Goal: Task Accomplishment & Management: Manage account settings

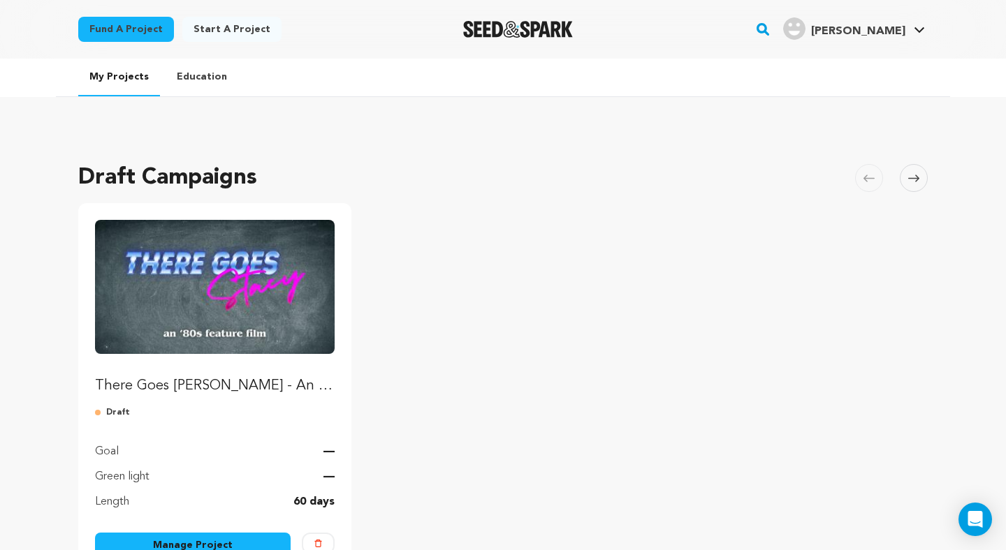
scroll to position [29, 0]
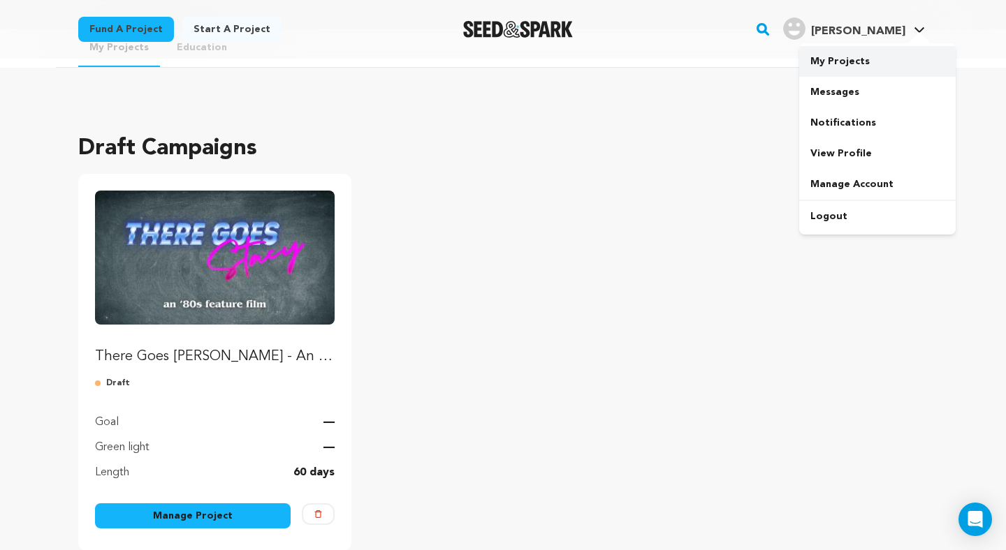
click at [826, 54] on link "My Projects" at bounding box center [877, 61] width 156 height 31
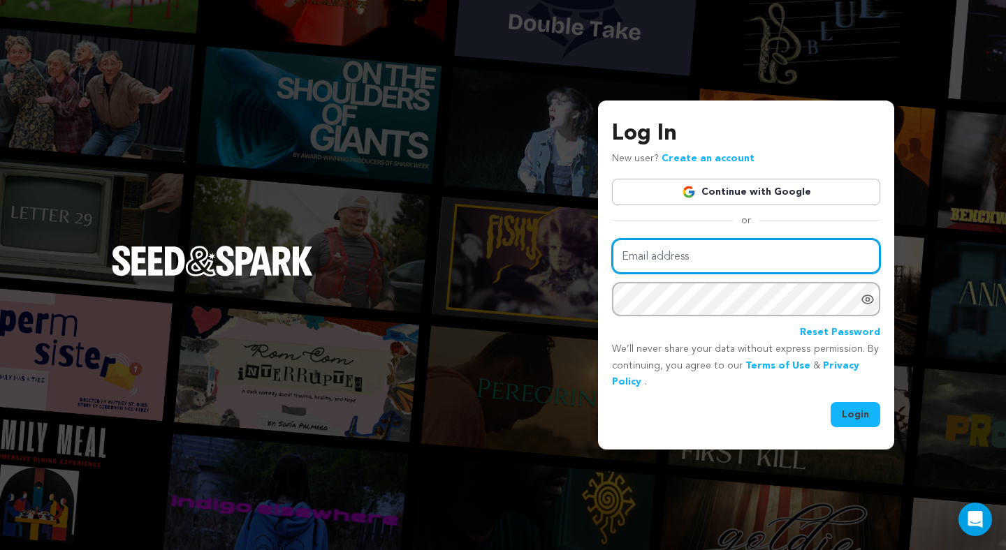
type input "officialtheregoesstacy@gmail.com"
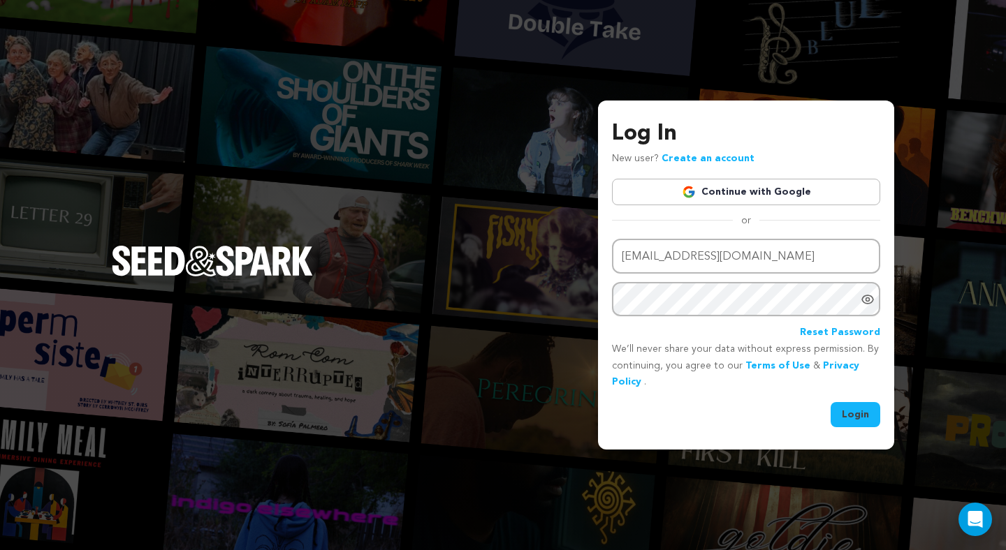
click at [744, 188] on link "Continue with Google" at bounding box center [746, 192] width 268 height 27
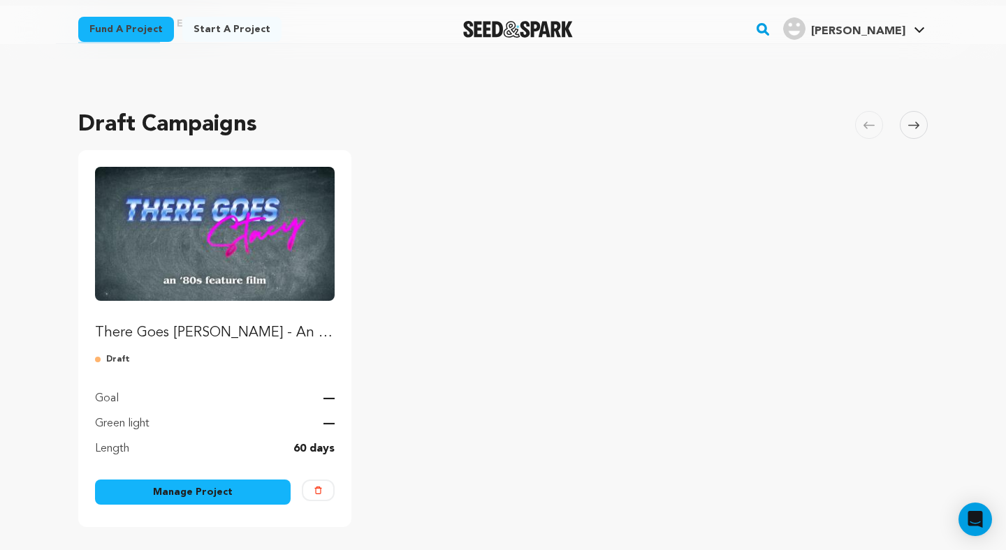
scroll to position [54, 0]
click at [233, 256] on img "Fund There Goes Stacy - An '80s Feature Film" at bounding box center [215, 233] width 240 height 134
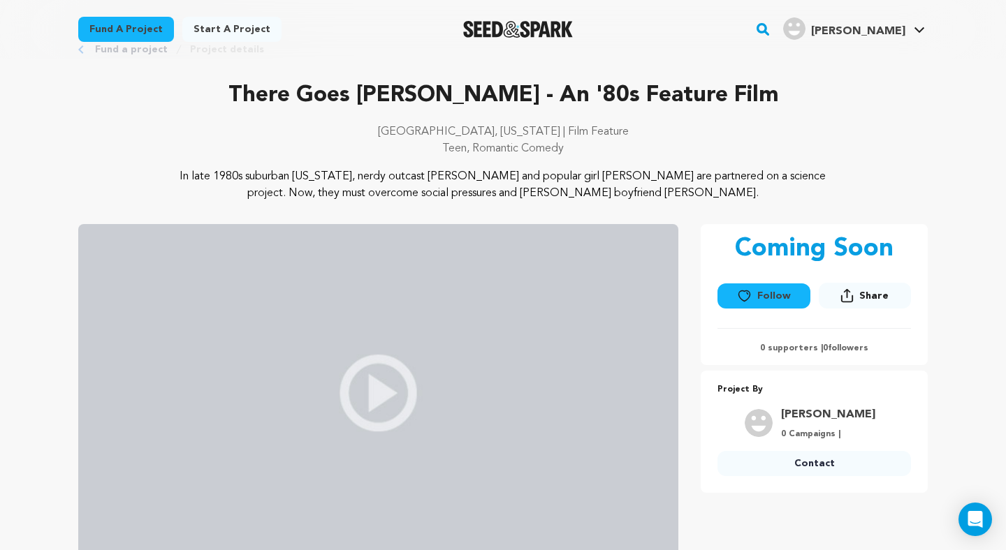
scroll to position [71, 0]
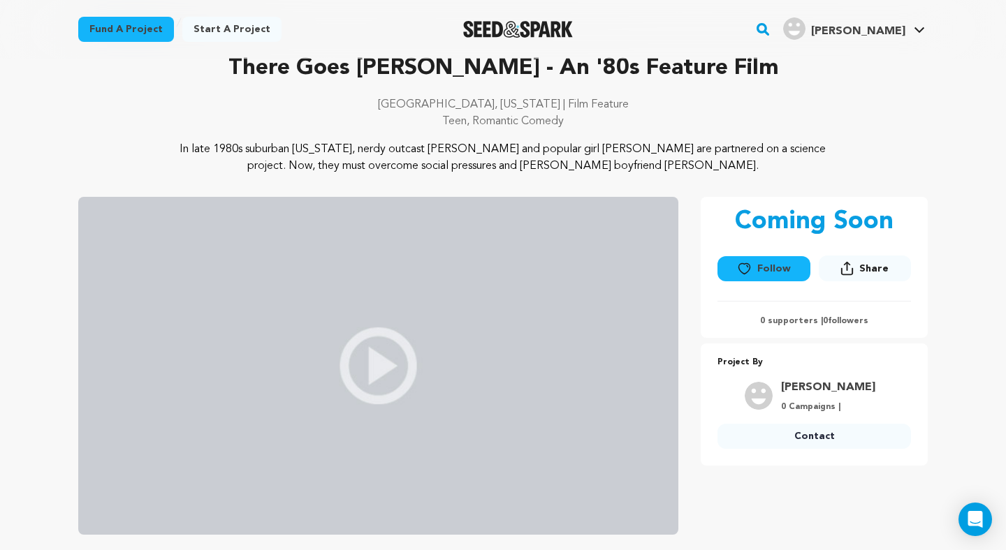
click at [373, 341] on img at bounding box center [378, 366] width 600 height 338
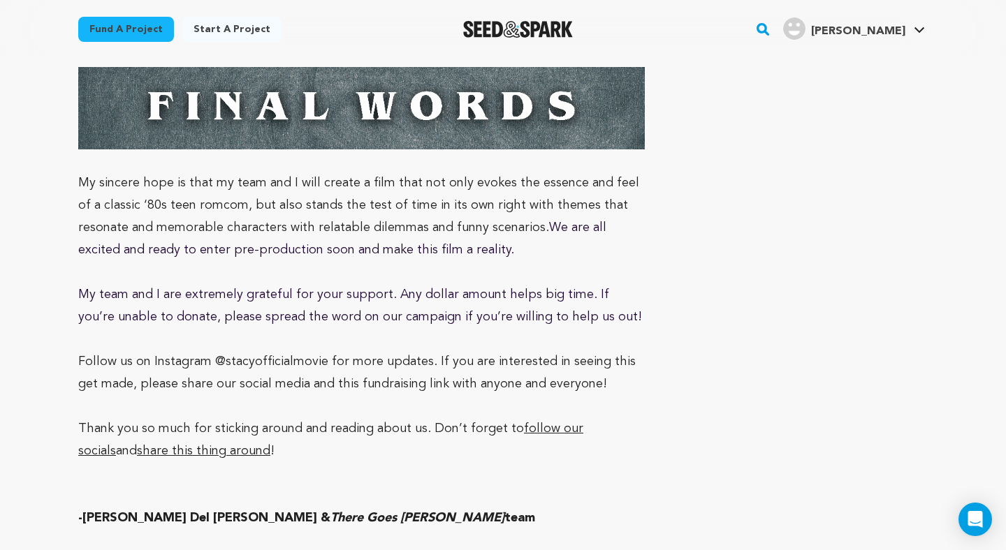
scroll to position [7032, 0]
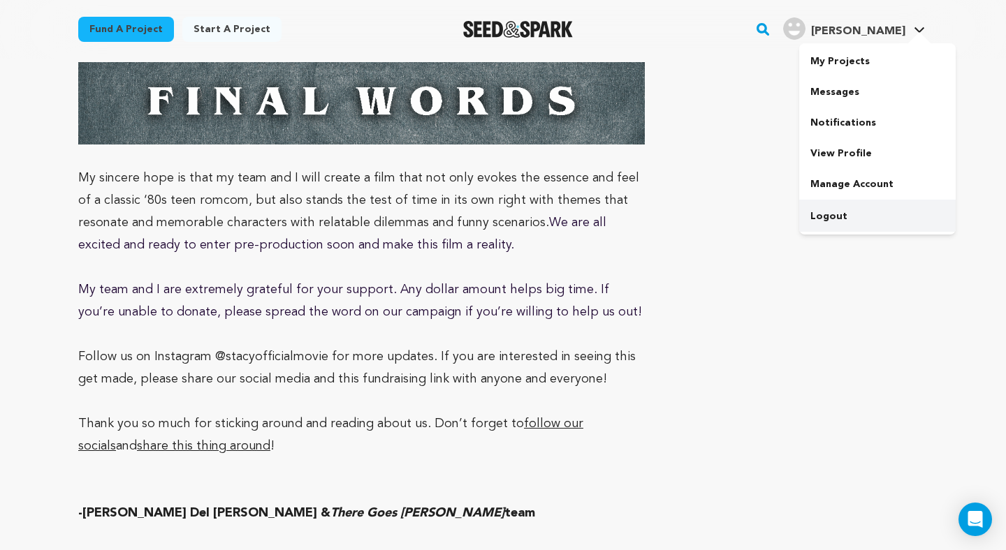
click at [856, 220] on link "Logout" at bounding box center [877, 216] width 156 height 31
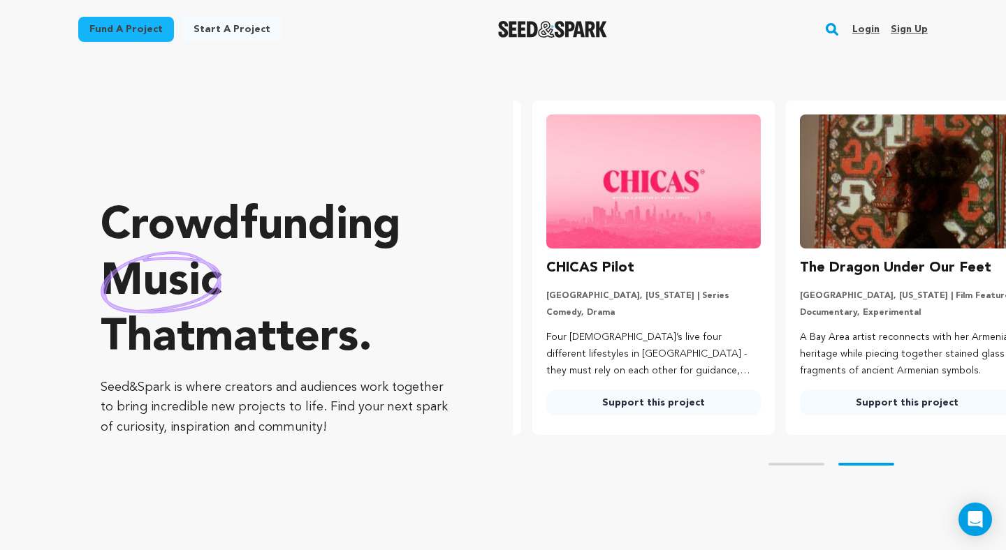
scroll to position [0, 265]
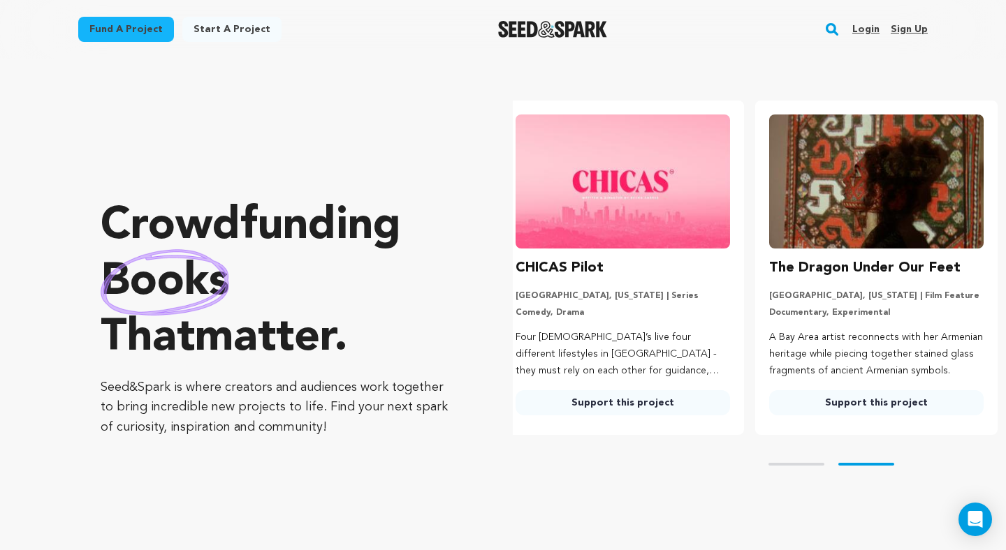
click at [866, 29] on link "Login" at bounding box center [865, 29] width 27 height 22
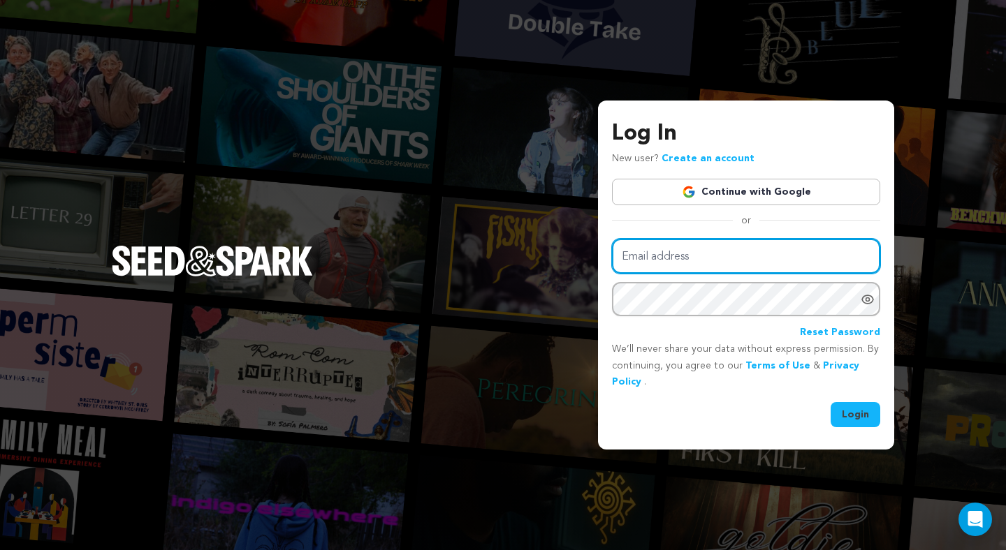
type input "[EMAIL_ADDRESS][DOMAIN_NAME]"
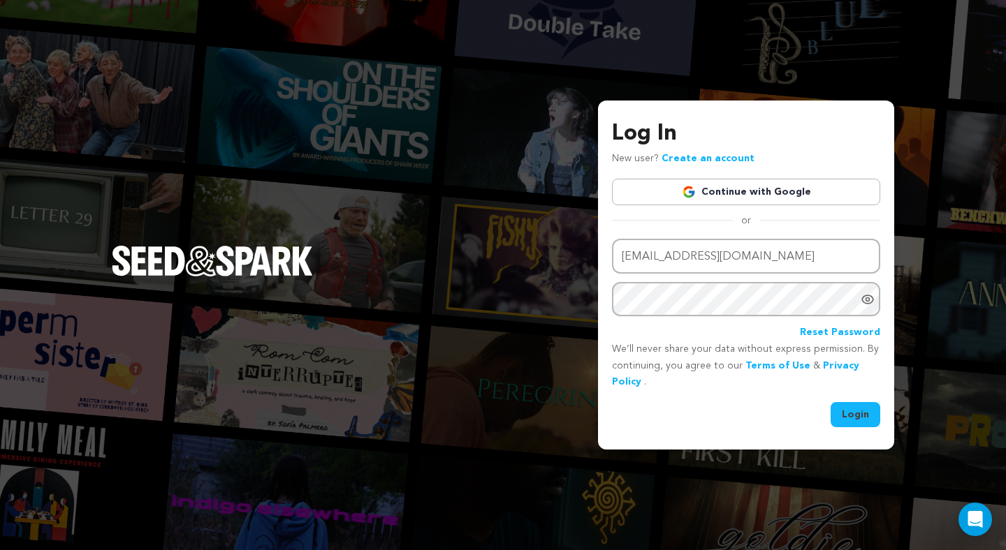
click at [861, 406] on button "Login" at bounding box center [855, 414] width 50 height 25
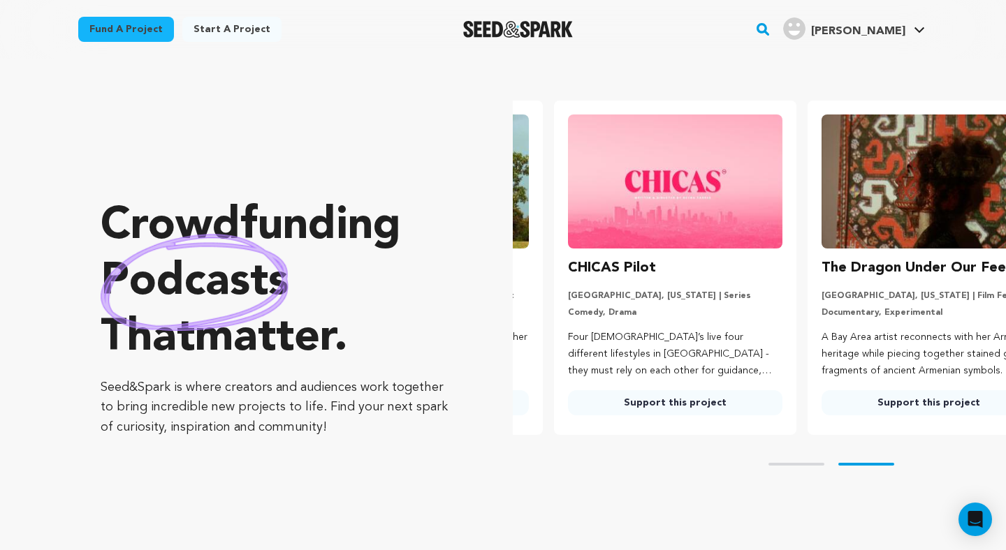
scroll to position [0, 265]
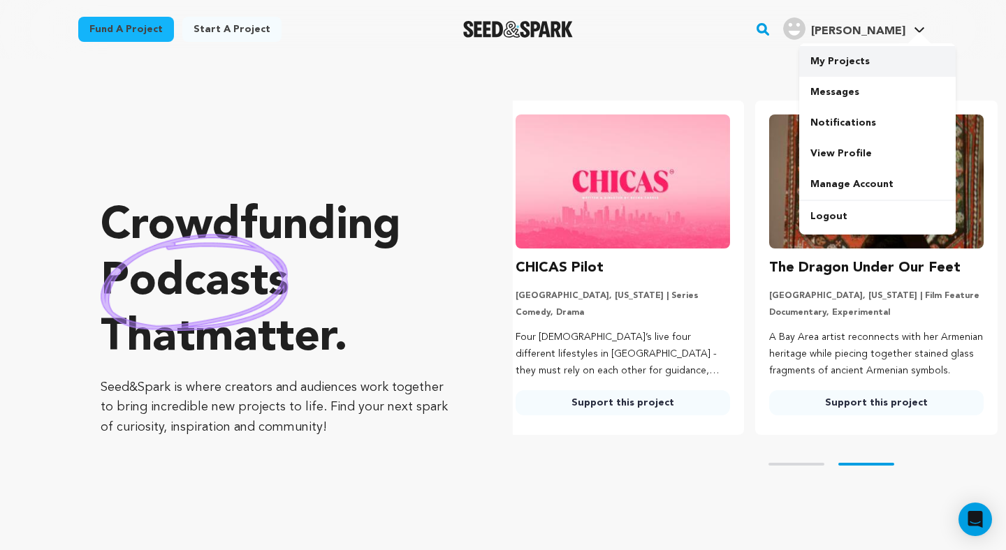
click at [837, 59] on link "My Projects" at bounding box center [877, 61] width 156 height 31
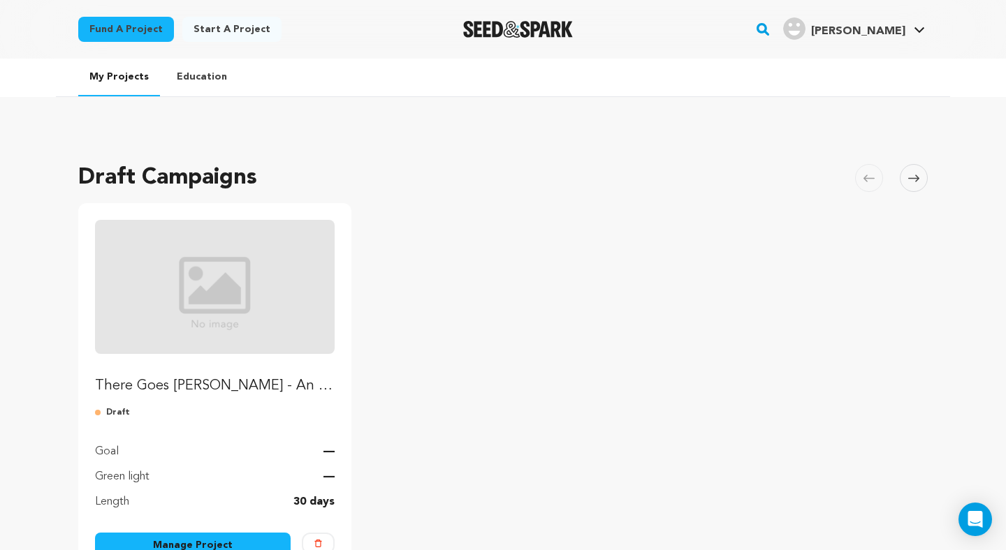
click at [257, 328] on img "Fund There Goes Stacy - An 80s Feature Film" at bounding box center [215, 287] width 240 height 134
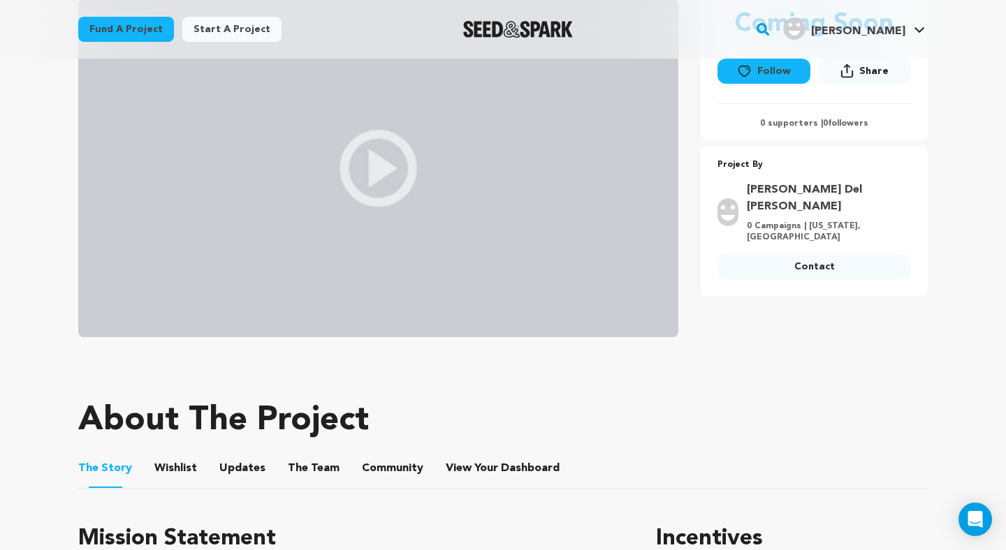
scroll to position [352, 0]
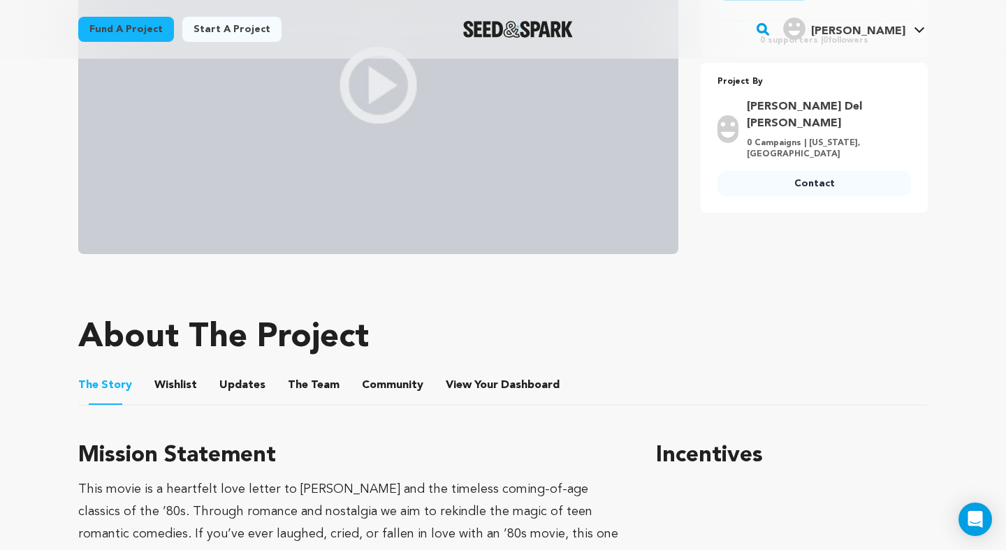
click at [297, 390] on button "The Team" at bounding box center [314, 388] width 34 height 34
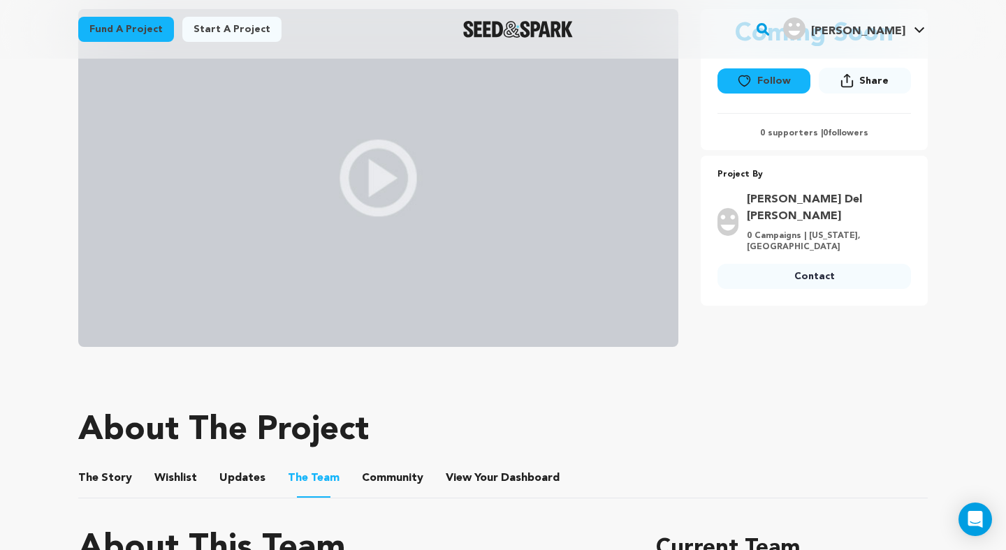
scroll to position [156, 0]
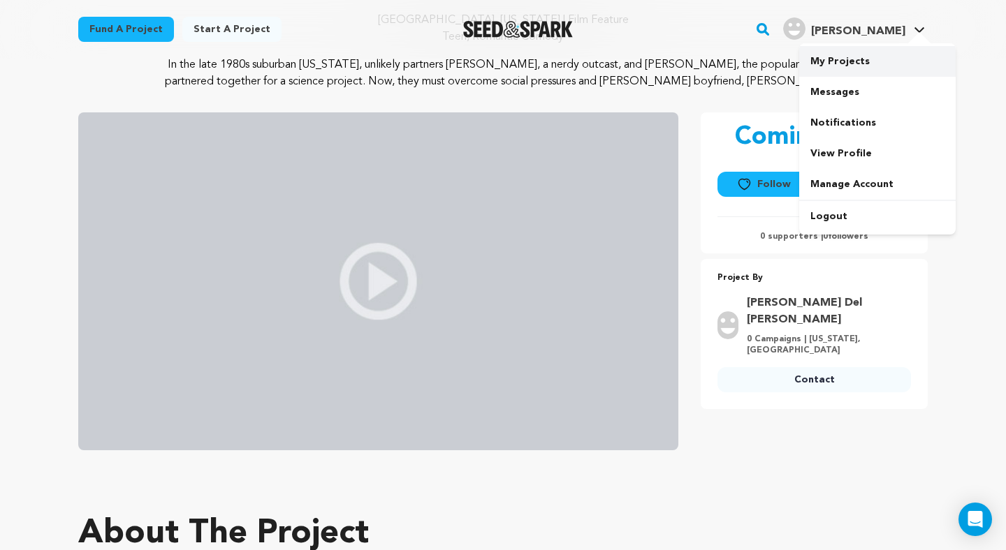
click at [860, 55] on link "My Projects" at bounding box center [877, 61] width 156 height 31
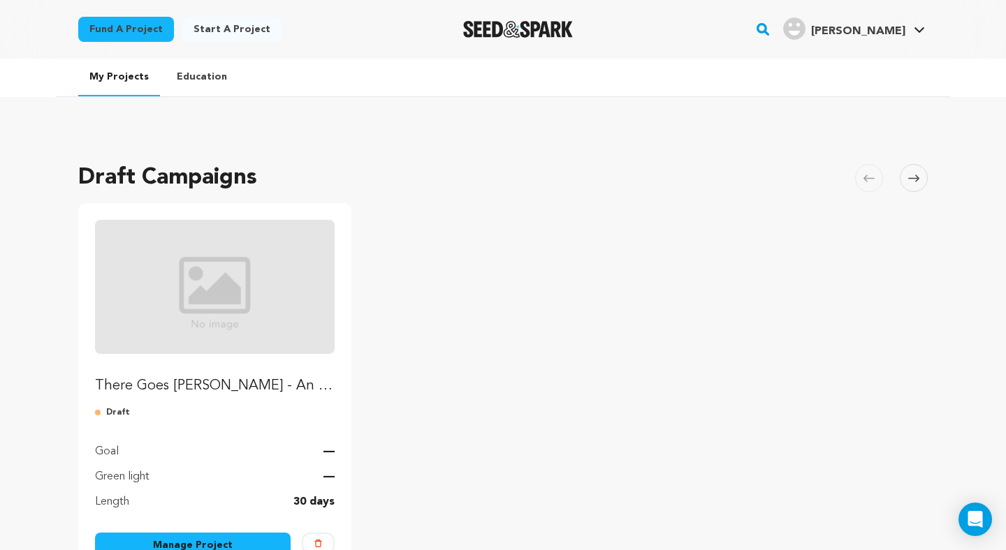
scroll to position [14, 0]
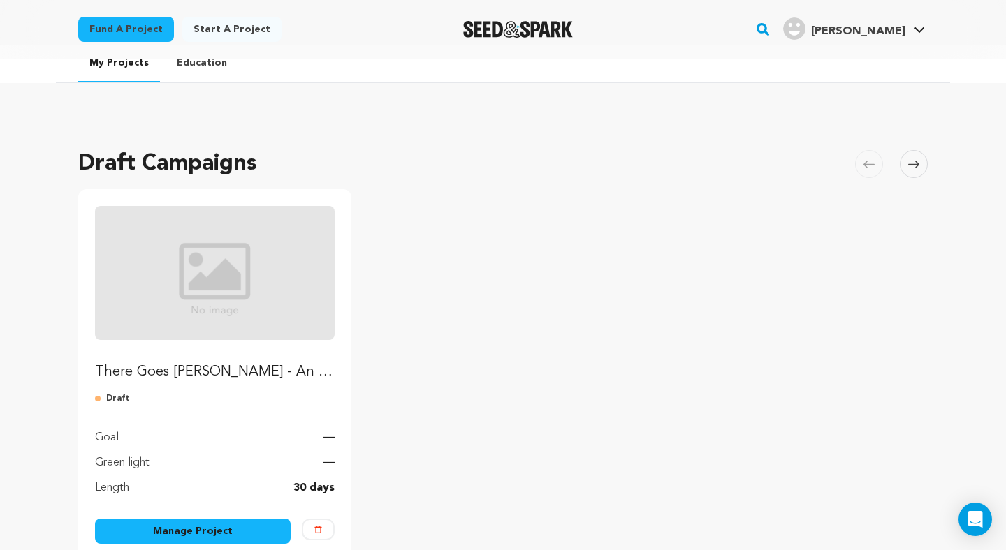
click at [233, 525] on link "Manage Project" at bounding box center [193, 531] width 196 height 25
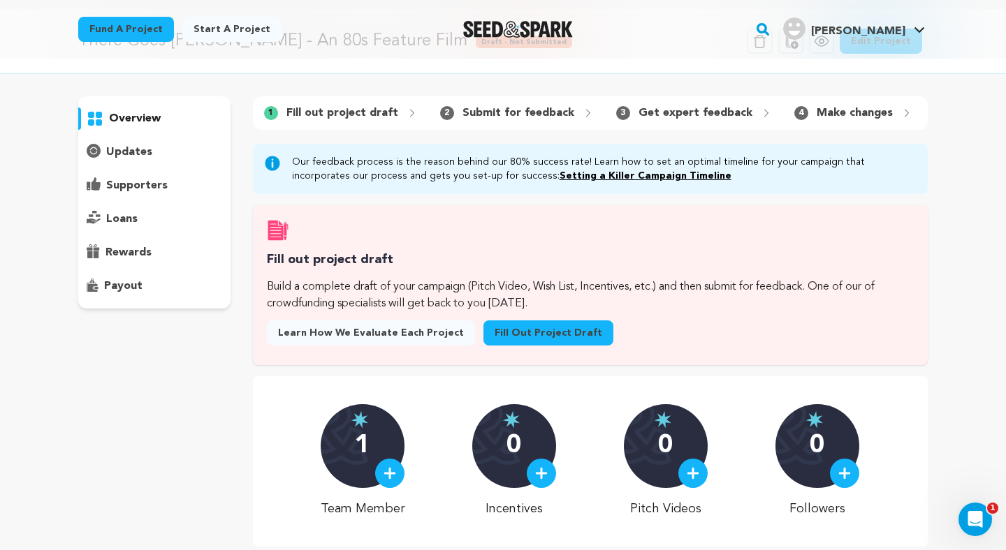
scroll to position [49, 0]
click at [834, 104] on div "4 Make changes" at bounding box center [853, 114] width 140 height 22
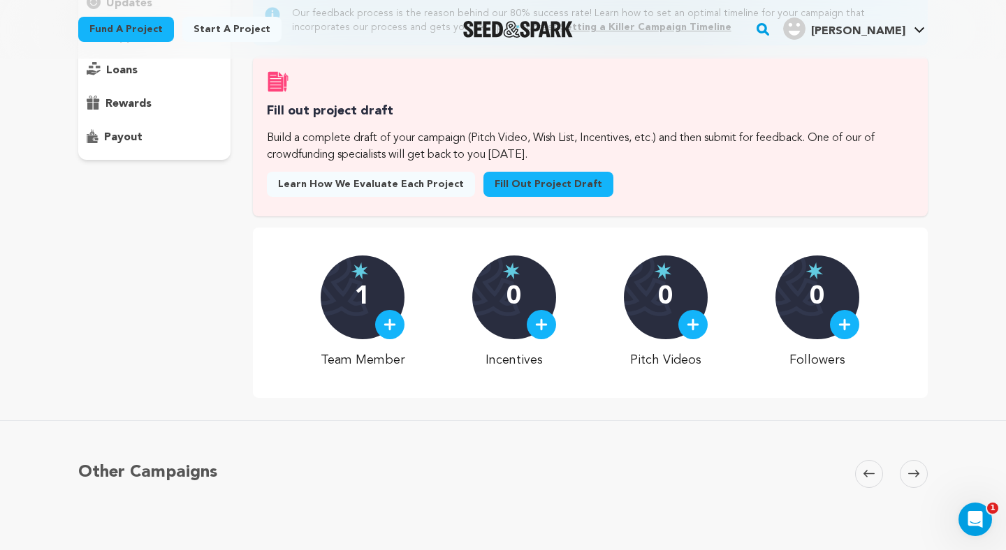
scroll to position [0, 0]
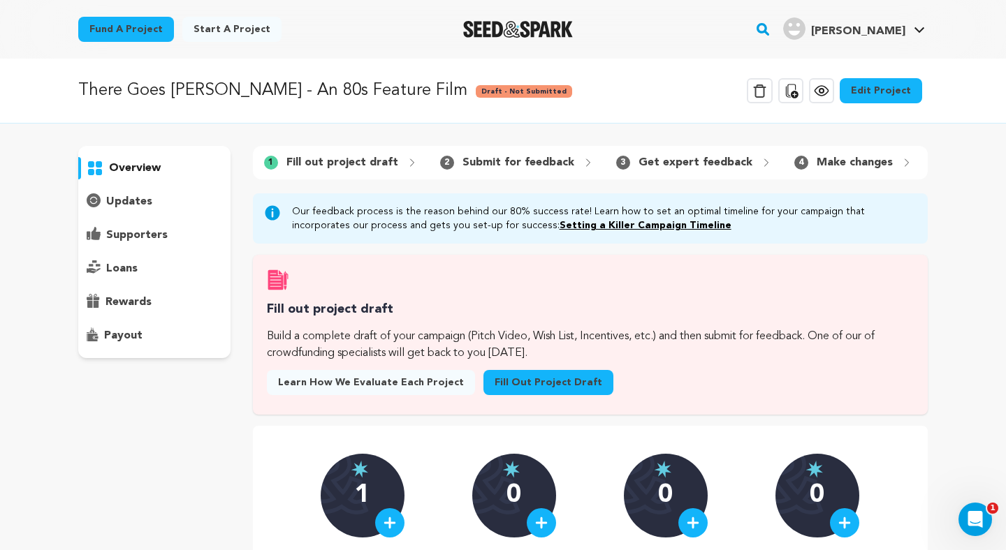
click at [866, 87] on link "Edit Project" at bounding box center [880, 90] width 82 height 25
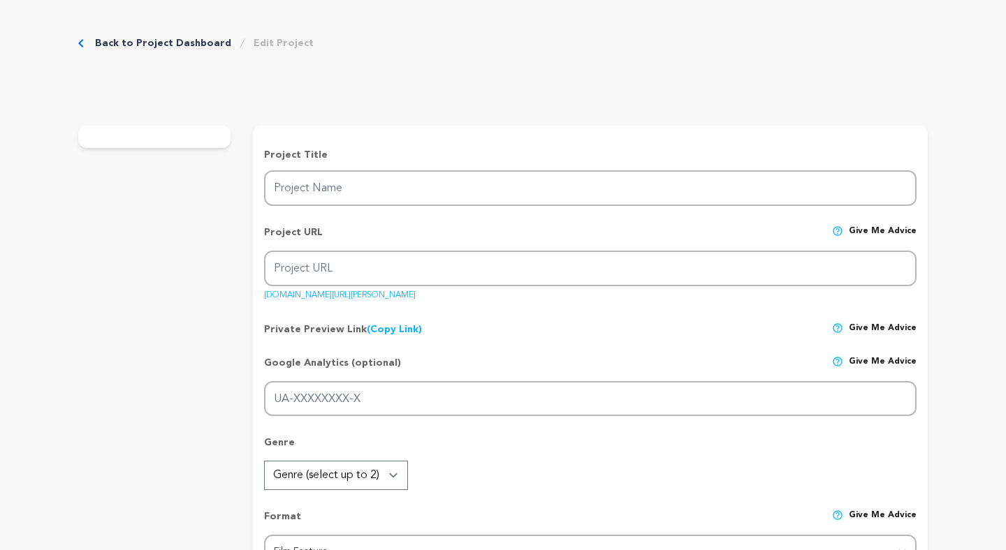
type input "There Goes [PERSON_NAME] - An 80s Feature Film"
type input "there-goes-[PERSON_NAME]"
type input "A reserved teen is partnered with his crush for a science project and races to …"
type textarea "In the late 1980s suburban Michigan, unlikely partners Bryan, a nerdy outcast, …"
type textarea "This movie is a heartfelt love letter to John Hughes and the timeless coming-of…"
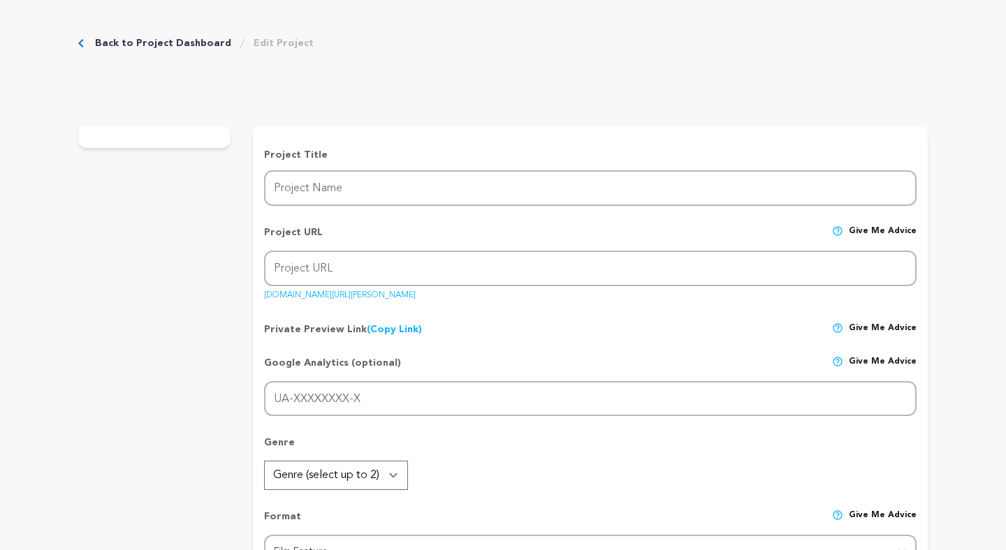
radio input "true"
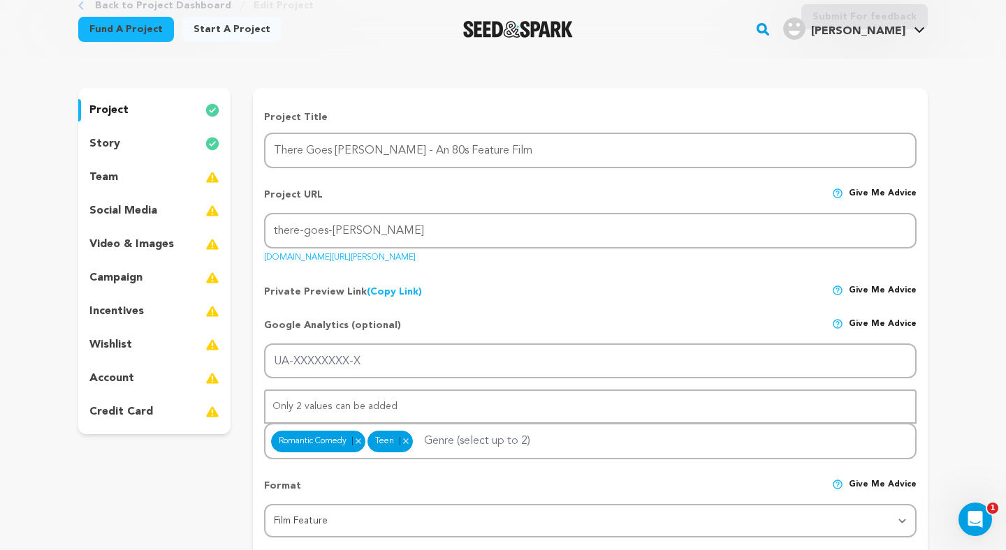
scroll to position [61, 0]
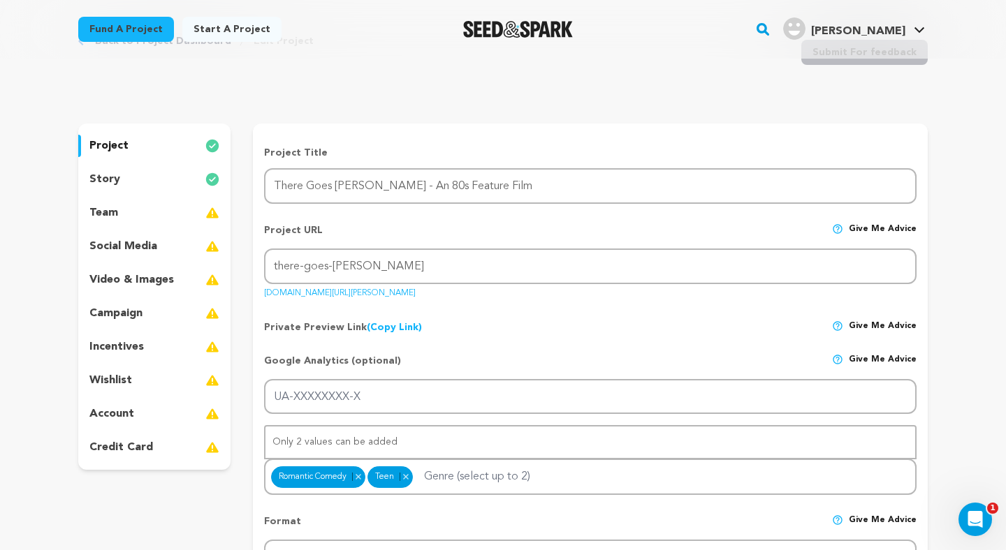
click at [161, 276] on p "video & images" at bounding box center [131, 280] width 84 height 17
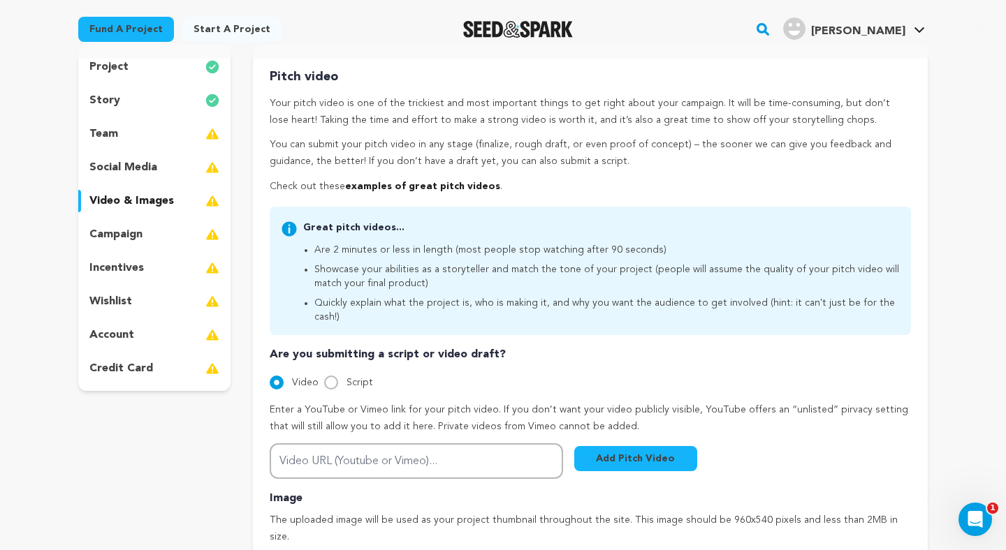
scroll to position [89, 0]
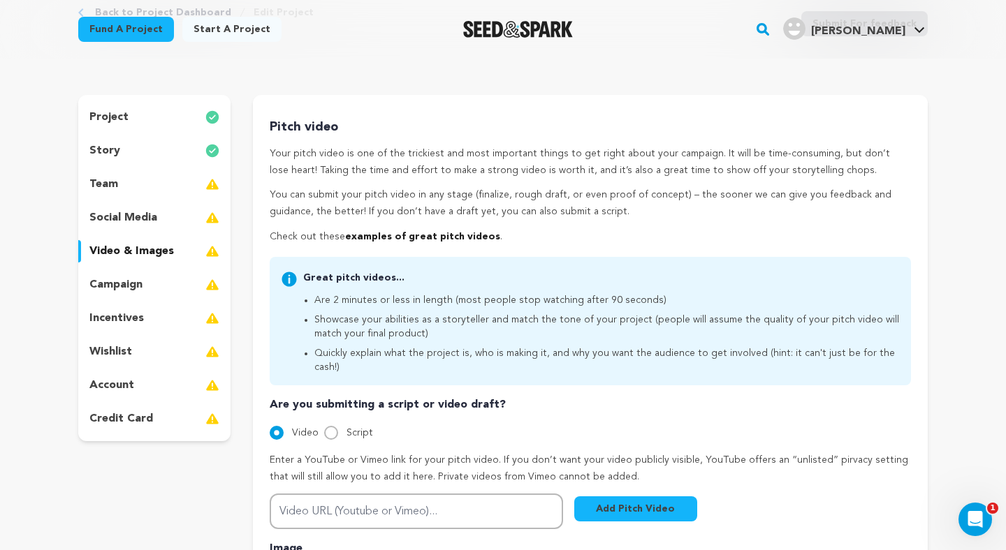
click at [159, 225] on div "social media" at bounding box center [154, 218] width 152 height 22
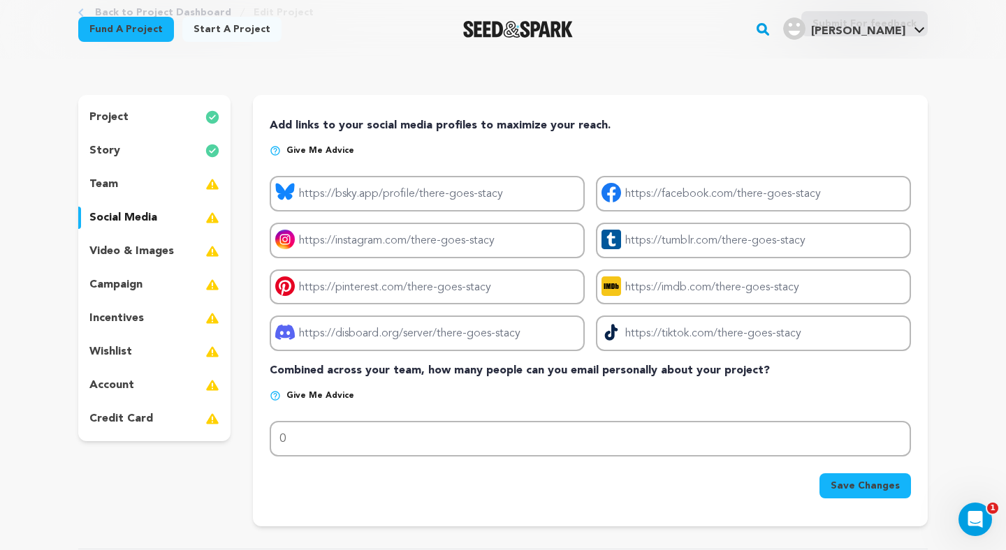
click at [159, 193] on div "team" at bounding box center [154, 184] width 152 height 22
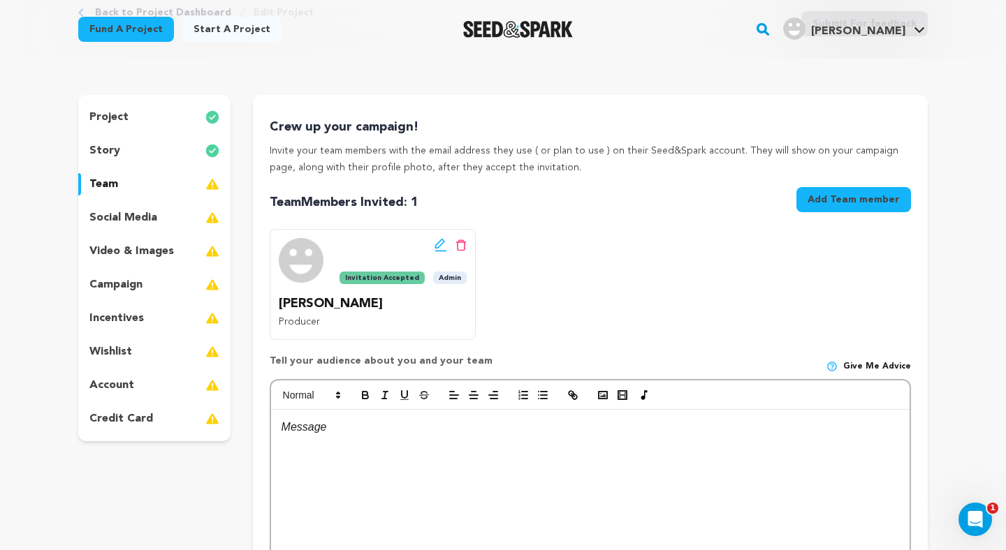
click at [129, 154] on div "story" at bounding box center [154, 151] width 152 height 22
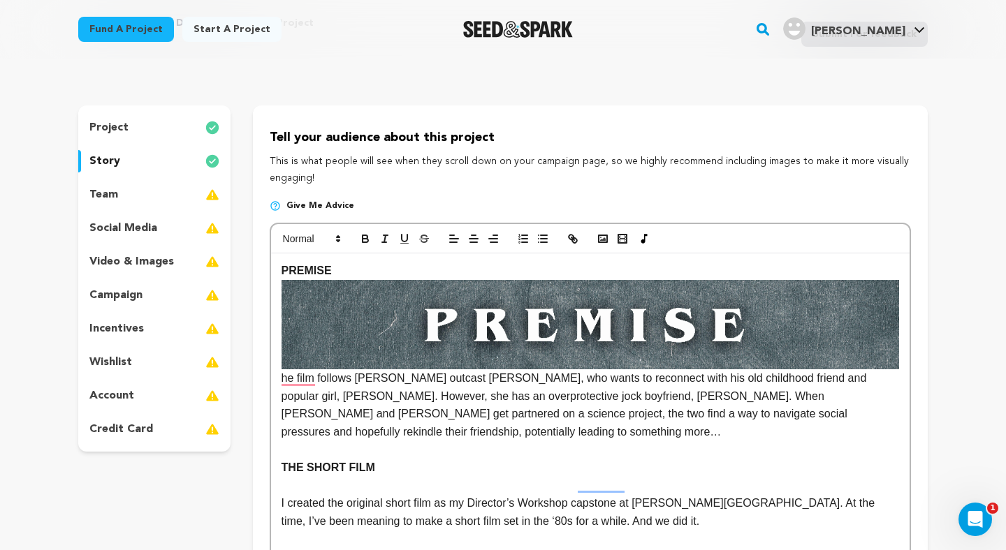
scroll to position [66, 0]
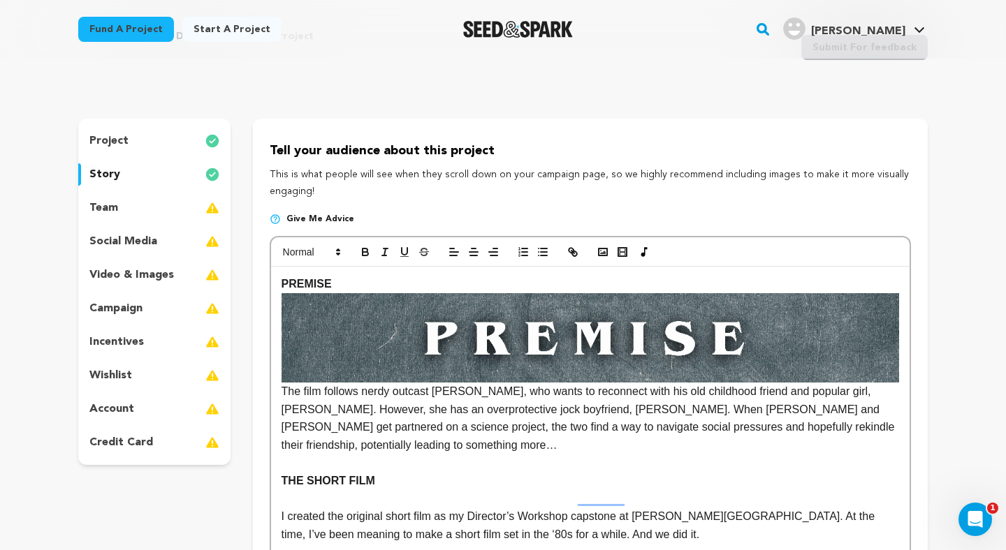
click at [335, 281] on p "PREMISE The film follows nerdy outcast Bryan, who wants to reconnect with his o…" at bounding box center [589, 364] width 617 height 179
drag, startPoint x: 330, startPoint y: 281, endPoint x: 283, endPoint y: 281, distance: 46.1
click at [285, 281] on p "PREMISE The film follows nerdy outcast Bryan, who wants to reconnect with his o…" at bounding box center [589, 364] width 617 height 179
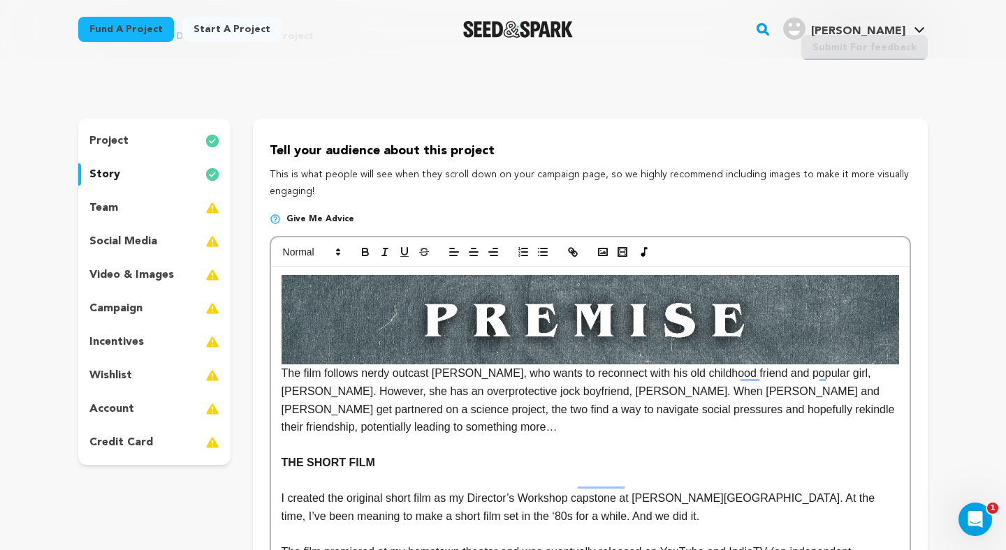
click at [282, 374] on p "The film follows nerdy outcast Bryan, who wants to reconnect with his old child…" at bounding box center [589, 355] width 617 height 161
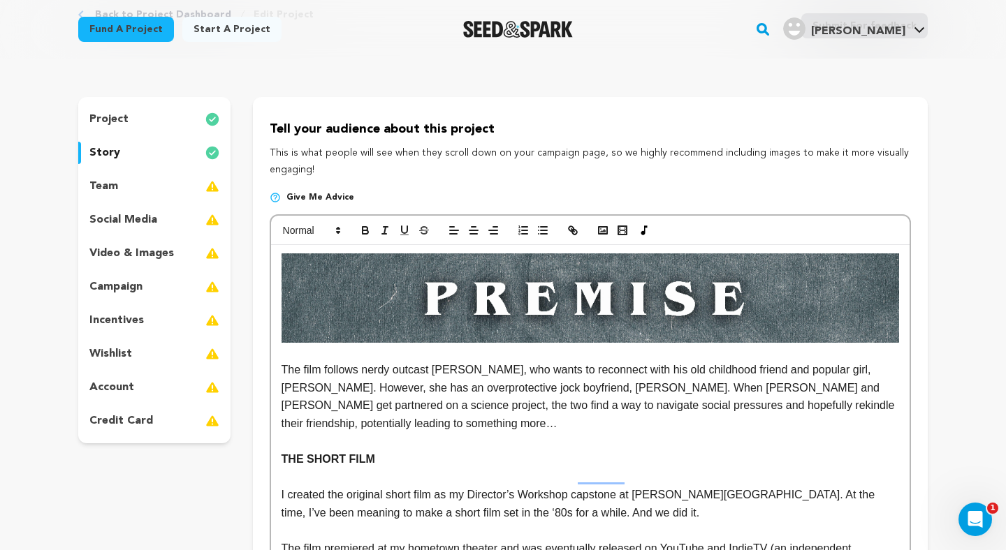
scroll to position [173, 0]
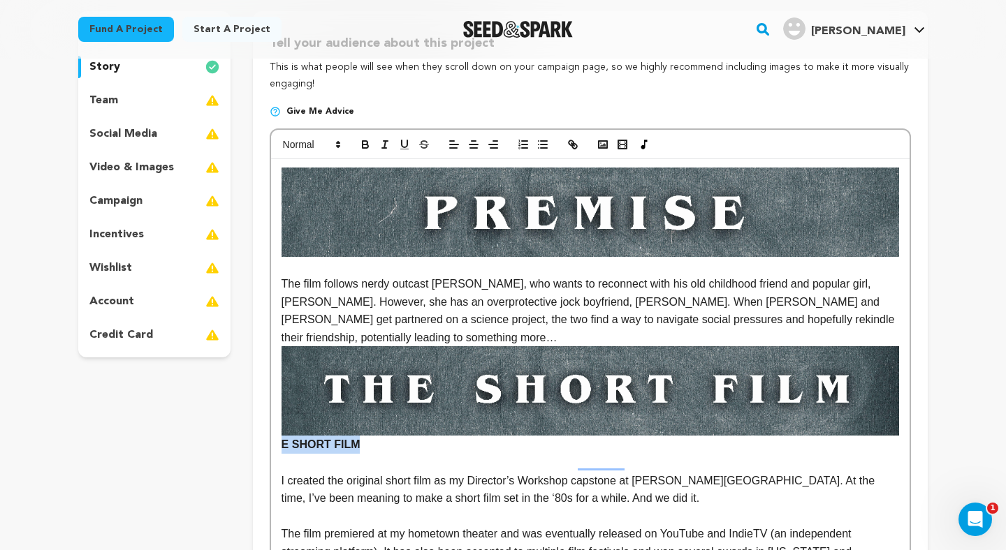
drag, startPoint x: 370, startPoint y: 425, endPoint x: 260, endPoint y: 425, distance: 109.6
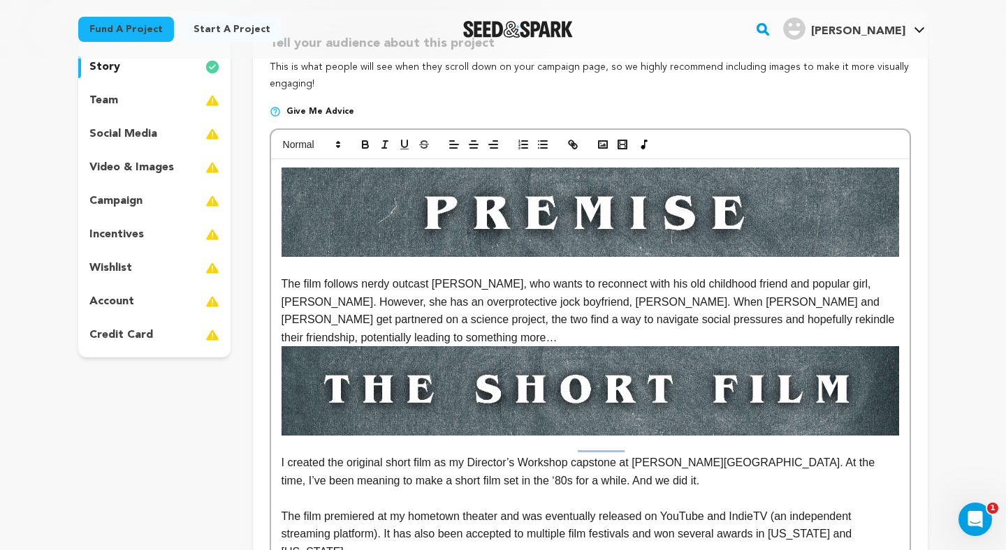
click at [281, 346] on img "To enrich screen reader interactions, please activate Accessibility in Grammarl…" at bounding box center [589, 390] width 617 height 89
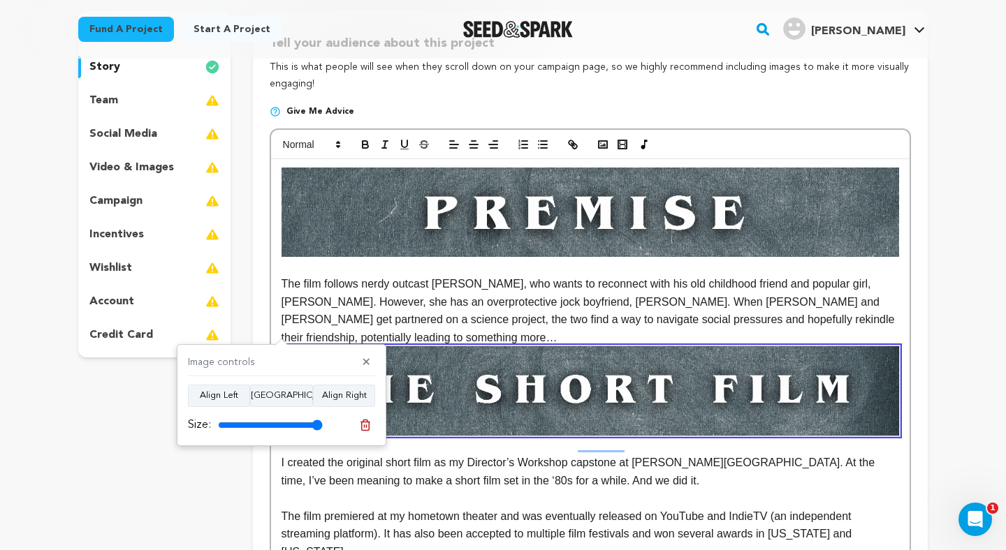
click at [281, 346] on img "To enrich screen reader interactions, please activate Accessibility in Grammarl…" at bounding box center [589, 390] width 617 height 89
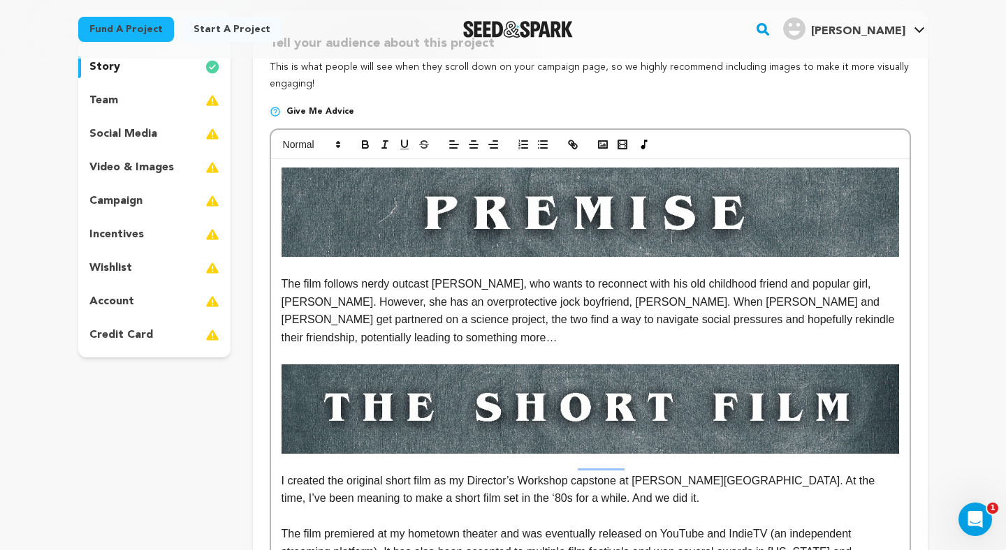
click at [732, 488] on p "I created the original short film as my Director’s Workshop capstone at Wayne S…" at bounding box center [589, 490] width 617 height 36
click at [699, 482] on p "I created the original short film as my capstone project for the Director’s Wor…" at bounding box center [589, 490] width 617 height 36
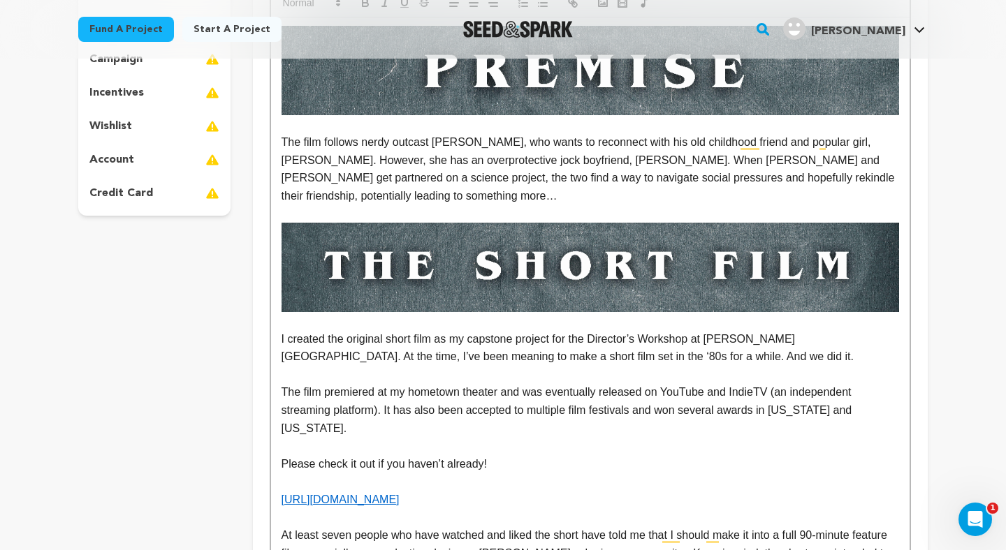
scroll to position [335, 0]
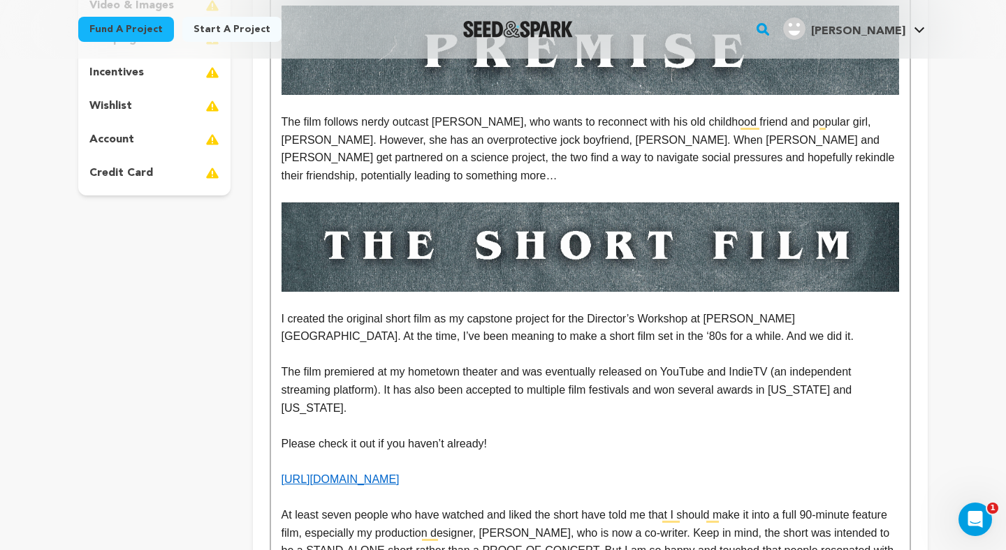
click at [664, 452] on p "To enrich screen reader interactions, please activate Accessibility in Grammarl…" at bounding box center [589, 461] width 617 height 18
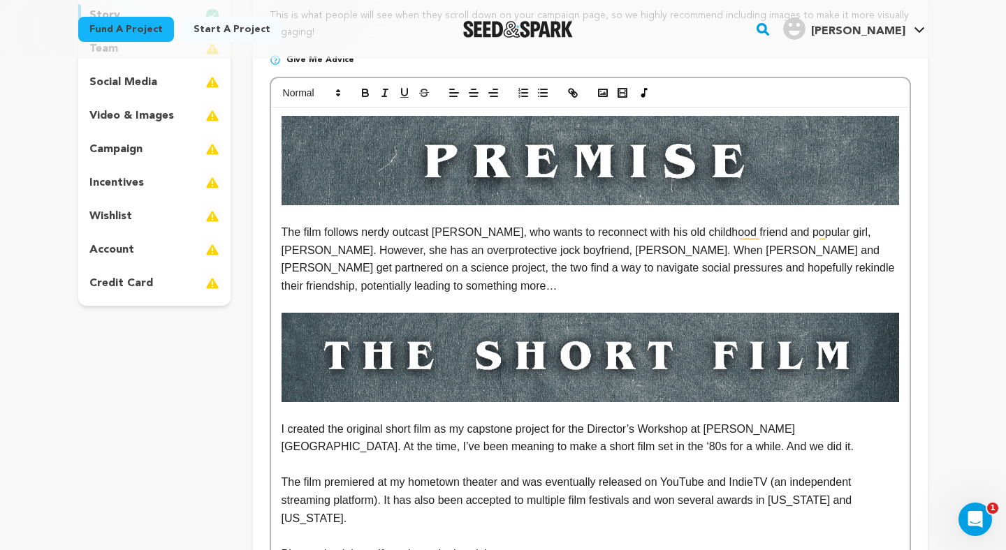
scroll to position [224, 0]
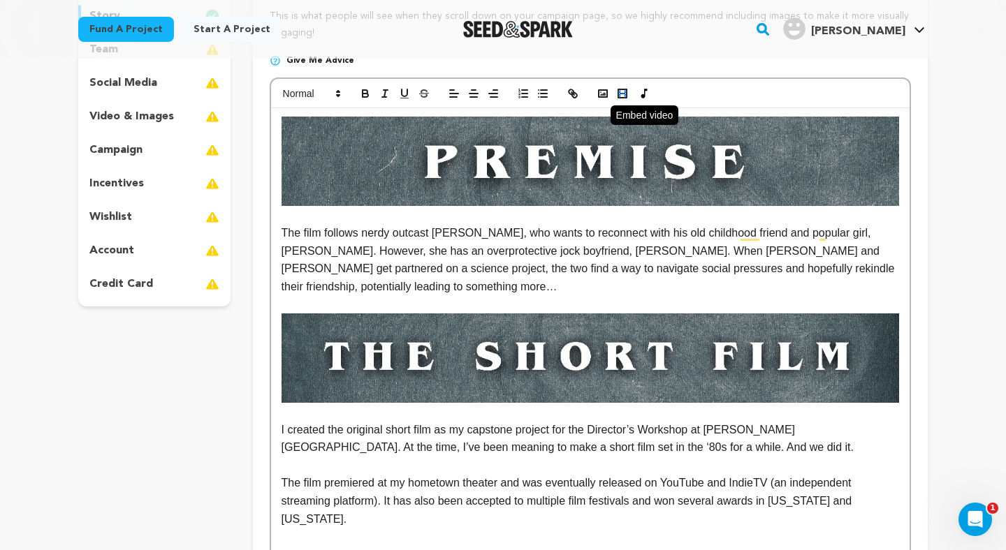
click at [623, 94] on icon "button" at bounding box center [622, 93] width 13 height 13
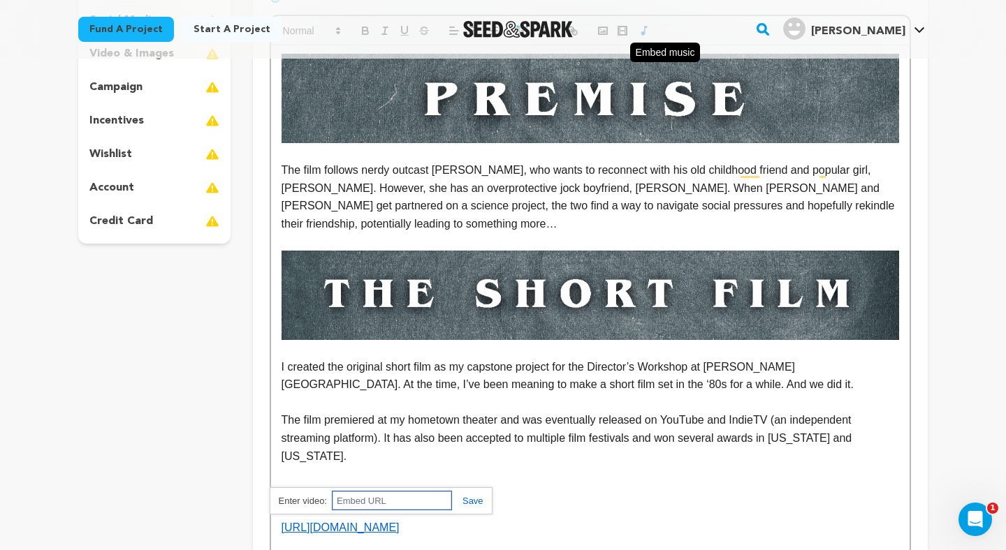
scroll to position [384, 0]
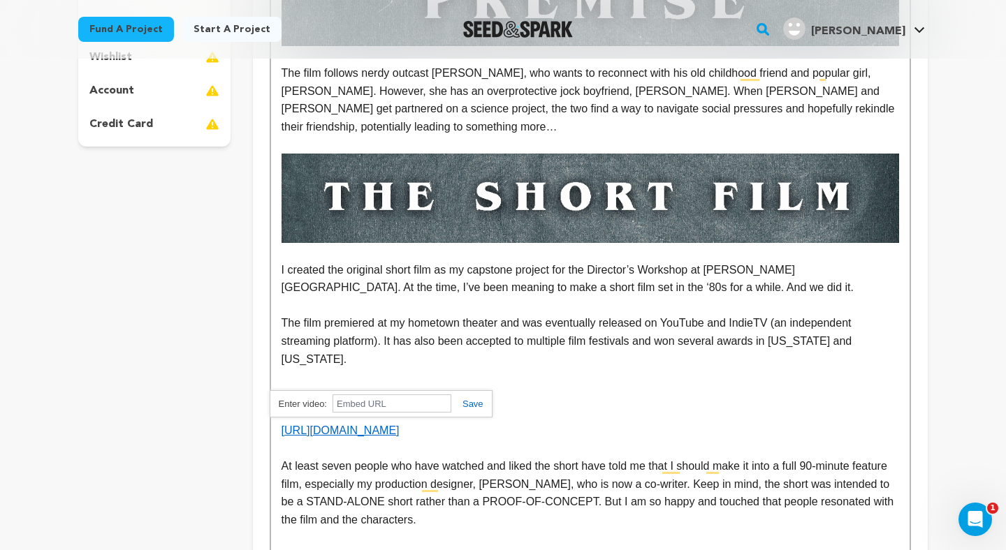
drag, startPoint x: 580, startPoint y: 397, endPoint x: 256, endPoint y: 394, distance: 324.0
copy link "https://youtu.be/0ZuMUOb8rkA?si=aeFn623WdM3Vh5mL"
click at [573, 386] on p "Please check it out if you haven’t already!" at bounding box center [589, 395] width 617 height 18
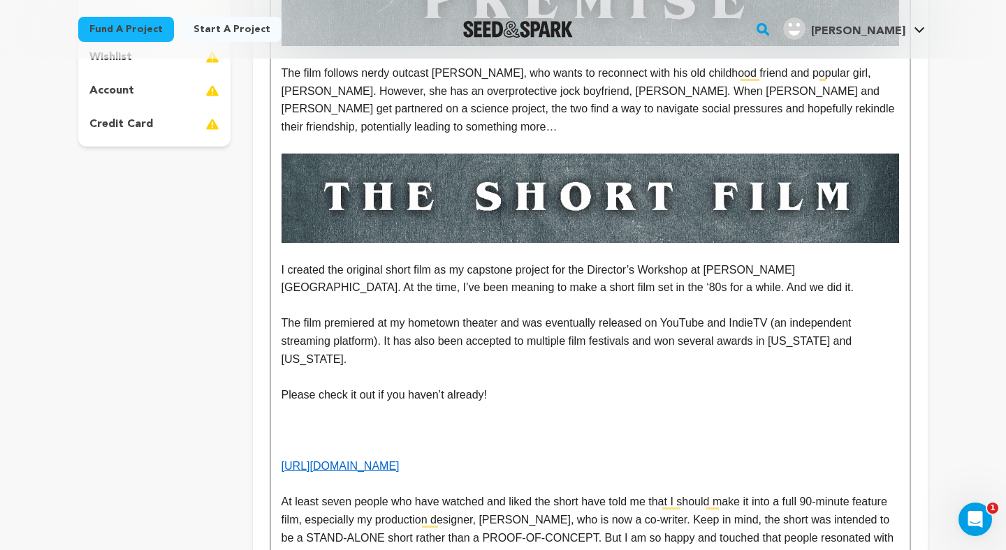
scroll to position [117, 0]
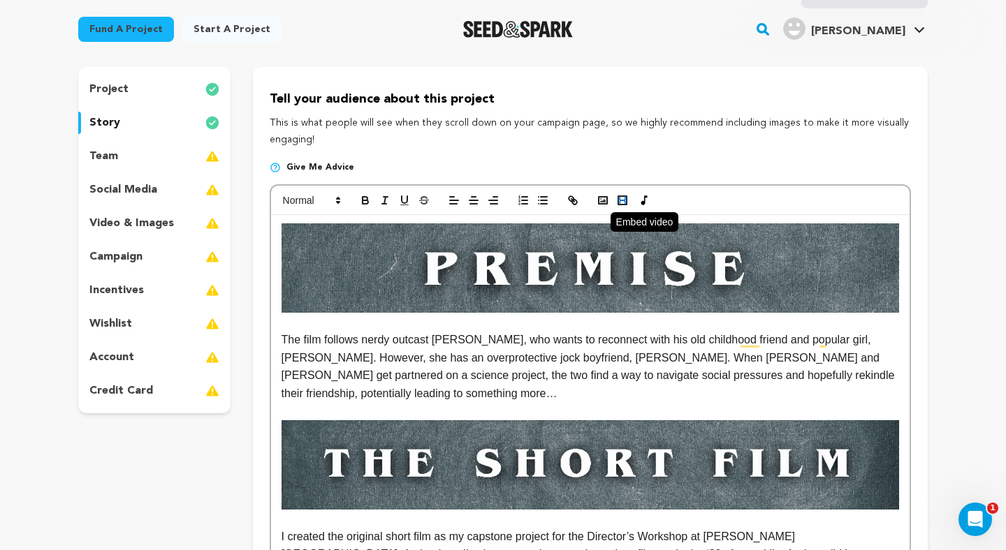
click at [619, 204] on rect "button" at bounding box center [619, 200] width 1 height 8
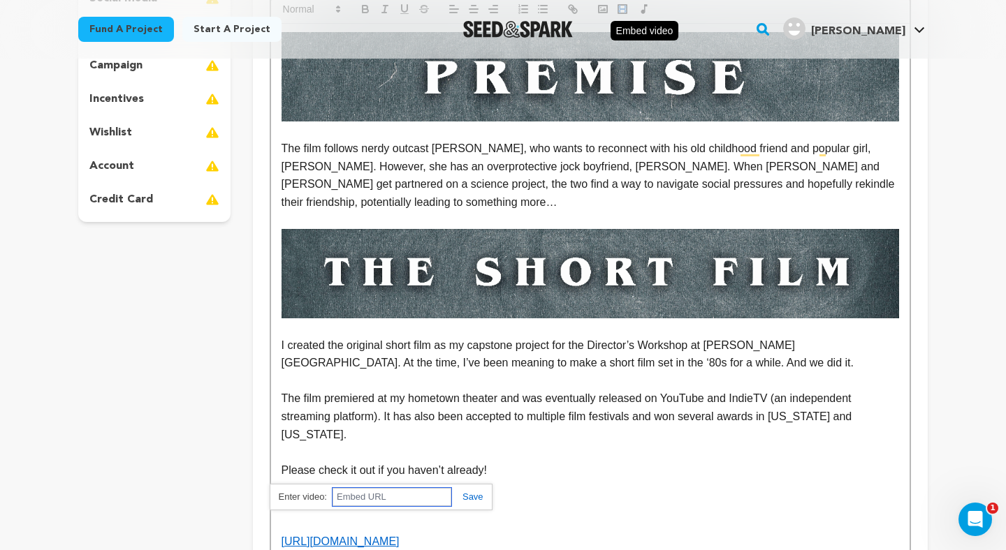
scroll to position [436, 0]
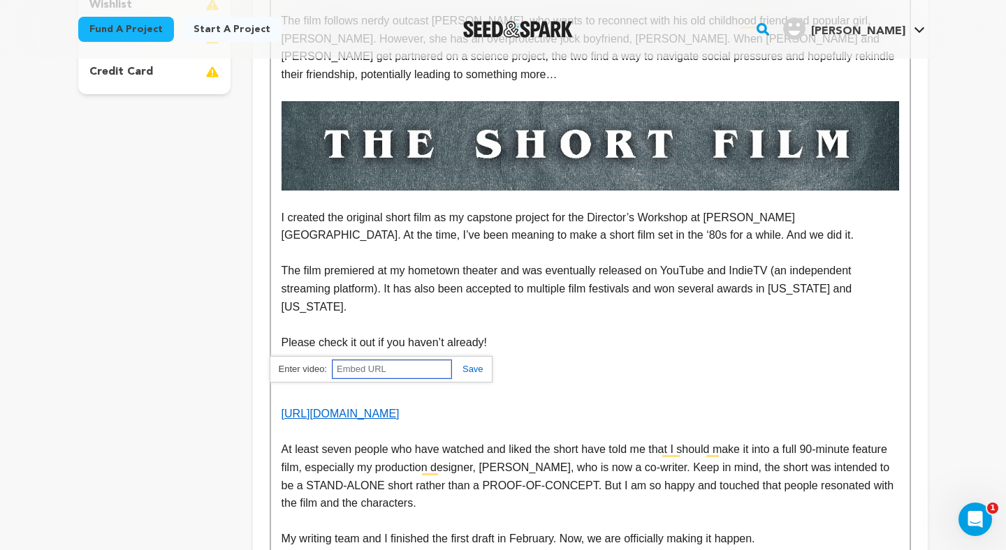
paste input "https://youtu.be/0ZuMUOb8rkA?si=aeFn623WdM3Vh5mL"
type input "https://youtu.be/0ZuMUOb8rkA?si=aeFn623WdM3Vh5mL"
click at [478, 368] on link at bounding box center [467, 369] width 32 height 10
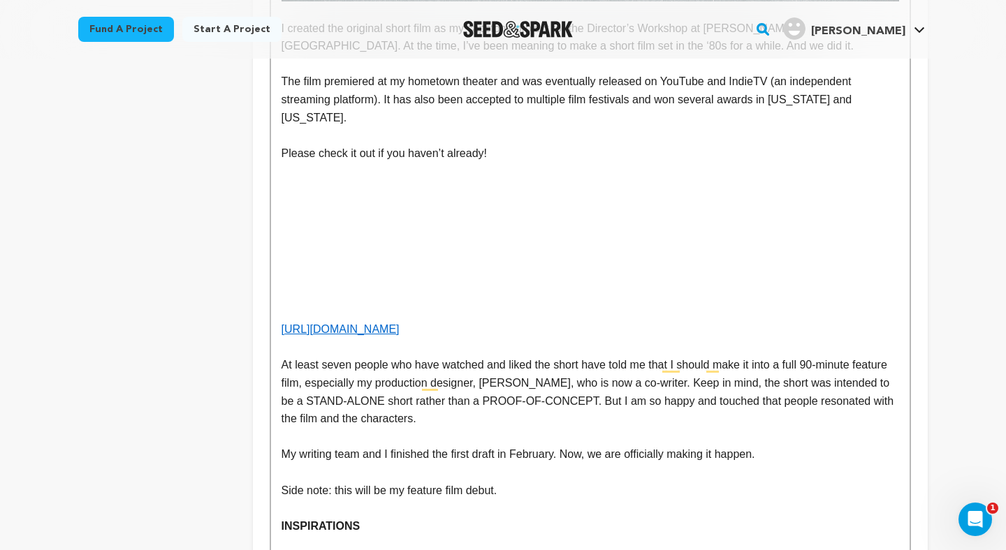
scroll to position [600, 0]
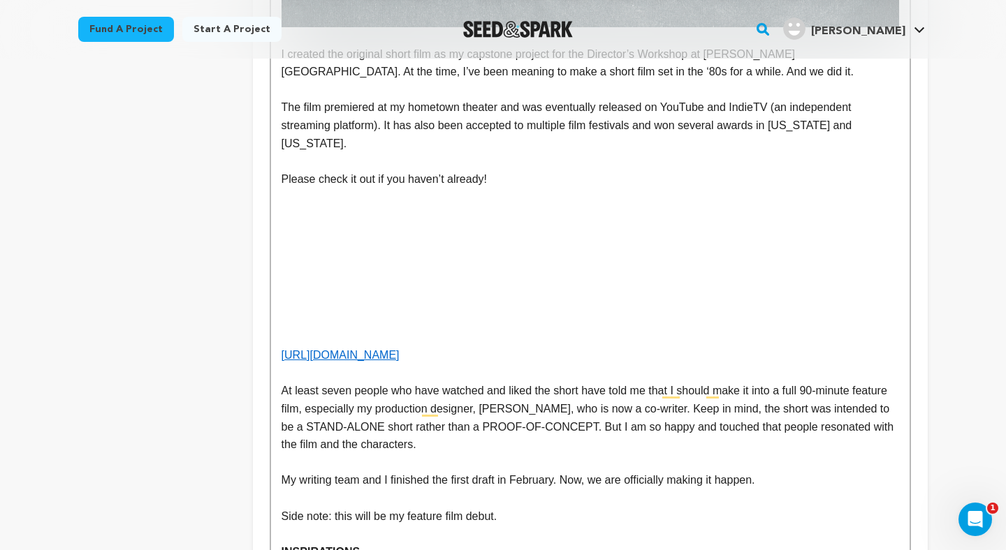
drag, startPoint x: 522, startPoint y: 324, endPoint x: 214, endPoint y: 325, distance: 307.9
click at [214, 325] on div "project story team social media video & images campaign incentives wishlist" at bounding box center [502, 450] width 849 height 1730
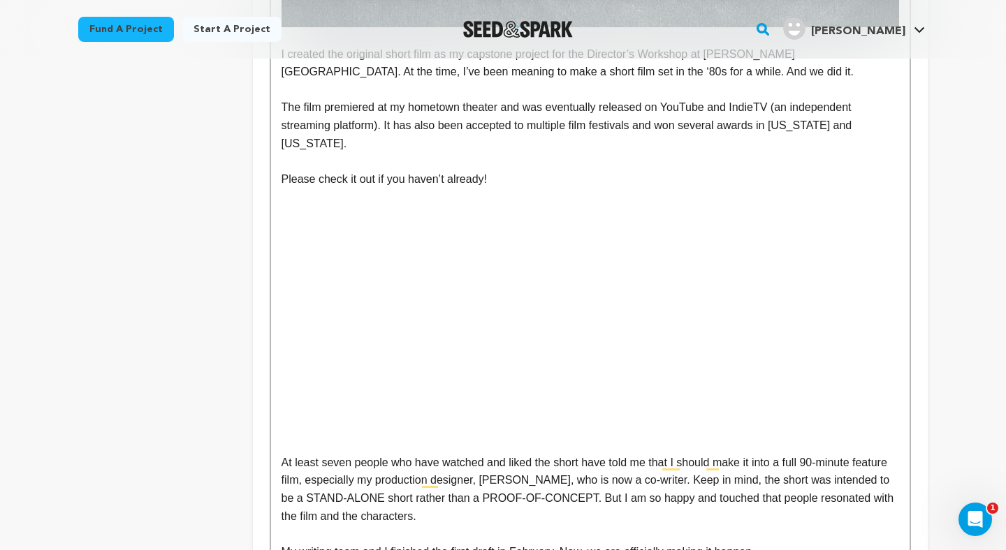
click at [326, 364] on p "To enrich screen reader interactions, please activate Accessibility in Grammarl…" at bounding box center [589, 373] width 617 height 18
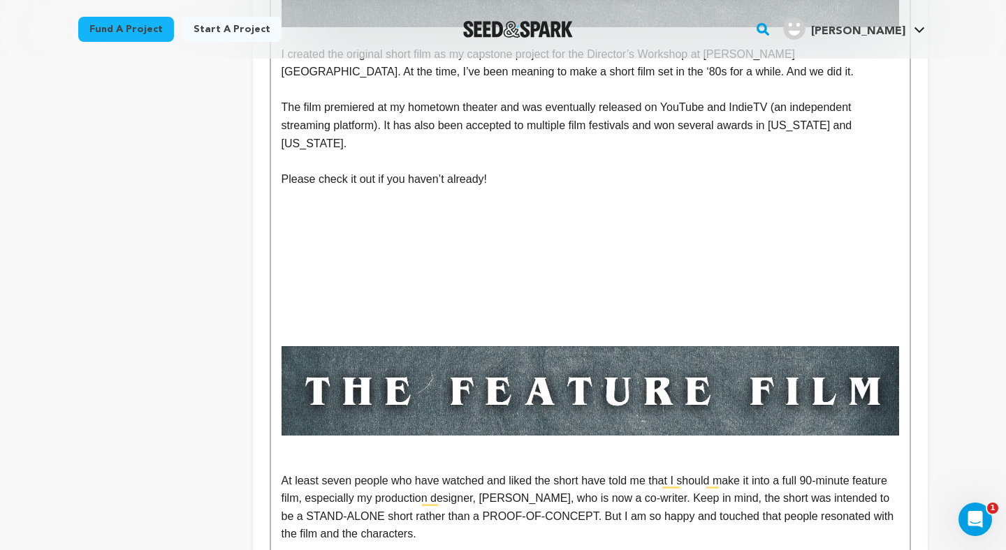
click at [397, 454] on p "To enrich screen reader interactions, please activate Accessibility in Grammarl…" at bounding box center [589, 463] width 617 height 18
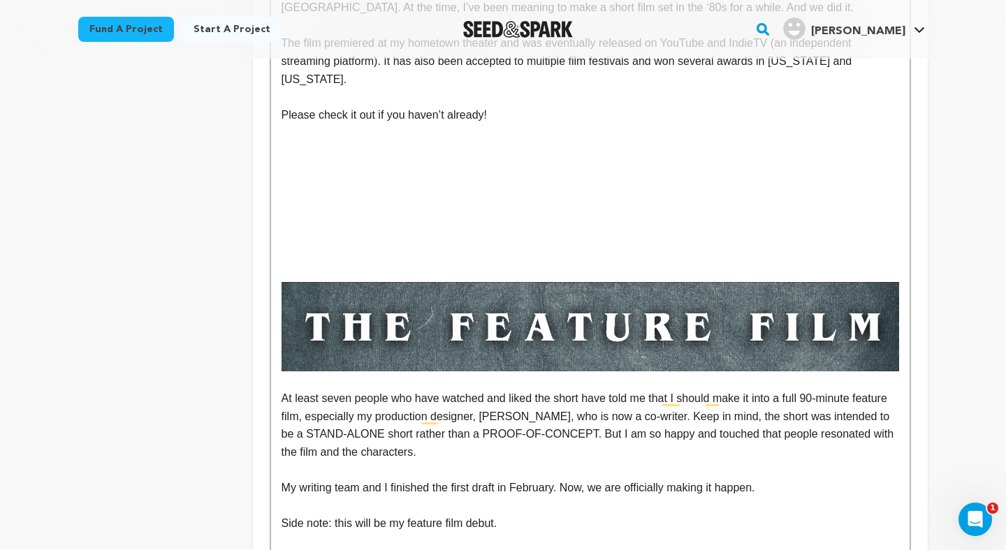
scroll to position [701, 0]
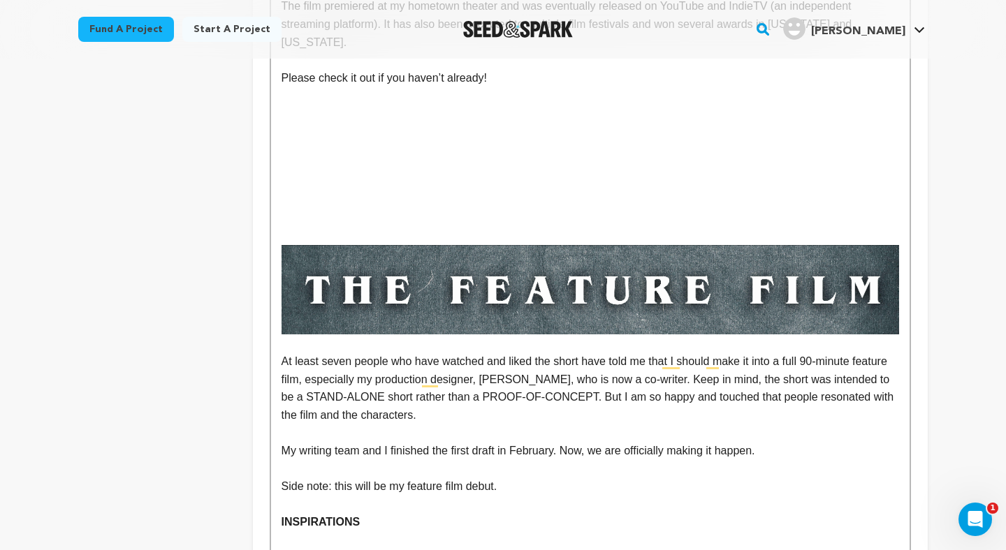
click at [505, 209] on p "To enrich screen reader interactions, please activate Accessibility in Grammarl…" at bounding box center [589, 218] width 617 height 18
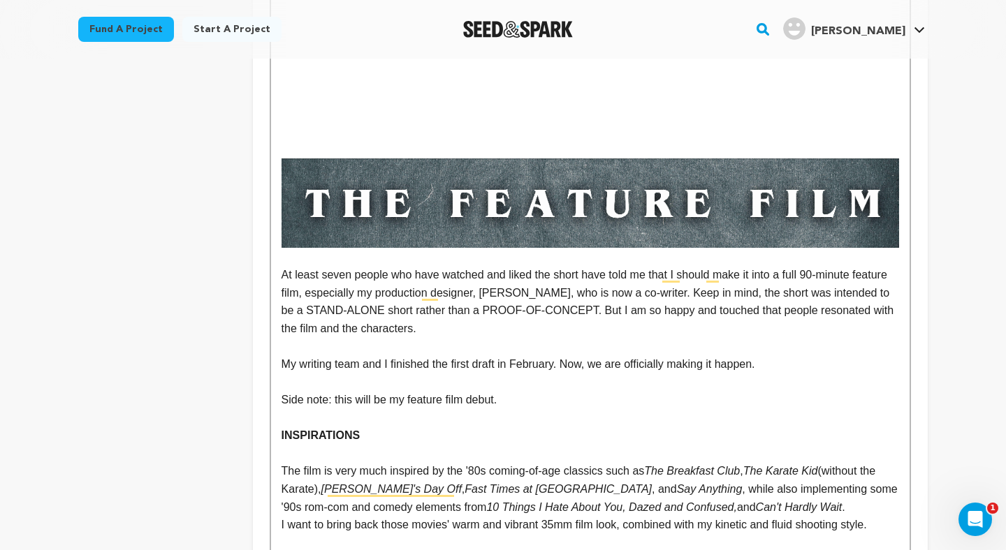
scroll to position [837, 0]
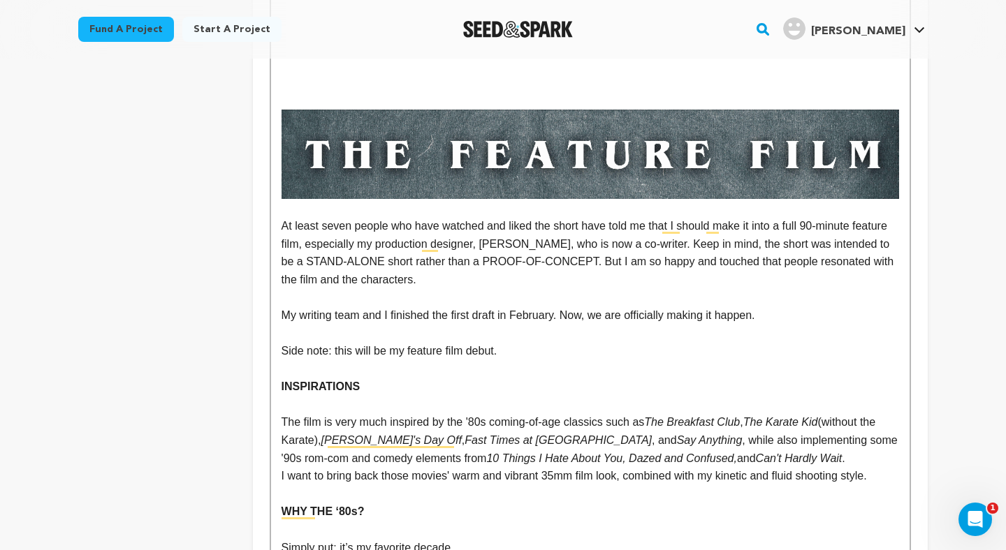
click at [482, 429] on p "The film is very much inspired by the '80s coming-of-age classics such as The B…" at bounding box center [589, 440] width 617 height 54
click at [800, 413] on p "The film is very much inspired by the '80s coming-of-age classics such as The B…" at bounding box center [589, 440] width 617 height 54
click at [791, 467] on div "The film follows nerdy outcast Bryan, who wants to reconnect with his old child…" at bounding box center [590, 289] width 638 height 1587
click at [820, 413] on p "The film is very much inspired by the '80s coming-of-age classics such as The B…" at bounding box center [589, 440] width 617 height 54
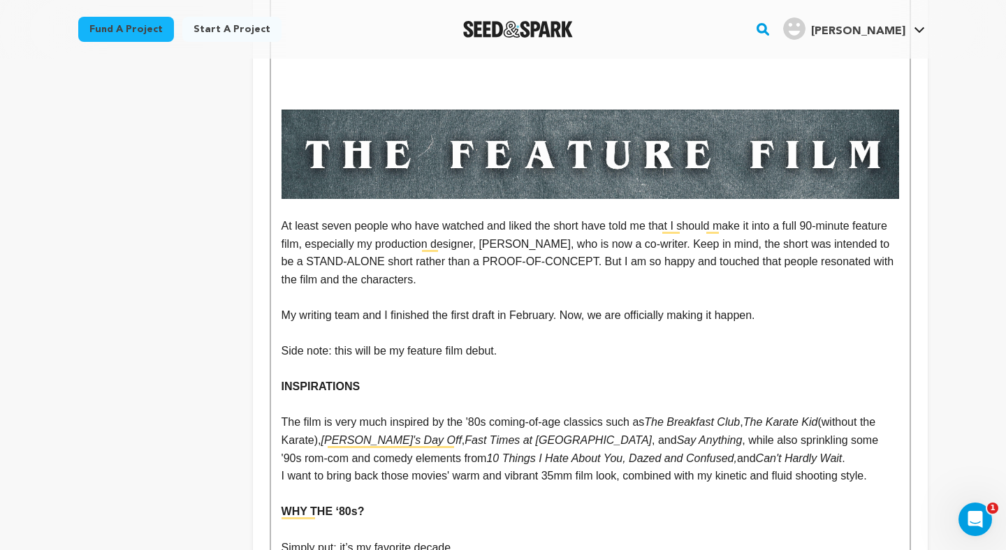
click at [769, 485] on p "To enrich screen reader interactions, please activate Accessibility in Grammarl…" at bounding box center [589, 494] width 617 height 18
click at [747, 503] on p "WHY THE ‘80s?" at bounding box center [589, 512] width 617 height 18
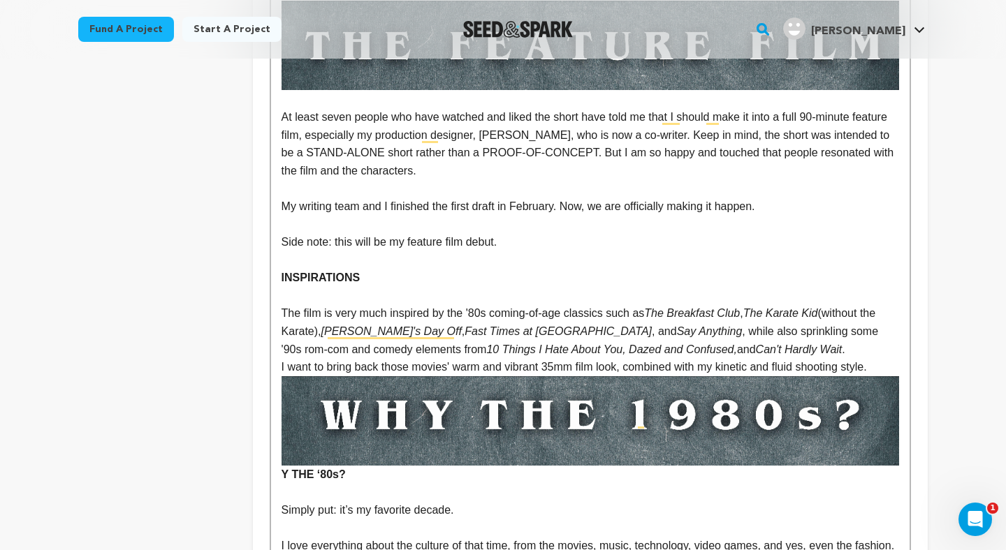
scroll to position [954, 0]
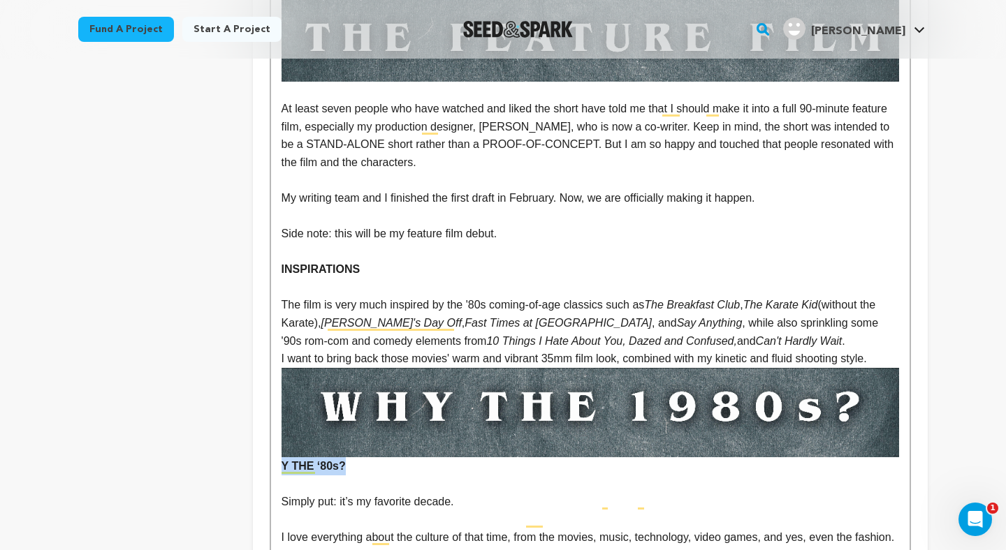
drag, startPoint x: 346, startPoint y: 434, endPoint x: 249, endPoint y: 434, distance: 97.1
click at [249, 434] on div "project story team social media video & images campaign incentives wishlist" at bounding box center [502, 167] width 849 height 1873
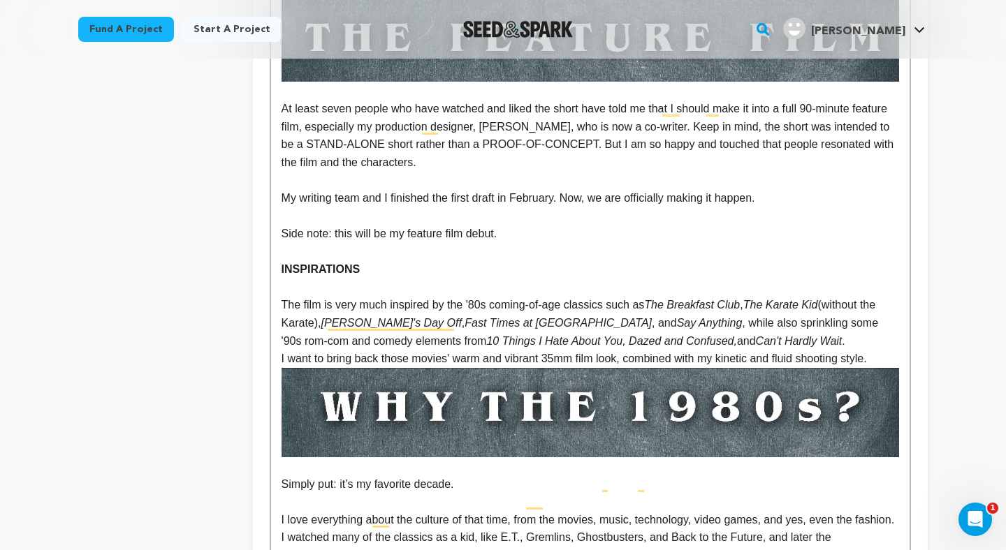
click at [896, 350] on p "I want to bring back those movies' warm and vibrant 35mm film look, combined wi…" at bounding box center [589, 359] width 617 height 18
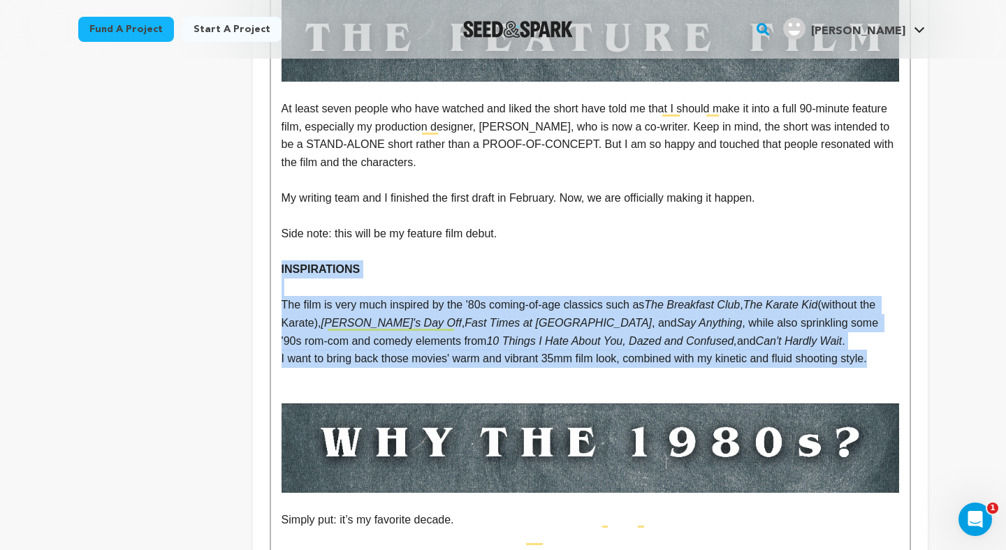
drag, startPoint x: 890, startPoint y: 329, endPoint x: 231, endPoint y: 233, distance: 665.5
click at [231, 233] on div "project story team social media video & images campaign incentives wishlist" at bounding box center [502, 176] width 849 height 1891
copy div "INSPIRATIONS The film is very much inspired by the '80s coming-of-age classics …"
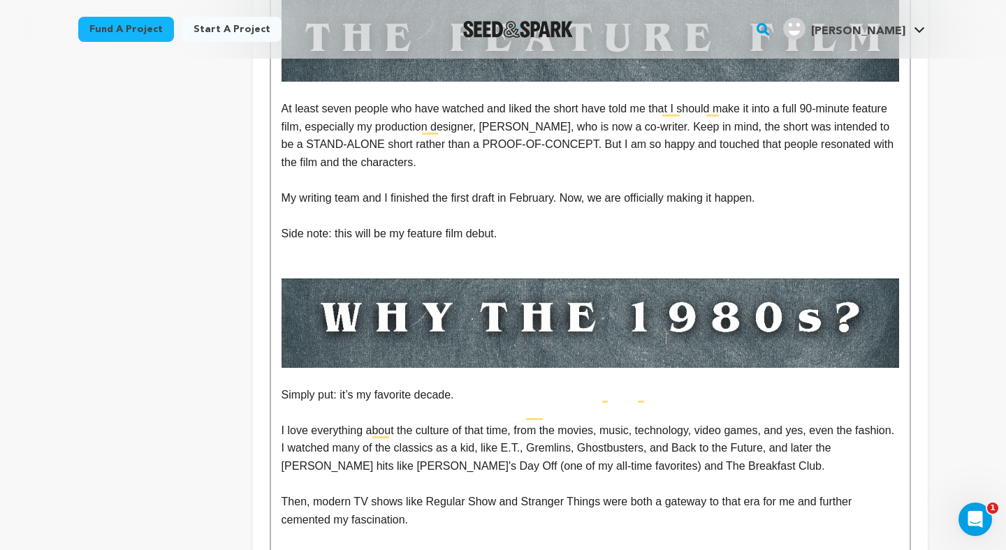
click at [448, 260] on p "To enrich screen reader interactions, please activate Accessibility in Grammarl…" at bounding box center [589, 269] width 617 height 18
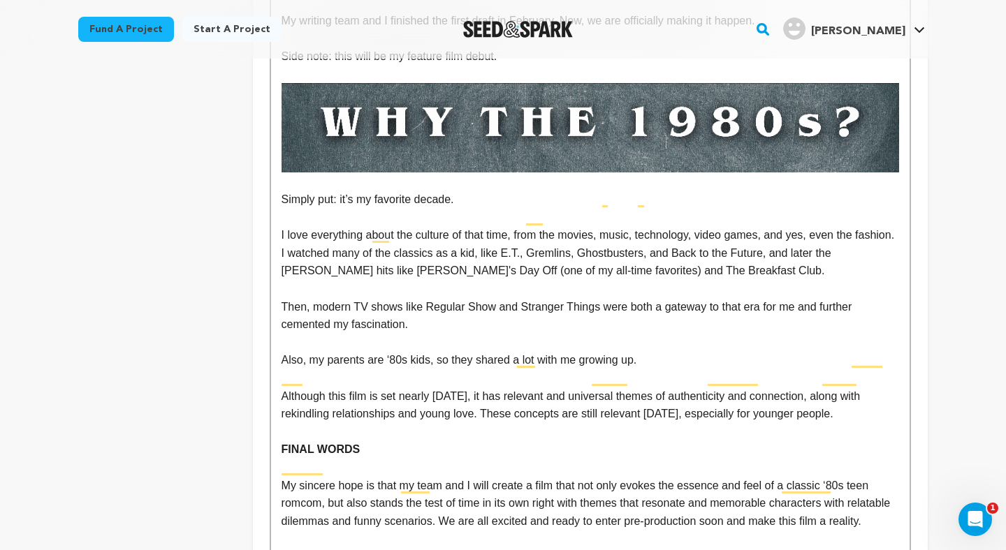
scroll to position [1103, 0]
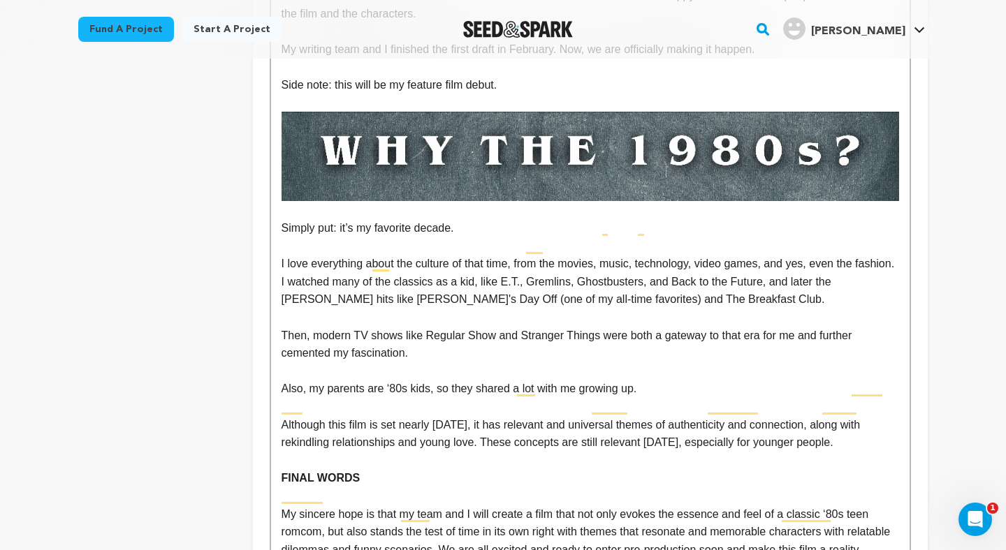
click at [393, 452] on p "To enrich screen reader interactions, please activate Accessibility in Grammarl…" at bounding box center [589, 461] width 617 height 18
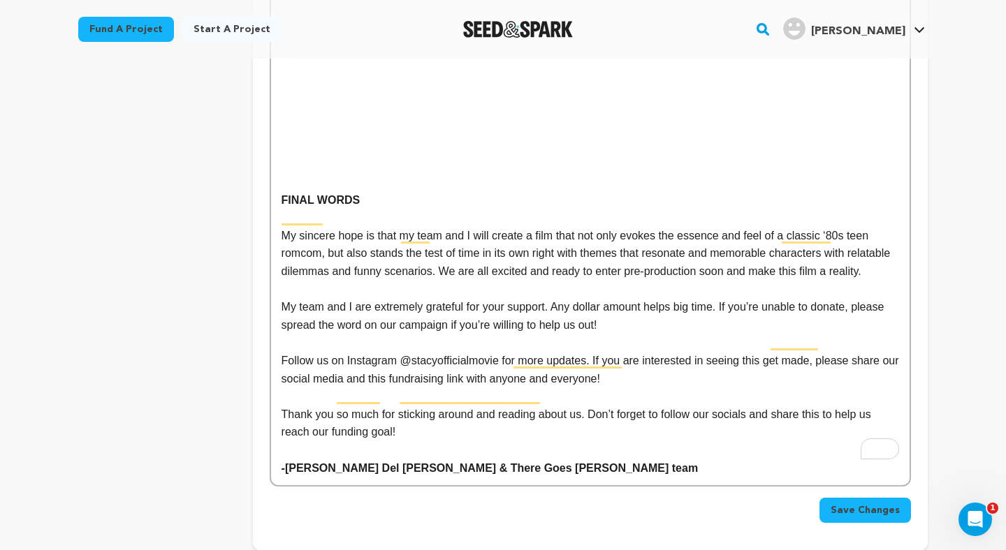
scroll to position [1765, 0]
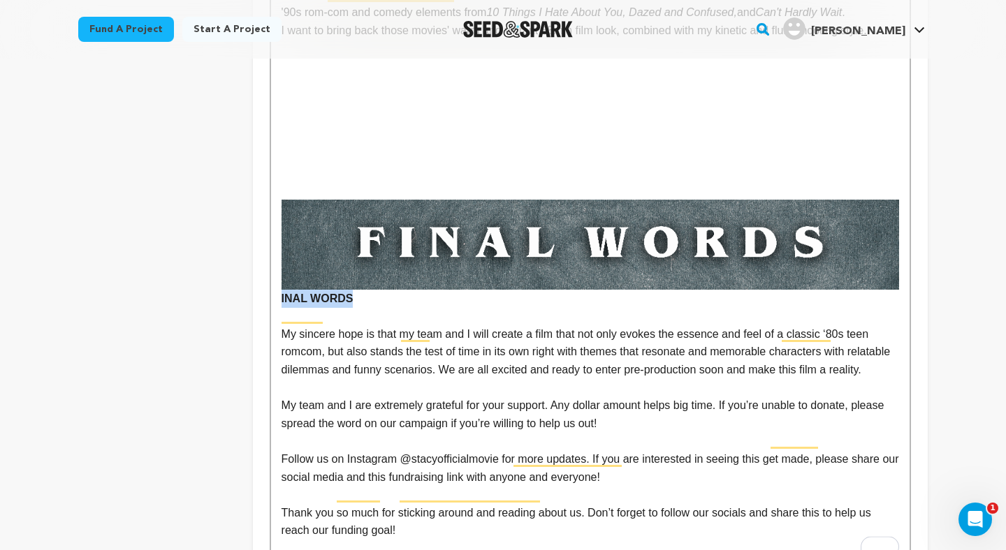
drag, startPoint x: 364, startPoint y: 257, endPoint x: 265, endPoint y: 257, distance: 99.2
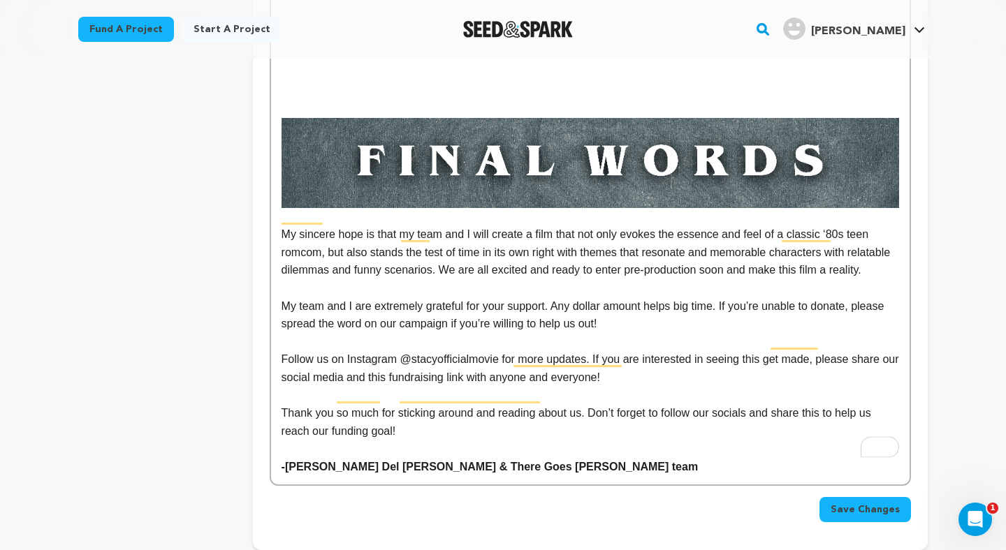
scroll to position [1855, 0]
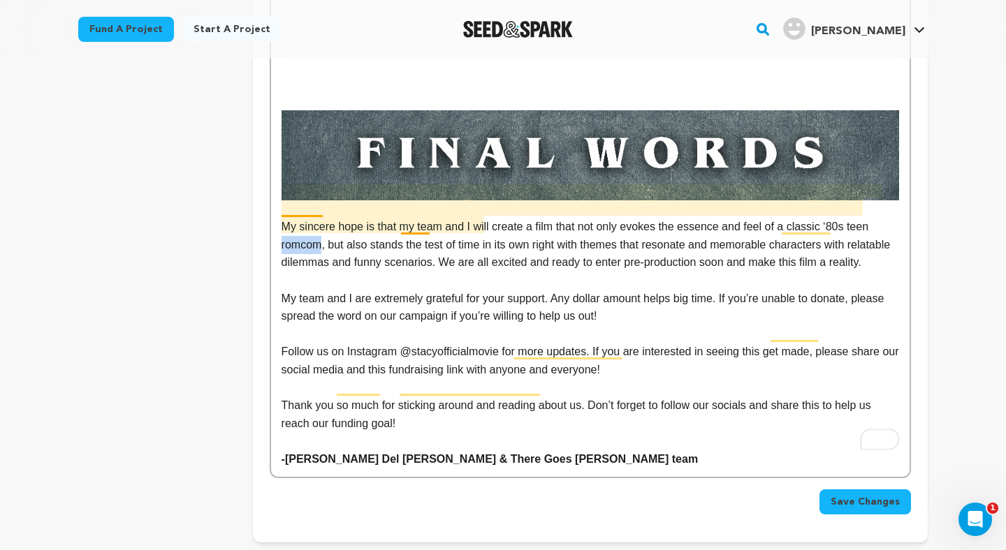
drag, startPoint x: 322, startPoint y: 209, endPoint x: 280, endPoint y: 209, distance: 41.9
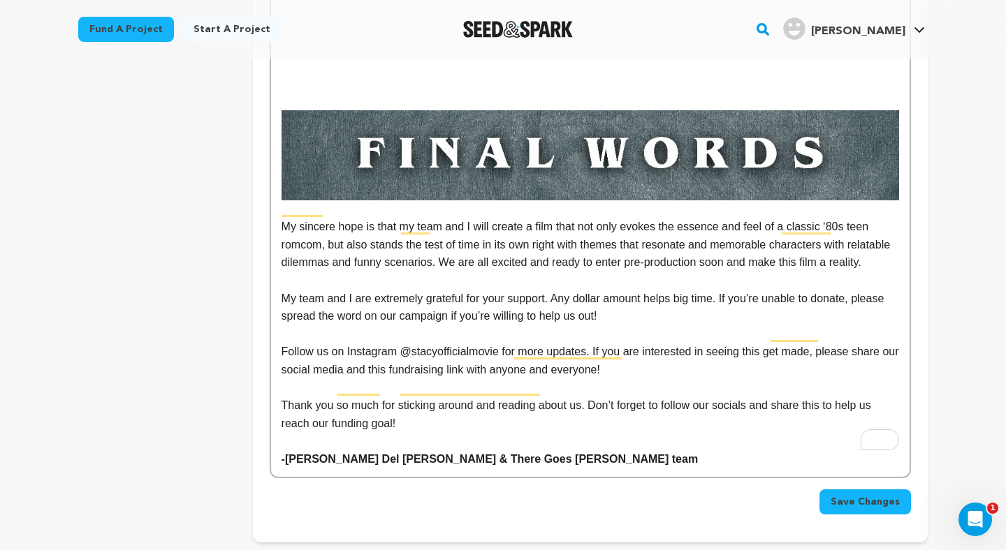
click at [411, 245] on p "My sincere hope is that my team and I will create a film that not only evokes t…" at bounding box center [589, 245] width 617 height 54
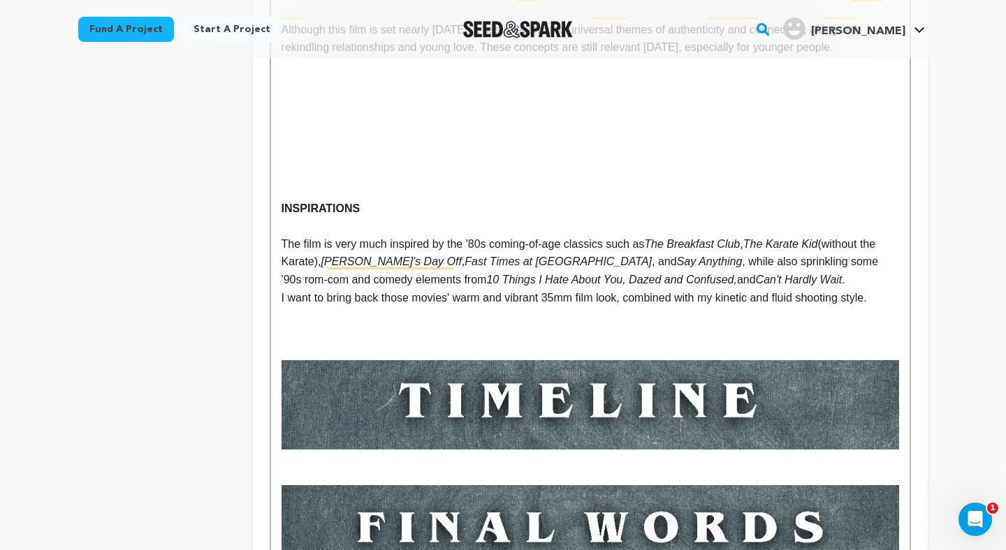
scroll to position [1489, 0]
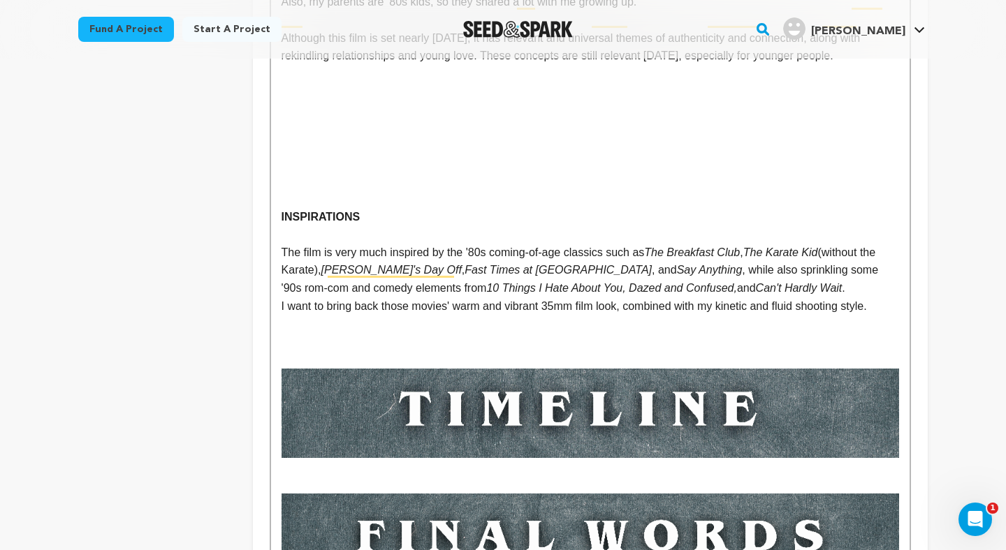
click at [428, 351] on p "To enrich screen reader interactions, please activate Accessibility in Grammarl…" at bounding box center [589, 360] width 617 height 18
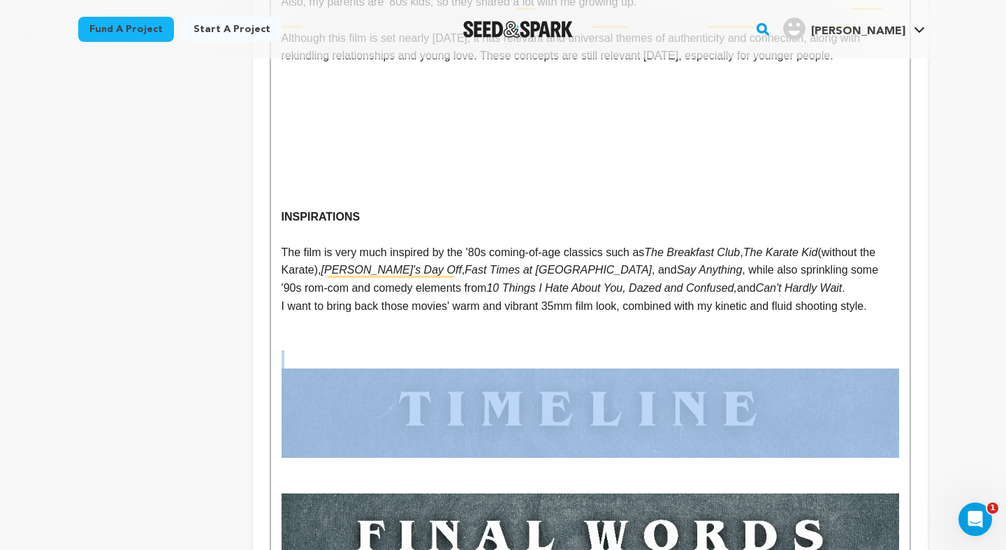
click at [428, 351] on p "To enrich screen reader interactions, please activate Accessibility in Grammarl…" at bounding box center [589, 360] width 617 height 18
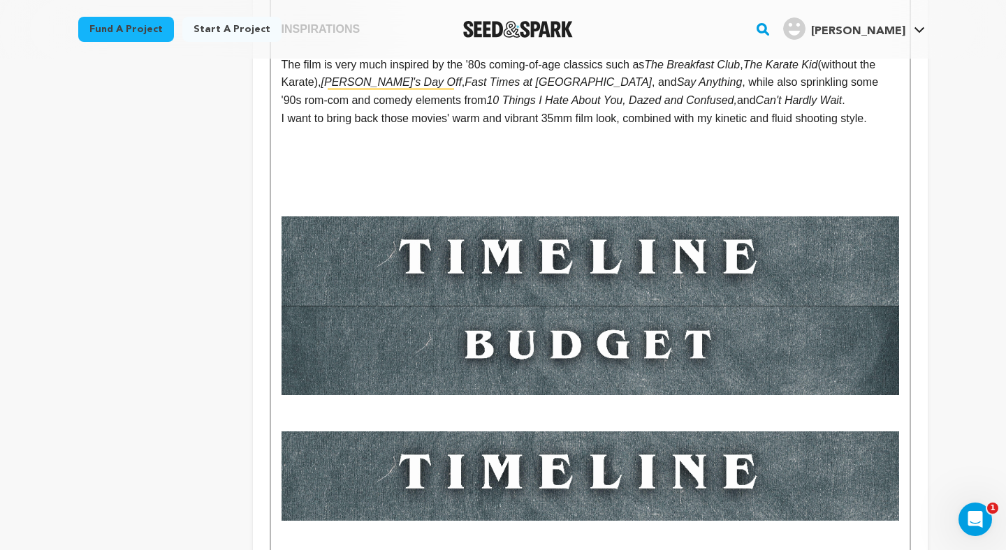
scroll to position [1679, 0]
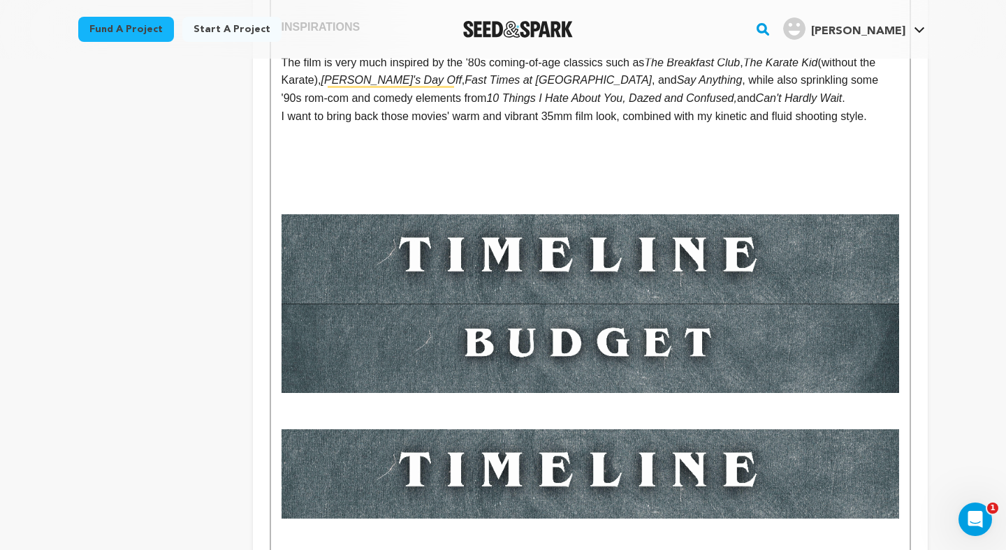
click at [448, 304] on img "To enrich screen reader interactions, please activate Accessibility in Grammarl…" at bounding box center [589, 348] width 617 height 89
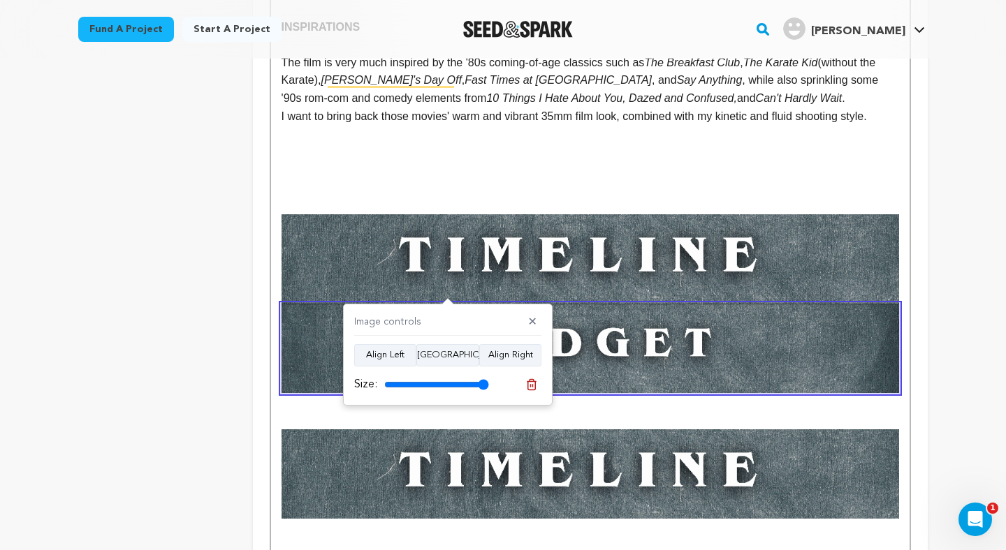
click at [293, 304] on img "To enrich screen reader interactions, please activate Accessibility in Grammarl…" at bounding box center [589, 348] width 617 height 89
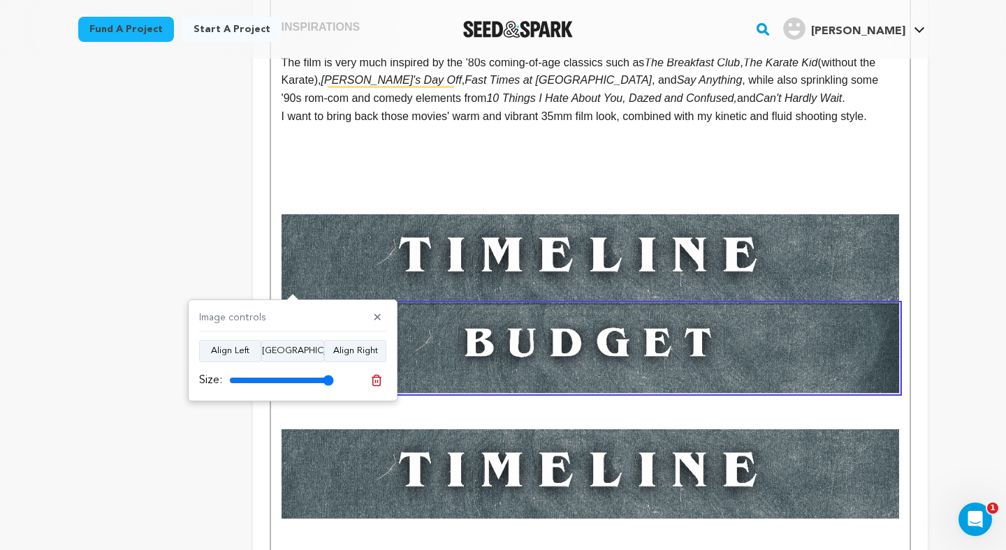
click at [507, 444] on img "To enrich screen reader interactions, please activate Accessibility in Grammarl…" at bounding box center [589, 473] width 617 height 89
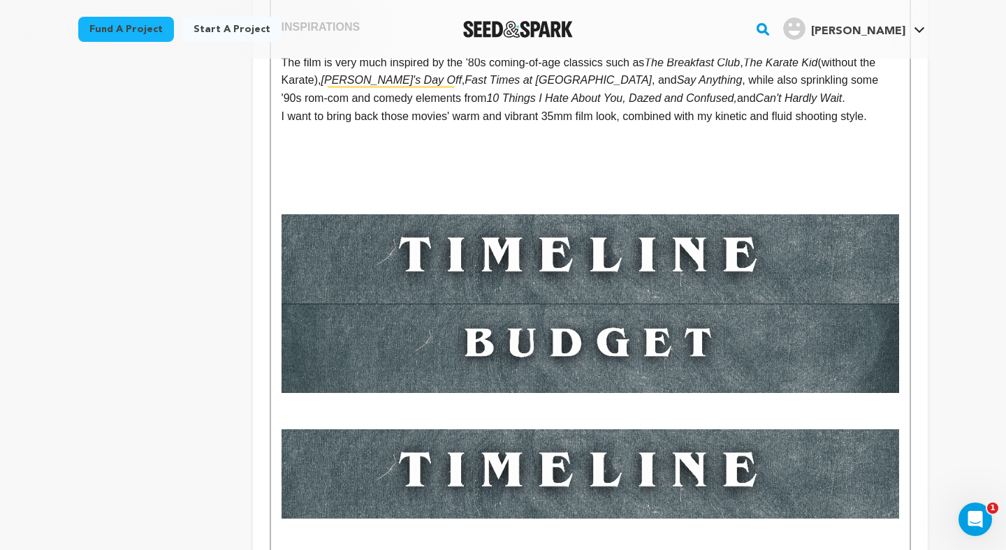
click at [517, 429] on img "To enrich screen reader interactions, please activate Accessibility in Grammarl…" at bounding box center [589, 473] width 617 height 89
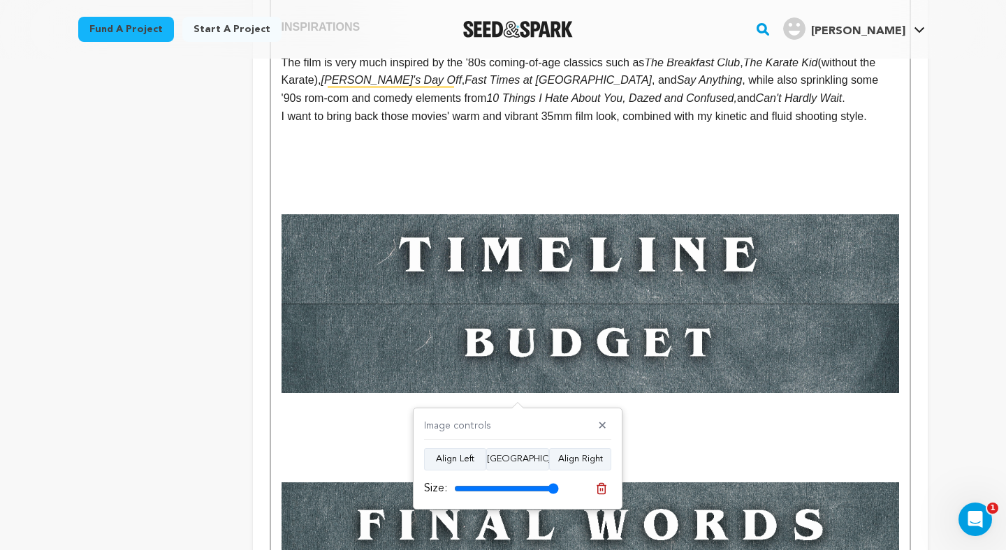
click at [283, 304] on img "To enrich screen reader interactions, please activate Accessibility in Grammarl…" at bounding box center [589, 348] width 617 height 89
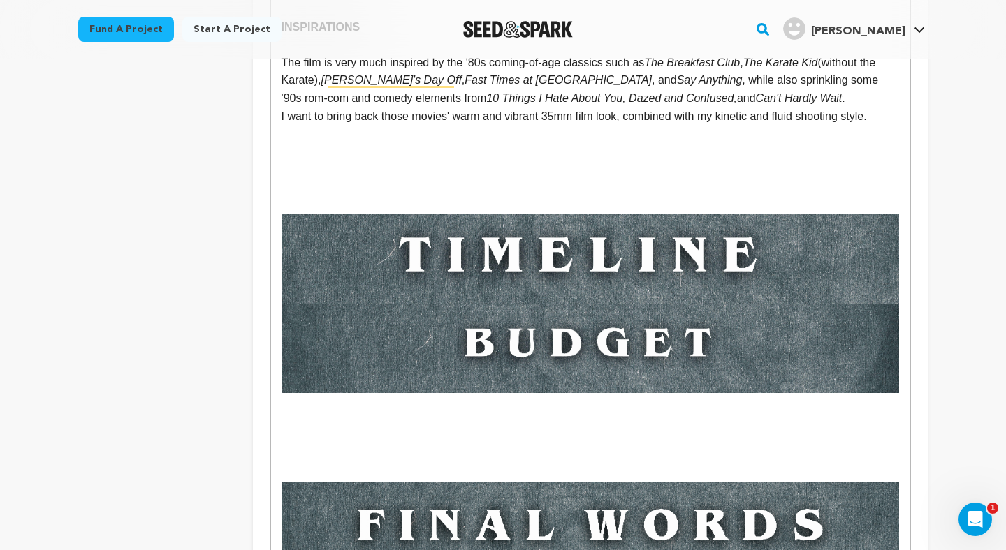
click at [534, 411] on p "To enrich screen reader interactions, please activate Accessibility in Grammarl…" at bounding box center [589, 420] width 617 height 18
click at [448, 179] on p "To enrich screen reader interactions, please activate Accessibility in Grammarl…" at bounding box center [589, 188] width 617 height 18
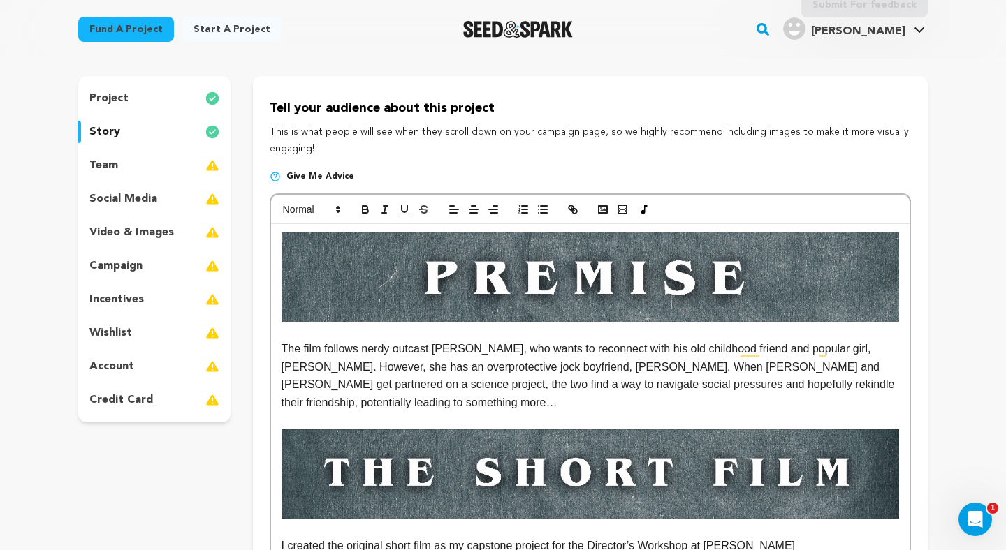
scroll to position [109, 0]
click at [897, 385] on p "The film follows nerdy outcast Bryan, who wants to reconnect with his old child…" at bounding box center [589, 374] width 617 height 71
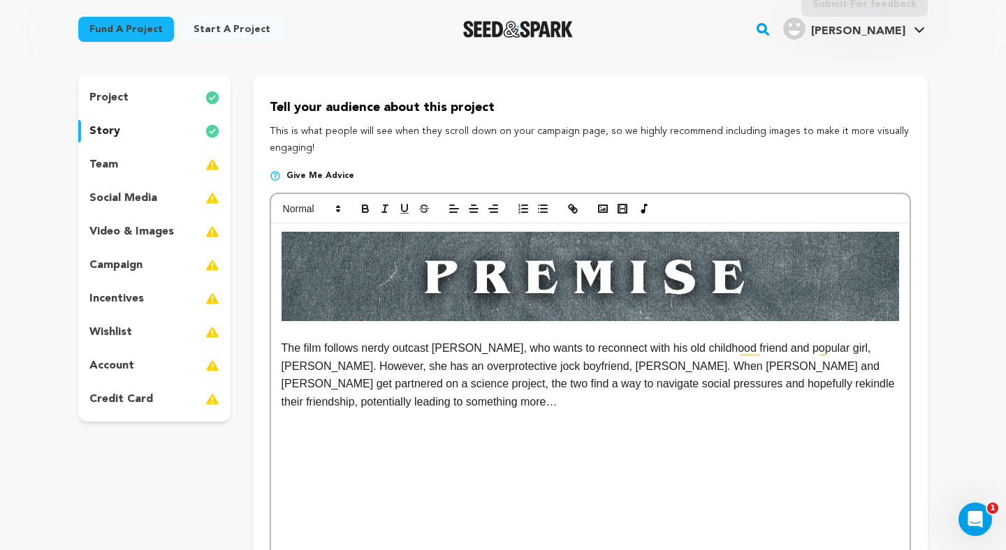
click at [432, 483] on p "To enrich screen reader interactions, please activate Accessibility in Grammarl…" at bounding box center [589, 492] width 617 height 18
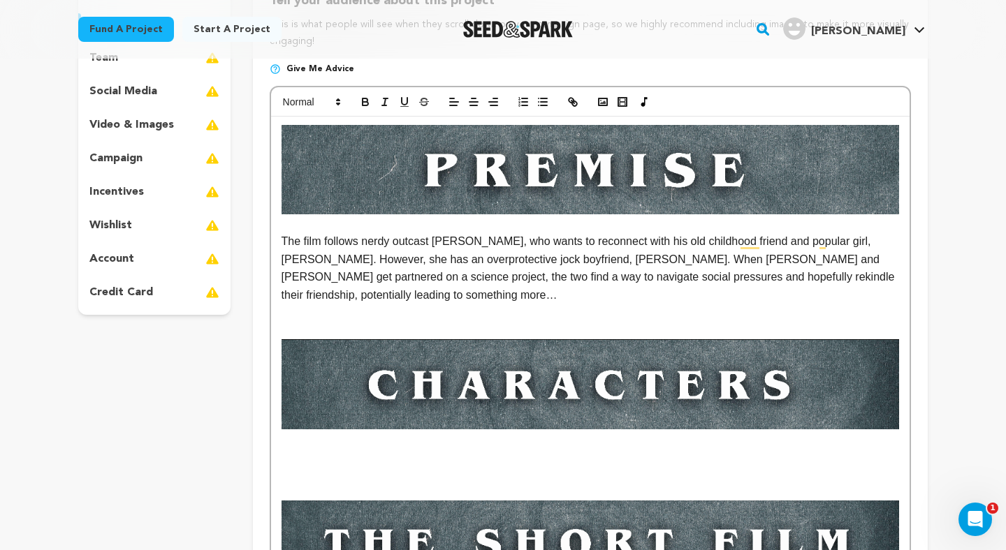
scroll to position [349, 0]
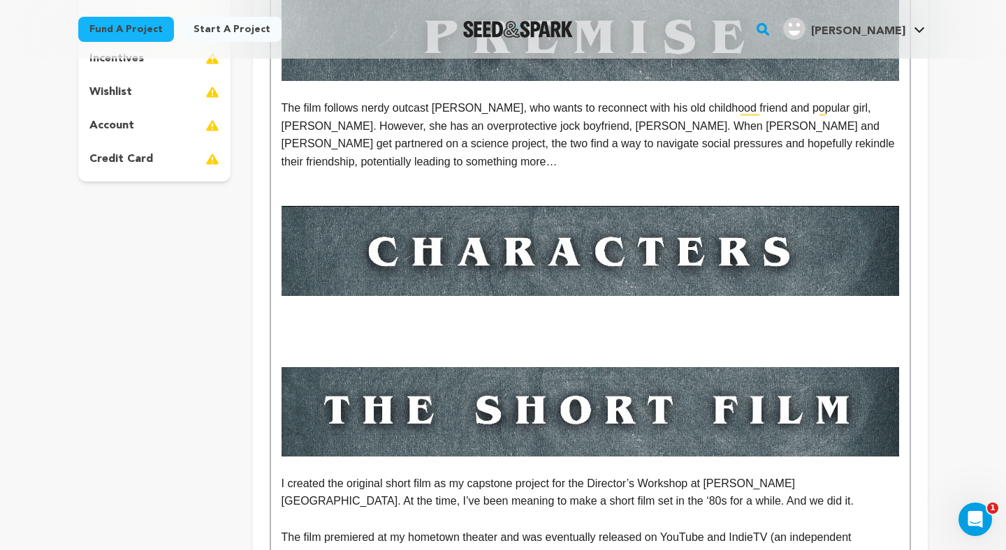
click at [377, 332] on p "To enrich screen reader interactions, please activate Accessibility in Grammarl…" at bounding box center [589, 341] width 617 height 18
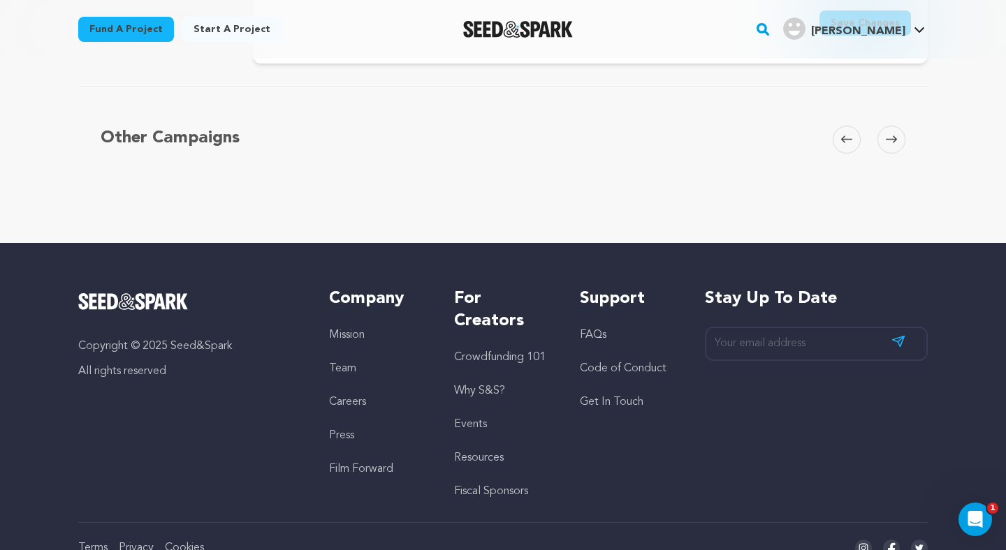
scroll to position [2744, 0]
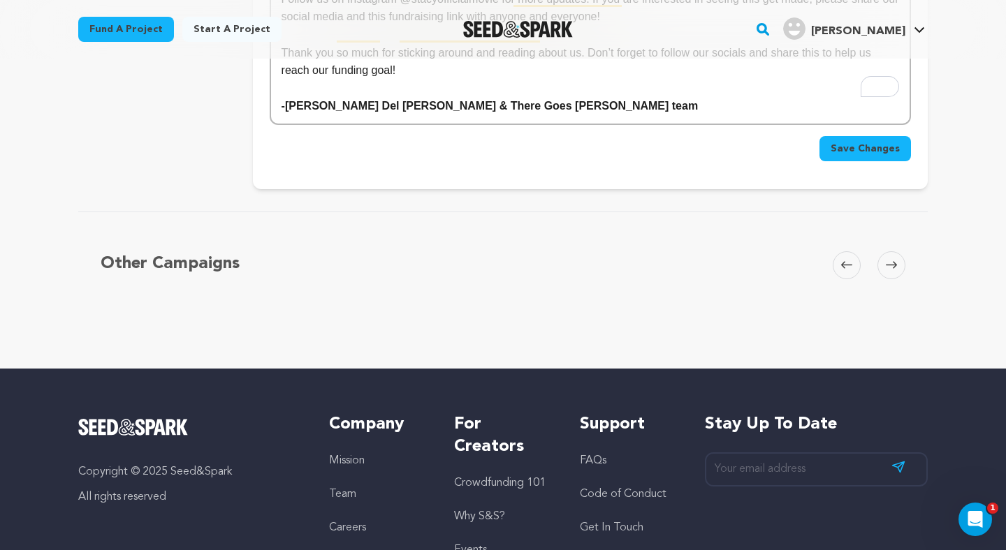
click at [870, 142] on span "Save Changes" at bounding box center [864, 149] width 69 height 14
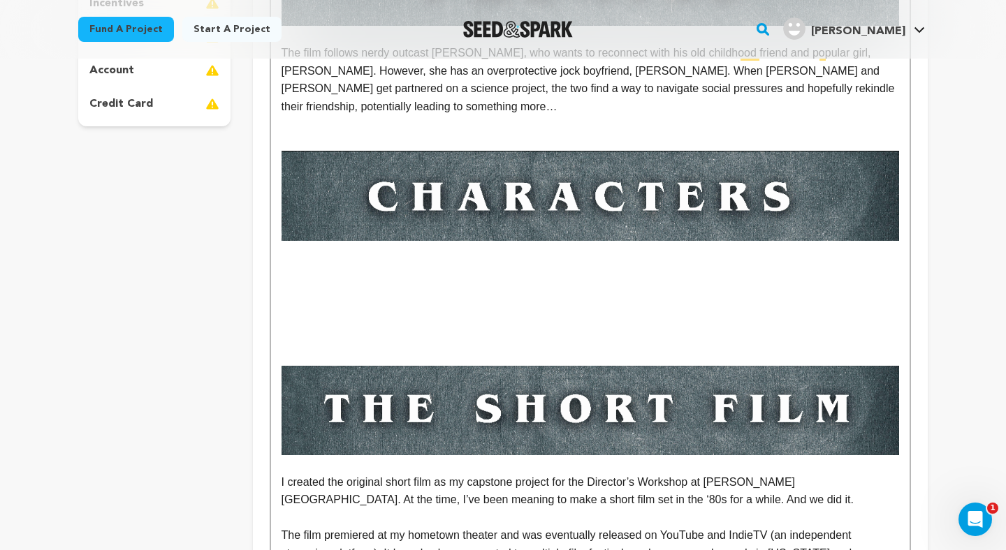
scroll to position [0, 0]
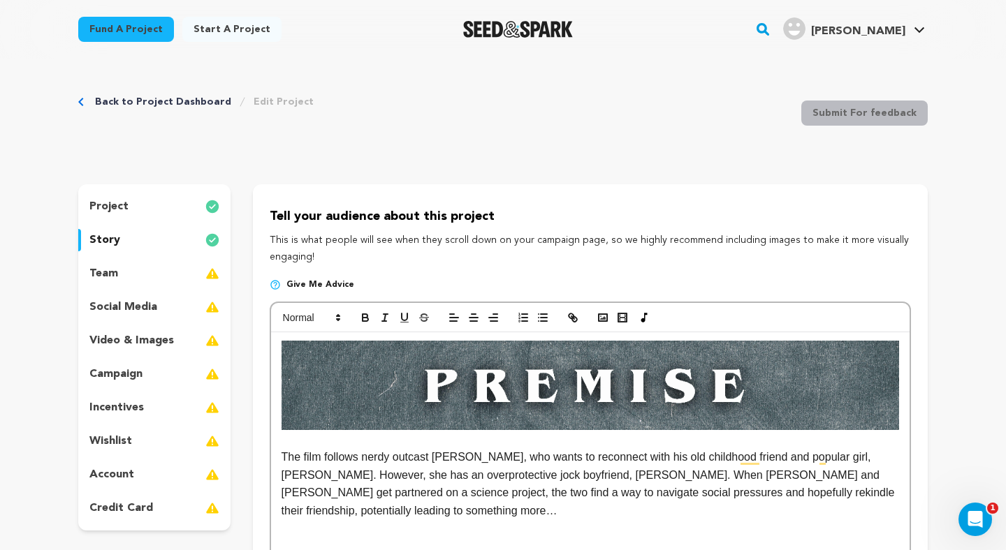
click at [601, 142] on div "Back to Project Dashboard Edit Project Submit For feedback Submit For feedback" at bounding box center [502, 116] width 849 height 92
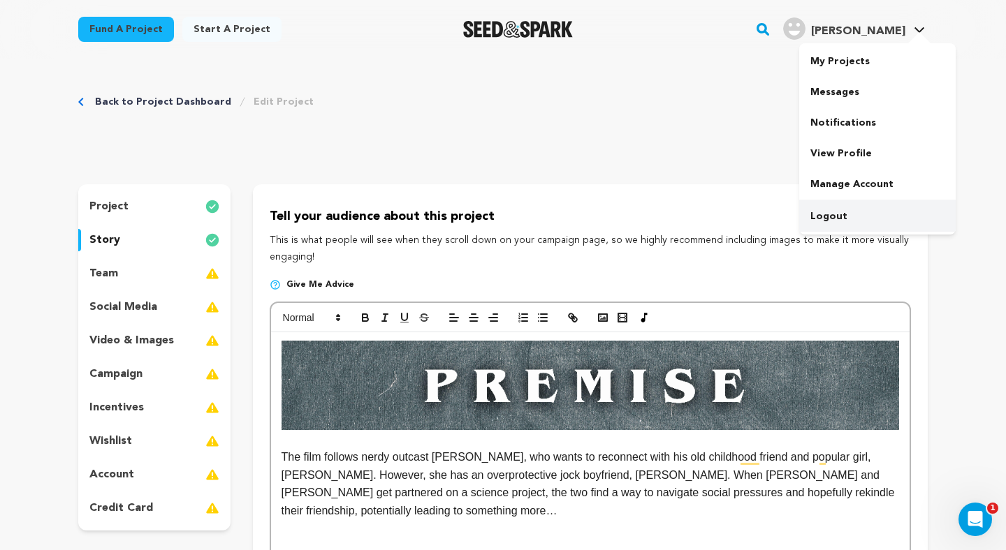
click at [824, 210] on link "Logout" at bounding box center [877, 216] width 156 height 31
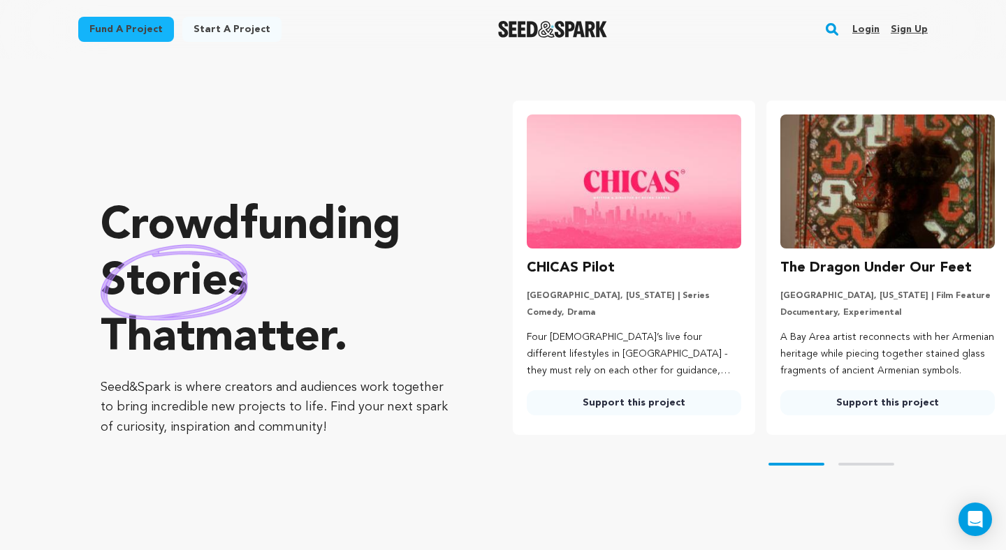
click at [871, 24] on link "Login" at bounding box center [865, 29] width 27 height 22
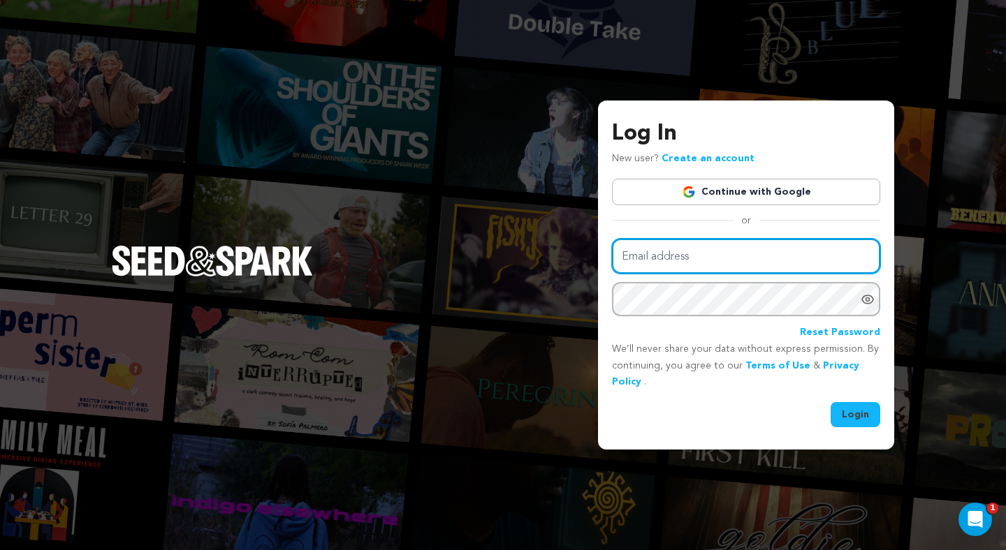
type input "[EMAIL_ADDRESS][DOMAIN_NAME]"
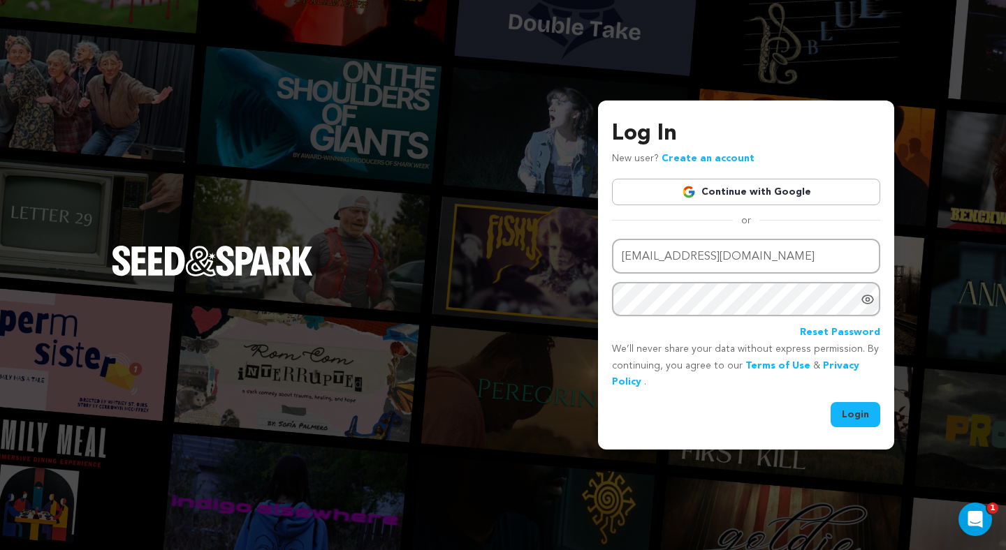
click at [765, 194] on link "Continue with Google" at bounding box center [746, 192] width 268 height 27
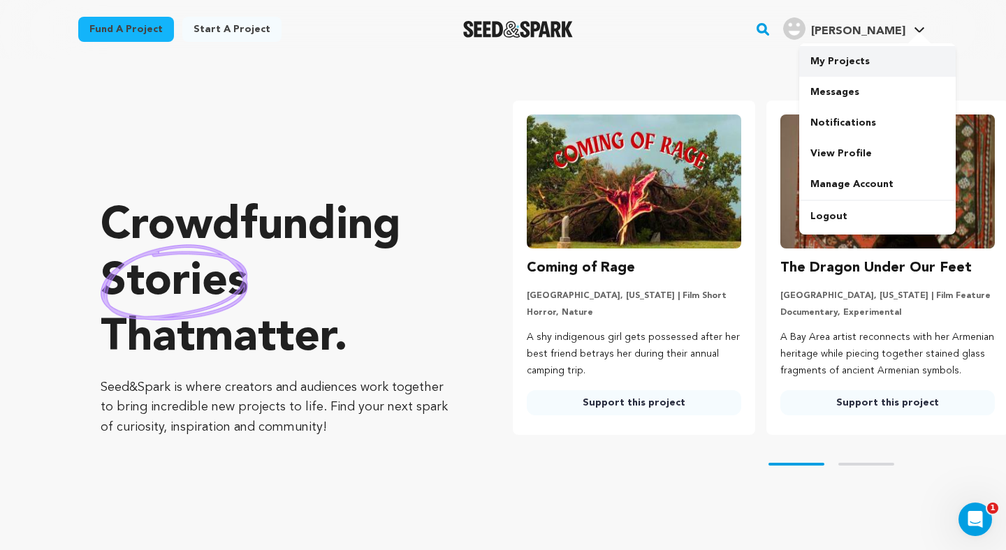
click at [855, 68] on link "My Projects" at bounding box center [877, 61] width 156 height 31
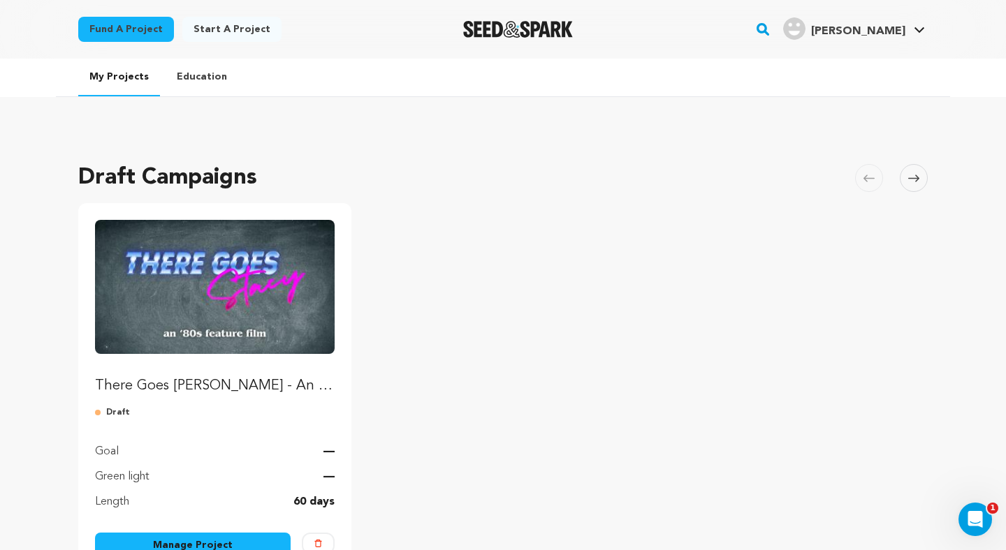
scroll to position [49, 0]
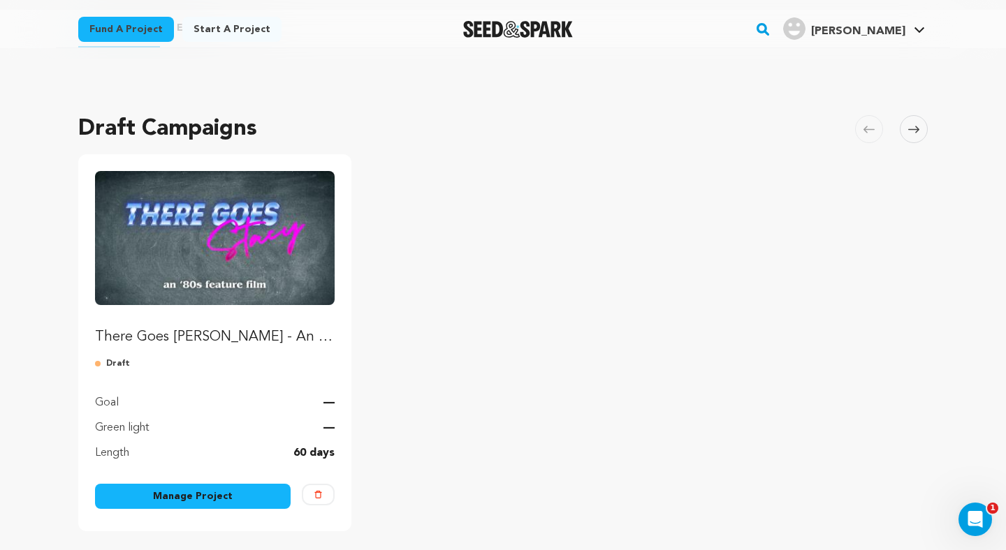
click at [184, 492] on link "Manage Project" at bounding box center [193, 496] width 196 height 25
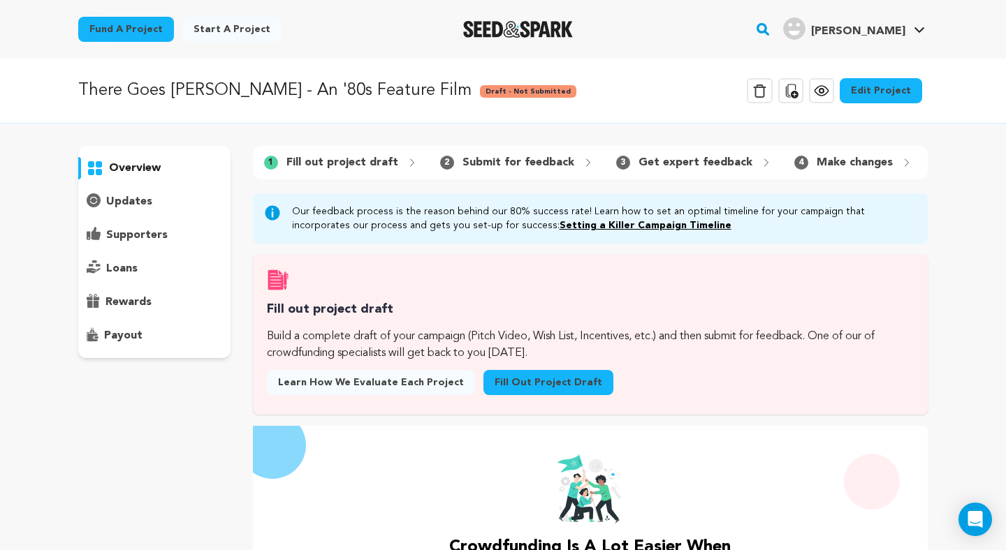
click at [869, 94] on link "Edit Project" at bounding box center [880, 90] width 82 height 25
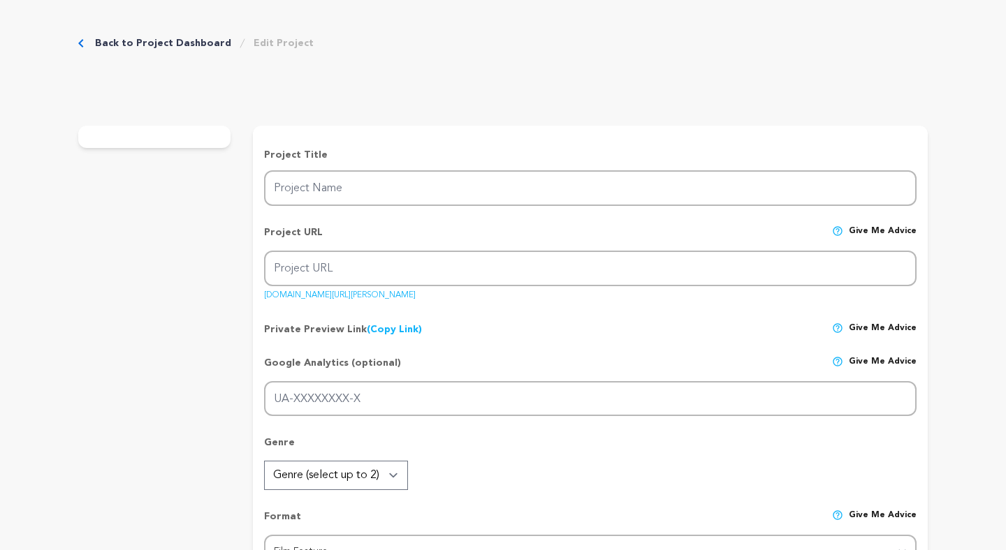
type input "There Goes [PERSON_NAME] - An '80s Feature Film"
type input "there-goes-[PERSON_NAME]-an-80s-feature-film"
type input "After a reserved teenager is partnered with his childhood crush, he must reconn…"
radio input "true"
type textarea "In late 1980s suburban [US_STATE], nerdy outcast [PERSON_NAME] and popular girl…"
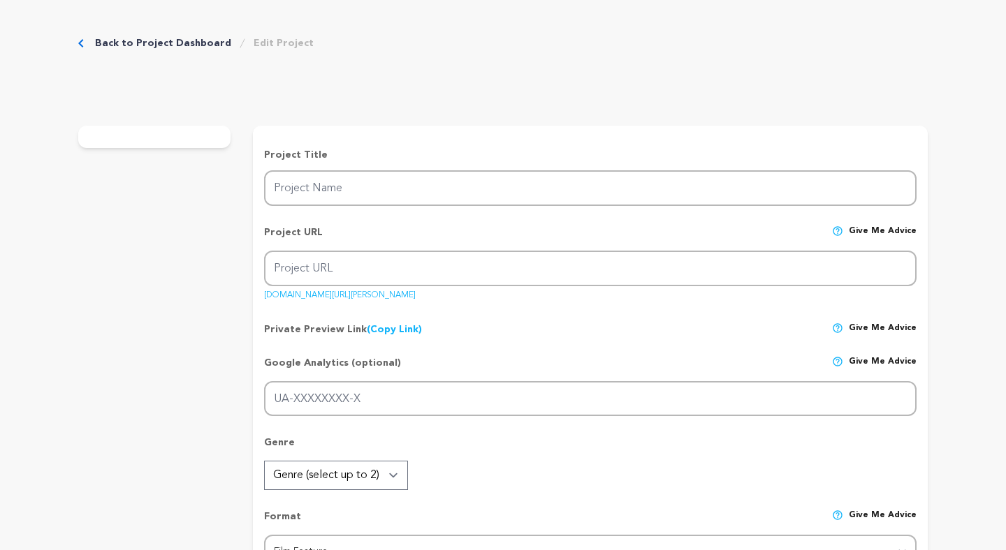
type textarea "A love letter to [PERSON_NAME] and the coming-of-age classics of the era with r…"
radio input "true"
type textarea "We will achieve this reach by sharing it to family and friends through social m…"
type textarea "[URL][DOMAIN_NAME][PERSON_NAME]"
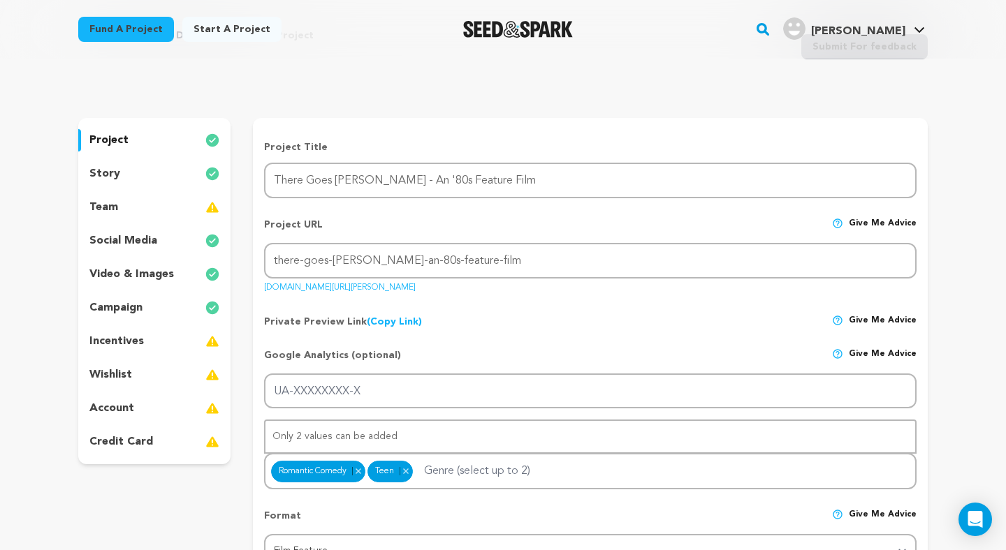
scroll to position [57, 0]
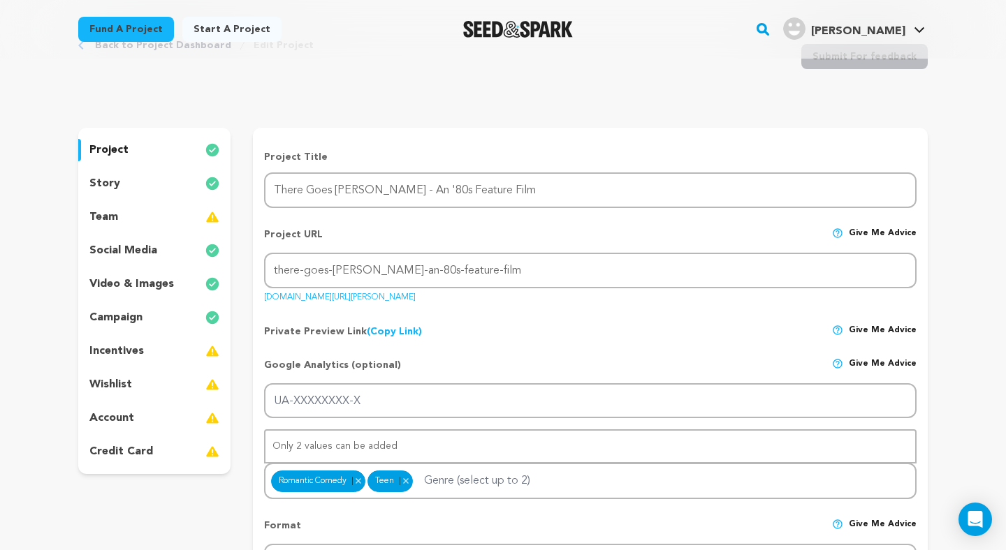
click at [185, 311] on div "campaign" at bounding box center [154, 318] width 152 height 22
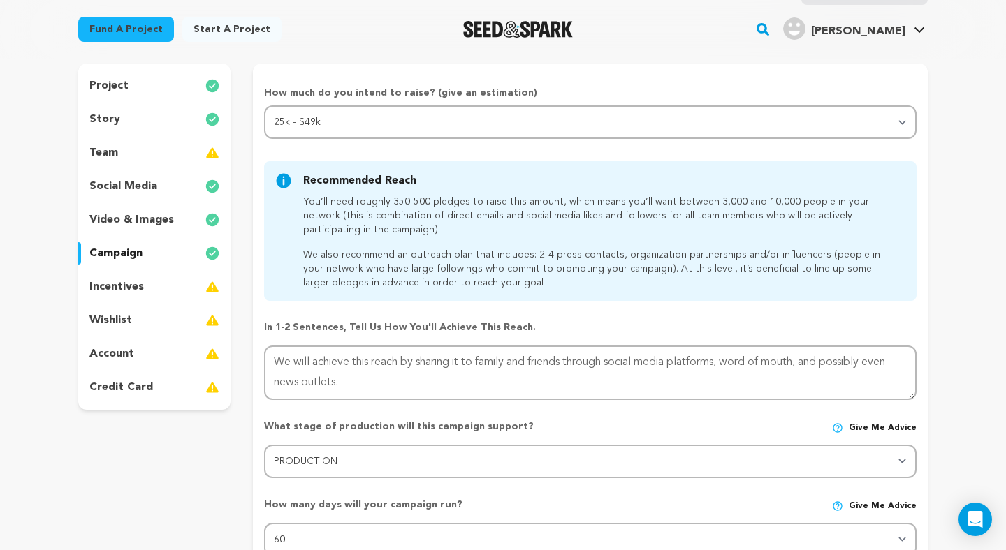
scroll to position [50, 0]
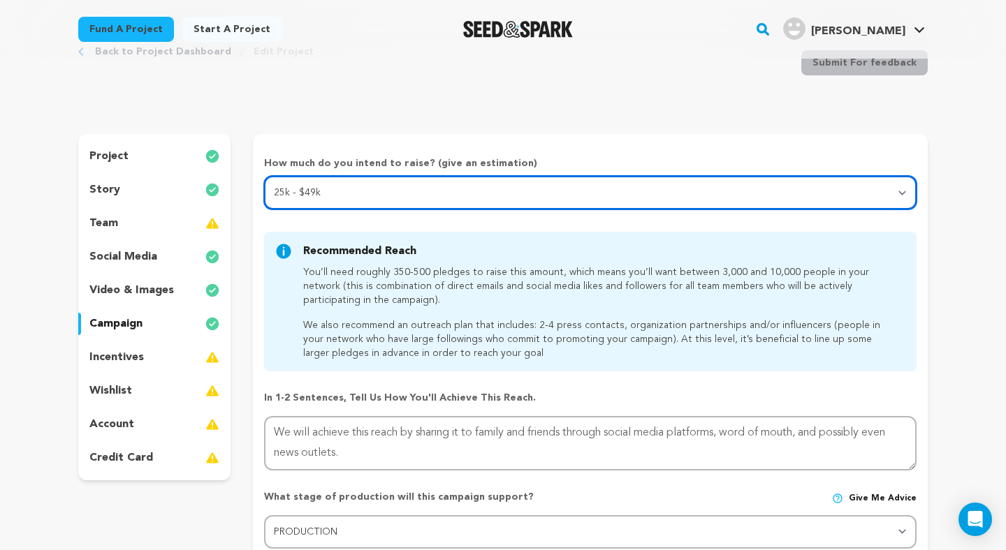
click at [359, 206] on select "Select your range Less than $10k 10k - $14k 15k - $24k 25k - $49k 50k or more" at bounding box center [590, 193] width 652 height 34
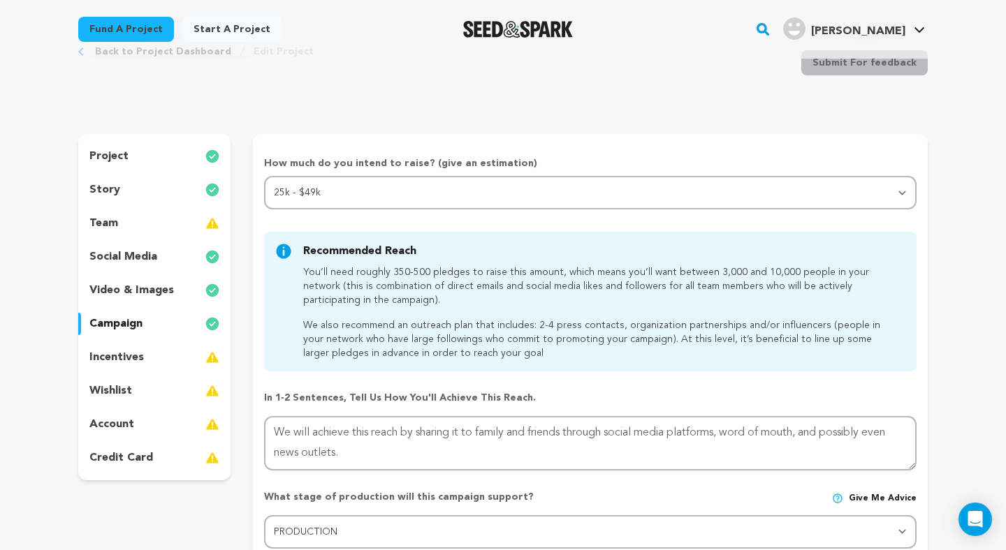
click at [175, 288] on div "video & images" at bounding box center [154, 290] width 152 height 22
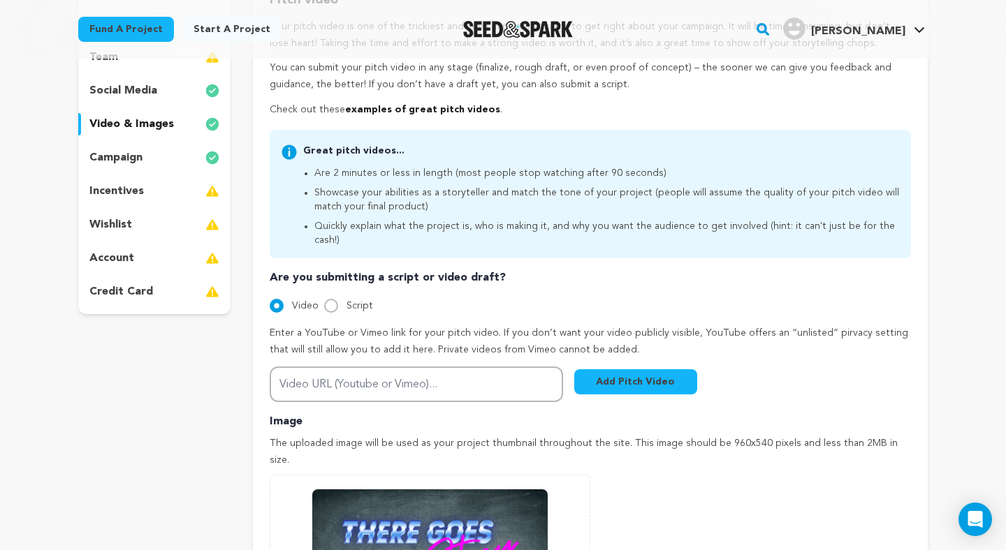
scroll to position [96, 0]
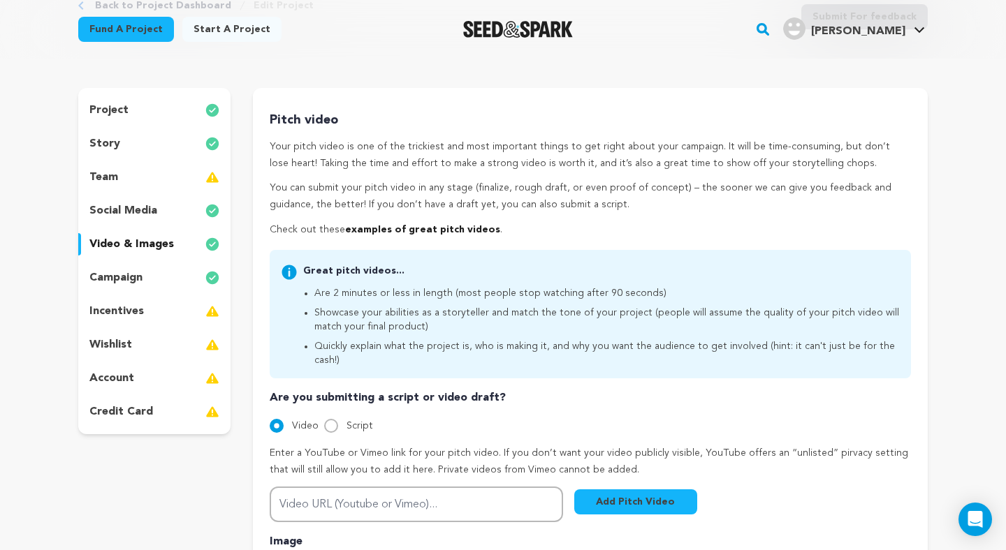
click at [176, 203] on div "social media" at bounding box center [154, 211] width 152 height 22
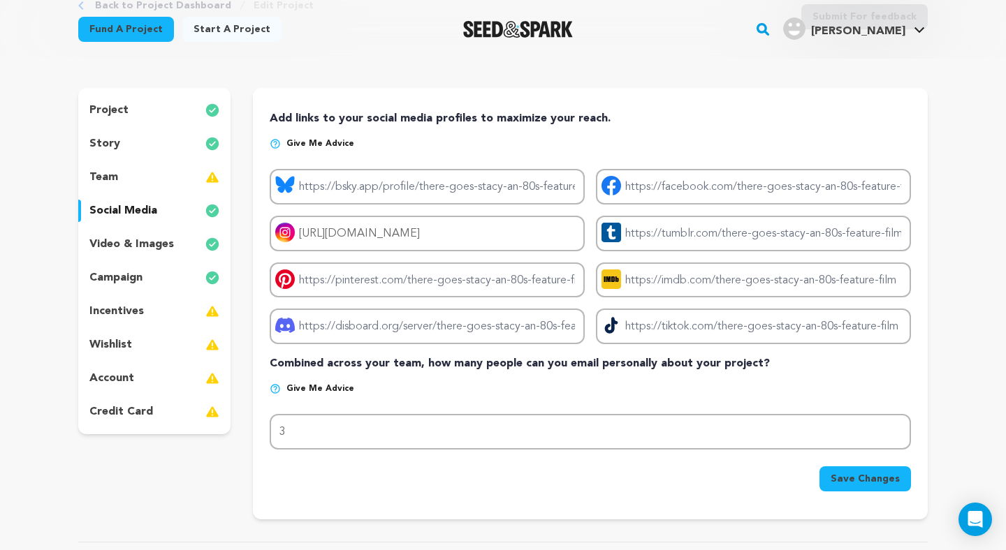
click at [179, 181] on div "team" at bounding box center [154, 177] width 152 height 22
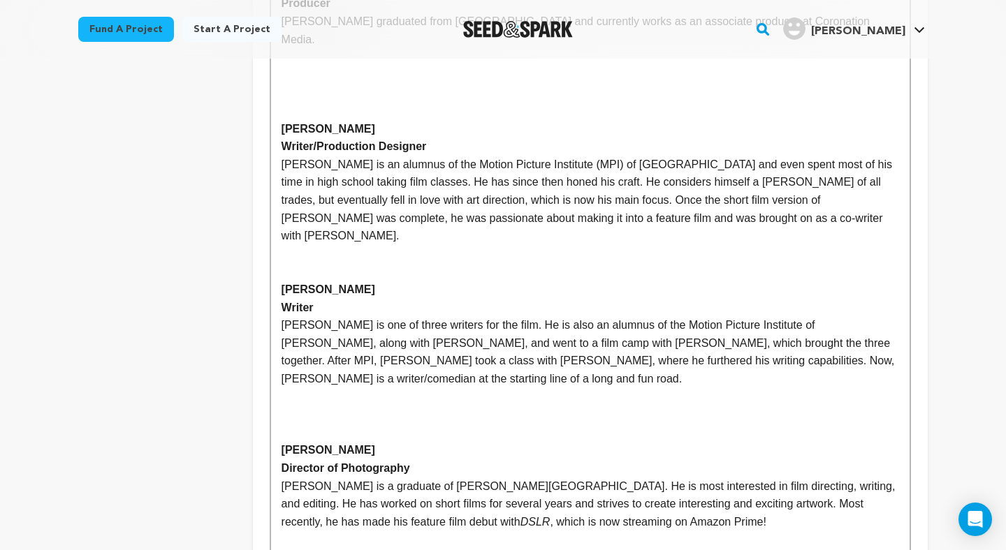
scroll to position [1234, 0]
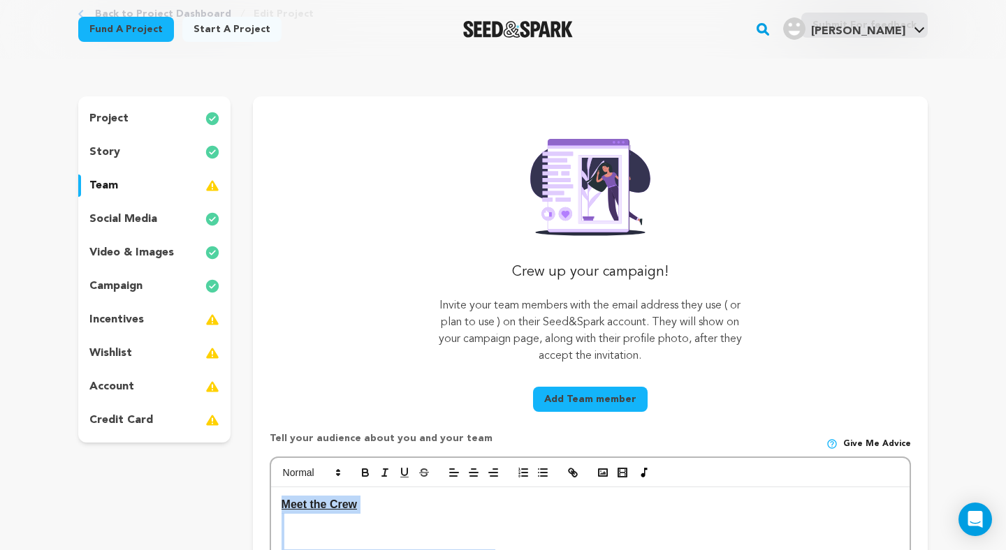
drag, startPoint x: 753, startPoint y: 359, endPoint x: 565, endPoint y: 257, distance: 213.7
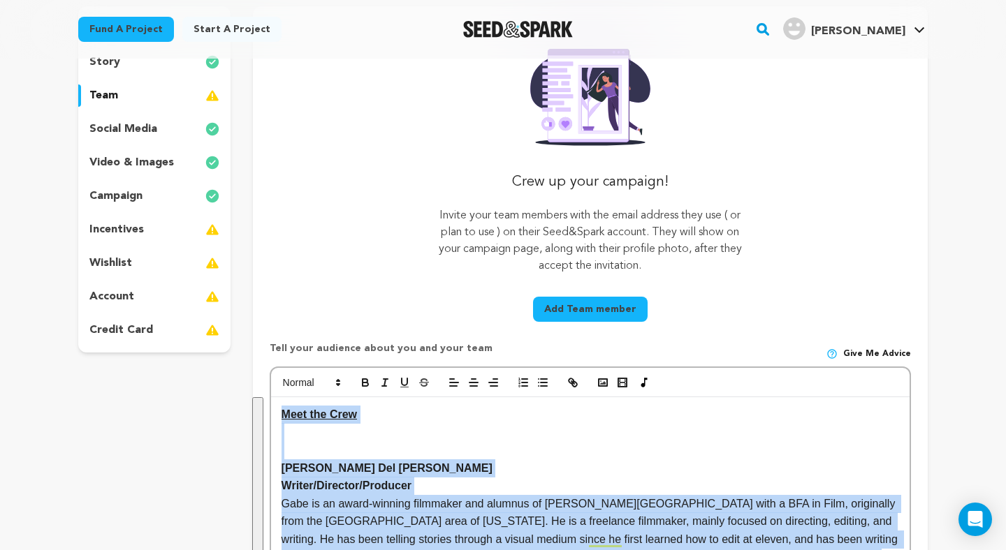
scroll to position [313, 0]
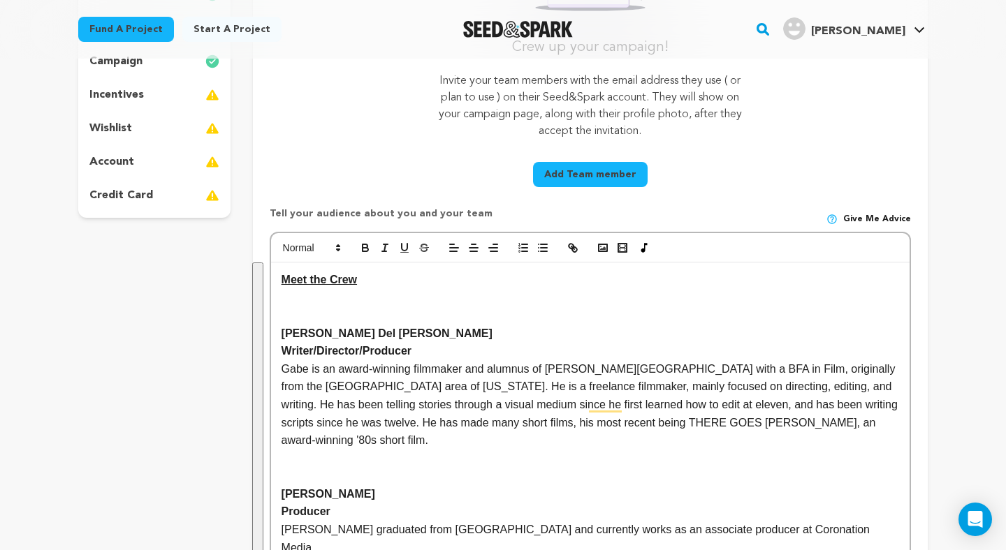
click at [368, 380] on span "Gabe is an award-winning filmmaker and alumnus of Wayne State University with a…" at bounding box center [590, 404] width 619 height 83
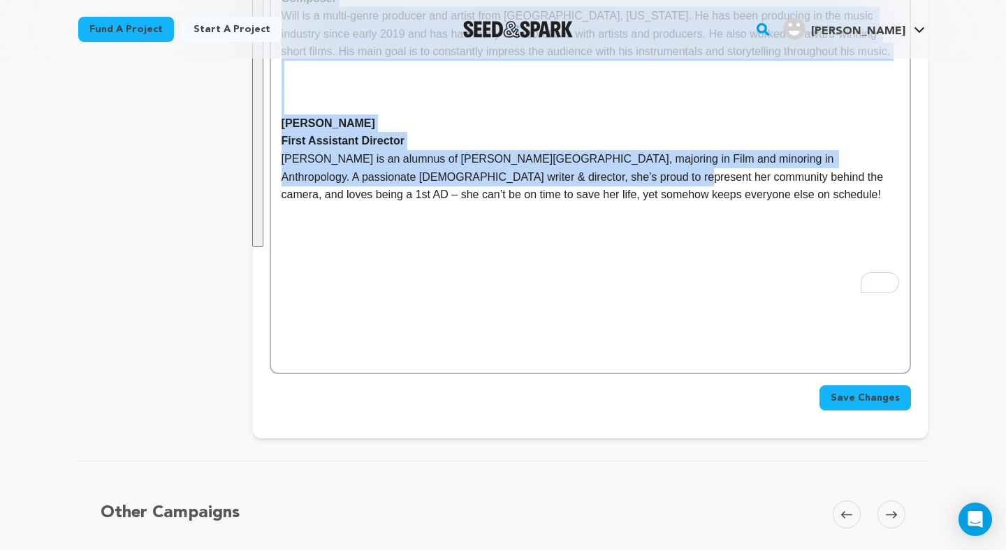
scroll to position [1299, 0]
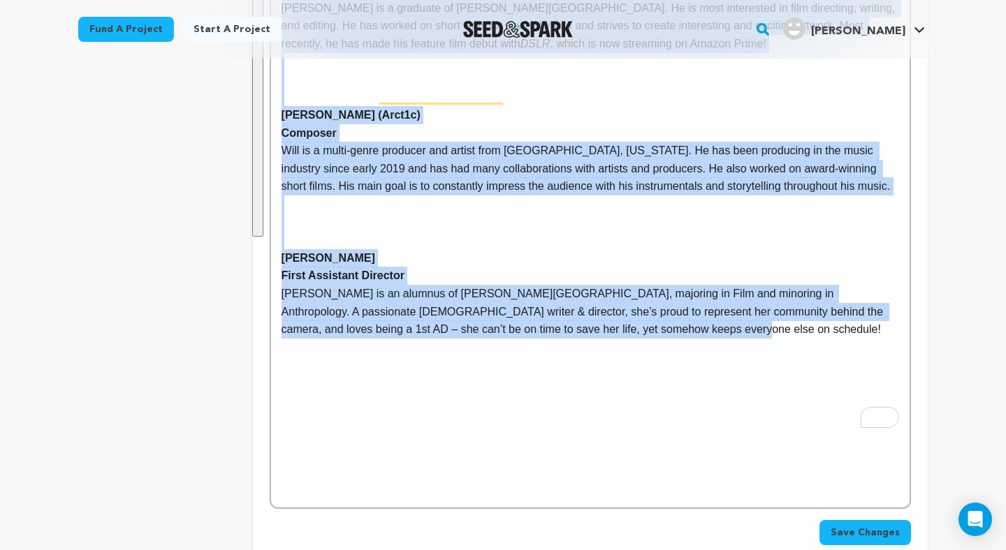
drag, startPoint x: 281, startPoint y: 281, endPoint x: 719, endPoint y: 263, distance: 437.5
copy div "Meet the Crew Gabriel Del Rosario Writer/Director/Producer Gabe is an award-win…"
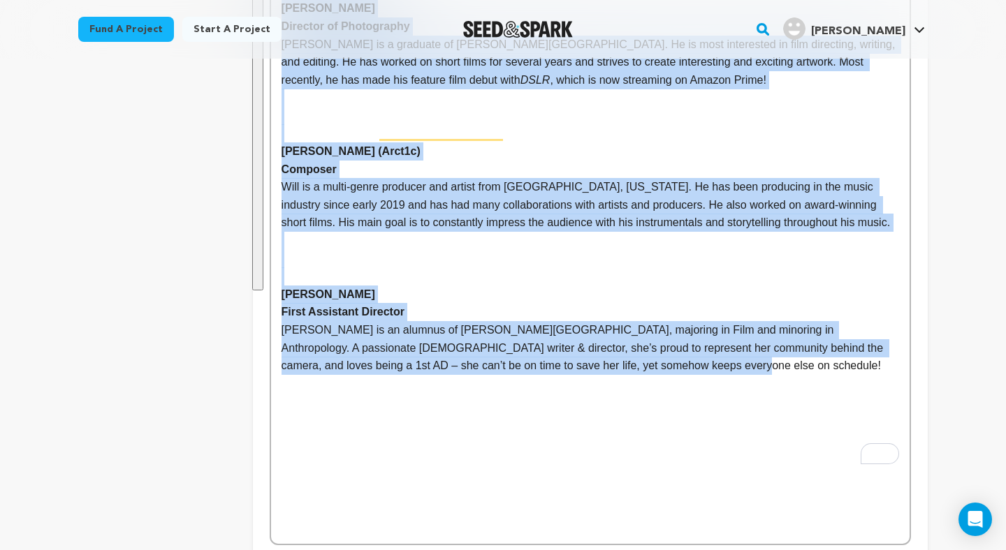
click at [705, 324] on span "Rayan is an alumnus of Wayne State University, majoring in Film and minoring in…" at bounding box center [583, 347] width 605 height 47
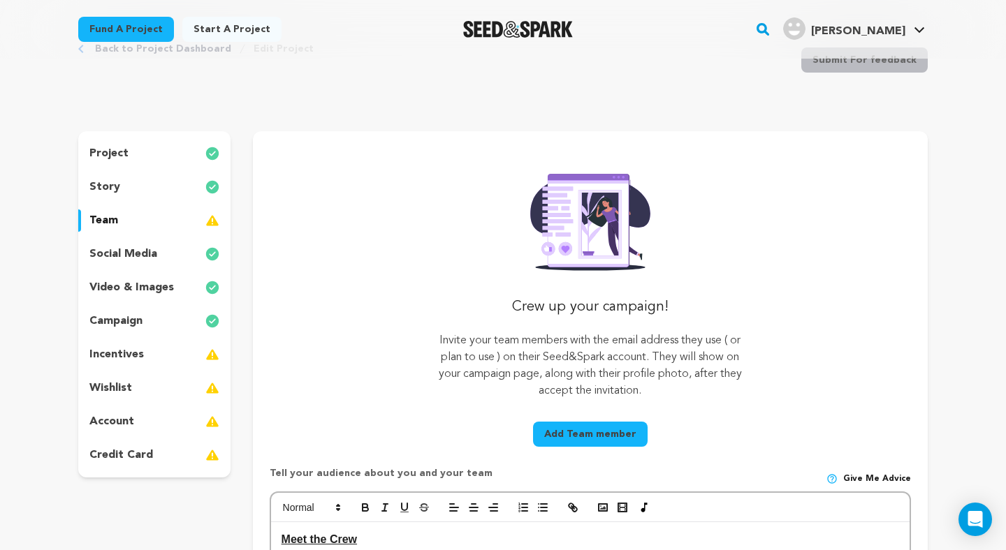
scroll to position [32, 0]
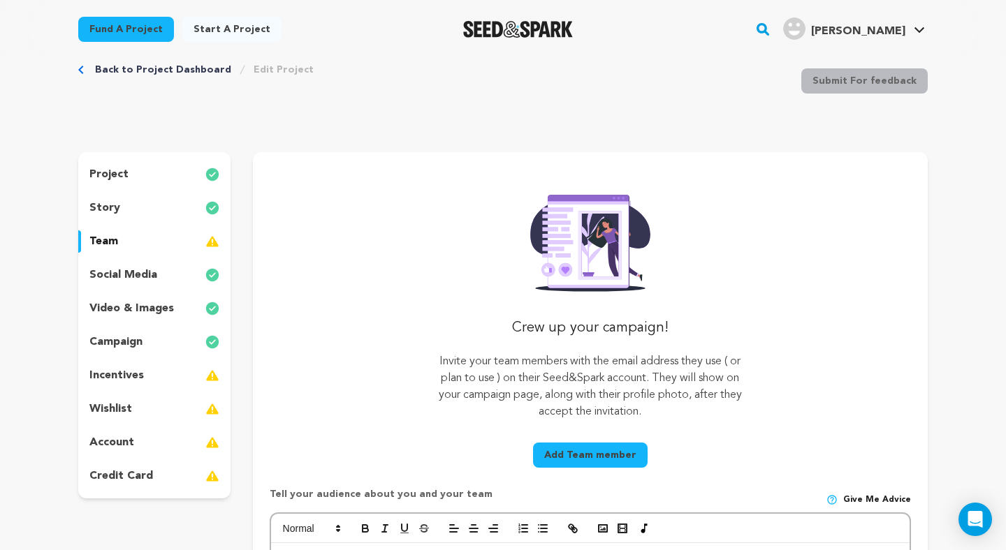
click at [189, 209] on div "story" at bounding box center [154, 208] width 152 height 22
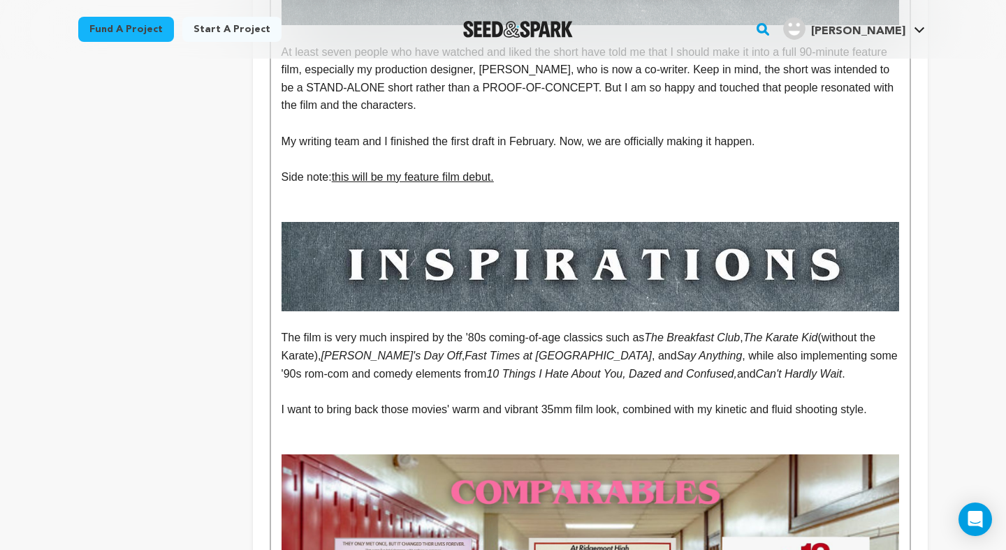
scroll to position [3576, 0]
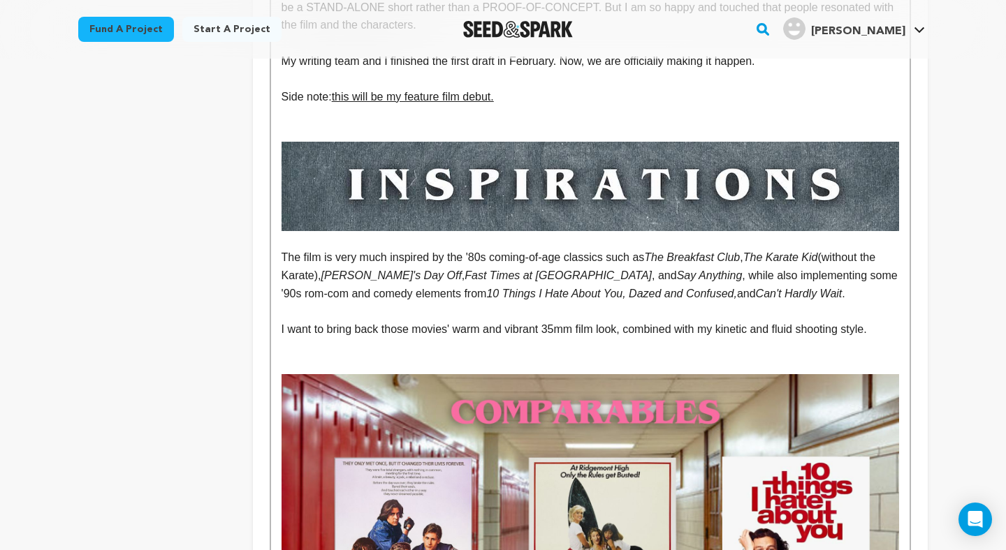
click at [471, 161] on img "To enrich screen reader interactions, please activate Accessibility in Grammarl…" at bounding box center [589, 186] width 617 height 89
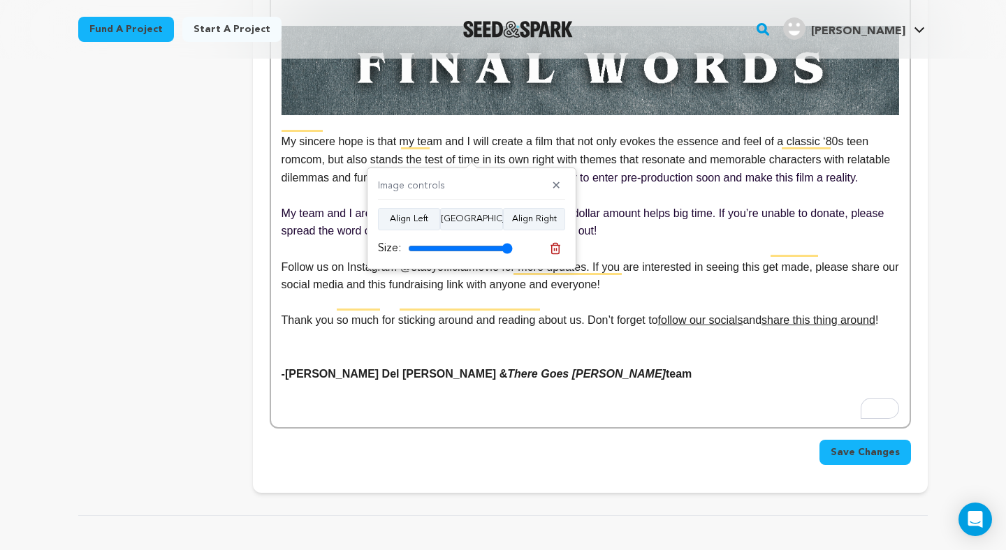
scroll to position [6060, 0]
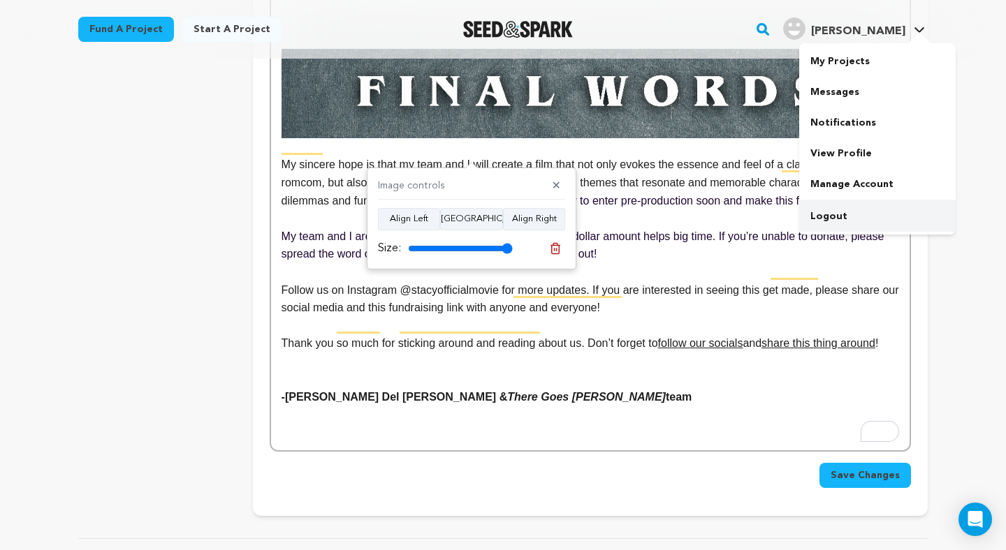
click at [829, 210] on link "Logout" at bounding box center [877, 216] width 156 height 31
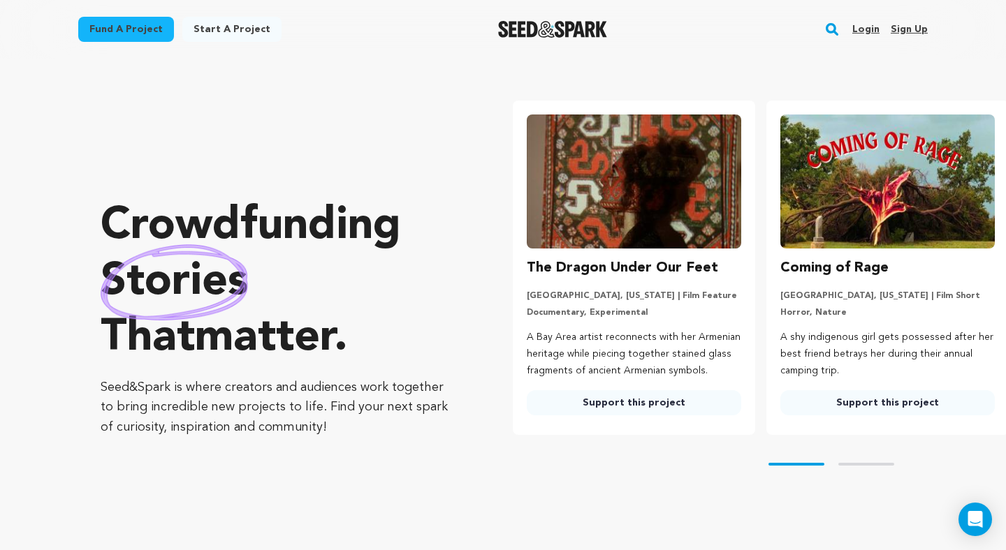
click at [864, 22] on link "Login" at bounding box center [865, 29] width 27 height 22
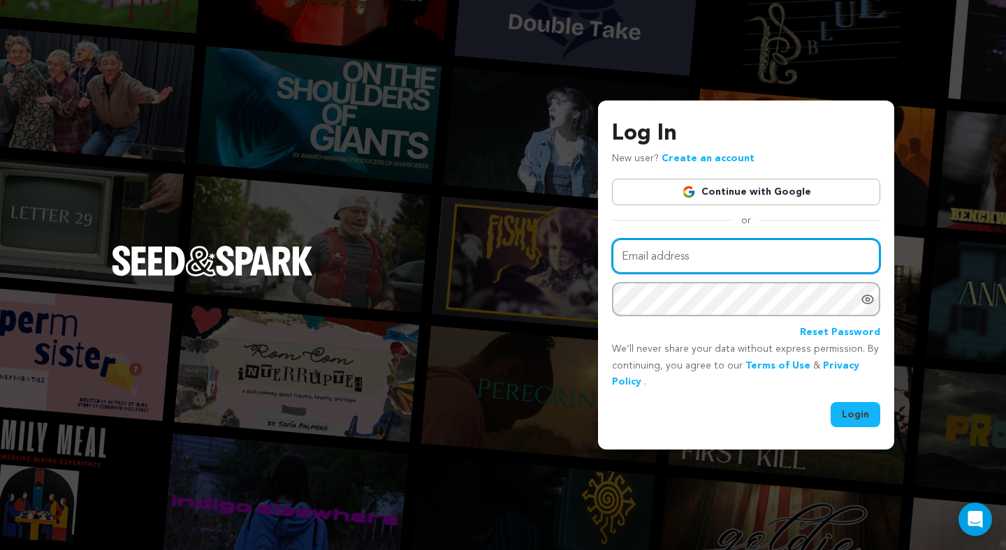
type input "[EMAIL_ADDRESS][DOMAIN_NAME]"
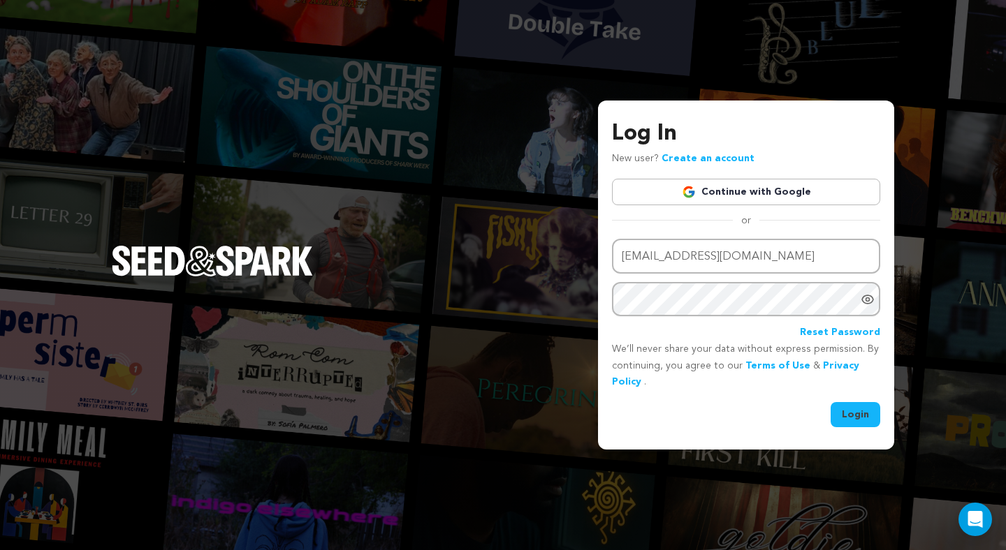
click at [841, 408] on button "Login" at bounding box center [855, 414] width 50 height 25
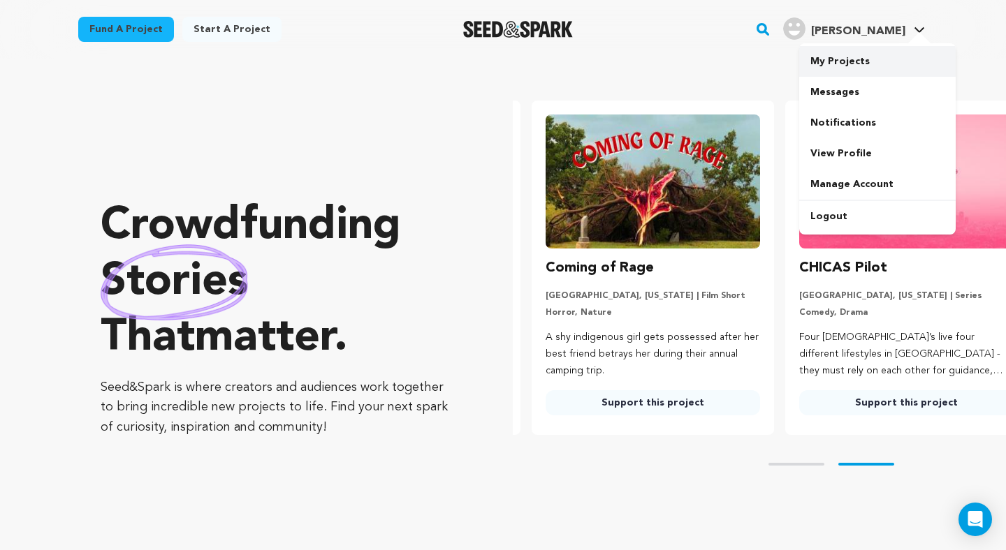
scroll to position [0, 265]
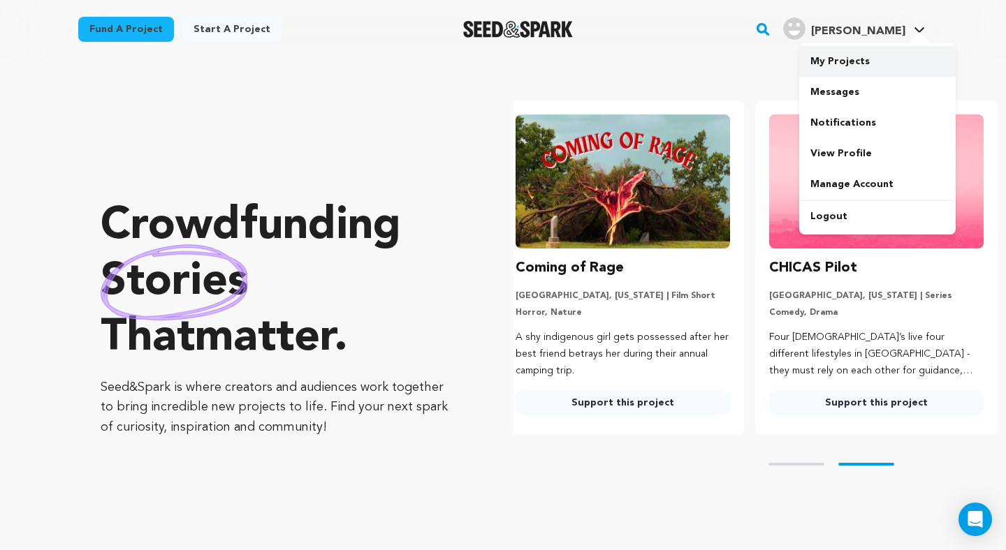
click at [862, 59] on link "My Projects" at bounding box center [877, 61] width 156 height 31
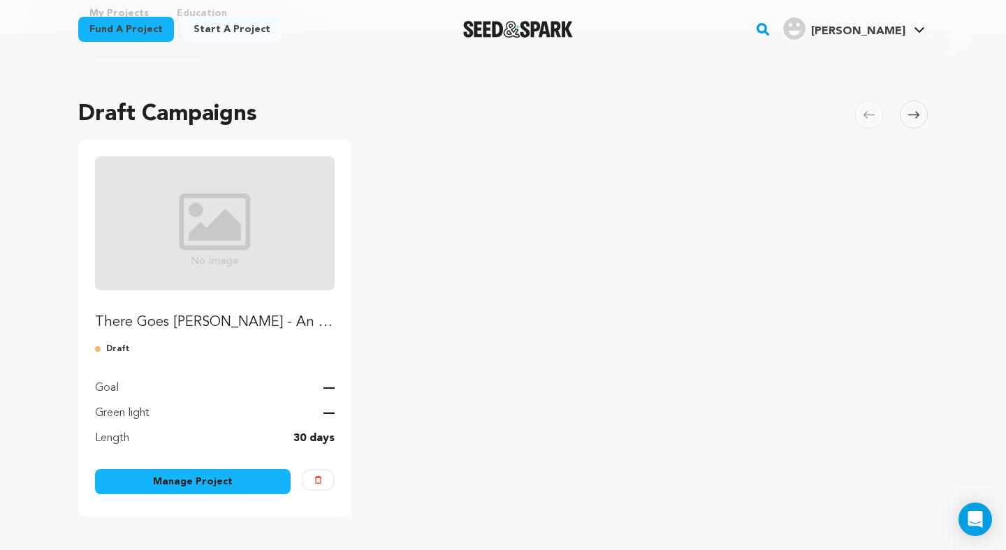
scroll to position [152, 0]
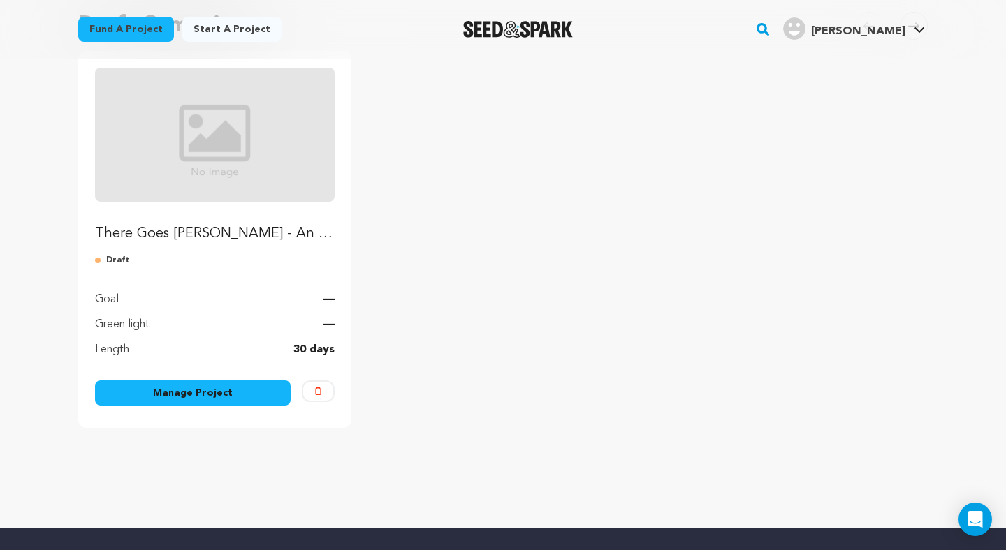
click at [226, 402] on link "Manage Project" at bounding box center [193, 393] width 196 height 25
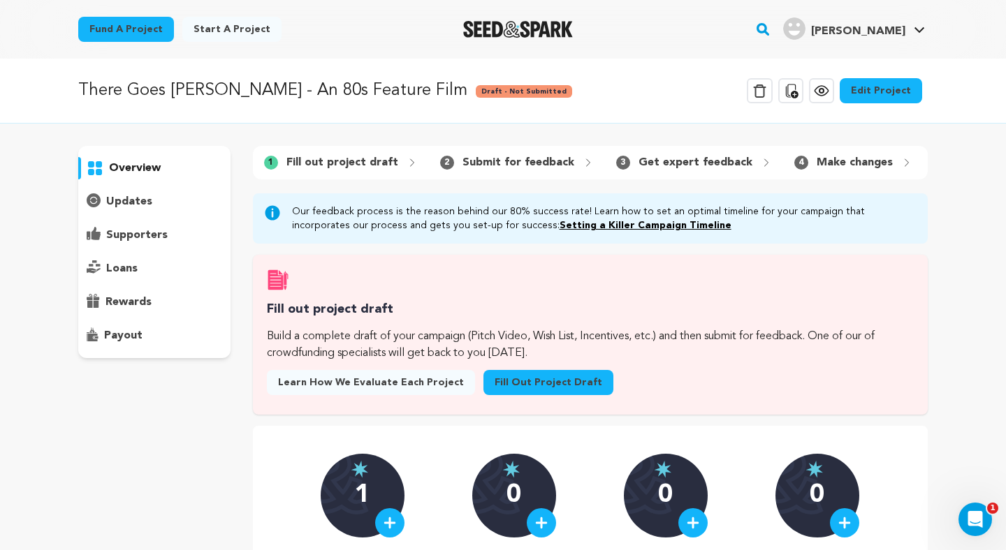
click at [903, 91] on link "Edit Project" at bounding box center [880, 90] width 82 height 25
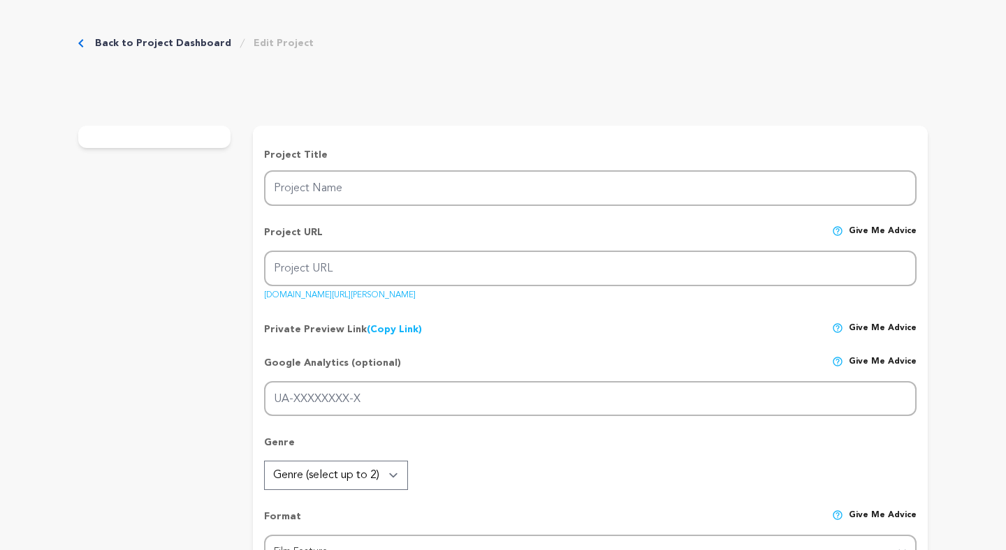
type input "There Goes [PERSON_NAME] - An 80s Feature Film"
type input "there-goes-[PERSON_NAME]"
type input "A reserved teen is partnered with his crush for a science project and races to …"
type textarea "In the late 1980s suburban [US_STATE], unlikely partners [PERSON_NAME], a nerdy…"
type textarea "This movie is a heartfelt love letter to [PERSON_NAME] and the timeless coming-…"
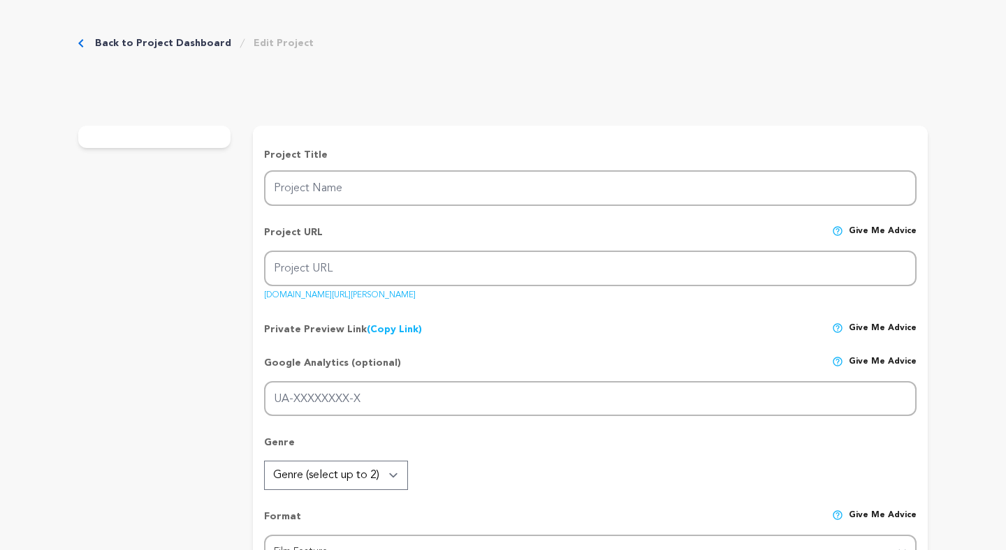
radio input "true"
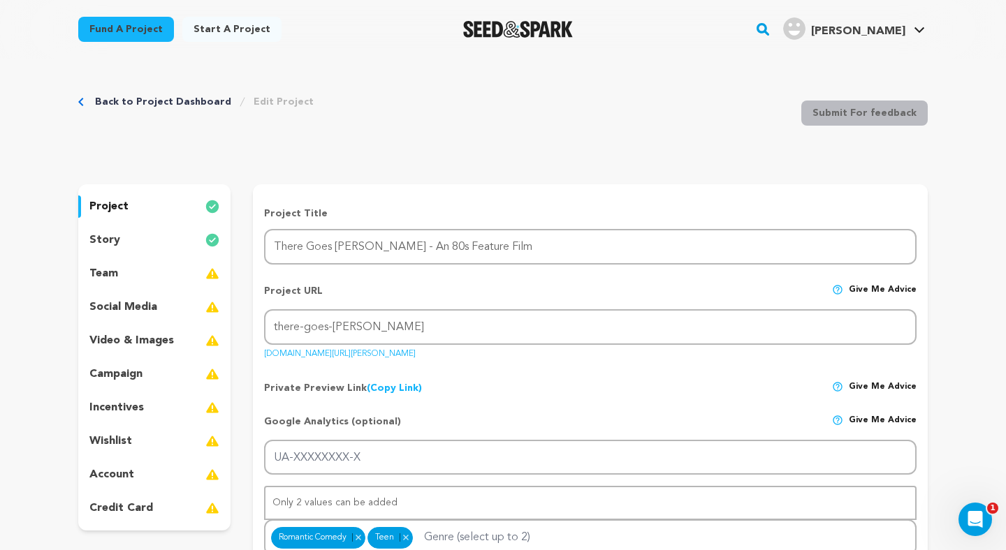
scroll to position [14, 0]
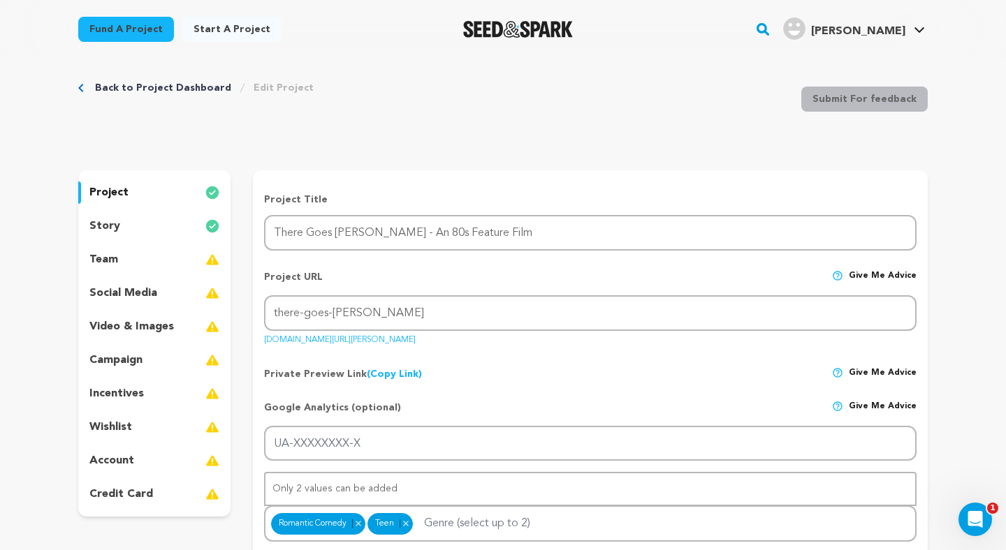
click at [163, 226] on div "story" at bounding box center [154, 226] width 152 height 22
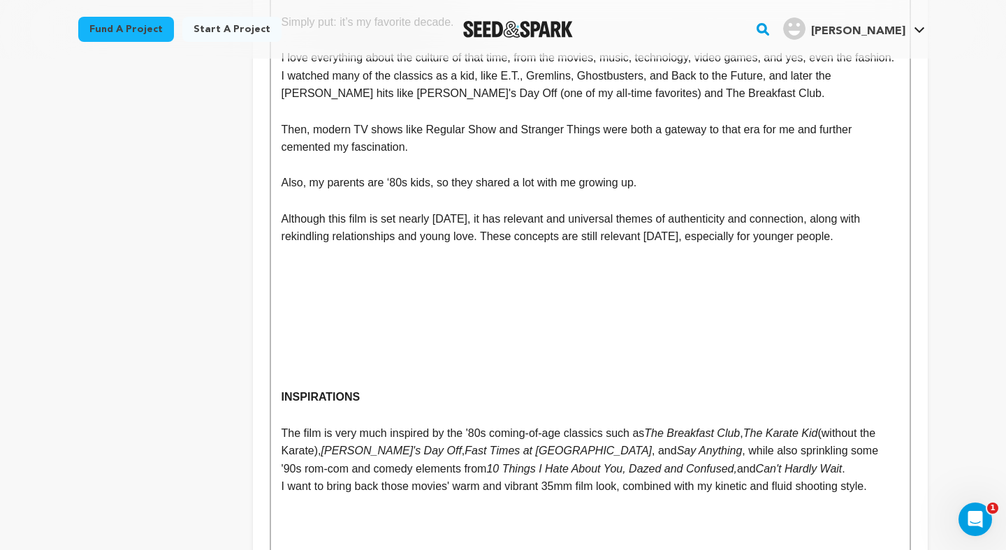
scroll to position [1584, 0]
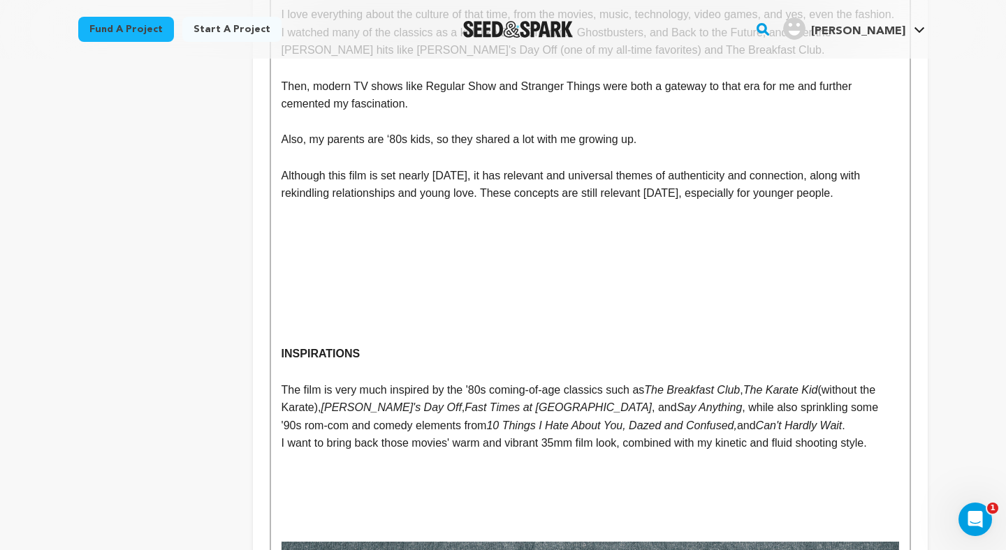
click at [369, 292] on p at bounding box center [589, 301] width 617 height 18
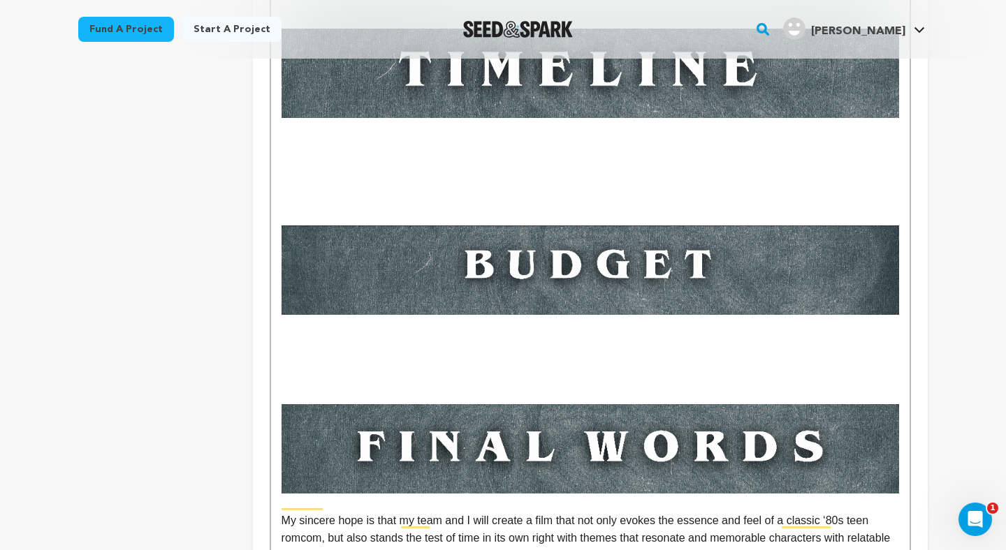
scroll to position [1845, 0]
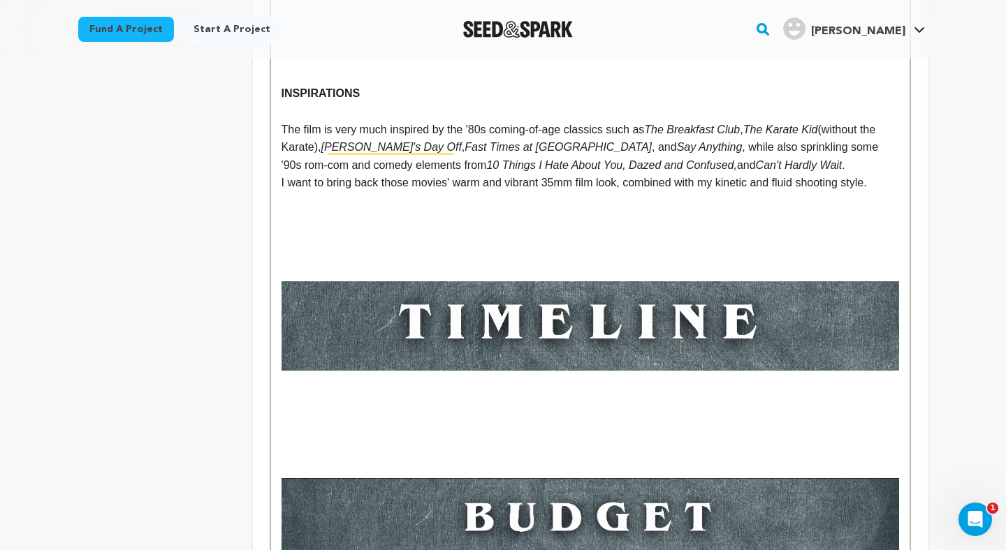
click at [383, 281] on img "To enrich screen reader interactions, please activate Accessibility in Grammarl…" at bounding box center [589, 325] width 617 height 89
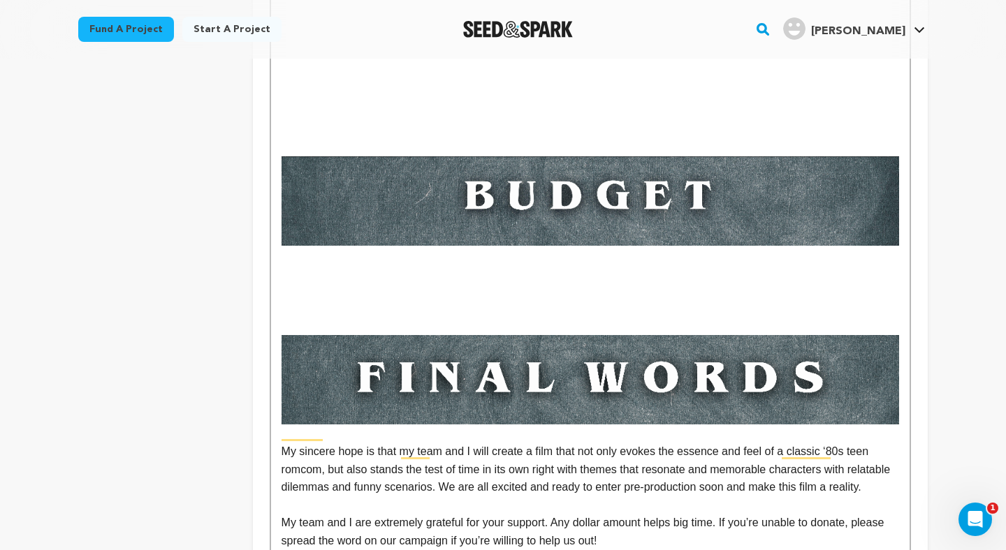
scroll to position [2006, 0]
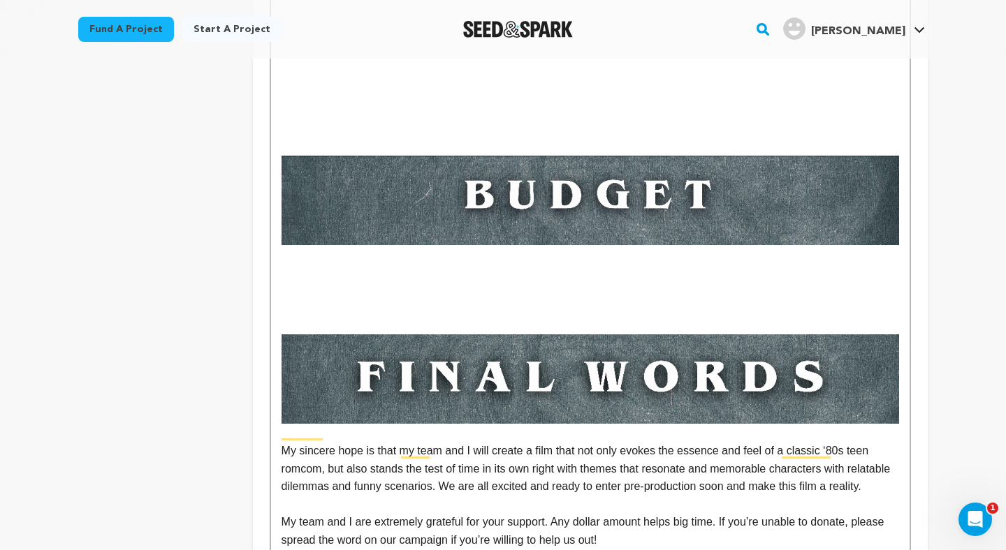
click at [479, 263] on p "To enrich screen reader interactions, please activate Accessibility in Grammarl…" at bounding box center [589, 272] width 617 height 18
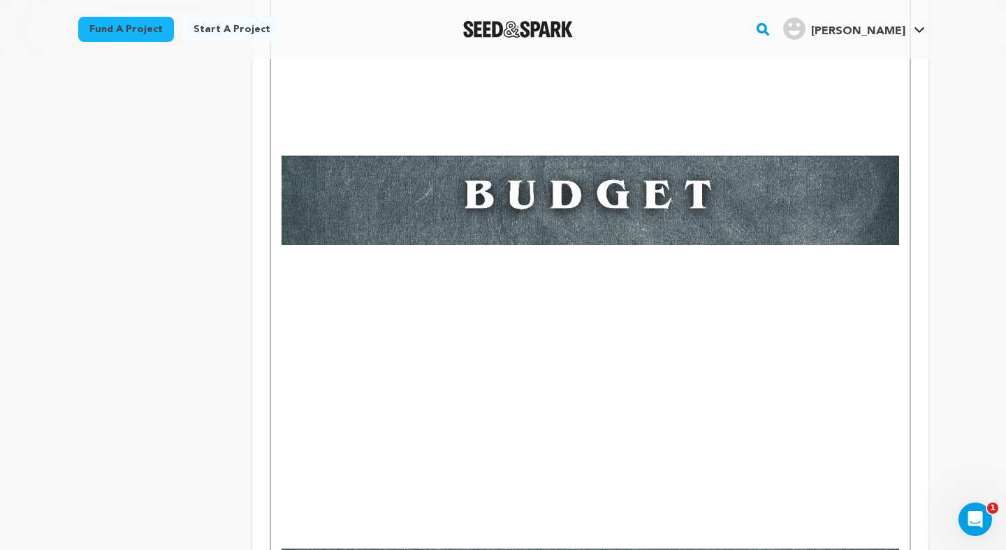
click at [325, 353] on p "To enrich screen reader interactions, please activate Accessibility in Grammarl…" at bounding box center [589, 362] width 617 height 18
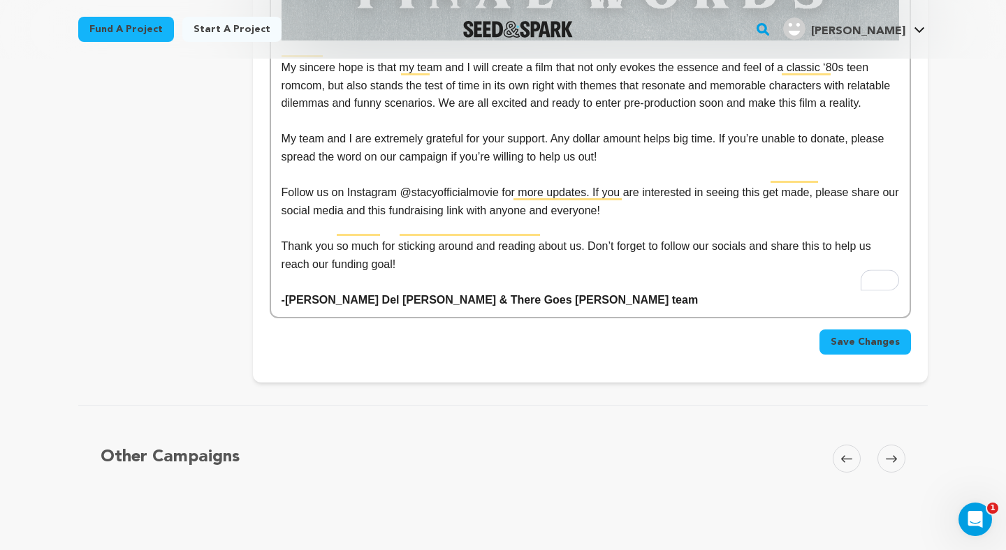
scroll to position [2798, 0]
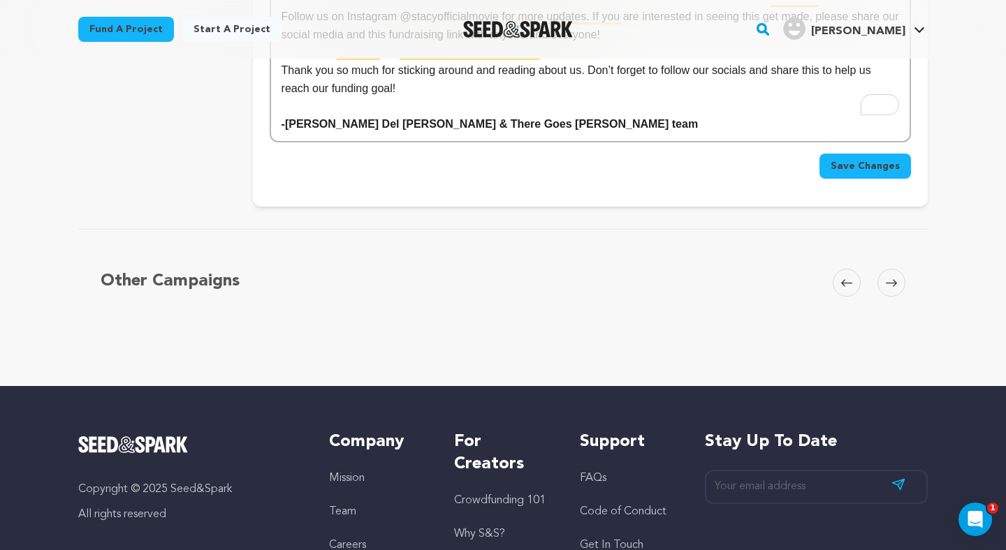
click at [860, 156] on button "Save Changes" at bounding box center [864, 166] width 91 height 25
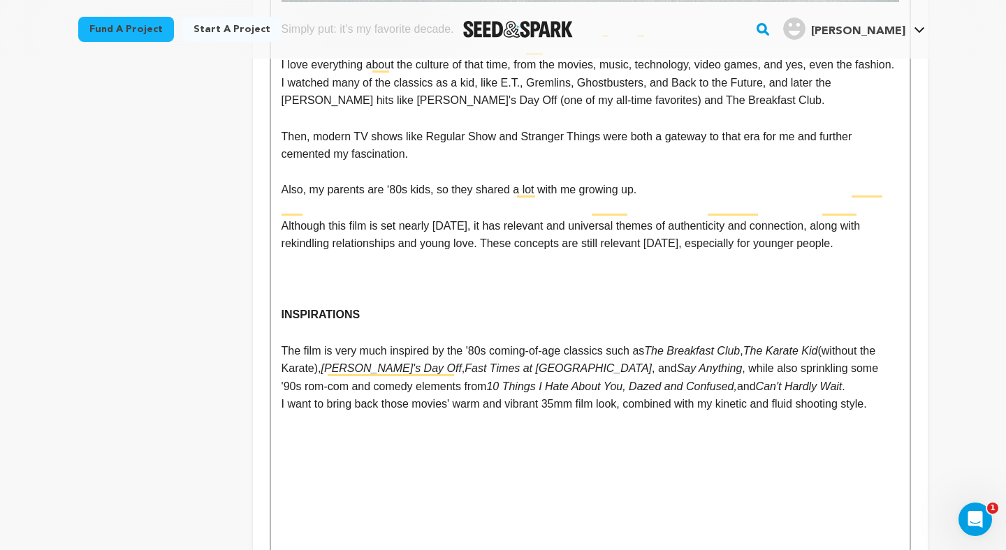
scroll to position [1544, 0]
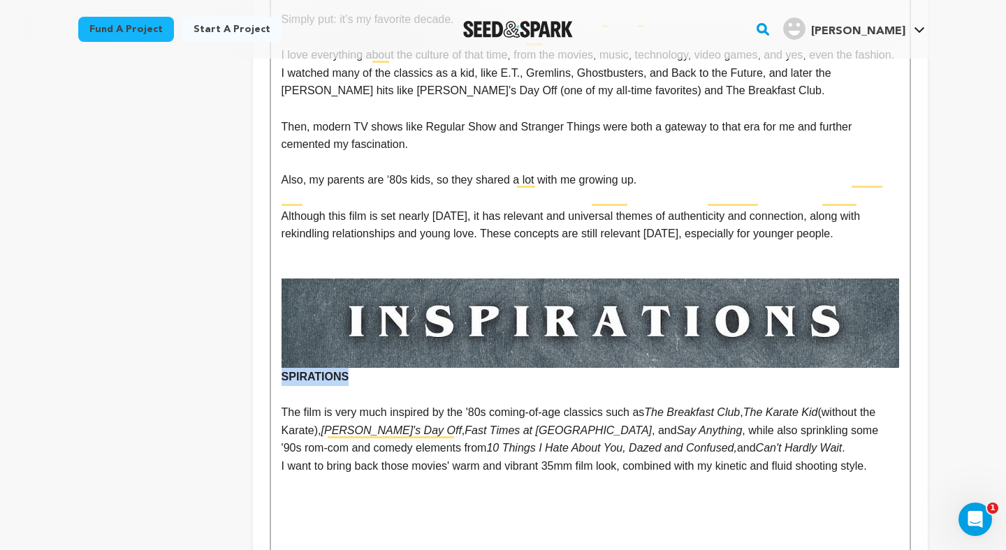
drag, startPoint x: 367, startPoint y: 344, endPoint x: 274, endPoint y: 343, distance: 92.9
click at [274, 343] on div "The film follows nerdy outcast Bryan, who wants to reconnect with his old child…" at bounding box center [590, 128] width 638 height 2679
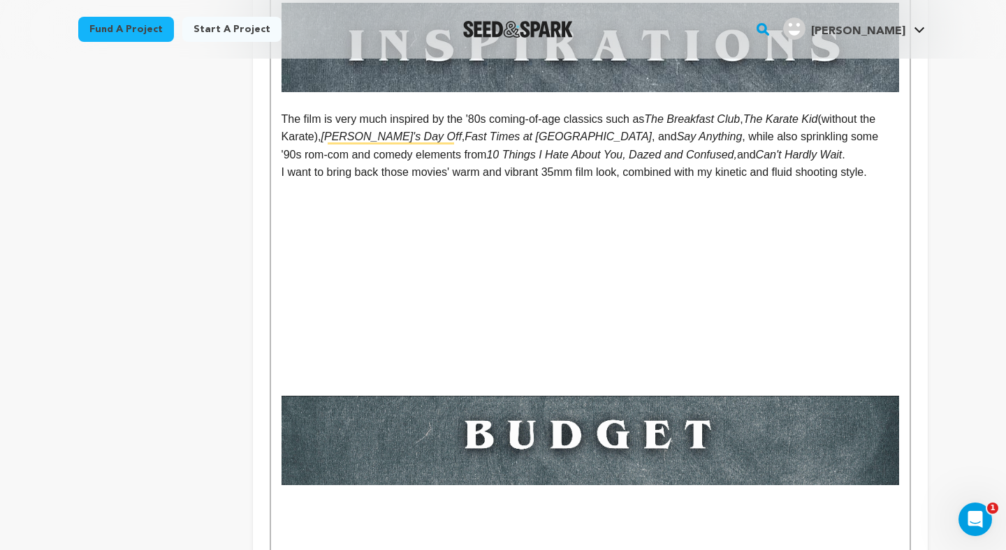
scroll to position [1822, 0]
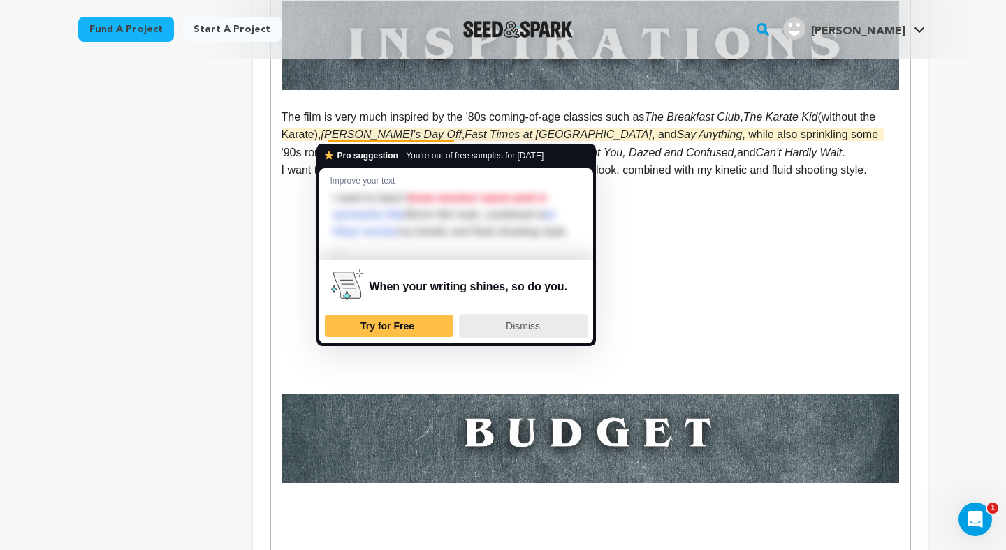
click at [543, 335] on div "Dismiss" at bounding box center [523, 326] width 116 height 22
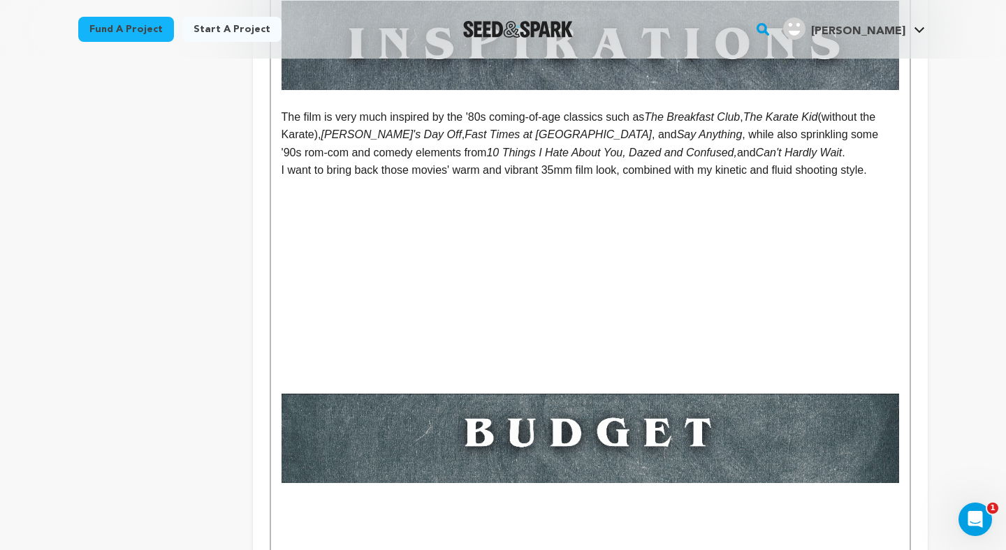
click at [451, 161] on p "I want to bring back those movies' warm and vibrant 35mm film look, combined wi…" at bounding box center [589, 170] width 617 height 18
click at [366, 161] on p "I want to bring back those movies' warm and vibrant 35mm film look, combined wi…" at bounding box center [589, 170] width 617 height 18
click at [385, 161] on p "I want to bring back those movies' warm and vibrant 35mm film look, combined wi…" at bounding box center [589, 170] width 617 height 18
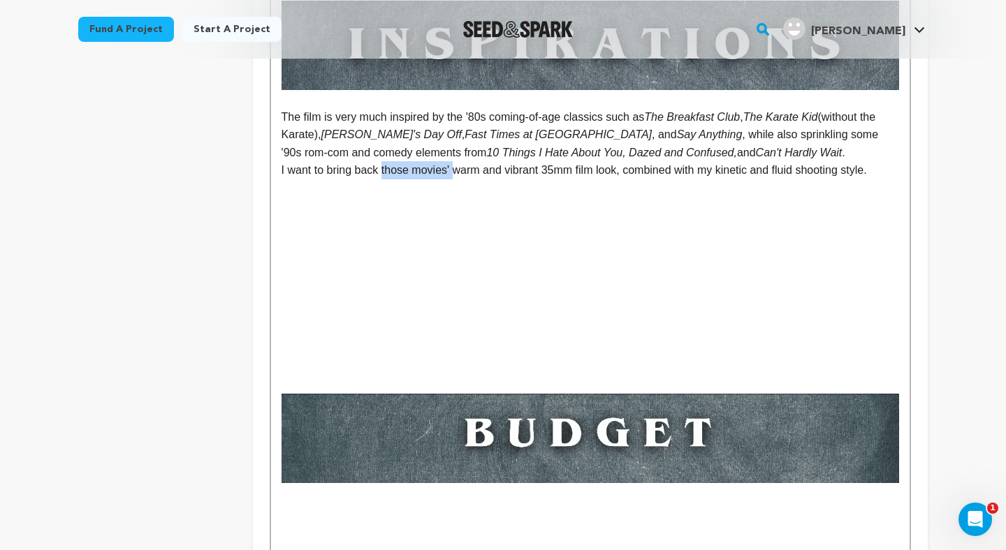
drag, startPoint x: 457, startPoint y: 137, endPoint x: 383, endPoint y: 138, distance: 73.3
click at [383, 161] on p "I want to bring back those movies' warm and vibrant 35mm film look, combined wi…" at bounding box center [589, 170] width 617 height 18
copy p "those movies'"
click at [568, 161] on p "I want to bring back the warm and vibrant 35mm film look, combined with my kine…" at bounding box center [589, 170] width 617 height 18
click at [569, 161] on p "I want to bring back the warm and vibrant 35mm film look, combined with my kine…" at bounding box center [589, 170] width 617 height 18
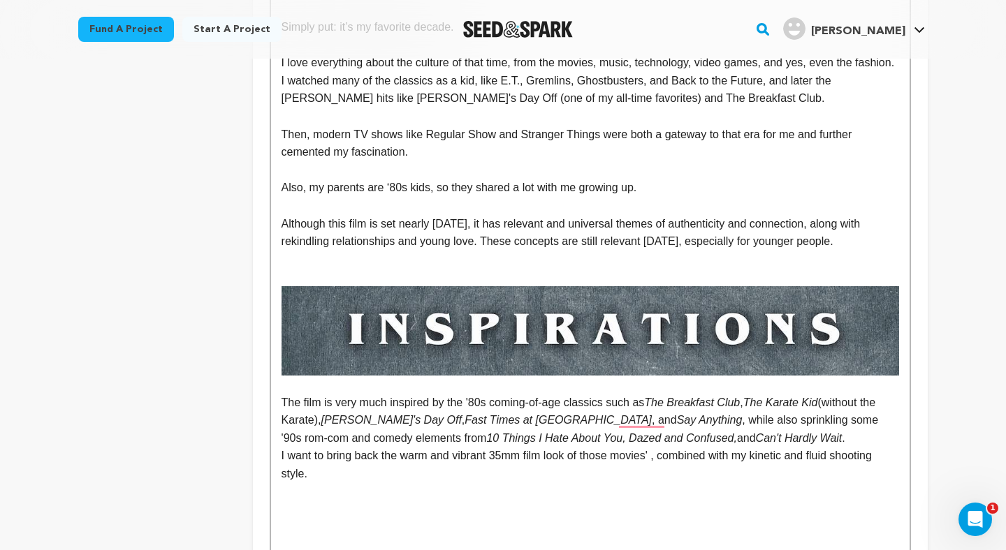
scroll to position [1614, 0]
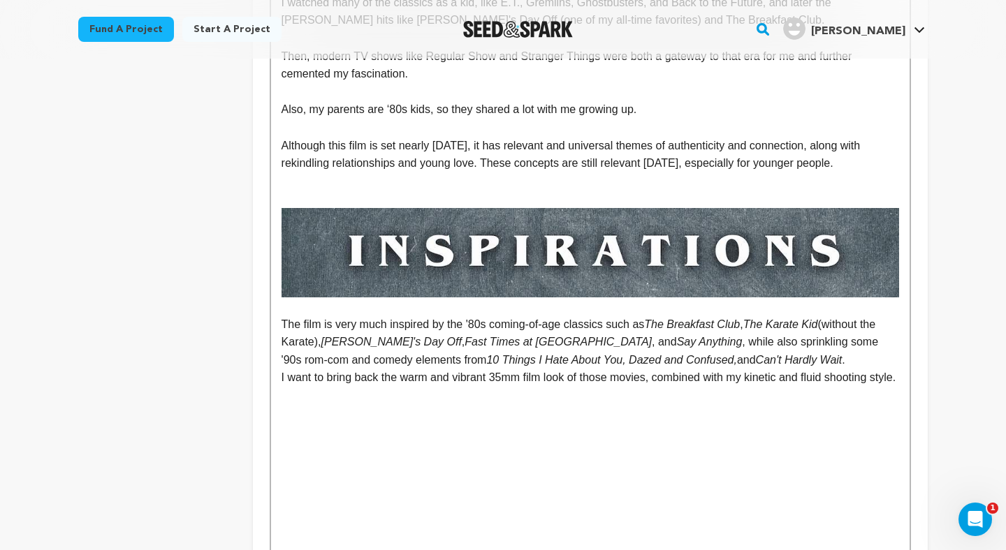
click at [156, 376] on div "project story team social media video & images campaign incentives wishlist" at bounding box center [154, 7] width 152 height 2874
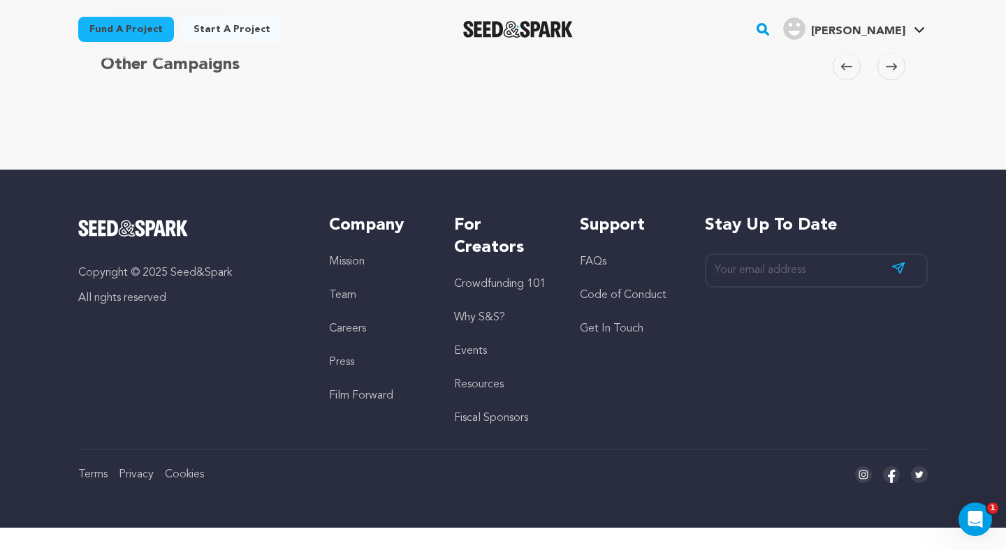
scroll to position [2848, 0]
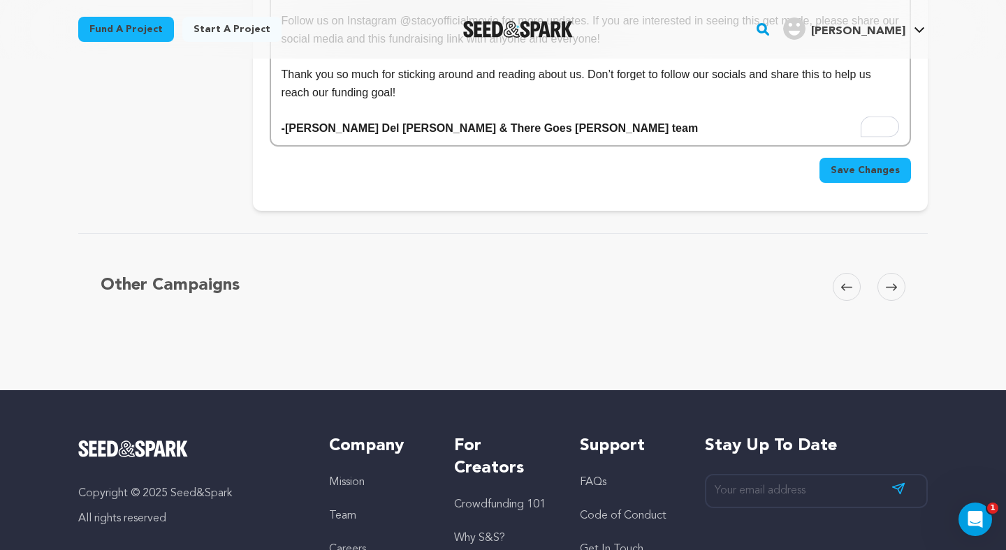
click at [876, 171] on span "Save Changes" at bounding box center [864, 170] width 69 height 14
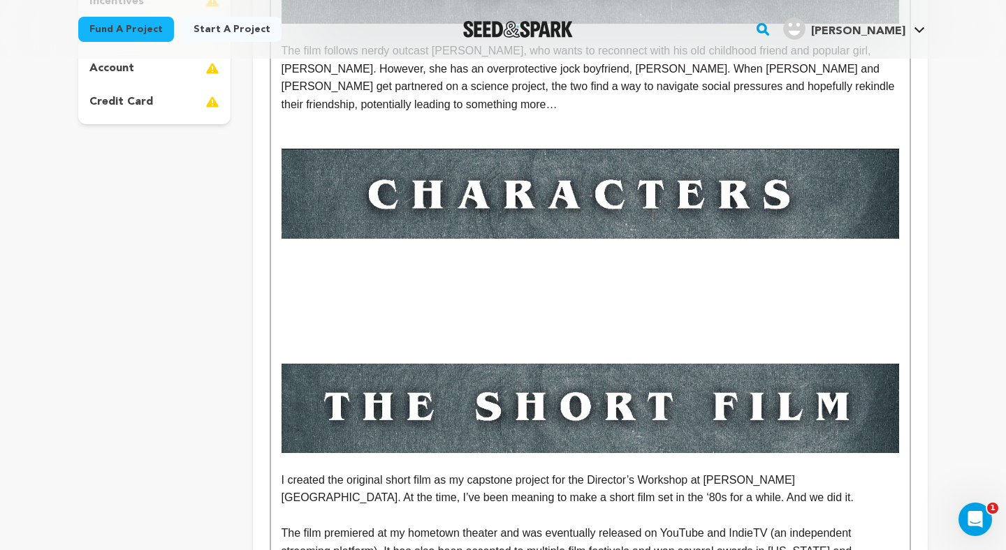
scroll to position [0, 0]
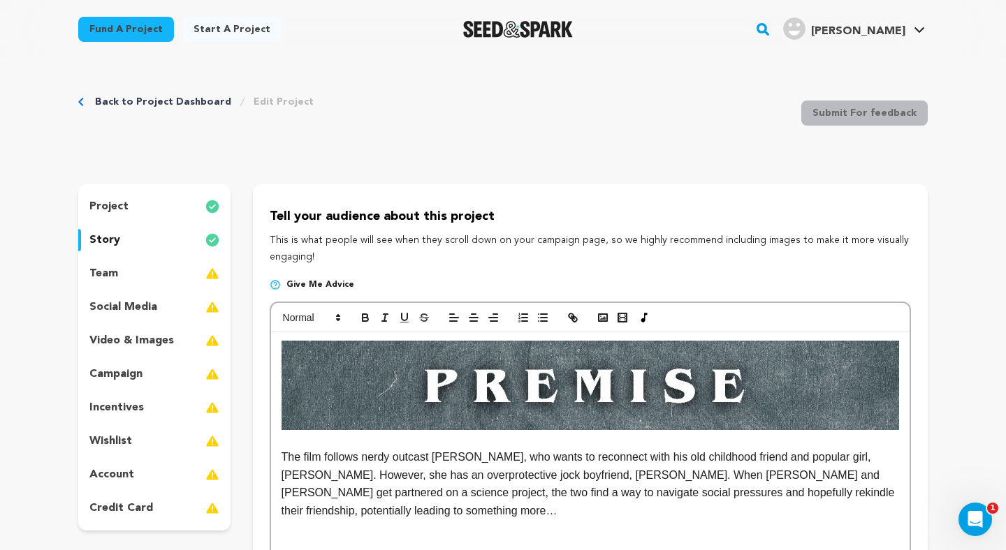
click at [170, 280] on div "team" at bounding box center [154, 274] width 152 height 22
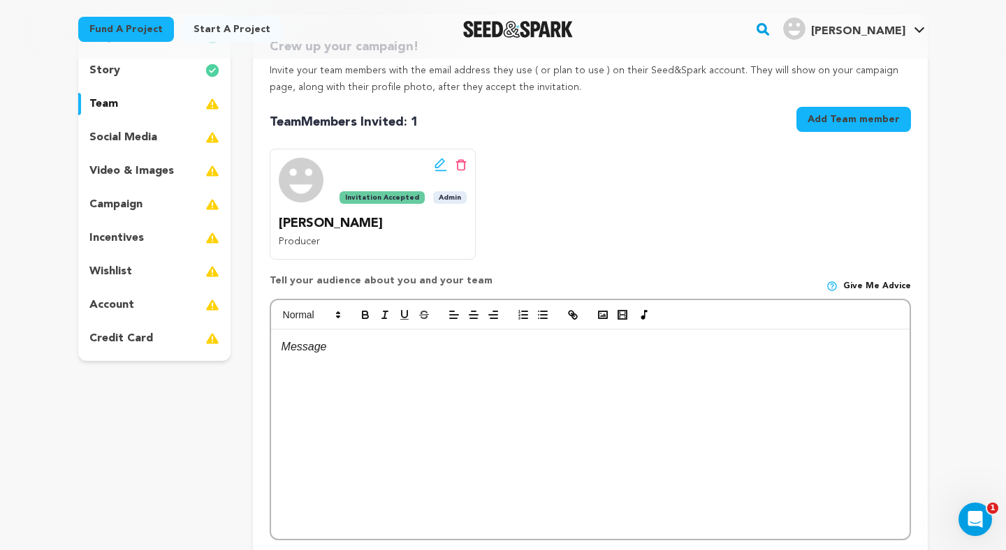
scroll to position [172, 0]
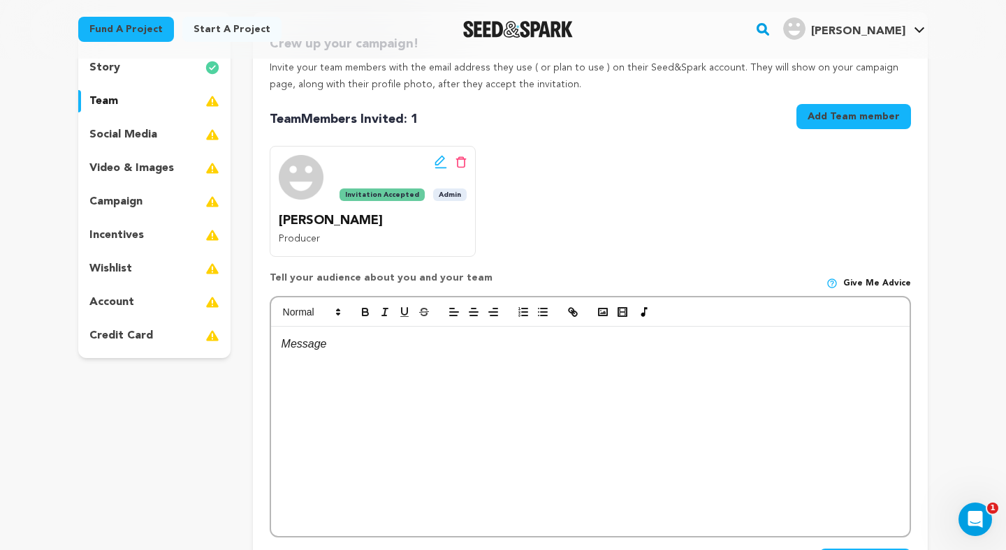
click at [492, 373] on div at bounding box center [590, 431] width 638 height 209
paste div
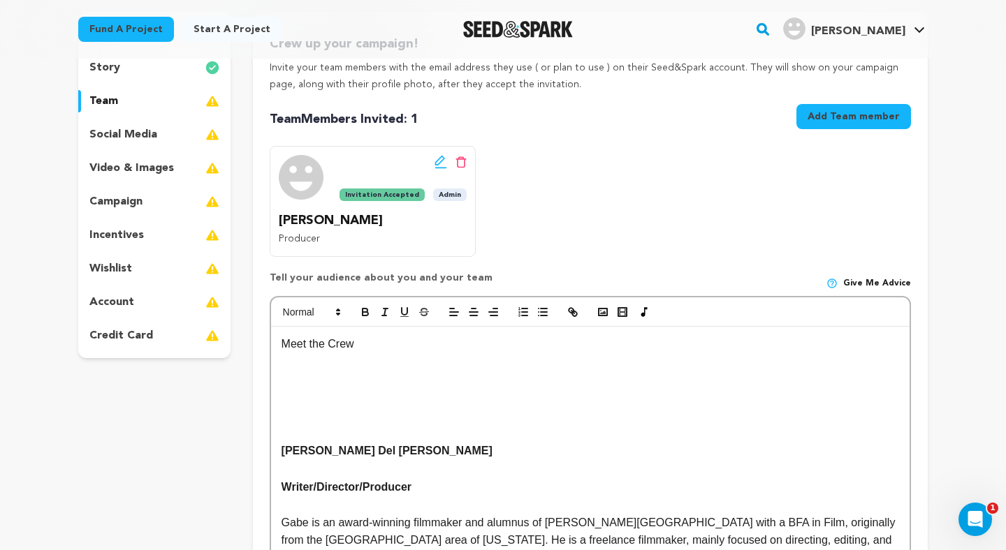
scroll to position [235, 0]
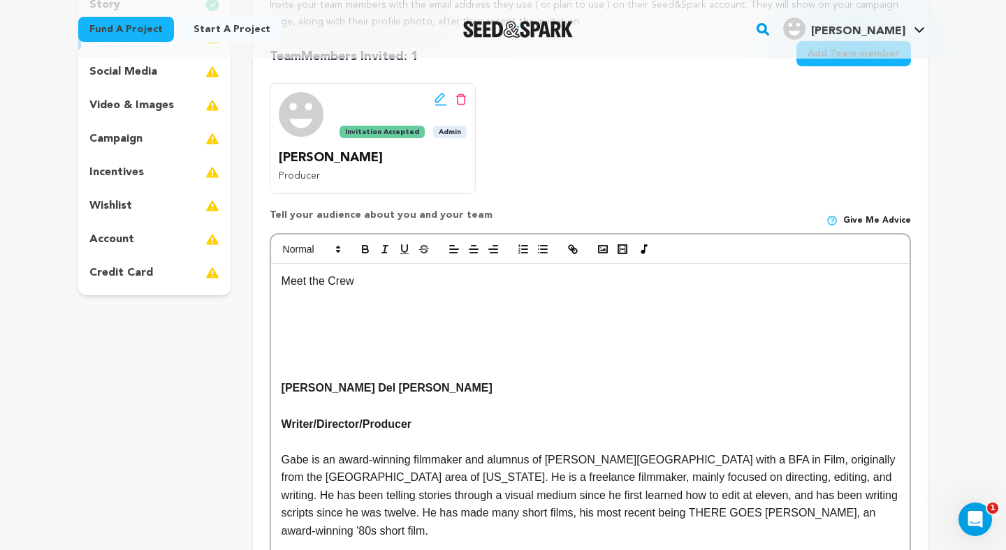
click at [424, 345] on p "To enrich screen reader interactions, please activate Accessibility in Grammarl…" at bounding box center [589, 353] width 617 height 18
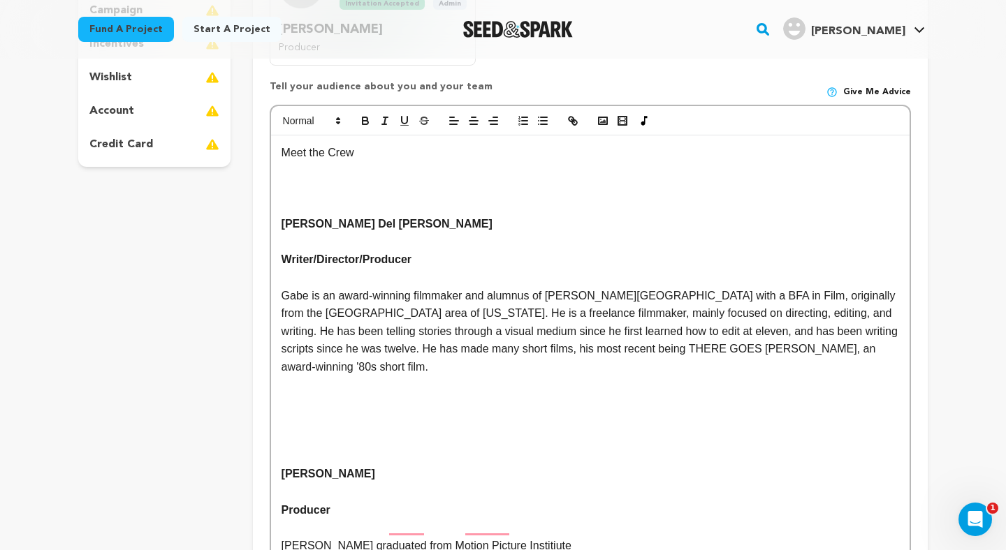
scroll to position [510, 0]
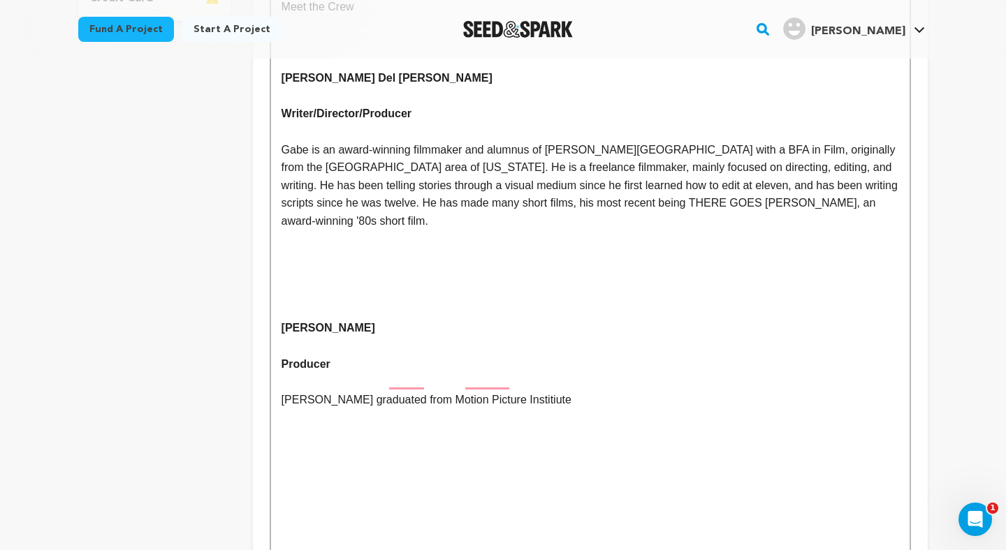
click at [407, 283] on p "To enrich screen reader interactions, please activate Accessibility in Grammarl…" at bounding box center [589, 292] width 617 height 18
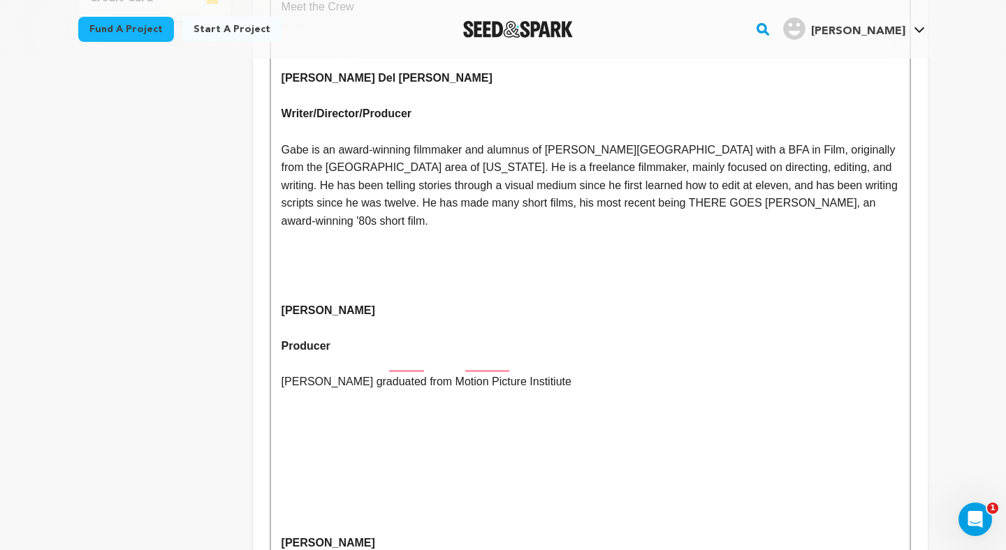
click at [564, 373] on p "Julia graduated from Motion Picture Institiute" at bounding box center [589, 382] width 617 height 18
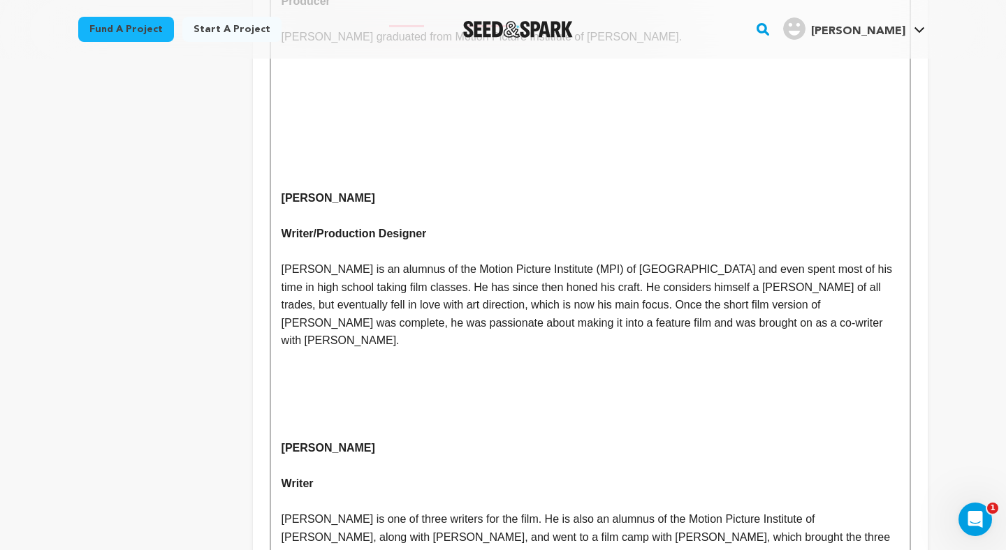
scroll to position [735, 0]
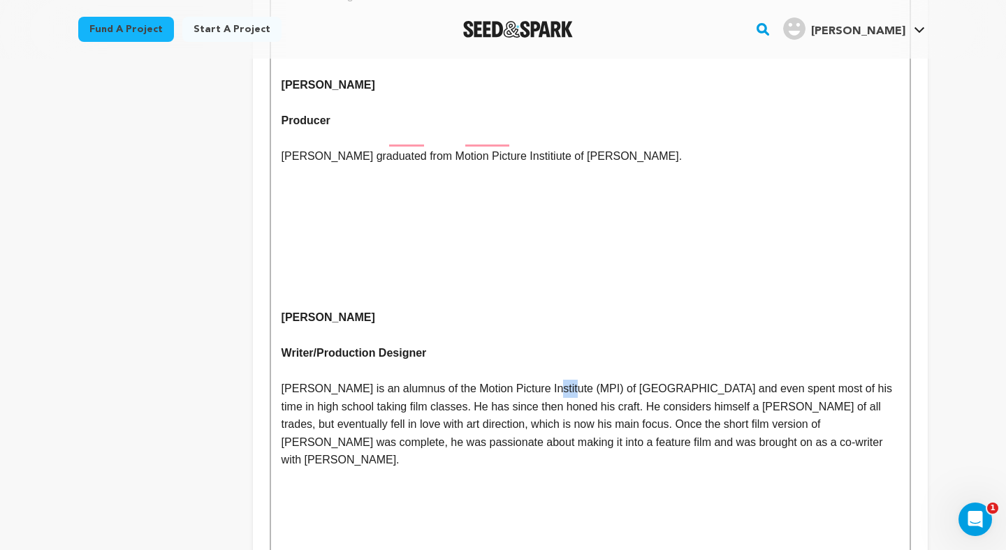
drag, startPoint x: 564, startPoint y: 370, endPoint x: 540, endPoint y: 373, distance: 23.9
click at [540, 380] on p "Henry is an alumnus of the Motion Picture Institute (MPI) of Troy and even spen…" at bounding box center [589, 424] width 617 height 89
copy p "(MPI)"
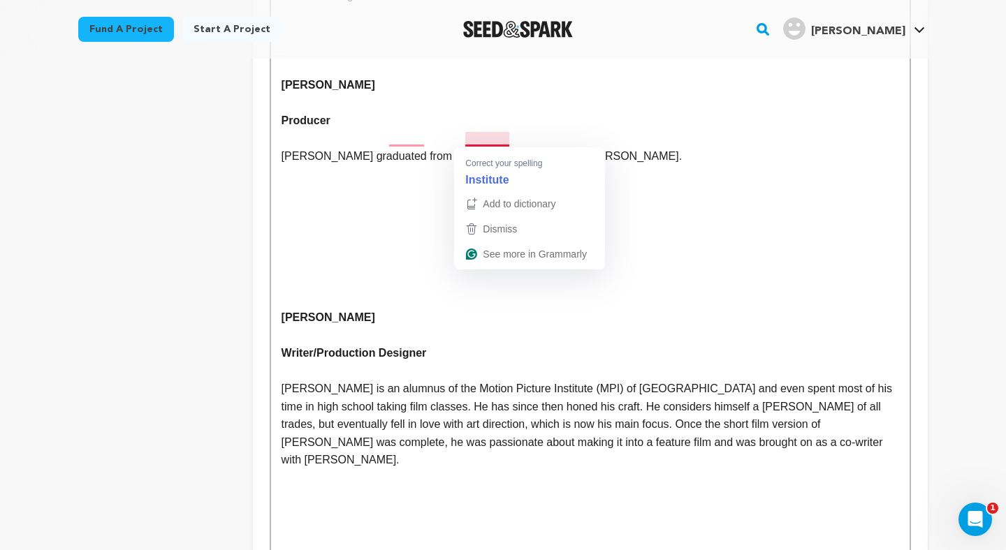
click at [514, 147] on p "Julia graduated from Motion Picture Institiute of Troy." at bounding box center [589, 156] width 617 height 18
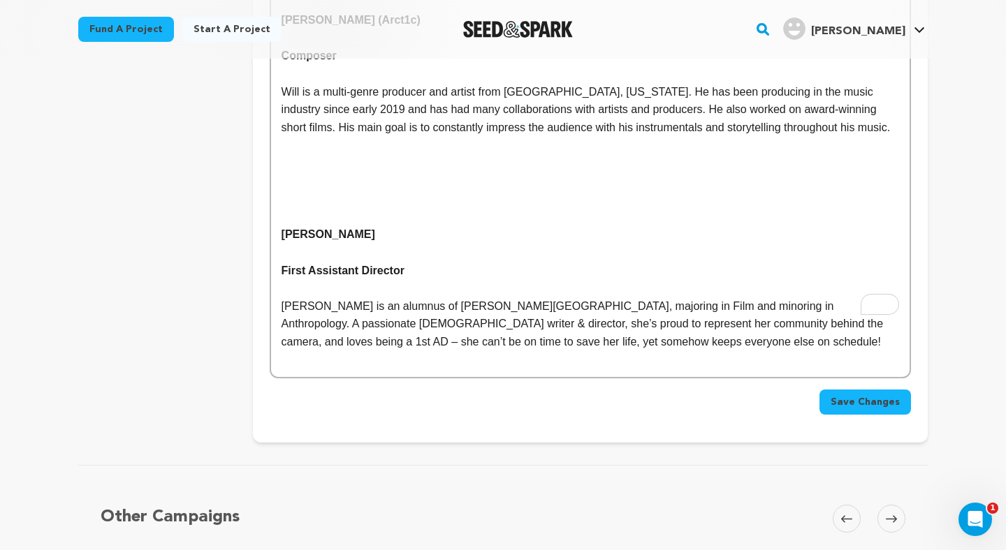
scroll to position [1537, 0]
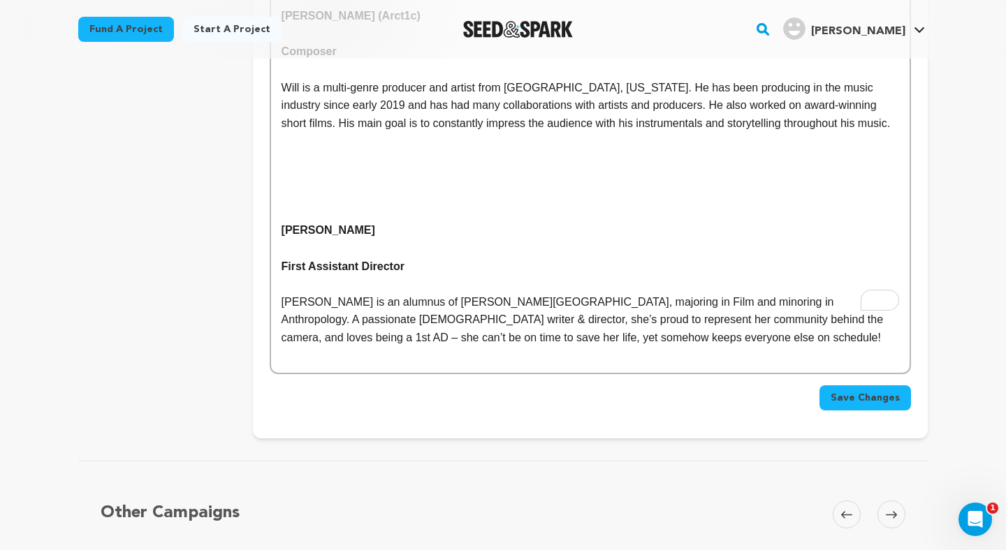
click at [837, 391] on span "Save Changes" at bounding box center [864, 398] width 69 height 14
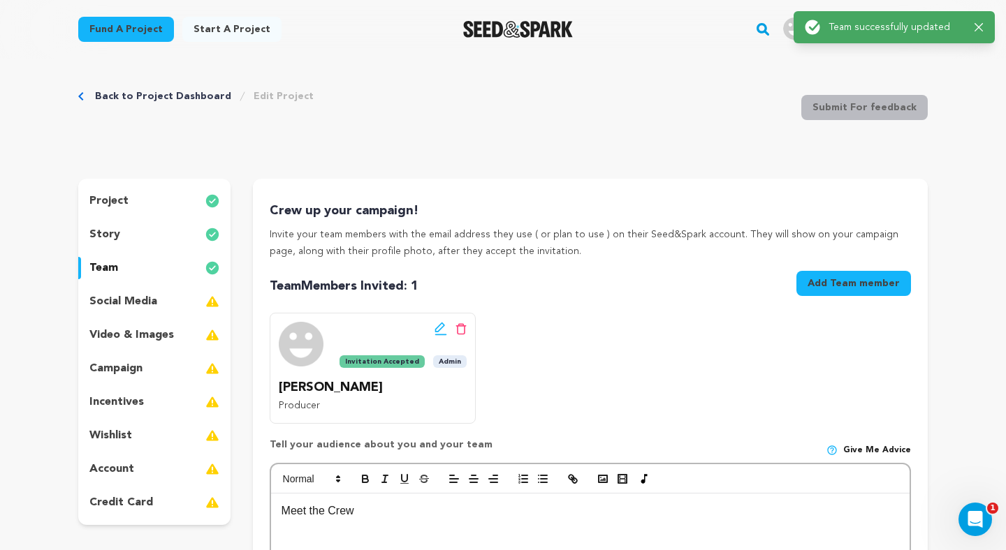
scroll to position [0, 0]
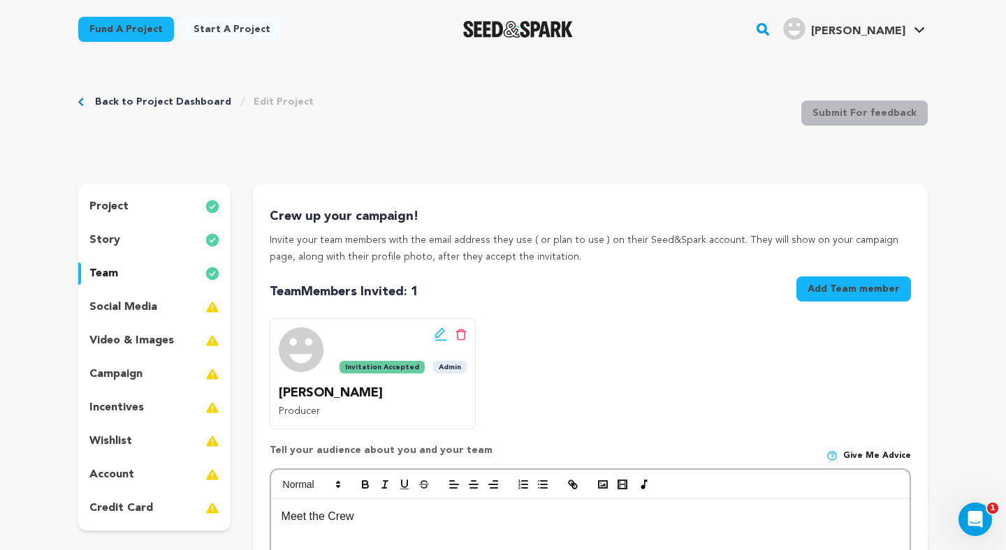
click at [158, 313] on div "social media" at bounding box center [154, 307] width 152 height 22
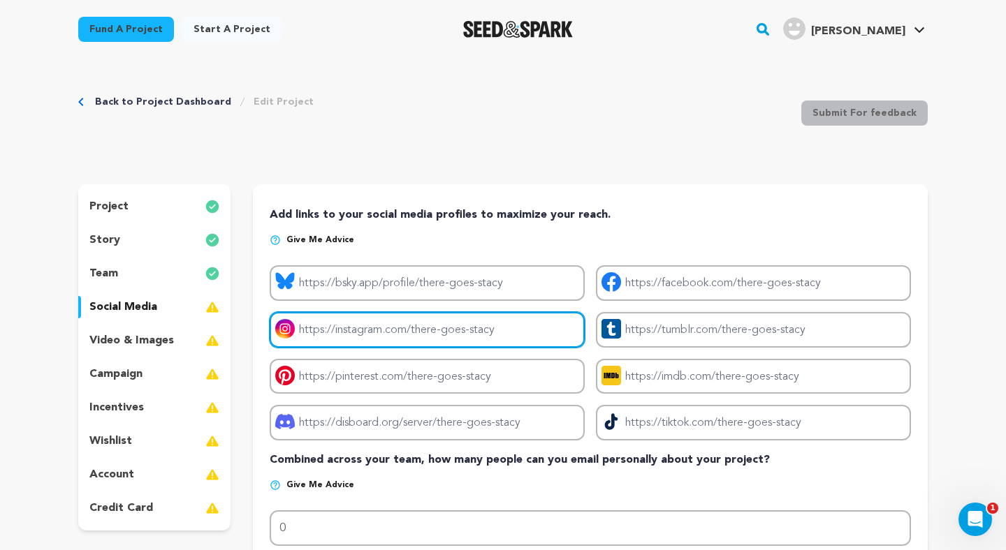
click at [469, 332] on input "Project instagram link" at bounding box center [427, 330] width 315 height 36
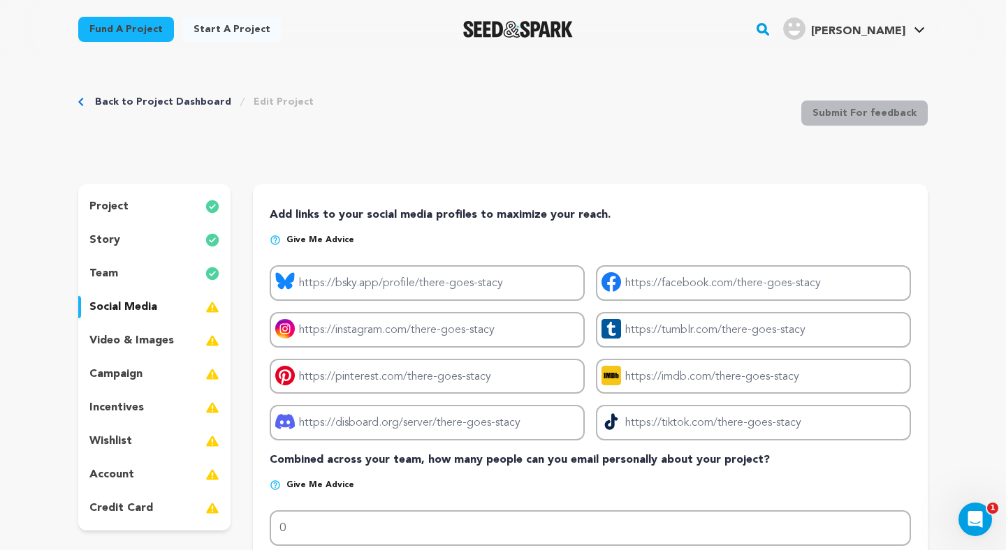
click at [569, 214] on p "Add links to your social media profiles to maximize your reach." at bounding box center [590, 215] width 641 height 17
click at [184, 348] on div "video & images" at bounding box center [154, 341] width 152 height 22
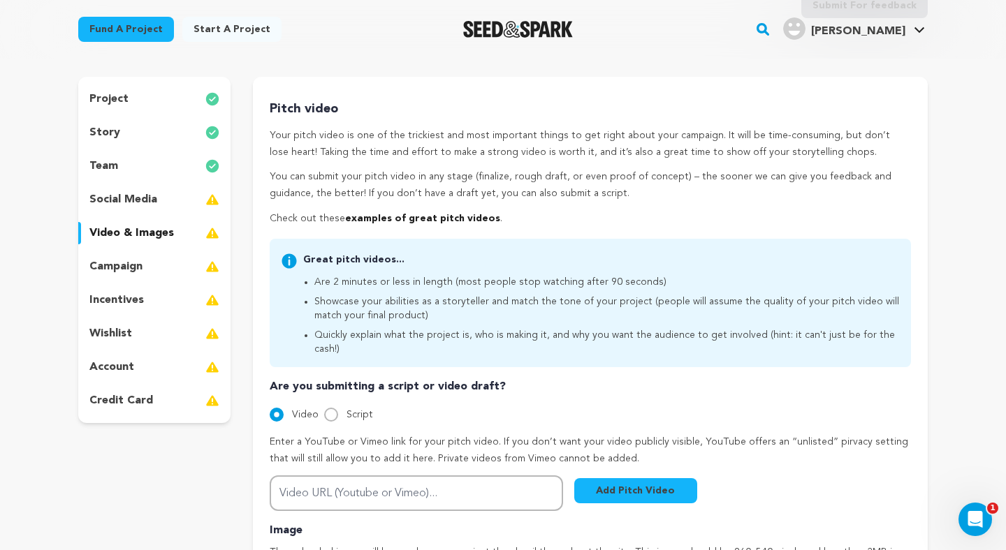
scroll to position [300, 0]
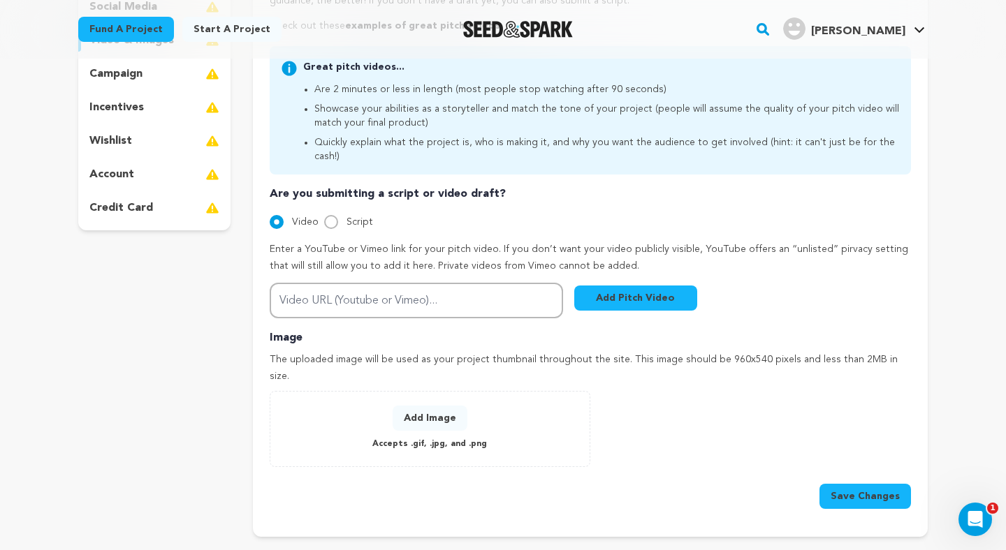
click at [466, 406] on div "Add Image Accepts .gif, .jpg, and .png" at bounding box center [429, 429] width 291 height 47
click at [441, 406] on button "Add Image" at bounding box center [429, 418] width 75 height 25
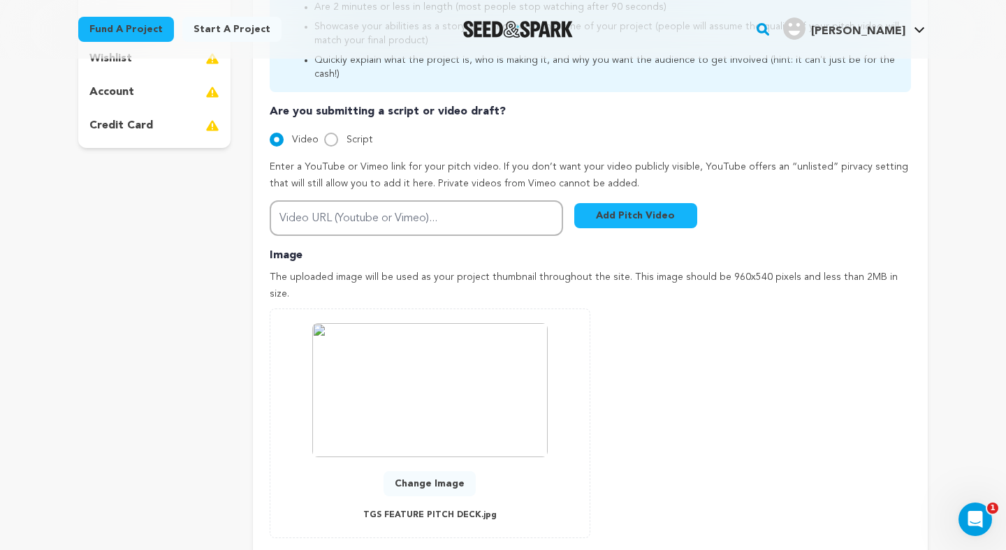
scroll to position [383, 0]
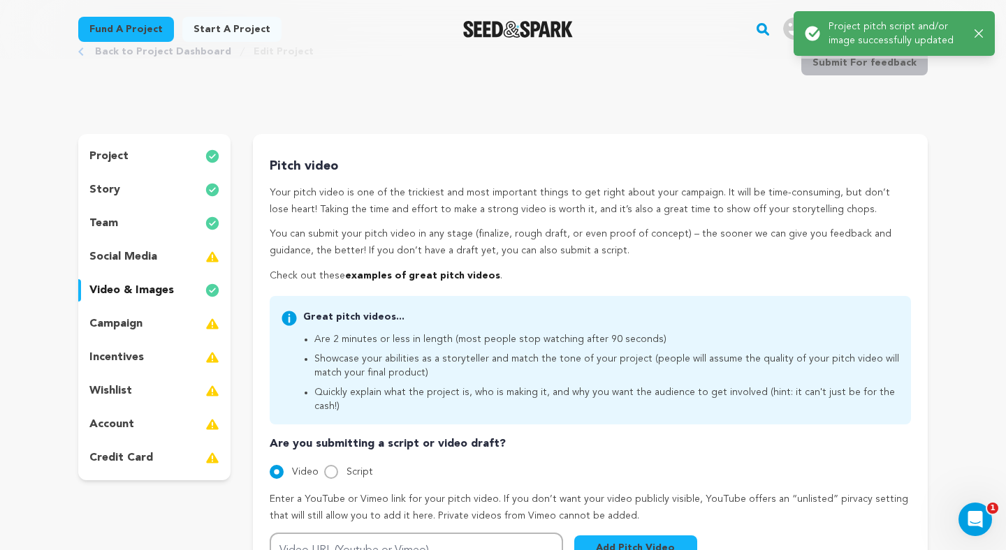
scroll to position [51, 0]
click at [975, 37] on icon "button" at bounding box center [978, 33] width 9 height 9
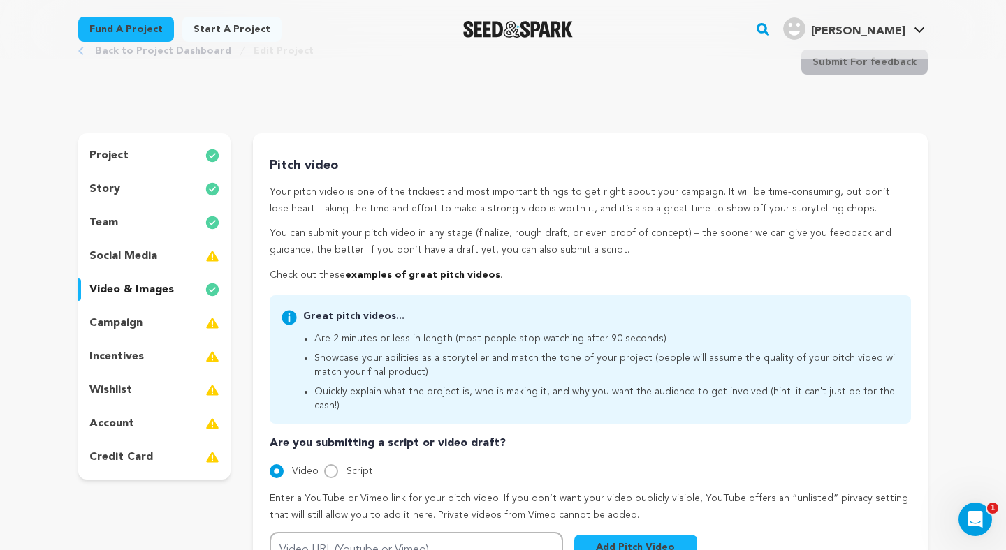
click at [179, 254] on div "social media" at bounding box center [154, 256] width 152 height 22
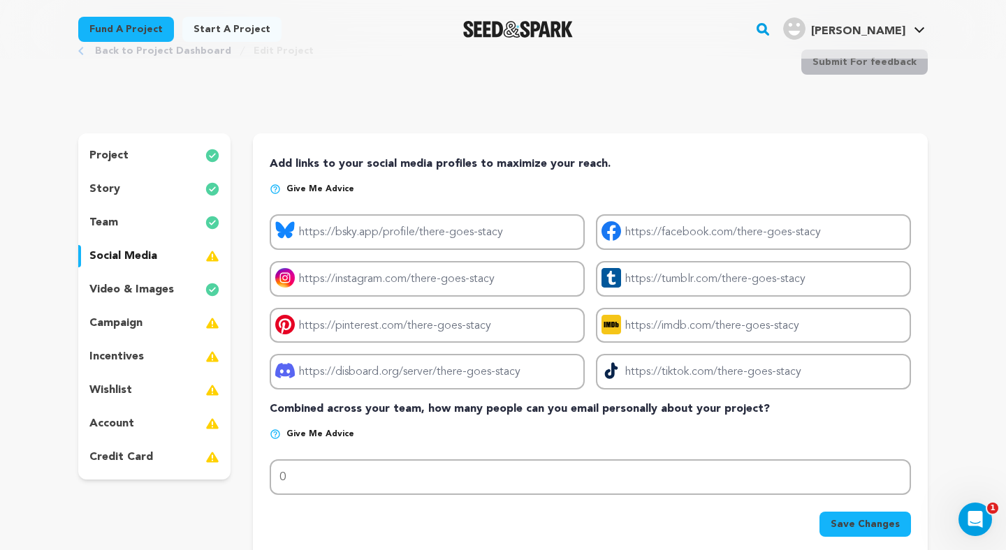
click at [158, 318] on div "campaign" at bounding box center [154, 323] width 152 height 22
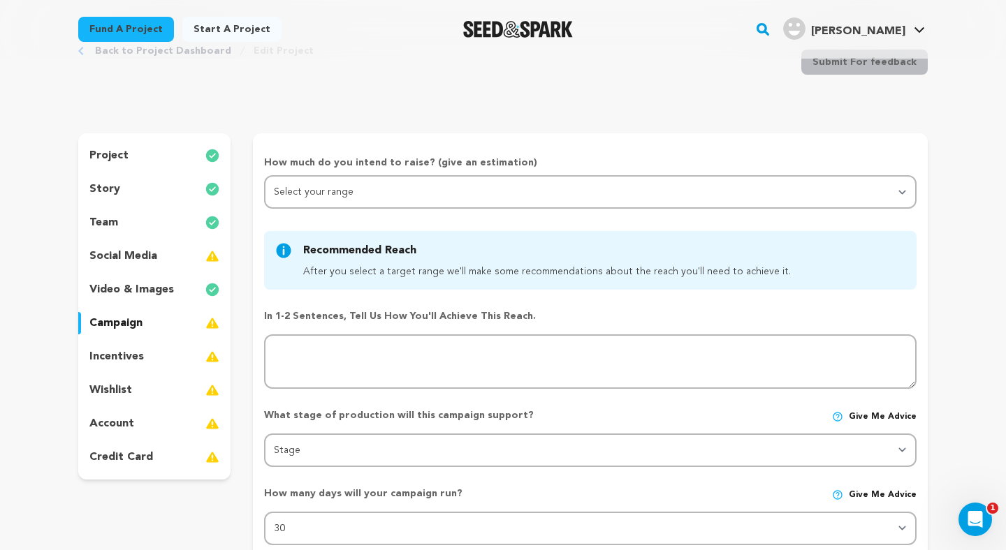
scroll to position [74, 0]
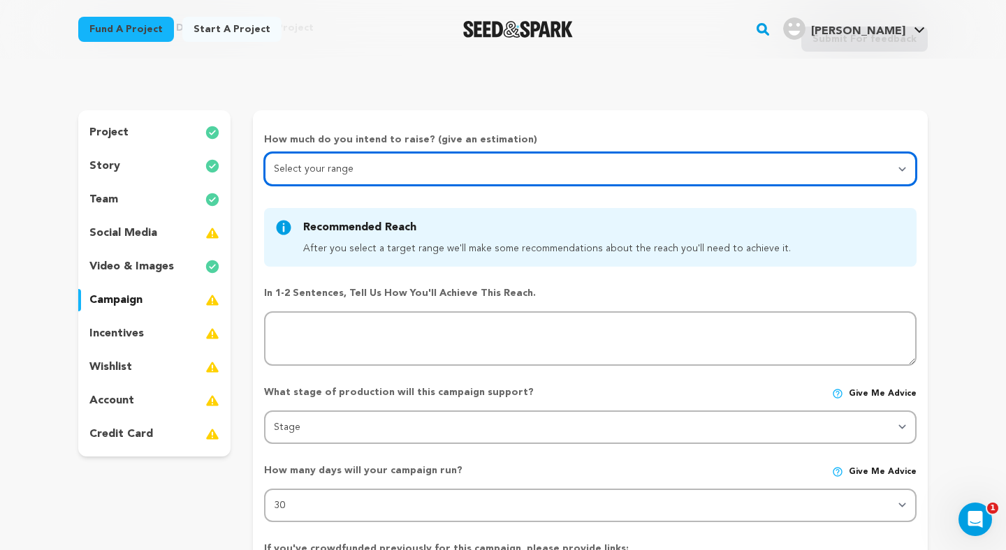
click at [370, 173] on select "Select your range Less than $10k 10k - $14k 15k - $24k 25k - $49k 50k or more" at bounding box center [590, 169] width 652 height 34
select select "5"
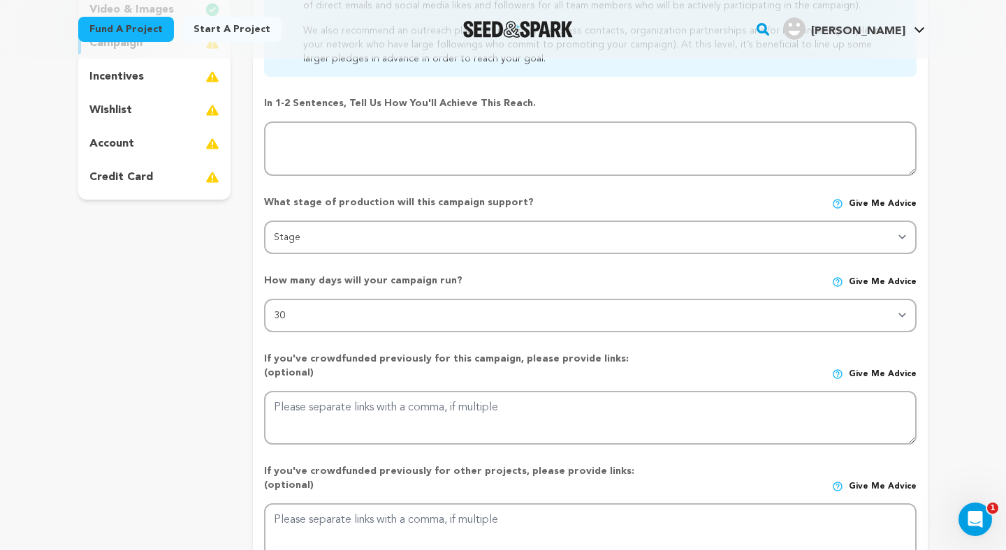
scroll to position [374, 0]
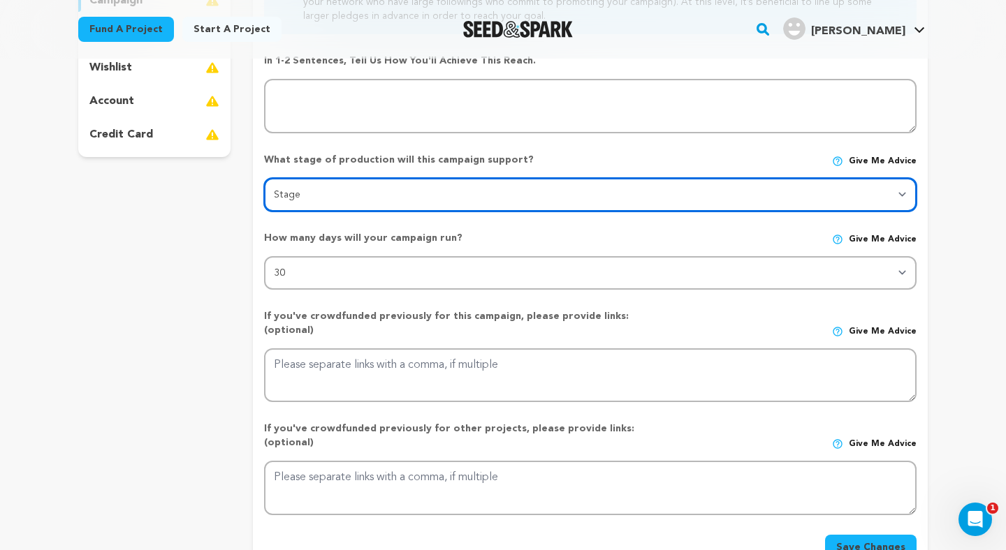
click at [374, 197] on select "Stage DEVELOPMENT PRODUCTION POST-PRODUCTION DISTRIBUTION PRE-PRODUCTION ENHANC…" at bounding box center [590, 195] width 652 height 34
select select "1403"
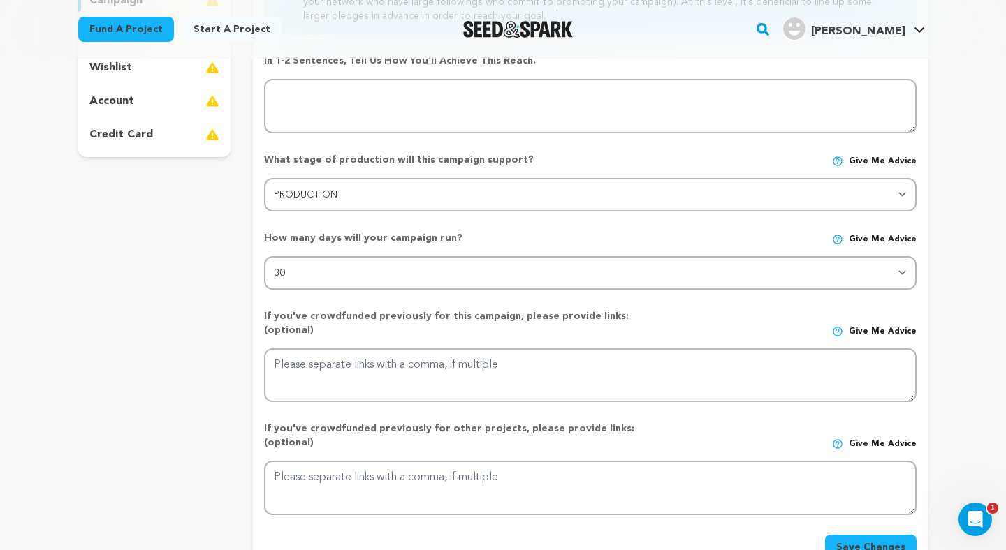
click at [366, 225] on div "How many days will your campaign run? Give me advice 30 45 60" at bounding box center [590, 255] width 652 height 70
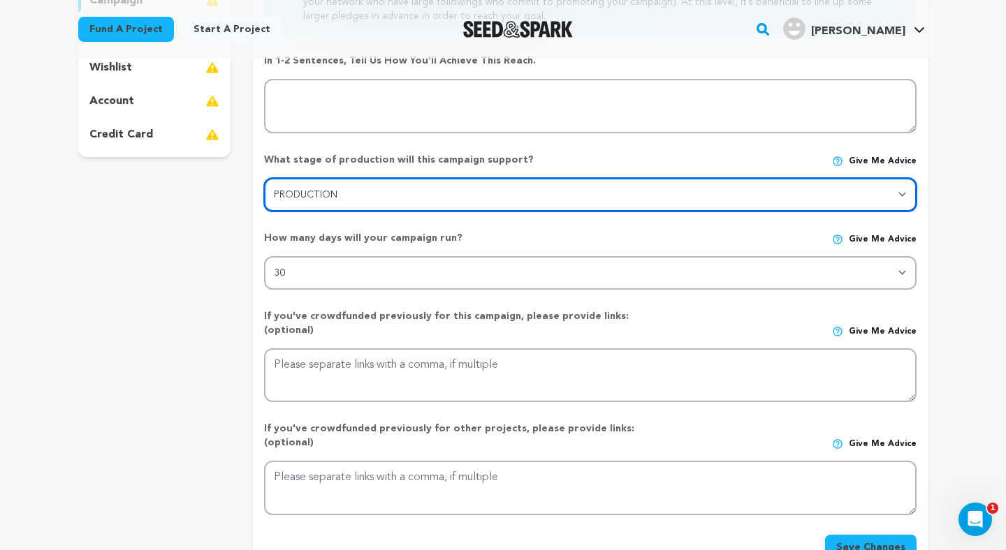
click at [365, 205] on select "Stage DEVELOPMENT PRODUCTION POST-PRODUCTION DISTRIBUTION PRE-PRODUCTION ENHANC…" at bounding box center [590, 195] width 652 height 34
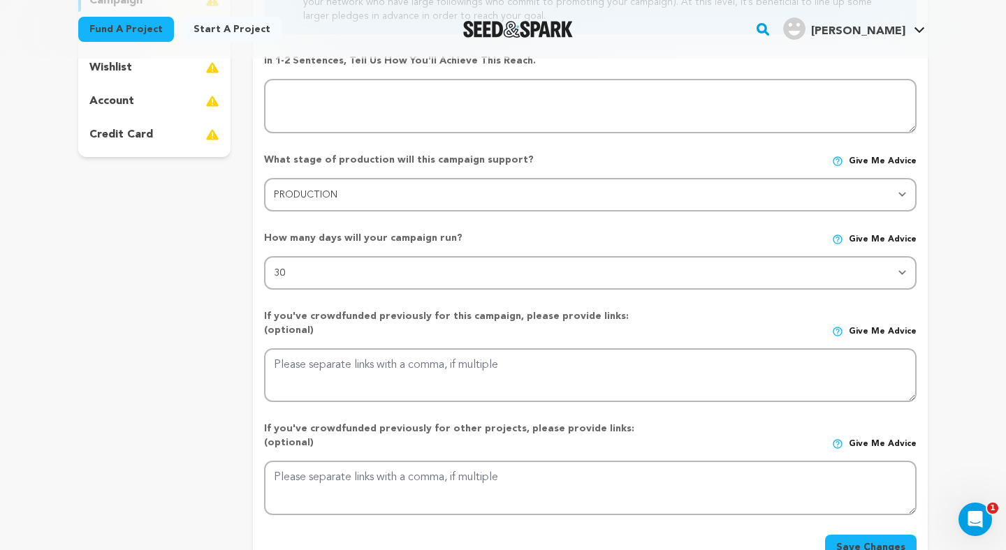
click at [510, 251] on div "How many days will your campaign run? Give me advice" at bounding box center [590, 243] width 652 height 25
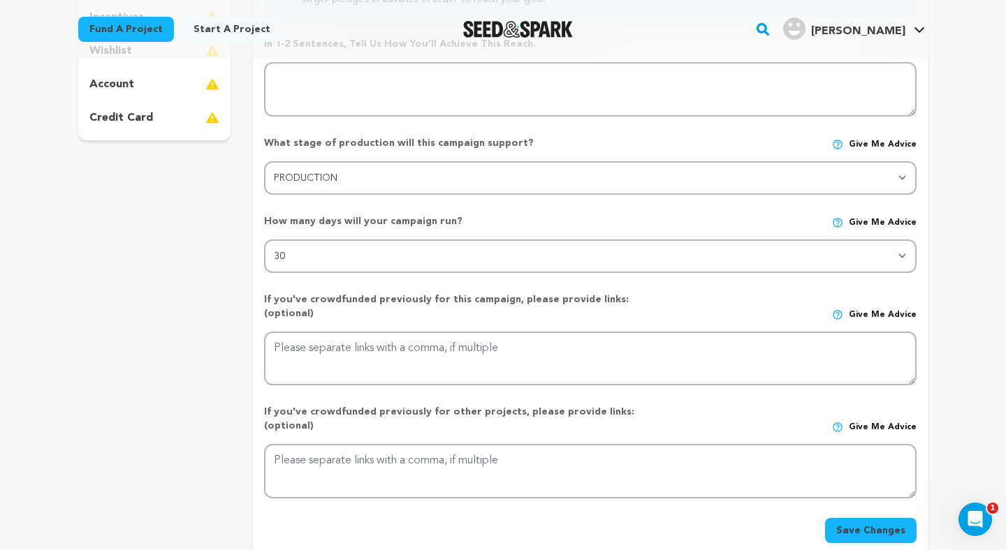
scroll to position [395, 0]
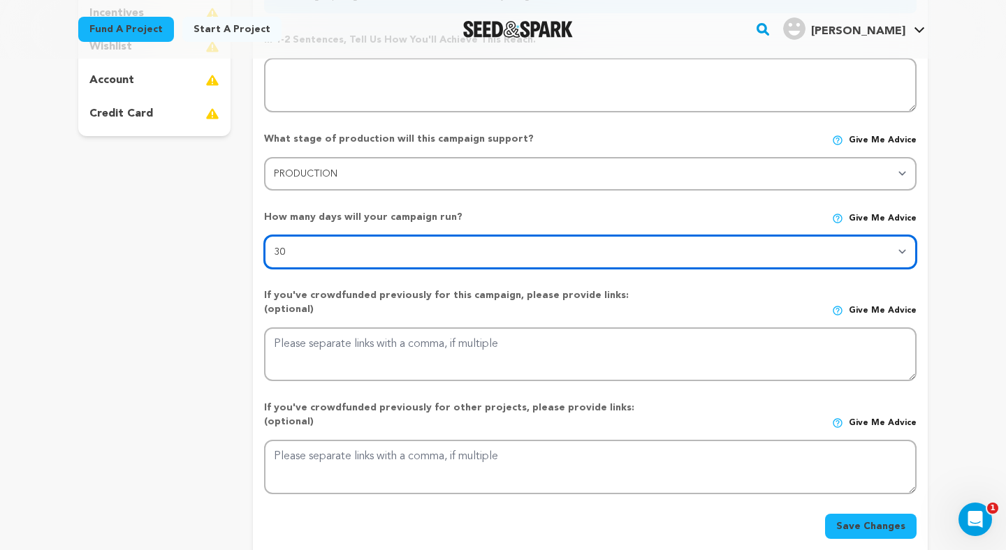
click at [511, 253] on select "30 45 60" at bounding box center [590, 252] width 652 height 34
select select "45"
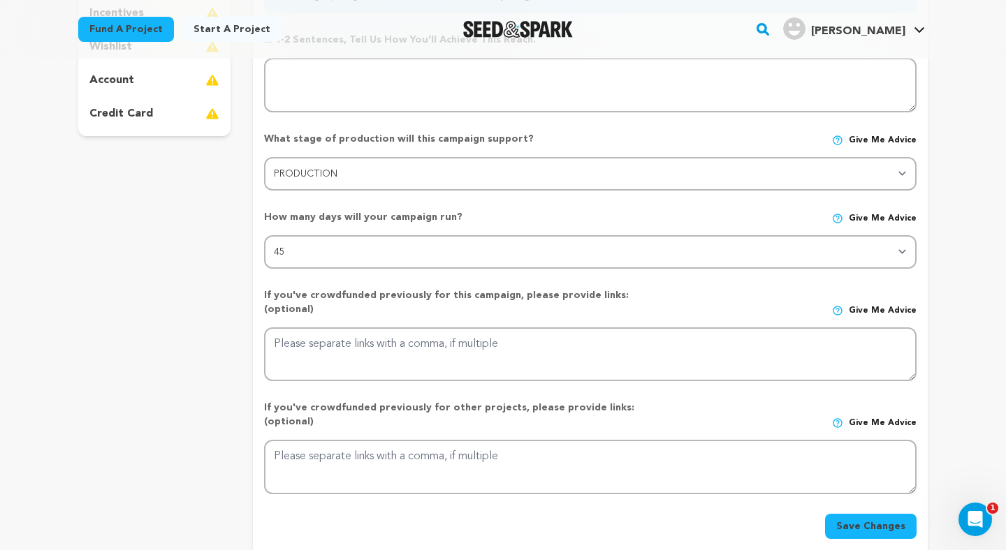
click at [516, 215] on p "How many days will your campaign run?" at bounding box center [460, 217] width 392 height 14
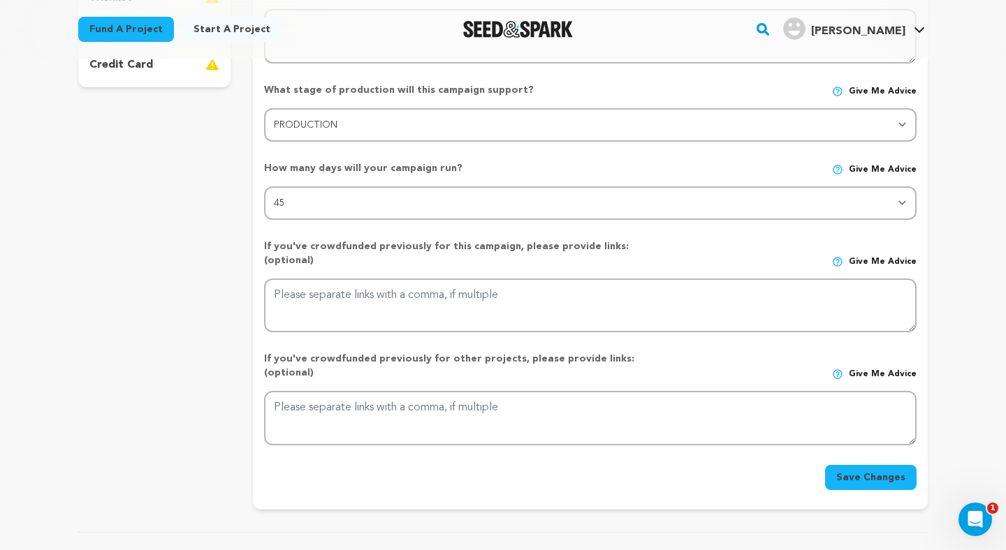
scroll to position [445, 0]
click at [688, 245] on div "If you've crowdfunded previously for this campaign, please provide links: (opti…" at bounding box center [590, 257] width 652 height 39
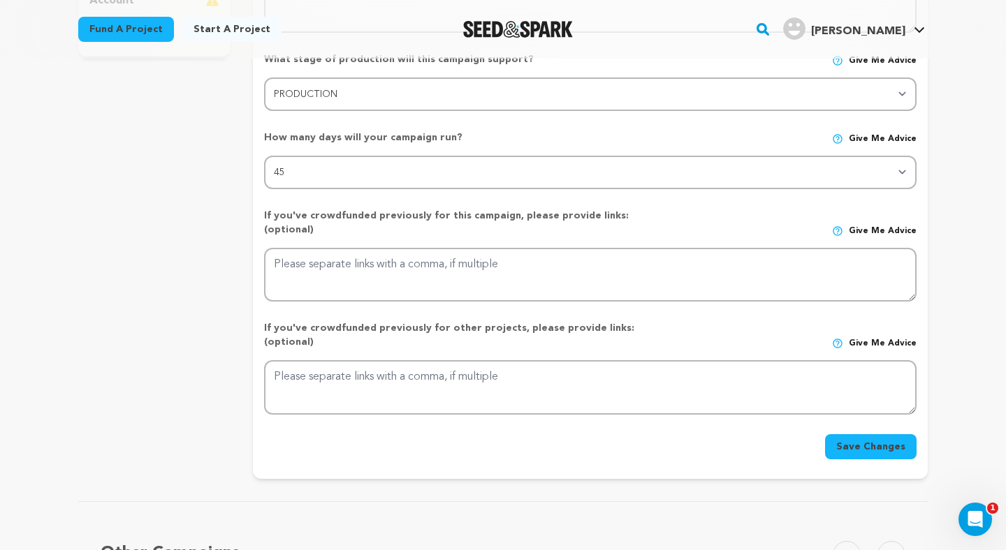
scroll to position [483, 0]
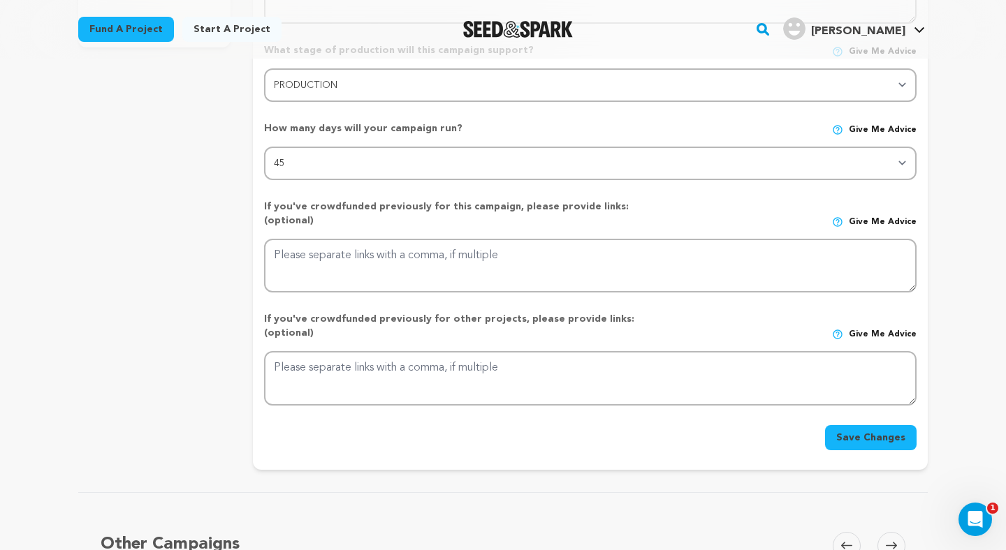
click at [702, 312] on div "If you've crowdfunded previously for other projects, please provide links: (opt…" at bounding box center [590, 331] width 652 height 39
click at [868, 425] on button "Save Changes" at bounding box center [870, 437] width 91 height 25
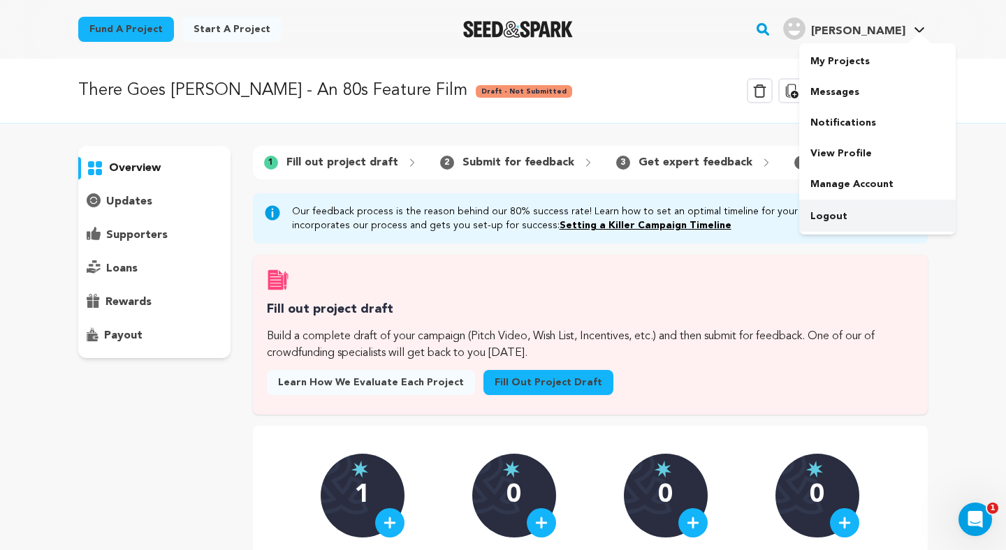
click at [839, 215] on link "Logout" at bounding box center [877, 216] width 156 height 31
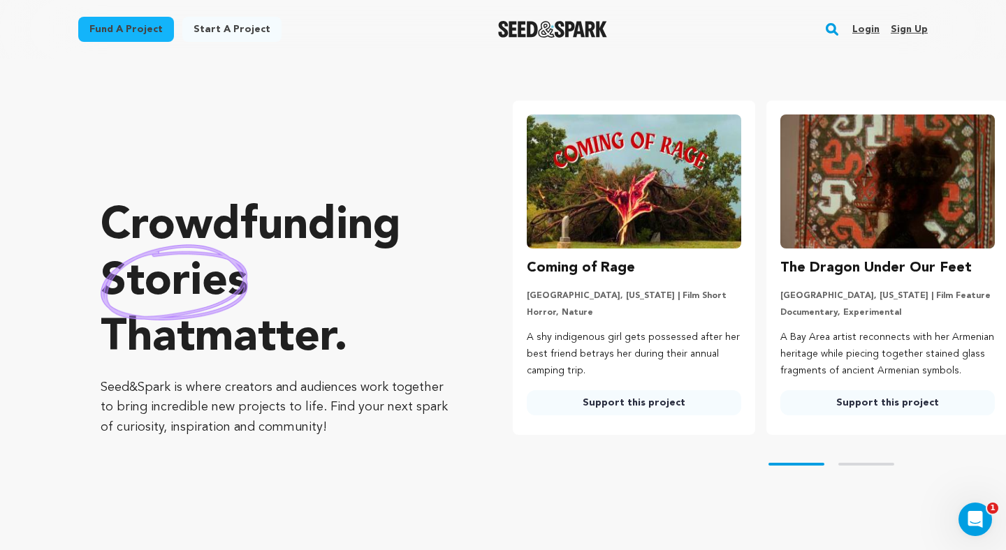
click at [874, 33] on link "Login" at bounding box center [865, 29] width 27 height 22
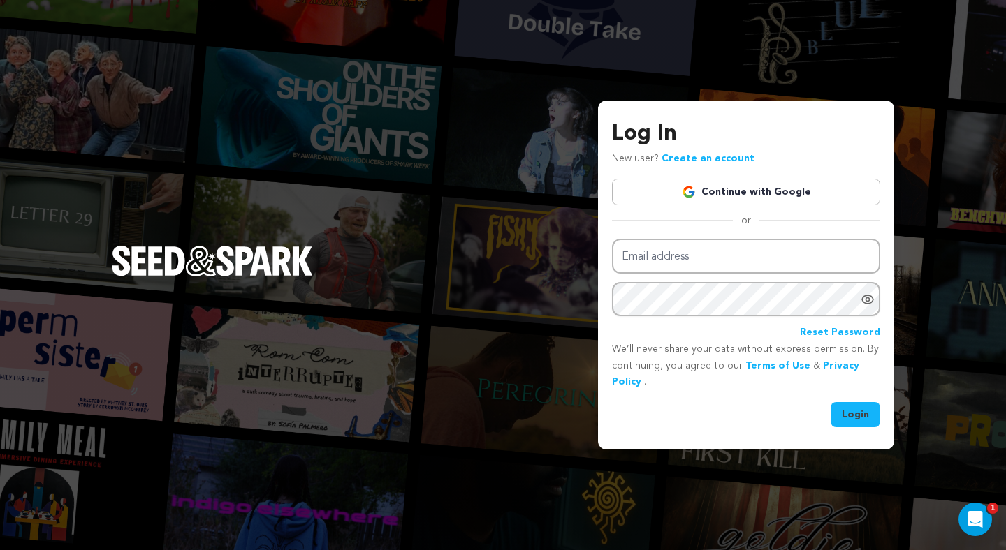
type input "[EMAIL_ADDRESS][DOMAIN_NAME]"
click at [756, 180] on link "Continue with Google" at bounding box center [746, 192] width 268 height 27
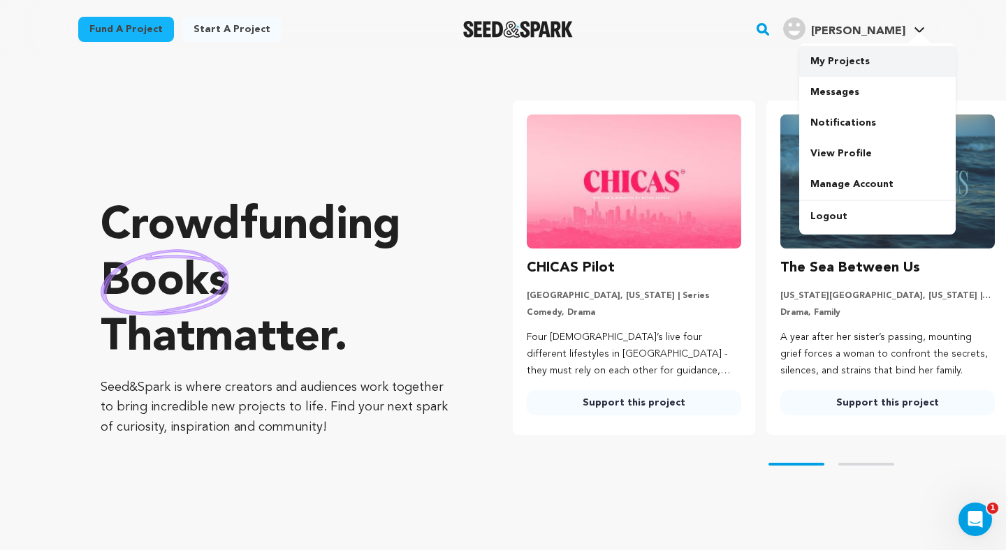
click at [840, 61] on link "My Projects" at bounding box center [877, 61] width 156 height 31
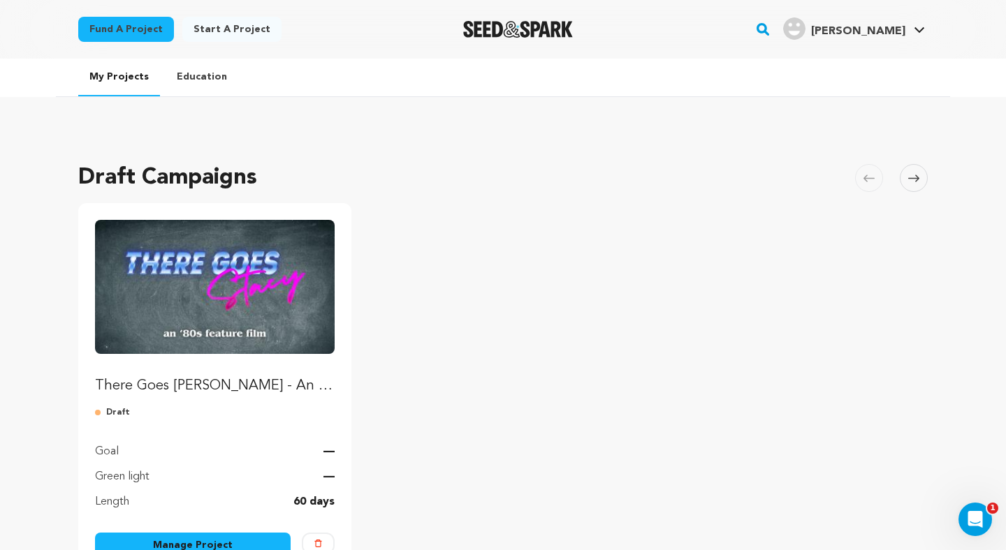
click at [234, 308] on img "Fund There Goes Stacy - An '80s Feature Film" at bounding box center [215, 287] width 240 height 134
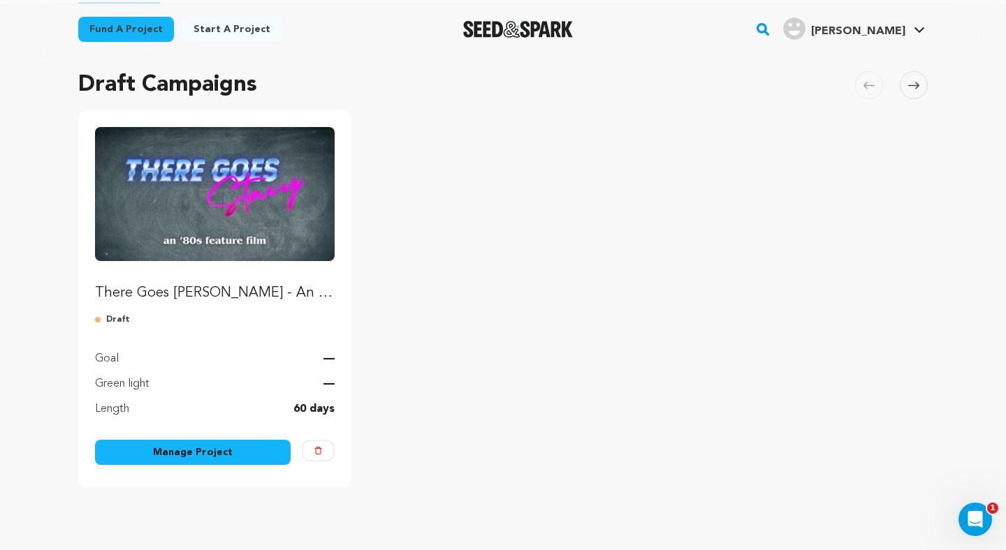
scroll to position [98, 0]
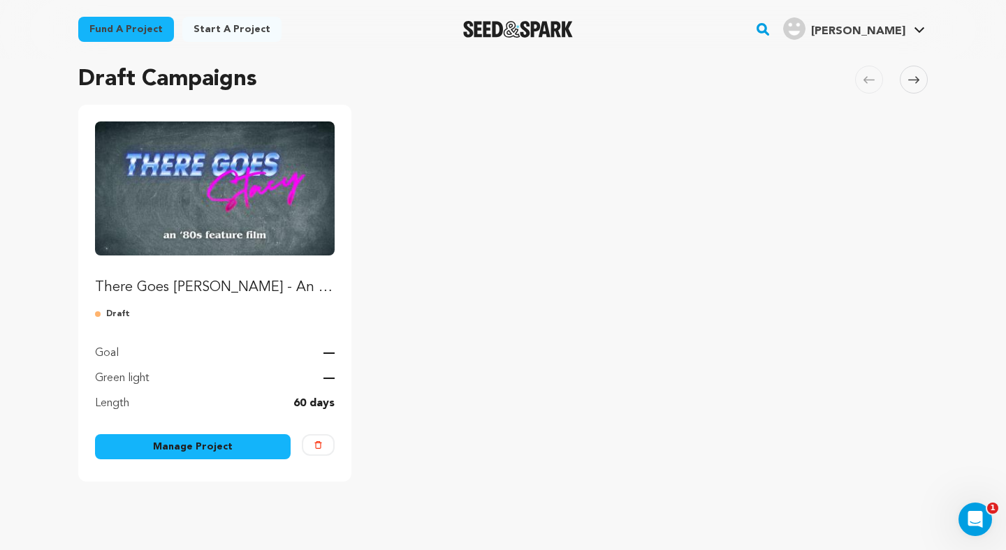
click at [184, 449] on link "Manage Project" at bounding box center [193, 446] width 196 height 25
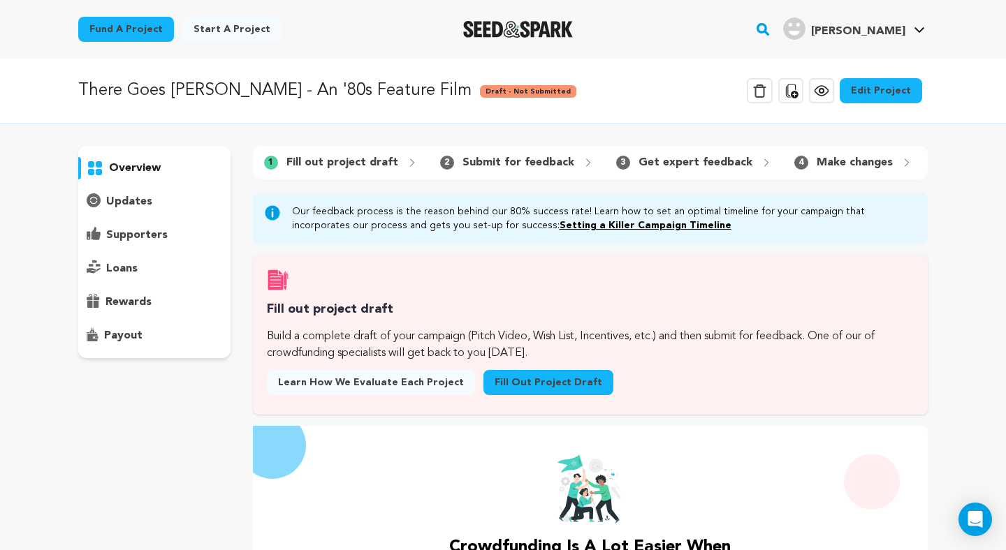
click at [885, 95] on link "Edit Project" at bounding box center [880, 90] width 82 height 25
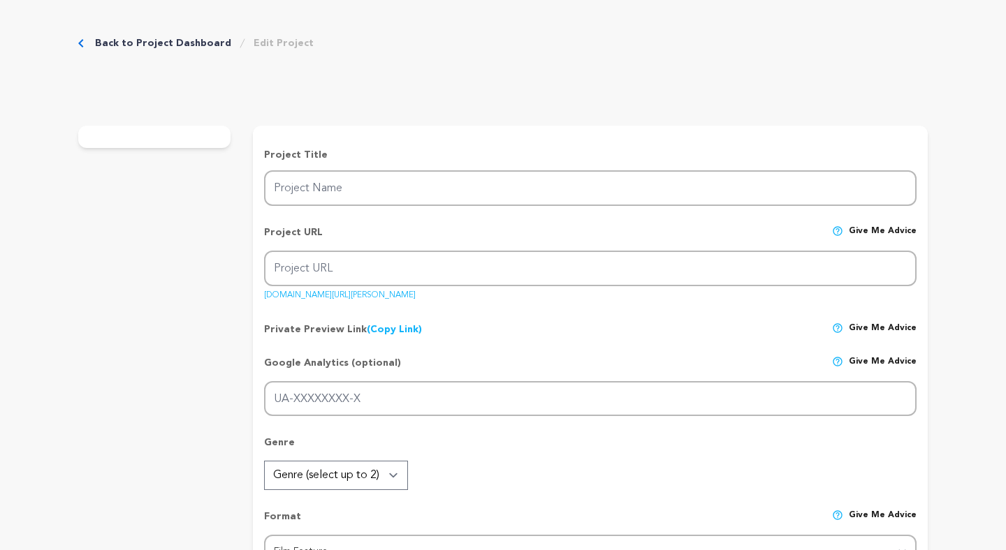
type input "There Goes [PERSON_NAME] - An '80s Feature Film"
type input "there-goes-[PERSON_NAME]-an-80s-feature-film"
type input "After a reserved teenager is partnered with his childhood crush, he must reconn…"
radio input "true"
type textarea "In late 1980s suburban [US_STATE], nerdy outcast [PERSON_NAME] and popular girl…"
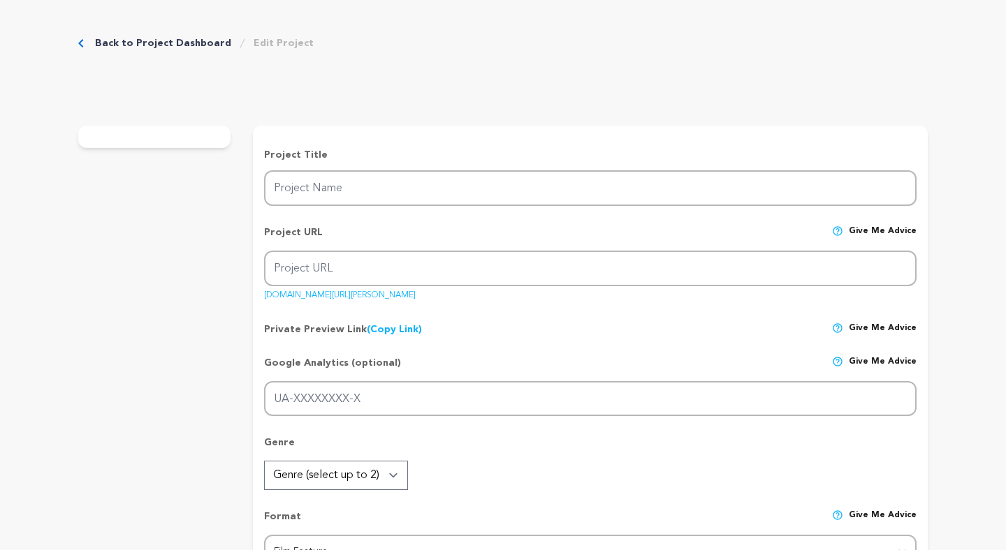
type textarea "A love letter to [PERSON_NAME] and the coming-of-age classics of the era with r…"
radio input "true"
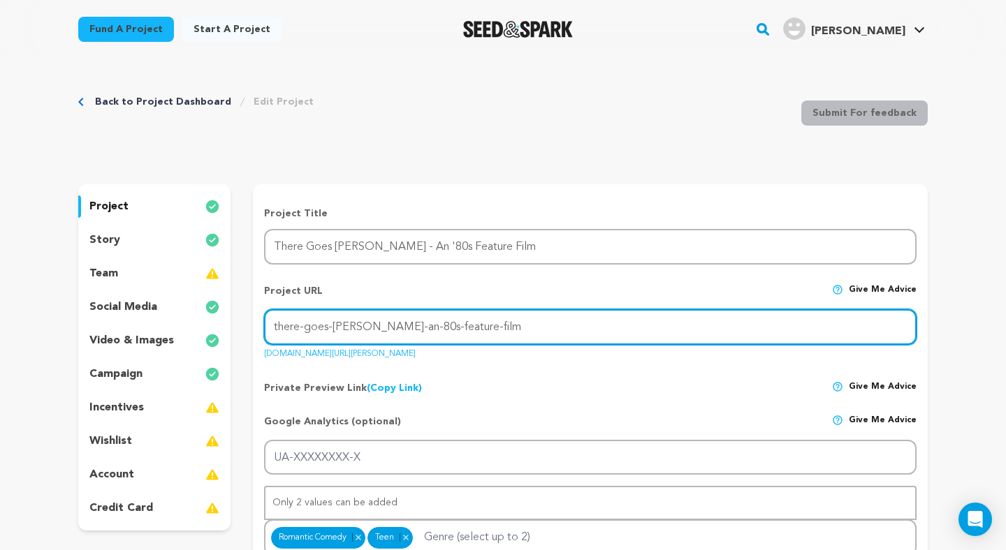
click at [399, 327] on input "there-goes-stacy-an-80s-feature-film" at bounding box center [590, 327] width 652 height 36
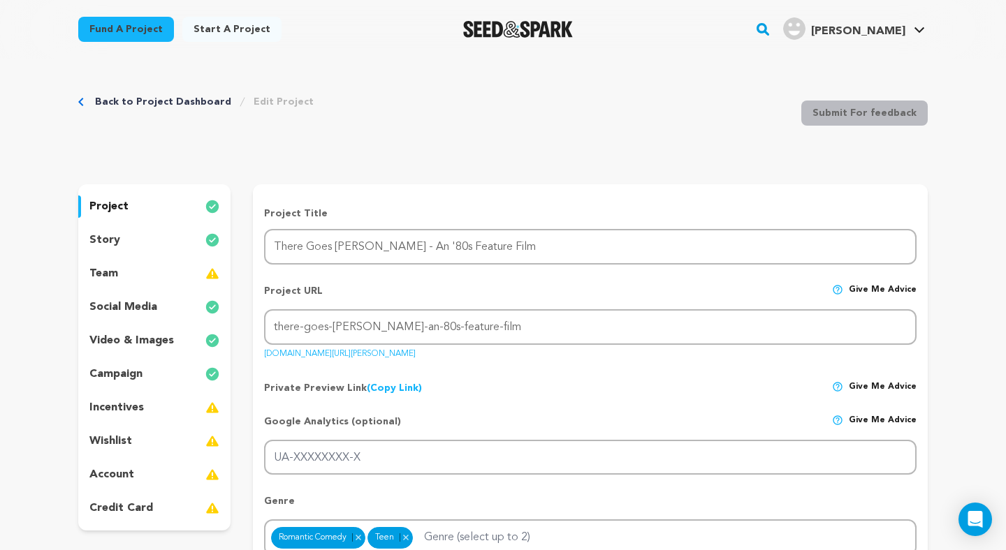
click at [183, 363] on div "campaign" at bounding box center [154, 374] width 152 height 22
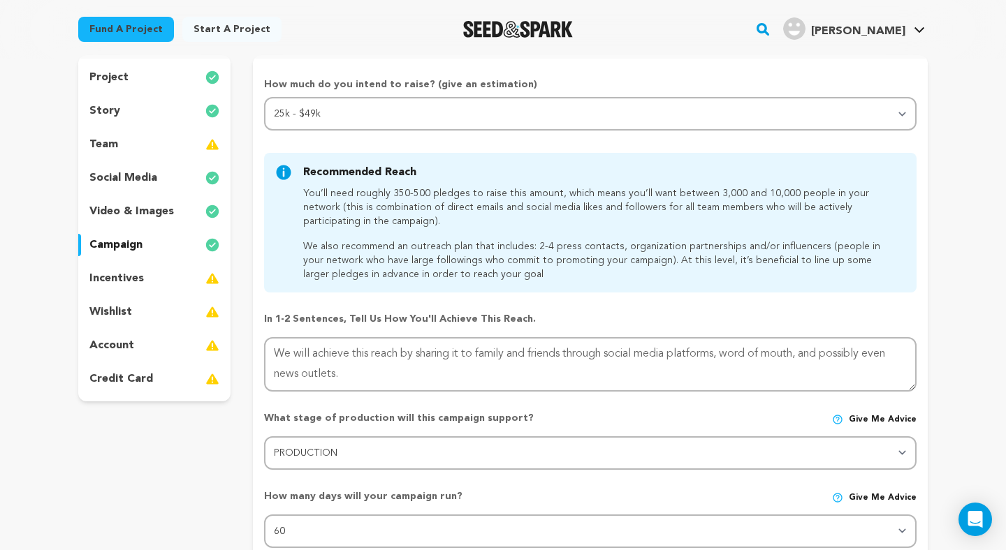
scroll to position [137, 0]
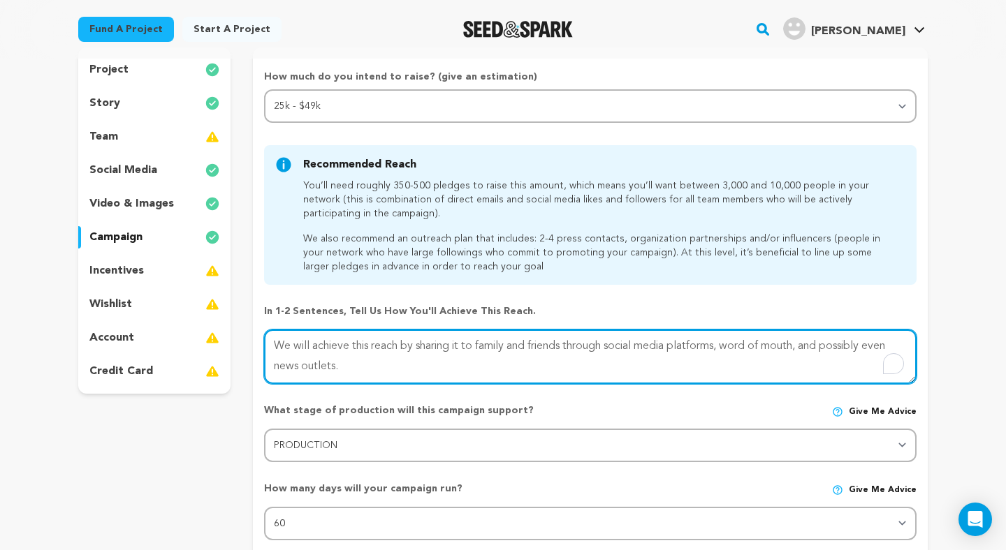
drag, startPoint x: 321, startPoint y: 369, endPoint x: 274, endPoint y: 330, distance: 60.5
click at [274, 331] on textarea "To enrich screen reader interactions, please activate Accessibility in Grammarl…" at bounding box center [590, 357] width 652 height 54
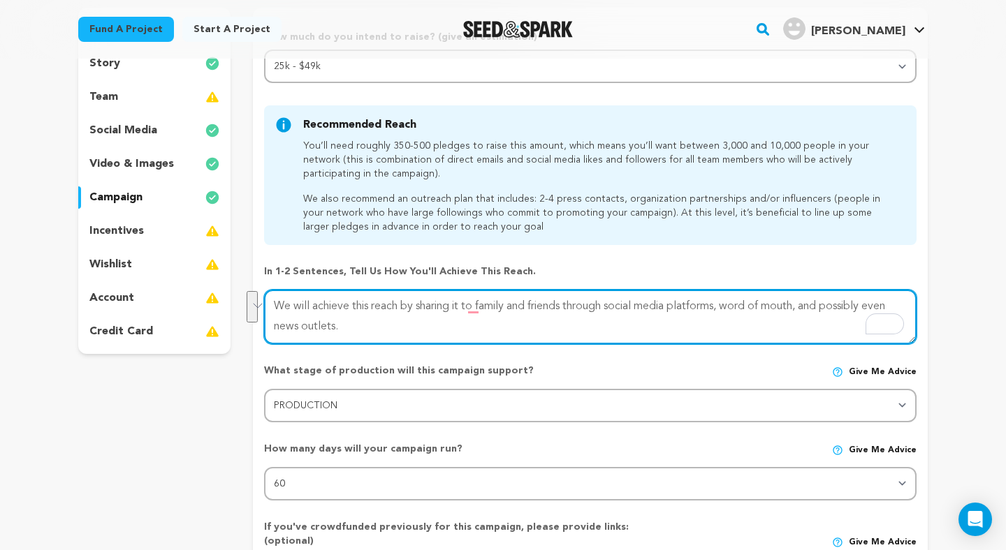
scroll to position [186, 0]
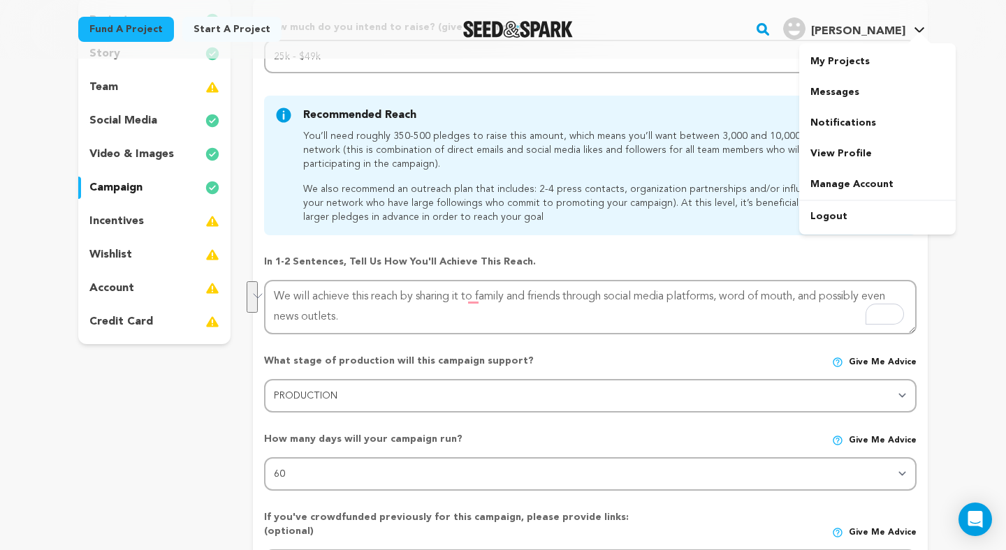
click at [827, 200] on div at bounding box center [877, 200] width 156 height 1
click at [822, 216] on link "Logout" at bounding box center [877, 216] width 156 height 31
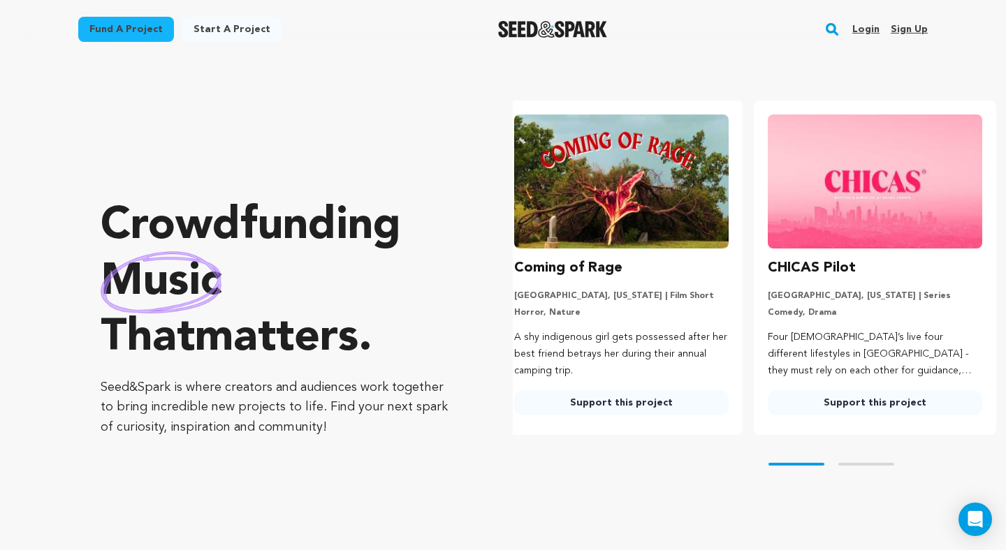
click at [869, 34] on link "Login" at bounding box center [865, 29] width 27 height 22
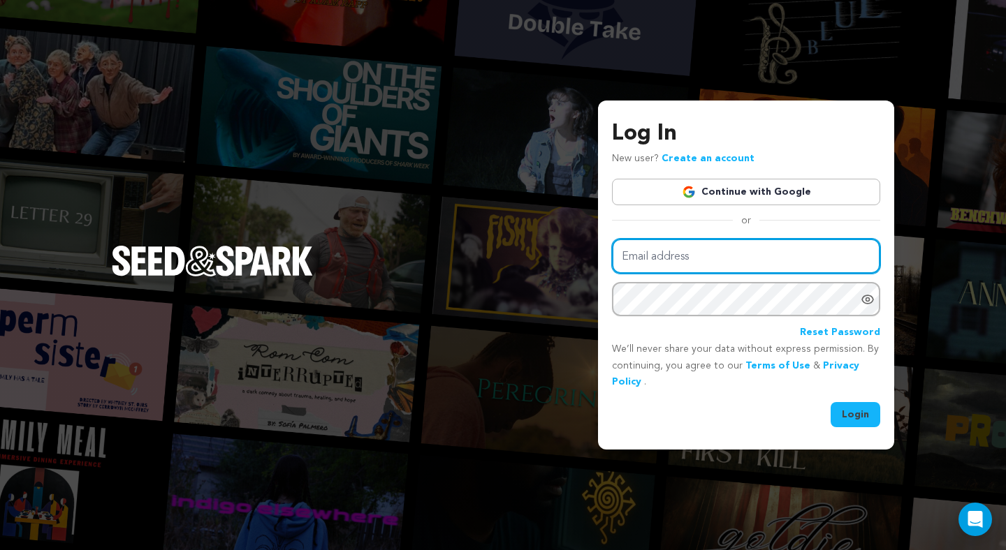
type input "[EMAIL_ADDRESS][DOMAIN_NAME]"
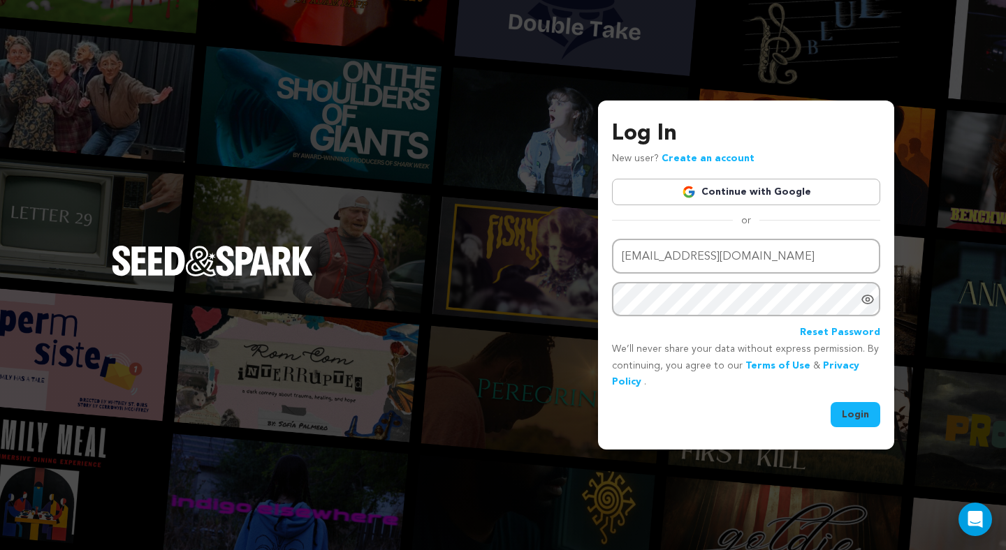
click at [840, 406] on button "Login" at bounding box center [855, 414] width 50 height 25
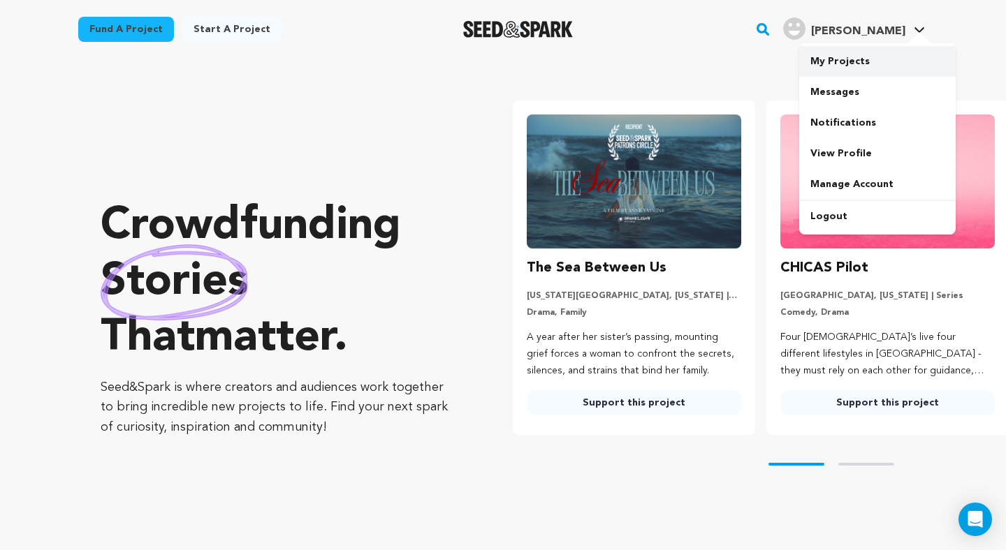
click at [859, 64] on link "My Projects" at bounding box center [877, 61] width 156 height 31
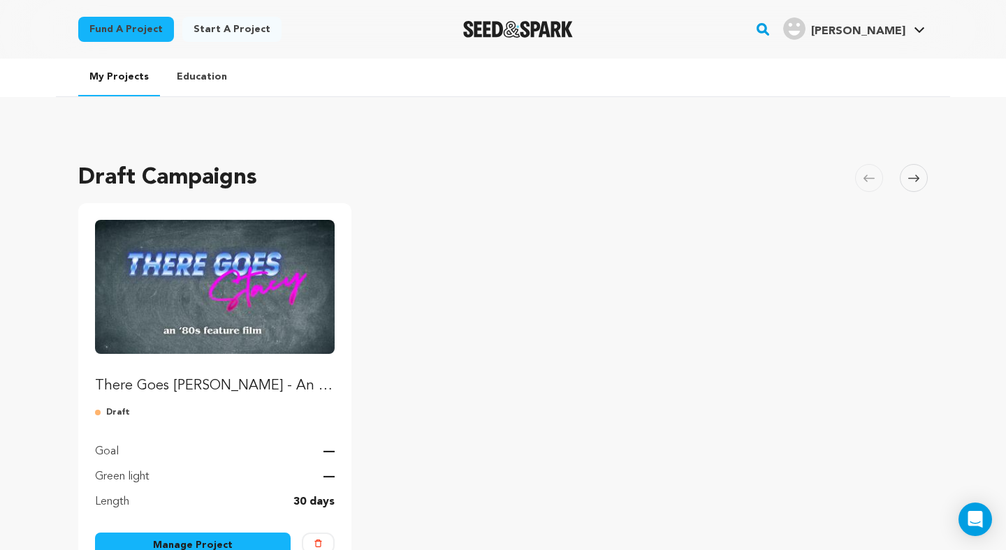
scroll to position [48, 0]
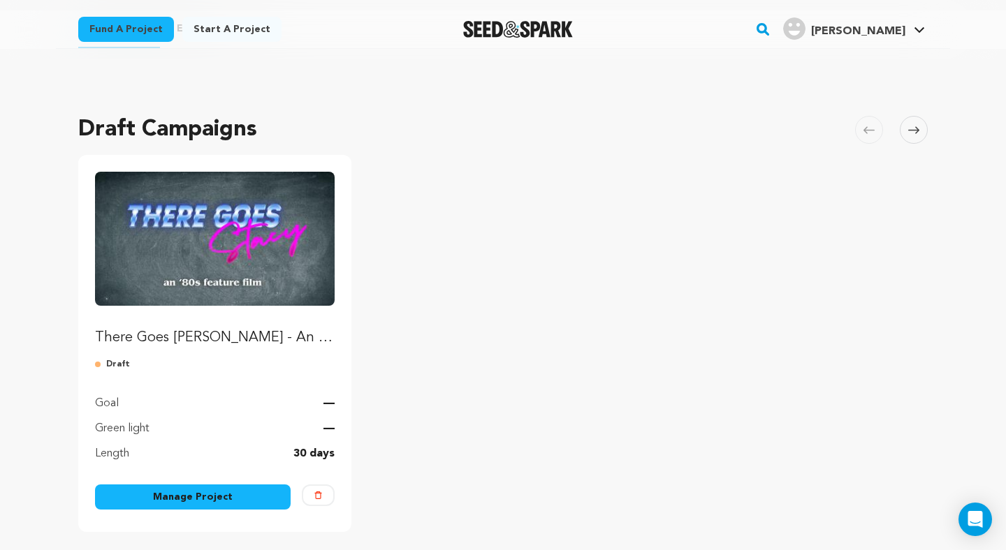
click at [228, 494] on link "Manage Project" at bounding box center [193, 497] width 196 height 25
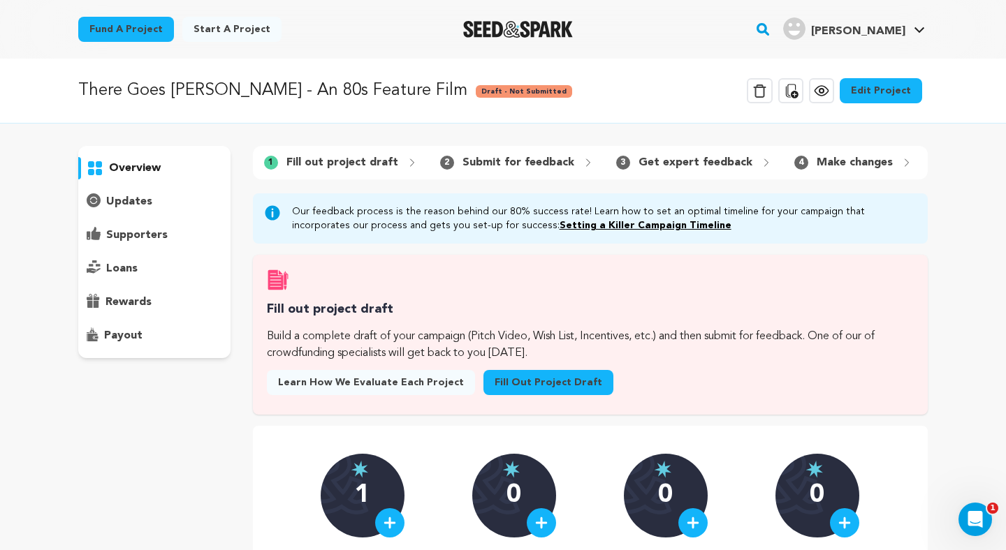
click at [857, 87] on link "Edit Project" at bounding box center [880, 90] width 82 height 25
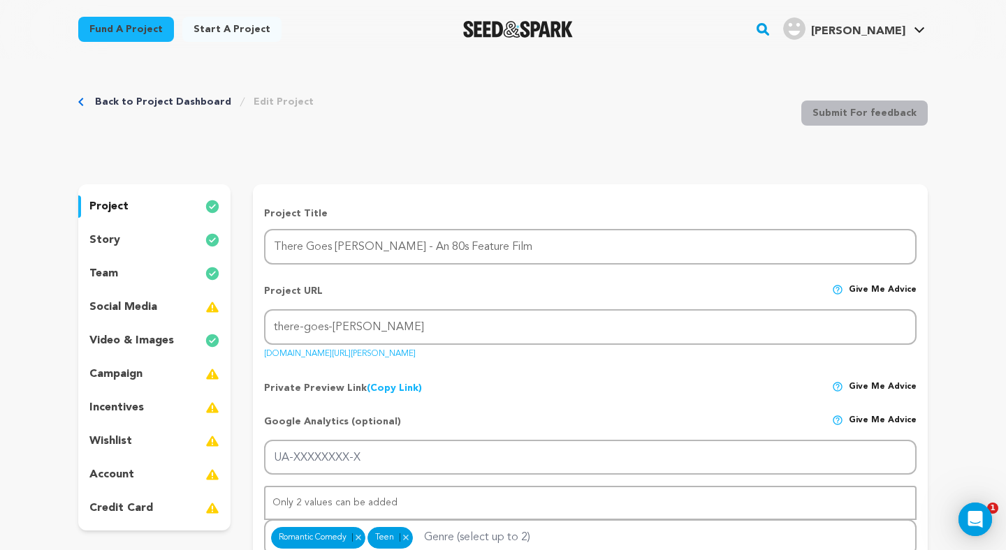
click at [170, 272] on div "team" at bounding box center [154, 274] width 152 height 22
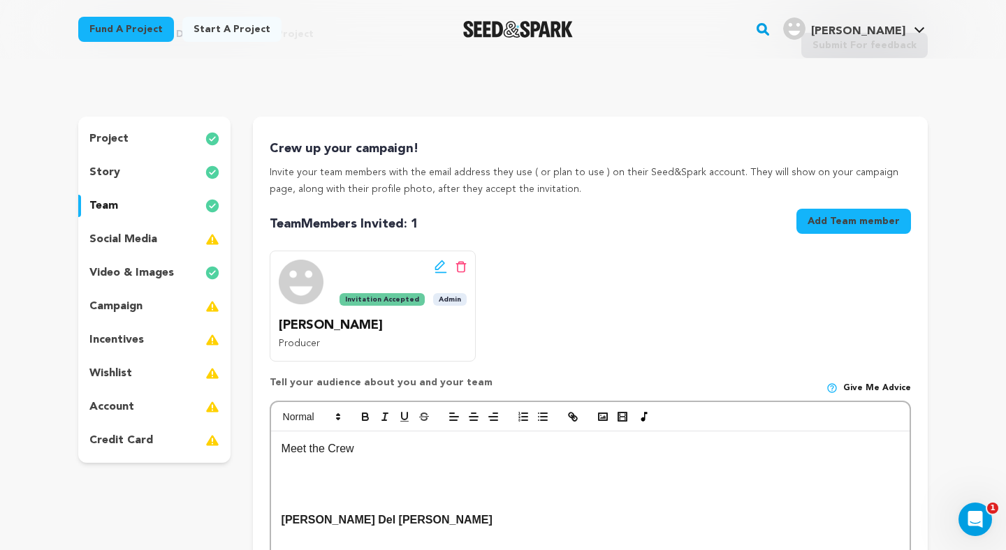
scroll to position [78, 0]
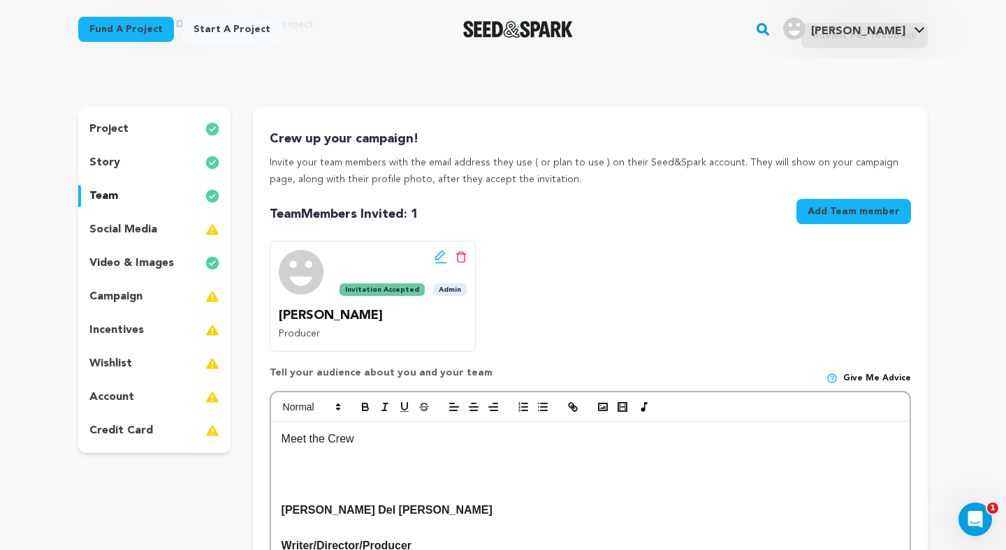
click at [152, 270] on p "video & images" at bounding box center [131, 263] width 84 height 17
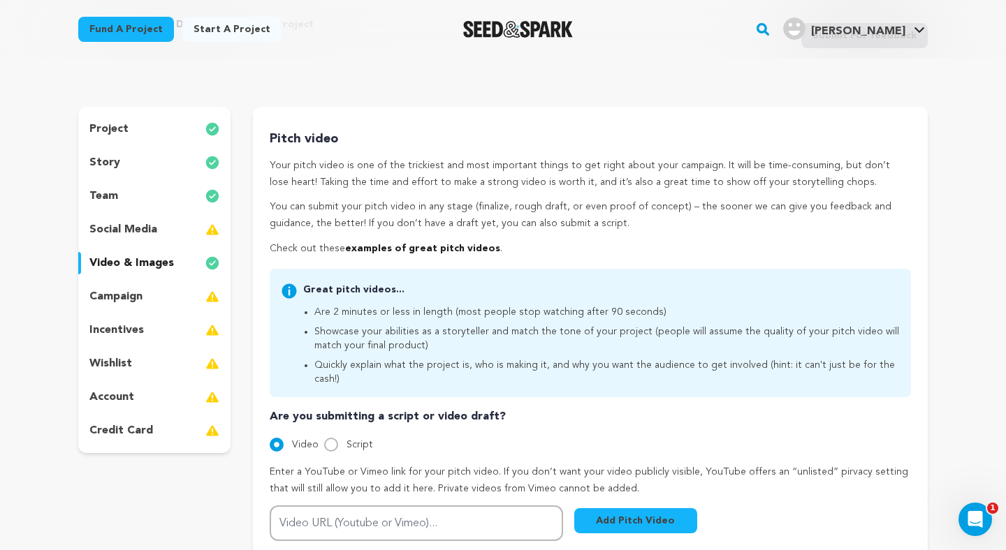
click at [151, 287] on div "campaign" at bounding box center [154, 297] width 152 height 22
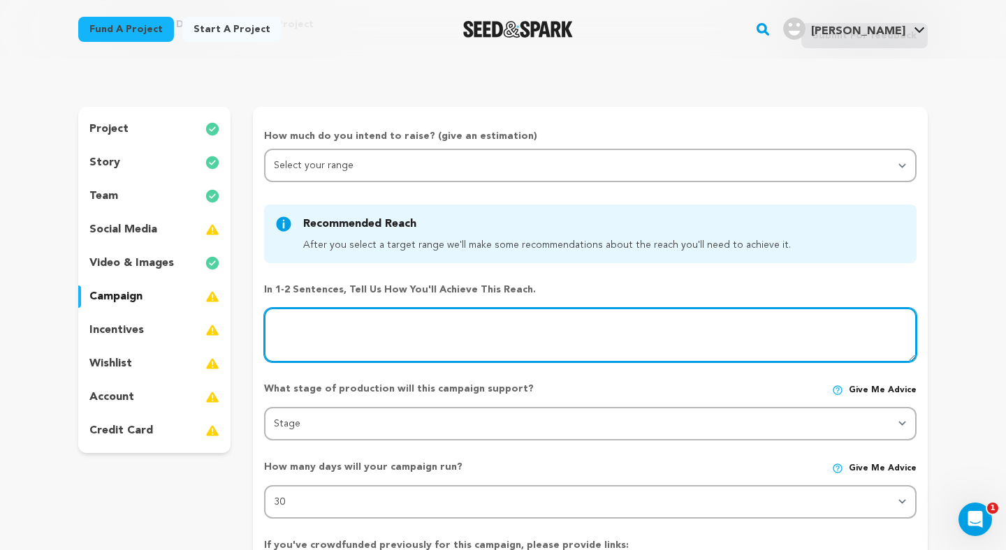
click at [390, 353] on textarea at bounding box center [590, 335] width 652 height 54
paste textarea "We will achieve this reach by sharing it to family and friends through social m…"
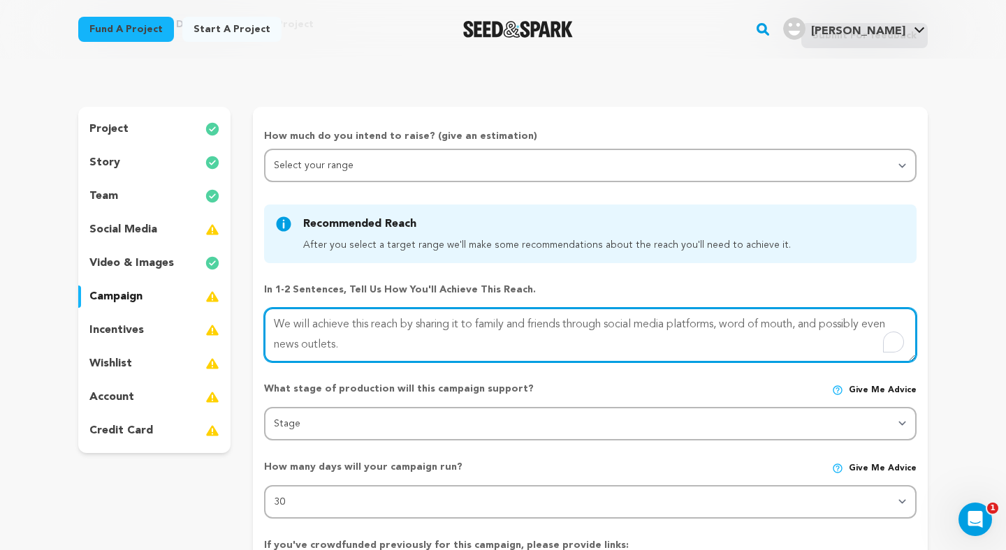
type textarea "We will achieve this reach by sharing it to family and friends through social m…"
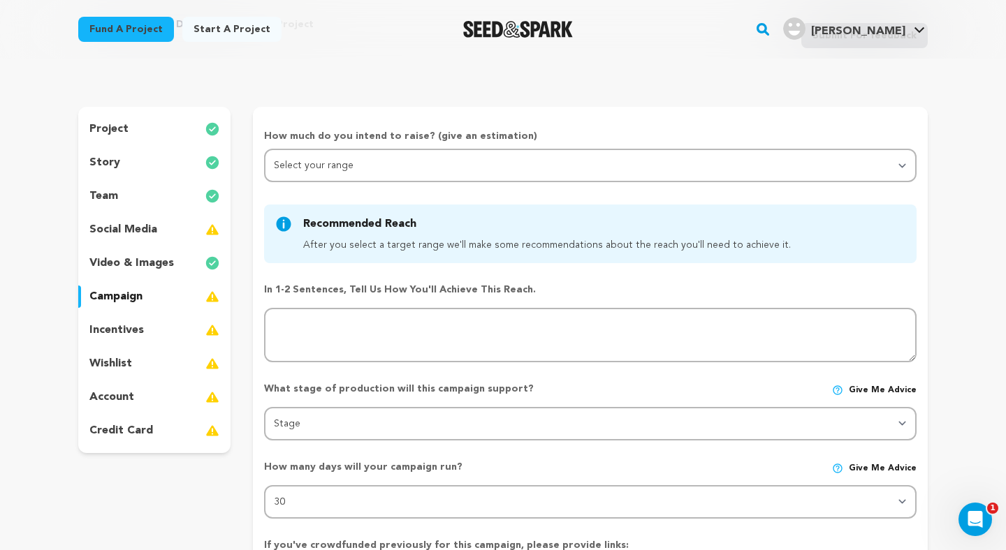
click at [483, 364] on div "How much do you intend to raise? (give an estimation) Select your range Less th…" at bounding box center [590, 459] width 652 height 660
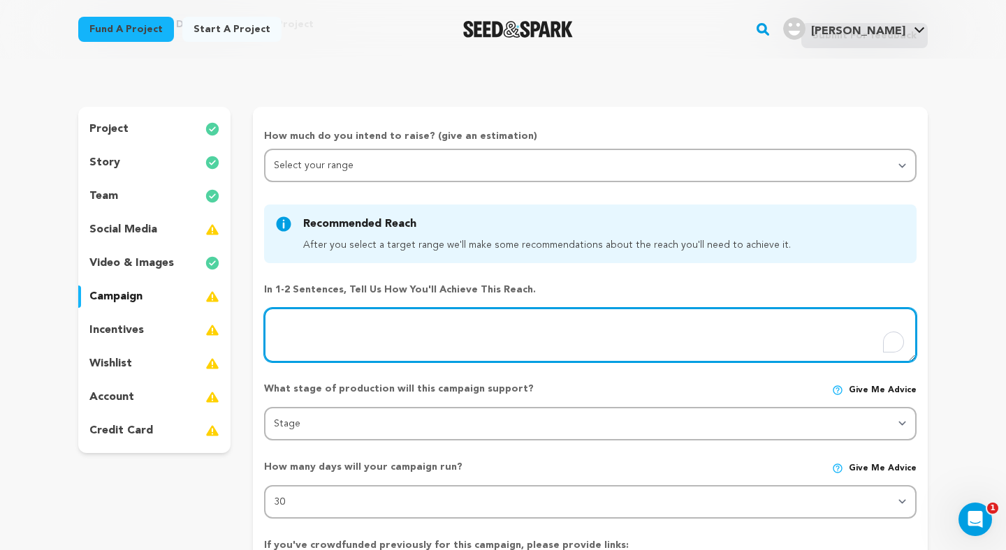
click at [480, 355] on textarea "To enrich screen reader interactions, please activate Accessibility in Grammarl…" at bounding box center [590, 335] width 652 height 54
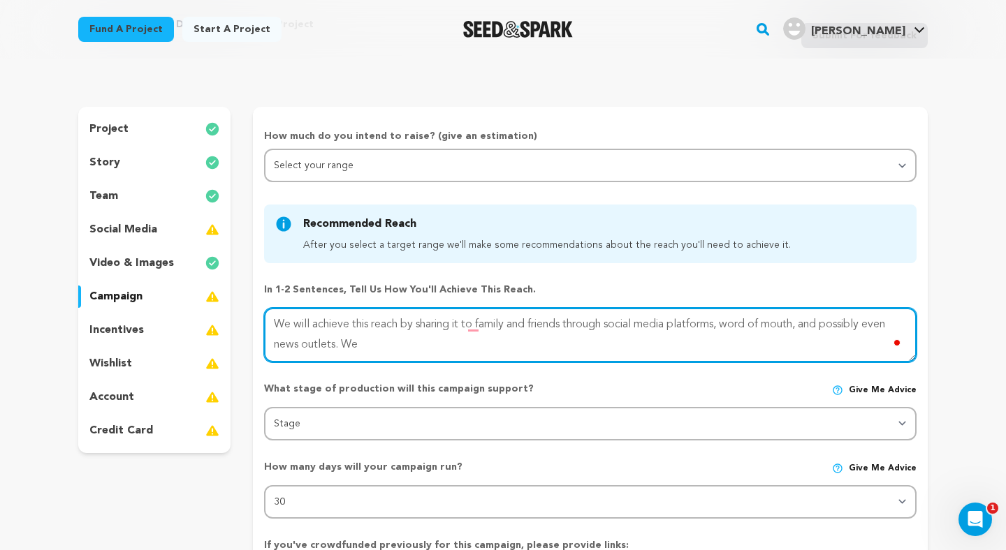
type textarea "We will achieve this reach by sharing it to family and friends through social m…"
click at [432, 350] on textarea at bounding box center [590, 335] width 652 height 54
type textarea "We will achieve this reach by sharing it to family and friends through social m…"
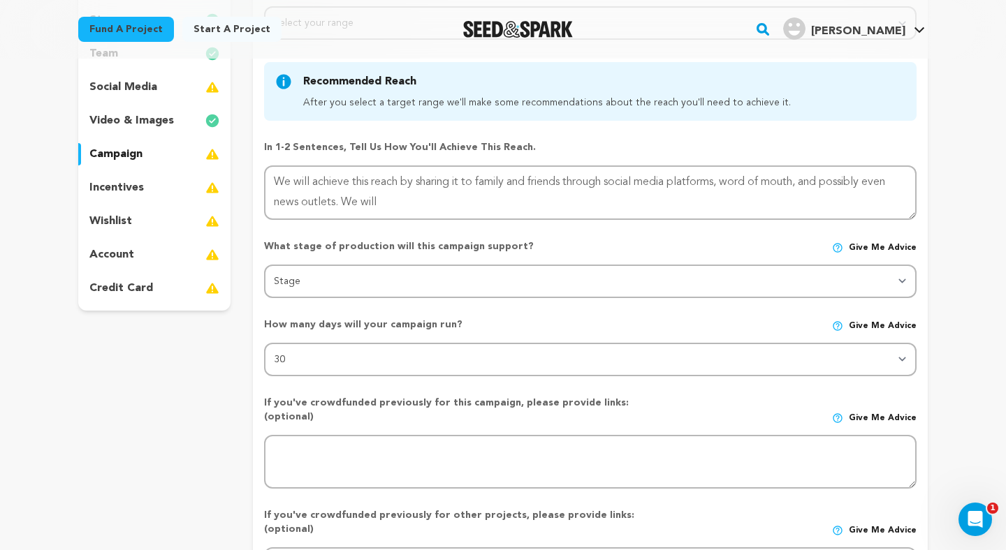
scroll to position [97, 0]
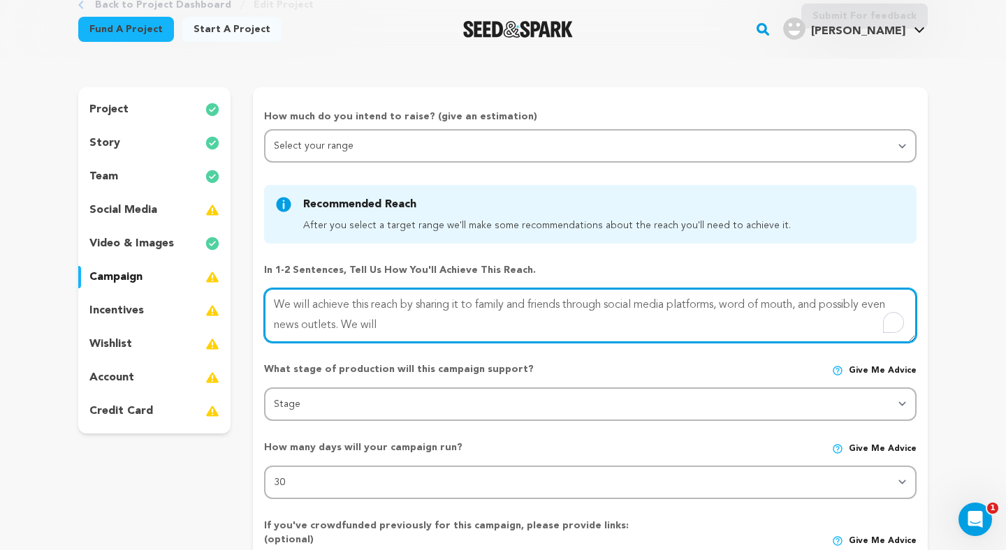
click at [406, 323] on textarea "To enrich screen reader interactions, please activate Accessibility in Grammarl…" at bounding box center [590, 315] width 652 height 54
type textarea "We will achieve this reach by sharing it to family and friends through social m…"
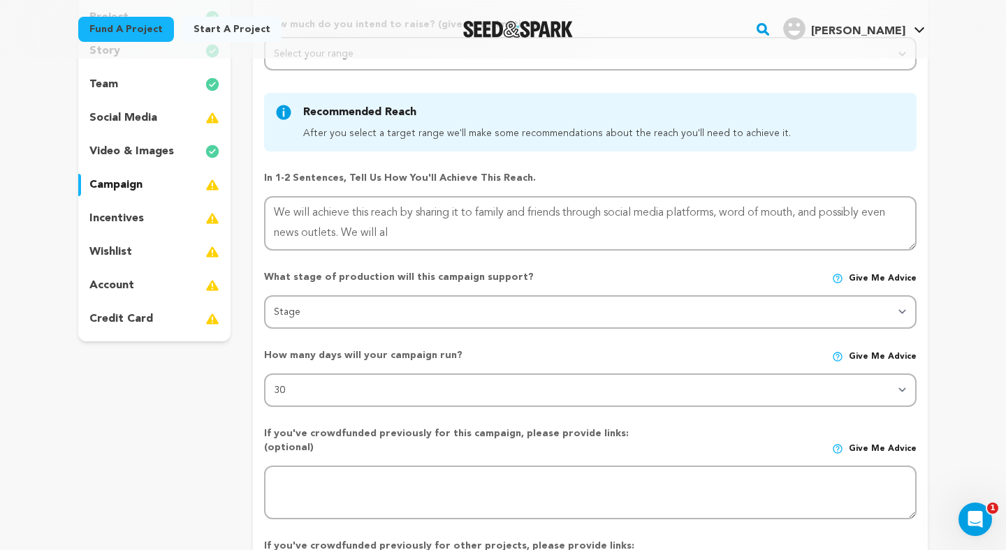
scroll to position [43, 0]
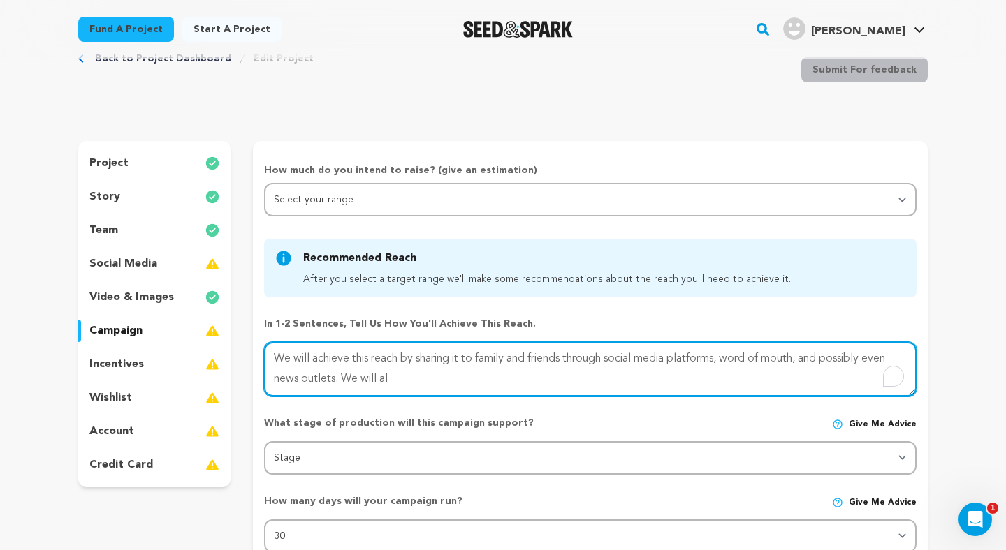
click at [401, 378] on textarea "To enrich screen reader interactions, please activate Accessibility in Grammarl…" at bounding box center [590, 369] width 652 height 54
type textarea "We will achieve this reach by sharing it to family and friends through social m…"
click at [401, 378] on textarea "To enrich screen reader interactions, please activate Accessibility in Grammarl…" at bounding box center [590, 369] width 652 height 54
type textarea "We will achieve this reach by sharing it to family and friends through social m…"
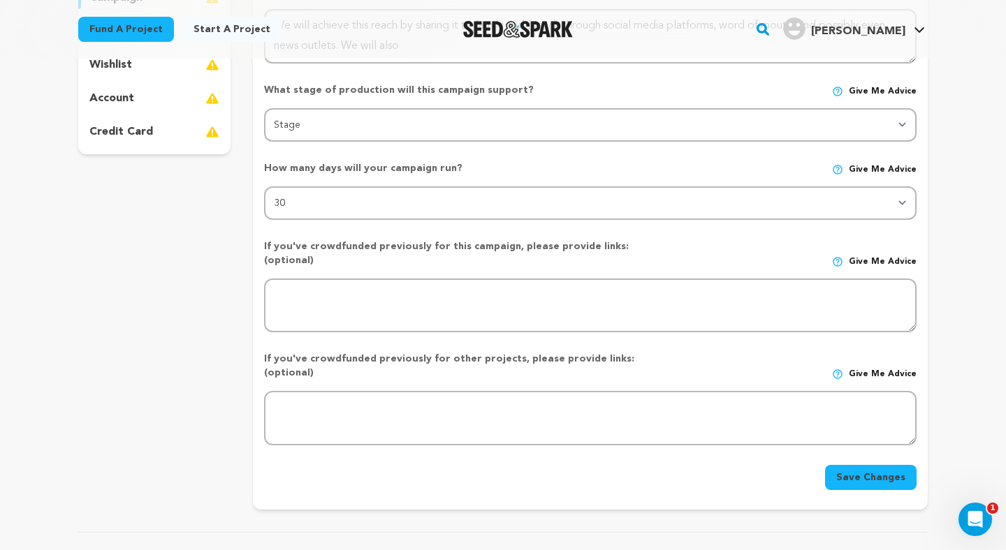
scroll to position [74, 0]
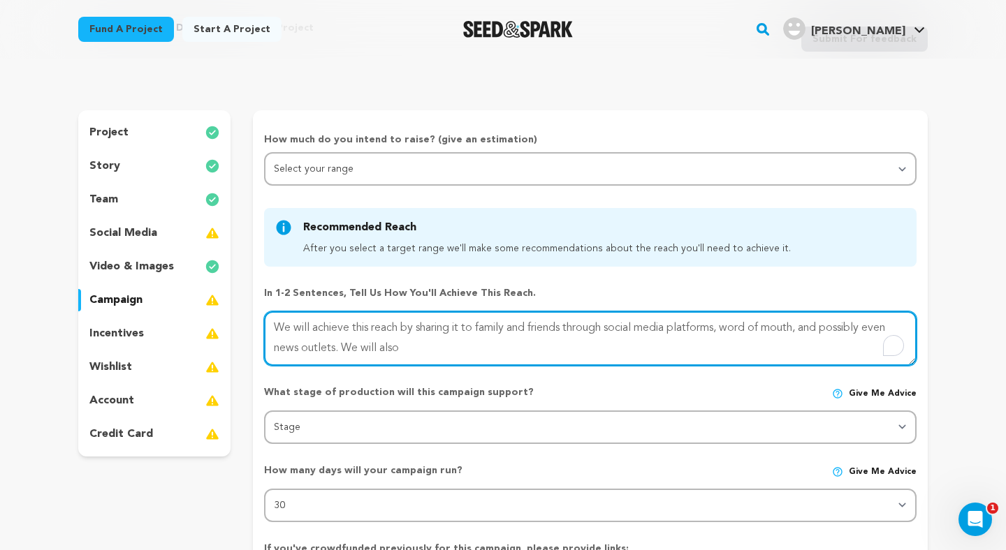
click at [434, 364] on textarea "To enrich screen reader interactions, please activate Accessibility in Grammarl…" at bounding box center [590, 338] width 652 height 54
drag, startPoint x: 425, startPoint y: 347, endPoint x: 433, endPoint y: 347, distance: 7.7
click at [433, 347] on textarea "To enrich screen reader interactions, please activate Accessibility in Grammarl…" at bounding box center [590, 338] width 652 height 54
type textarea "We will achieve this reach by sharing it to family and friends through social m…"
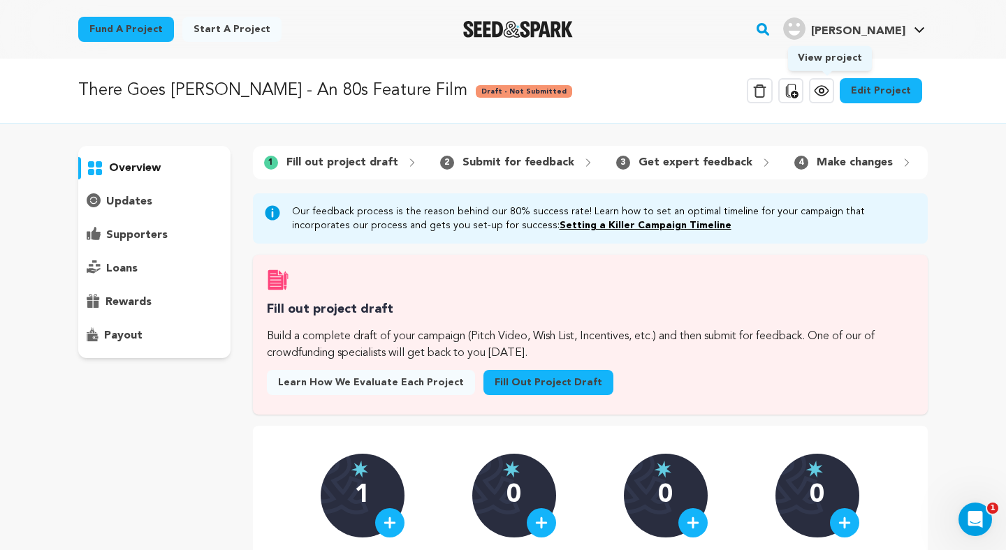
click at [822, 93] on icon at bounding box center [821, 90] width 17 height 17
click at [892, 91] on link "Edit Project" at bounding box center [880, 90] width 82 height 25
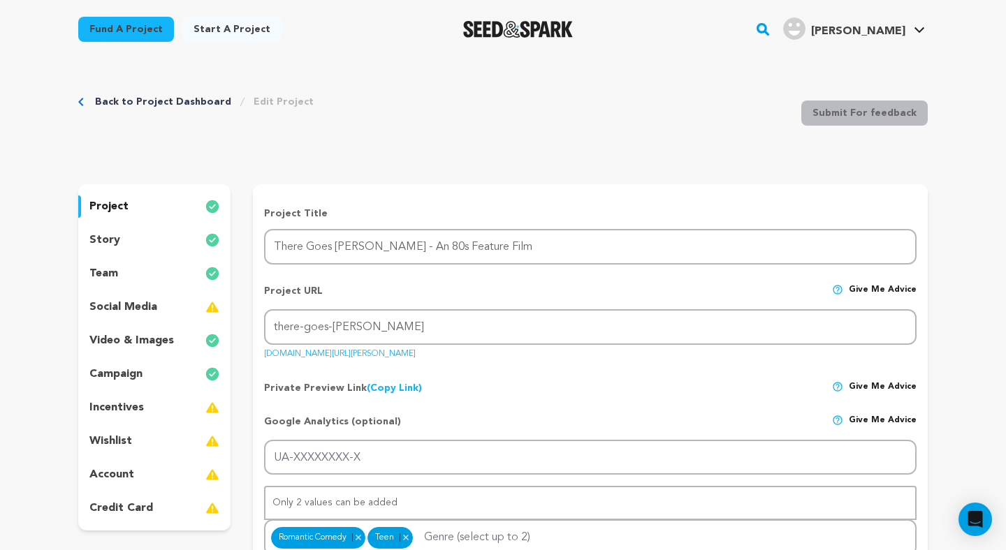
click at [156, 230] on div "story" at bounding box center [154, 240] width 152 height 22
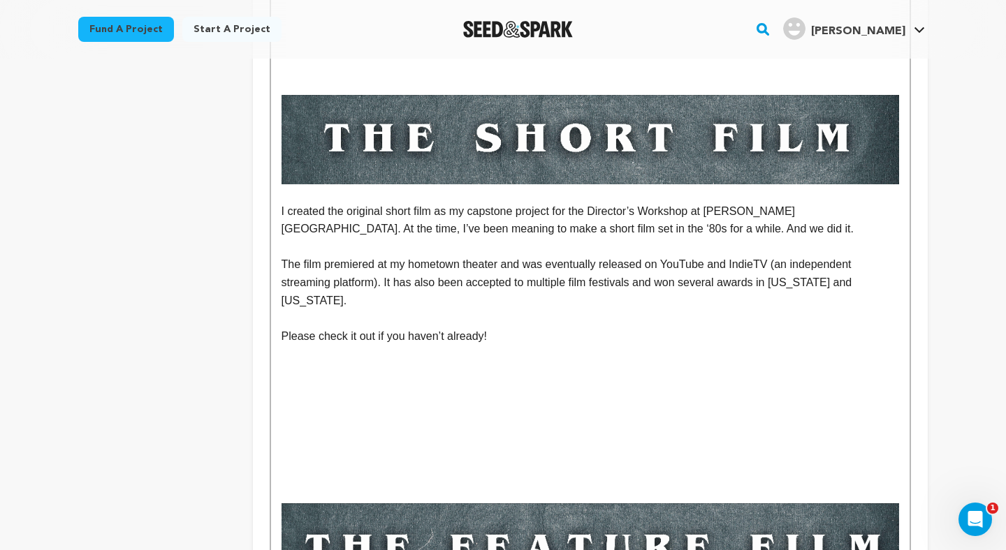
scroll to position [737, 0]
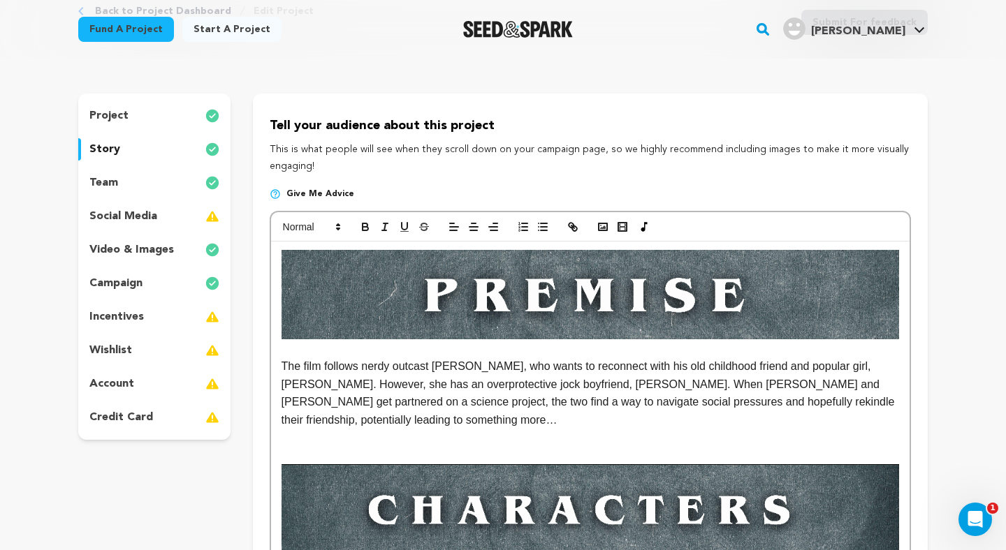
scroll to position [0, 0]
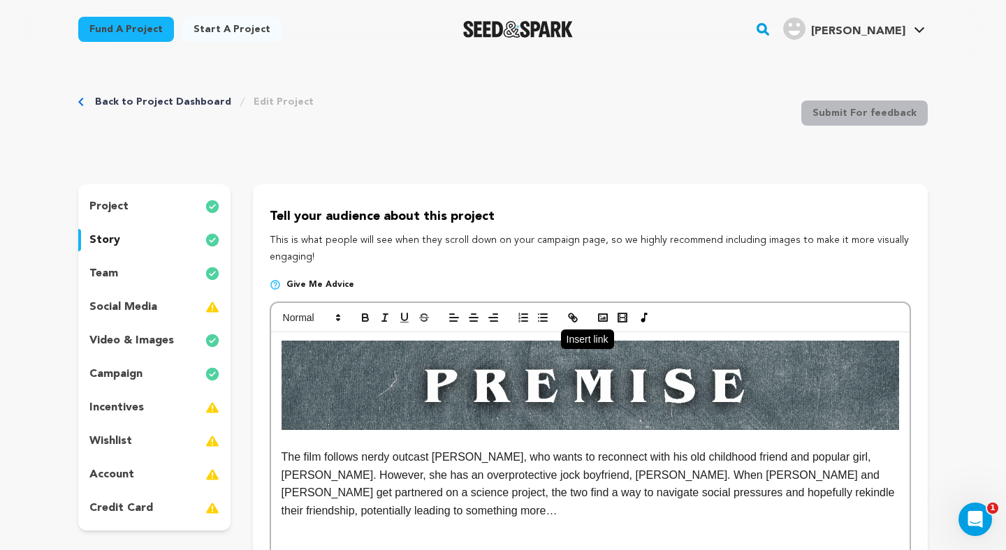
click at [570, 318] on icon "button" at bounding box center [570, 316] width 5 height 5
click at [577, 316] on icon "button" at bounding box center [572, 317] width 13 height 13
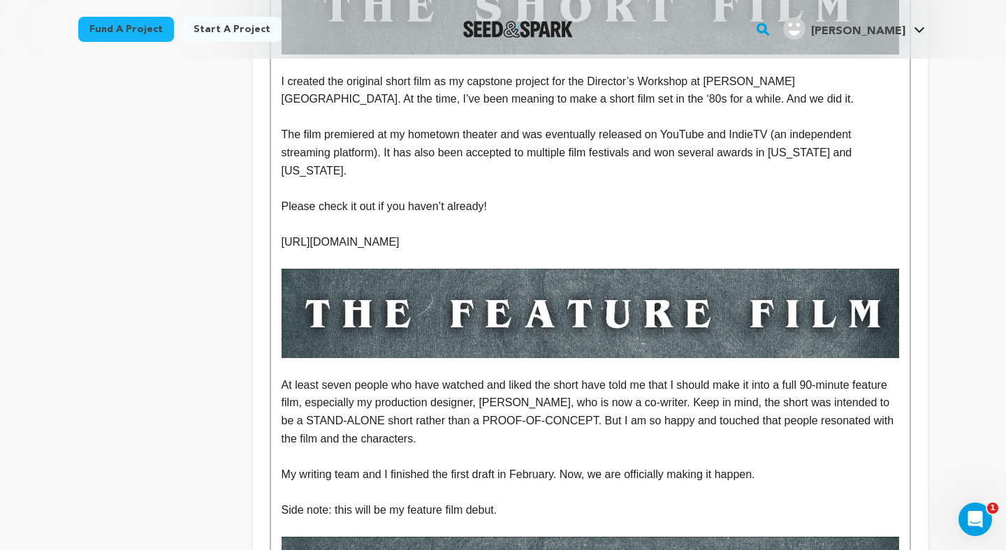
scroll to position [804, 0]
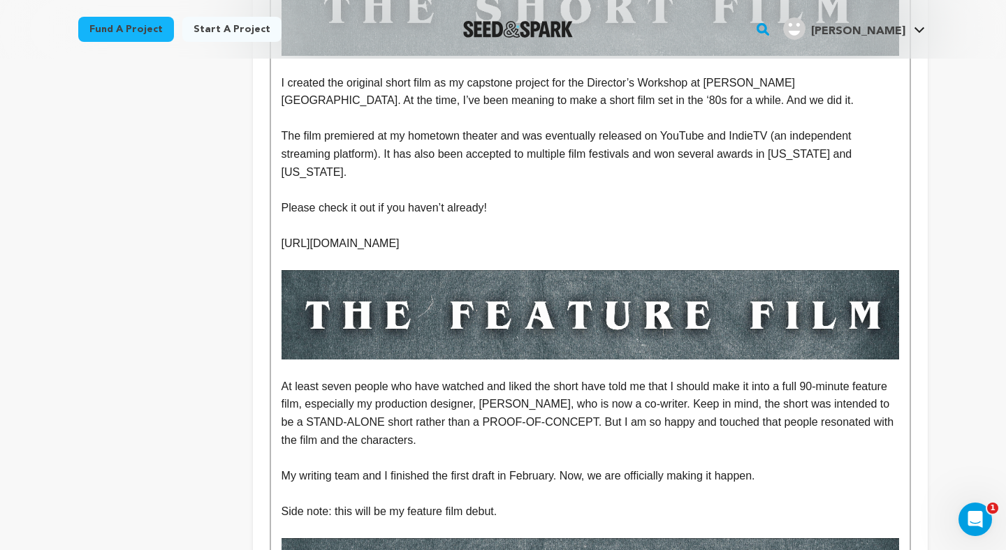
drag, startPoint x: 568, startPoint y: 214, endPoint x: 277, endPoint y: 214, distance: 291.9
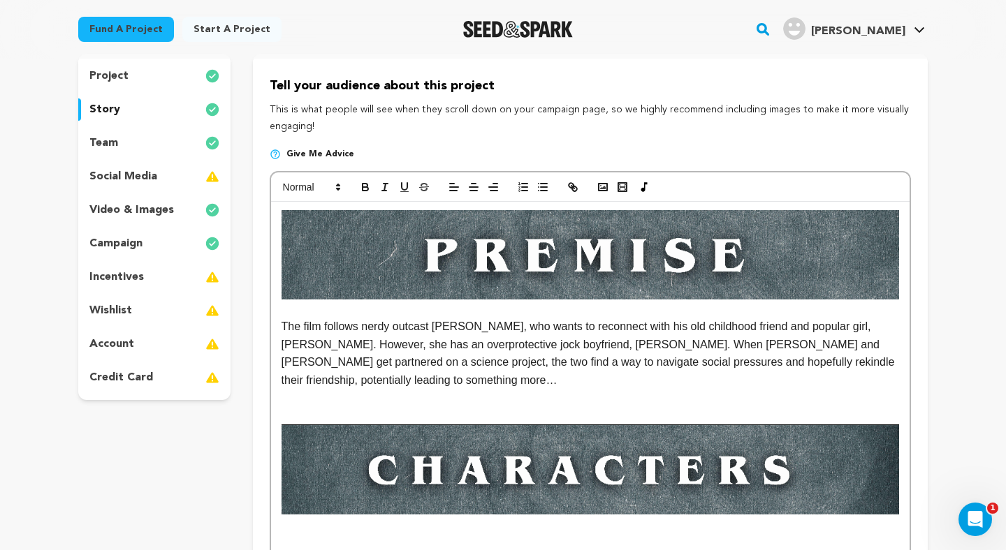
scroll to position [101, 0]
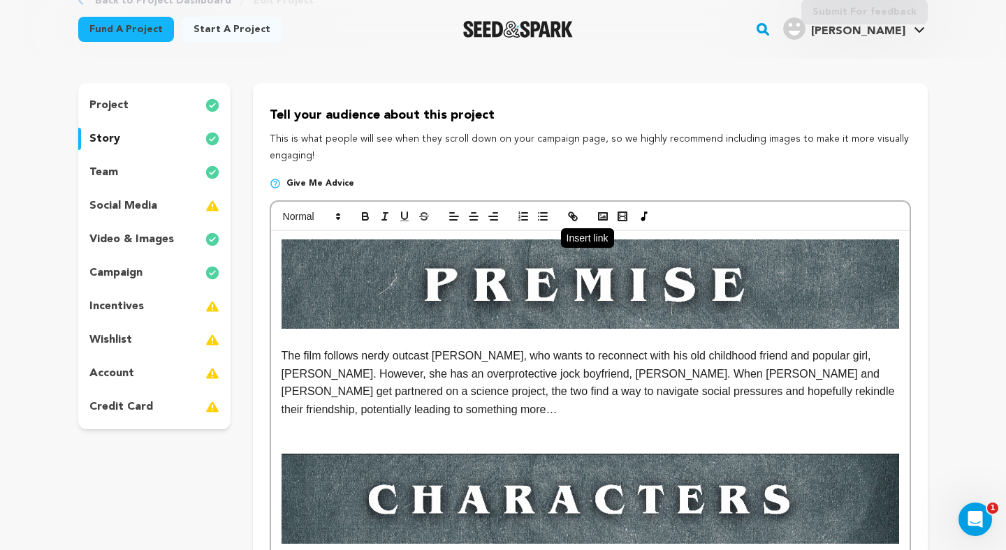
click at [574, 219] on icon "button" at bounding box center [572, 216] width 13 height 13
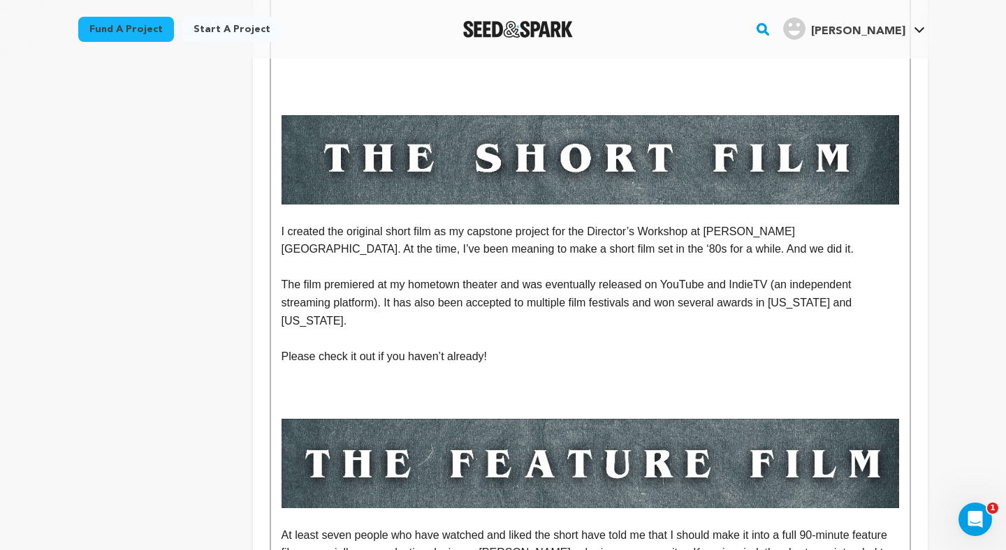
scroll to position [656, 0]
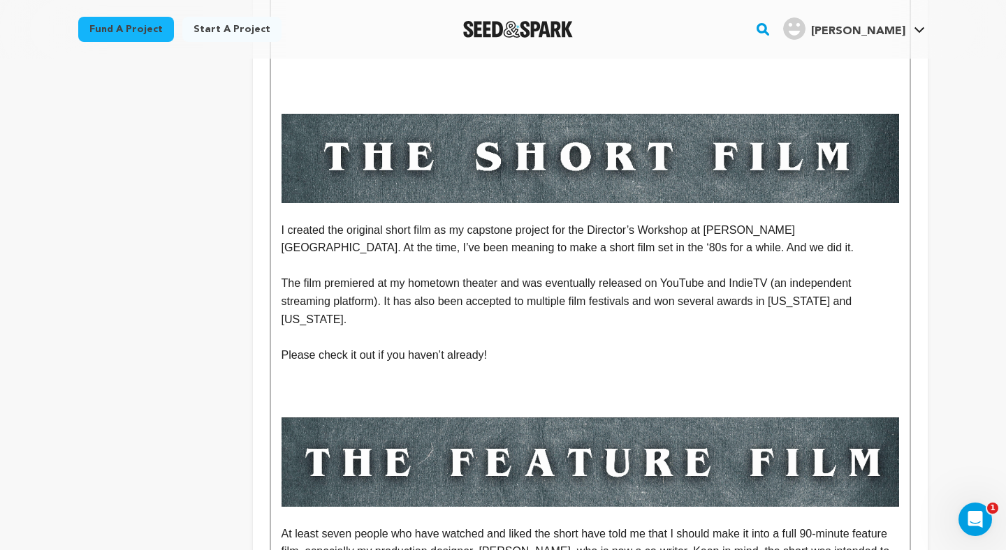
drag, startPoint x: 452, startPoint y: 351, endPoint x: 483, endPoint y: 351, distance: 30.7
click at [482, 382] on p "﻿" at bounding box center [589, 391] width 617 height 18
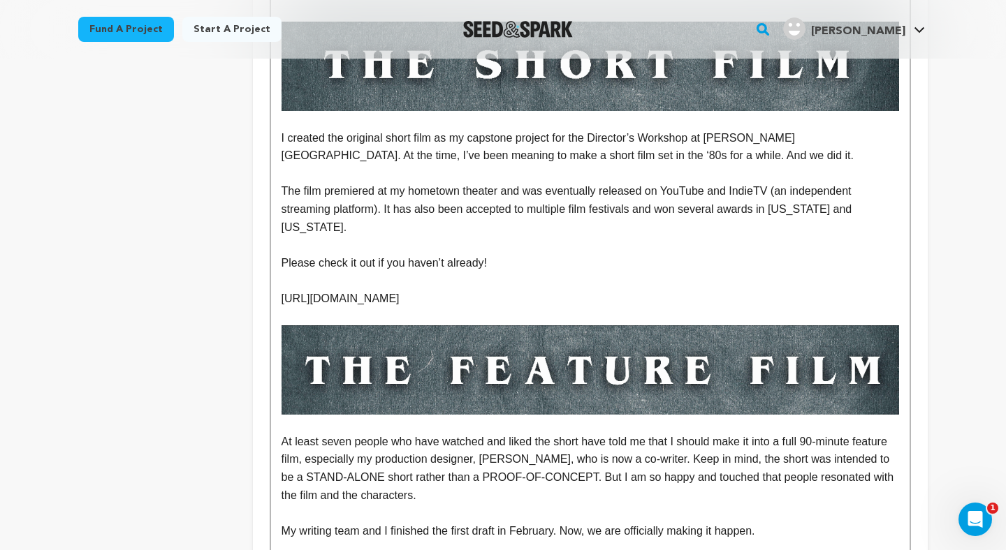
scroll to position [744, 0]
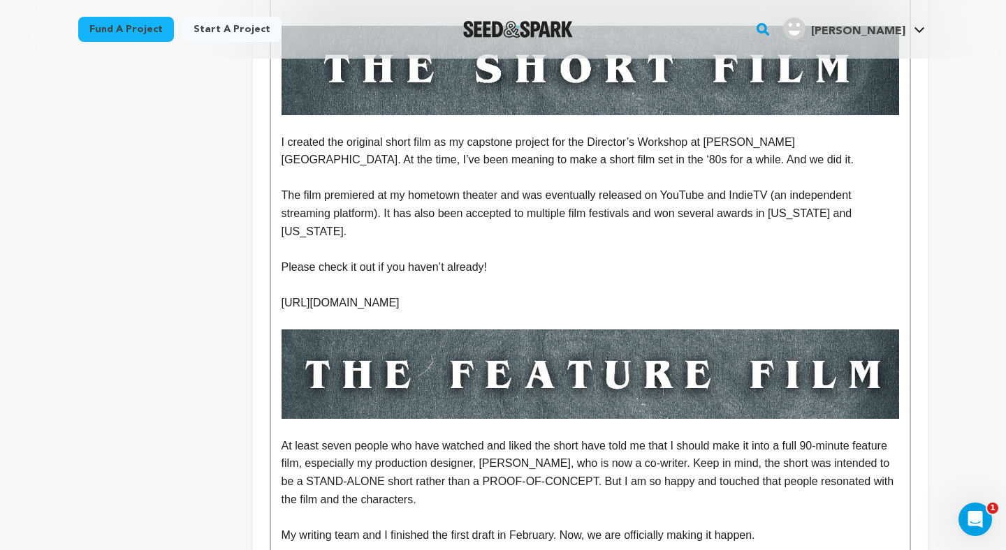
click at [509, 312] on p "To enrich screen reader interactions, please activate Accessibility in Grammarl…" at bounding box center [589, 321] width 617 height 18
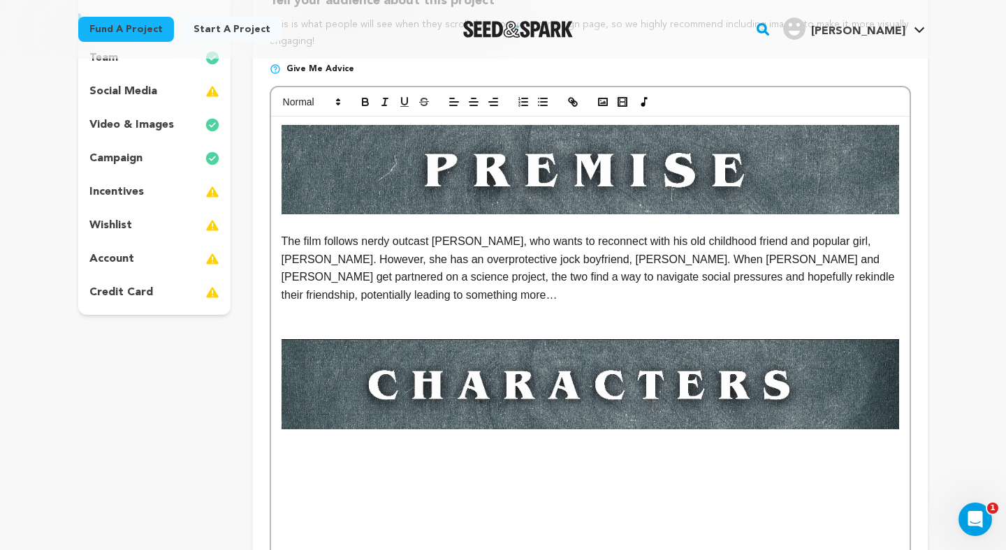
scroll to position [0, 0]
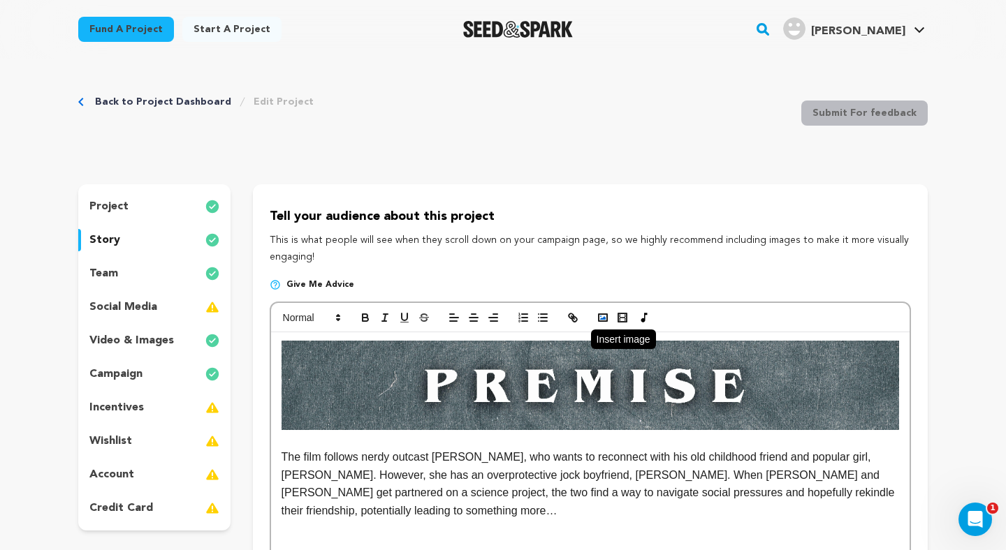
click at [605, 320] on icon "button" at bounding box center [602, 317] width 13 height 13
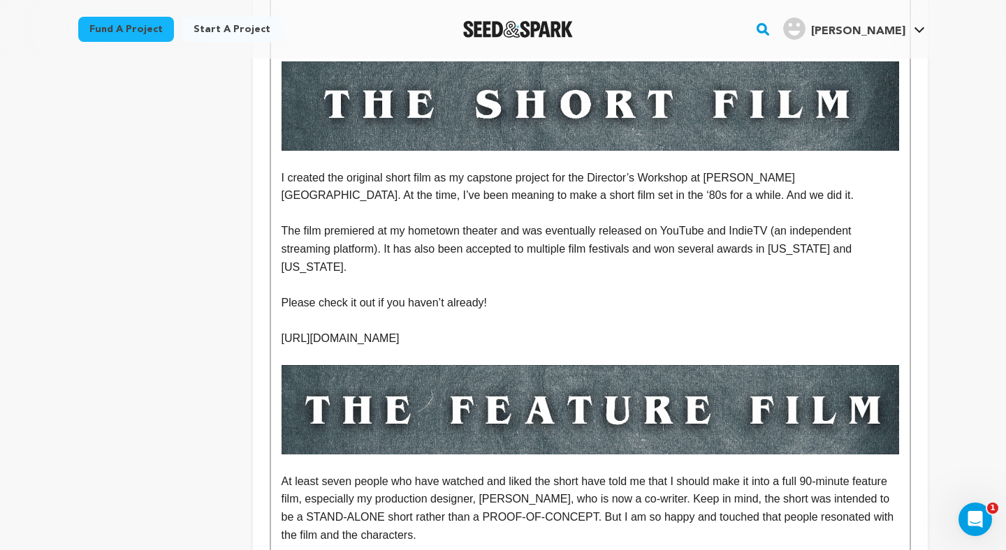
scroll to position [692, 0]
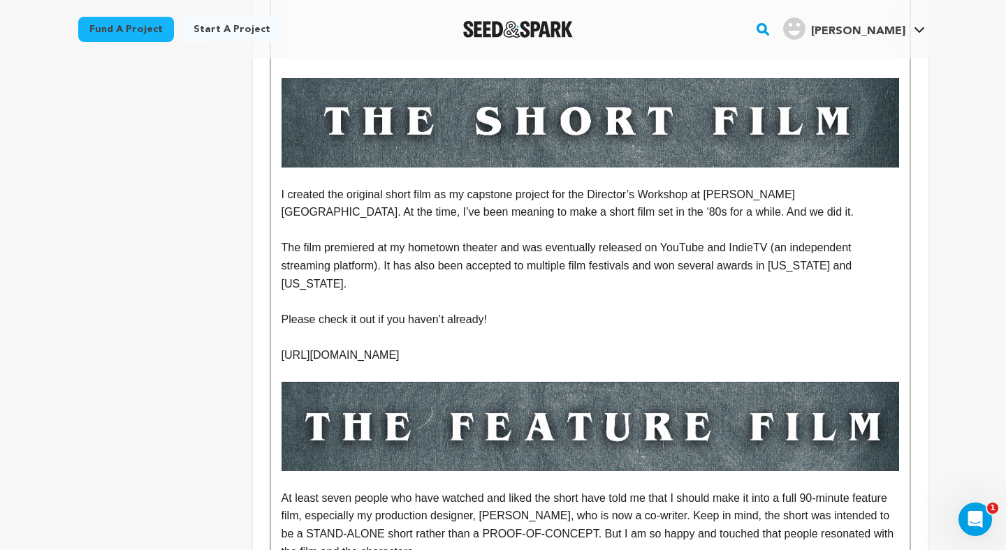
drag, startPoint x: 565, startPoint y: 327, endPoint x: 293, endPoint y: 306, distance: 273.1
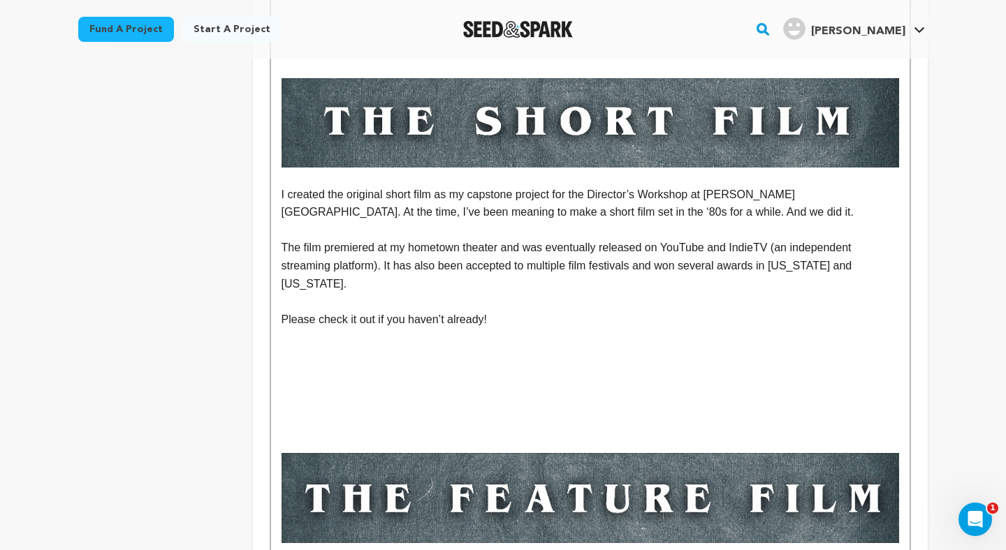
click at [284, 346] on p "To enrich screen reader interactions, please activate Accessibility in Grammarl…" at bounding box center [589, 355] width 617 height 18
click at [284, 364] on p "To enrich screen reader interactions, please activate Accessibility in Grammarl…" at bounding box center [589, 373] width 617 height 18
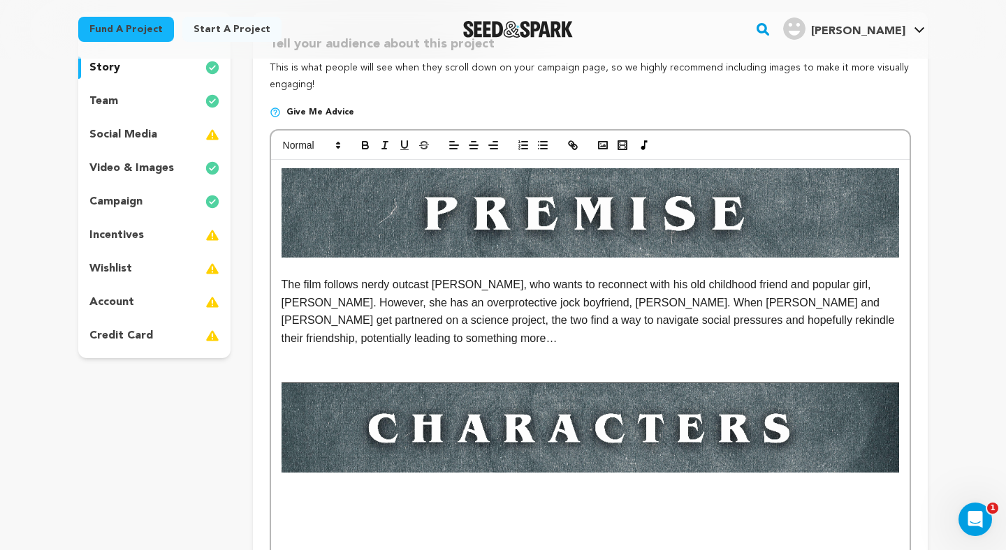
scroll to position [112, 0]
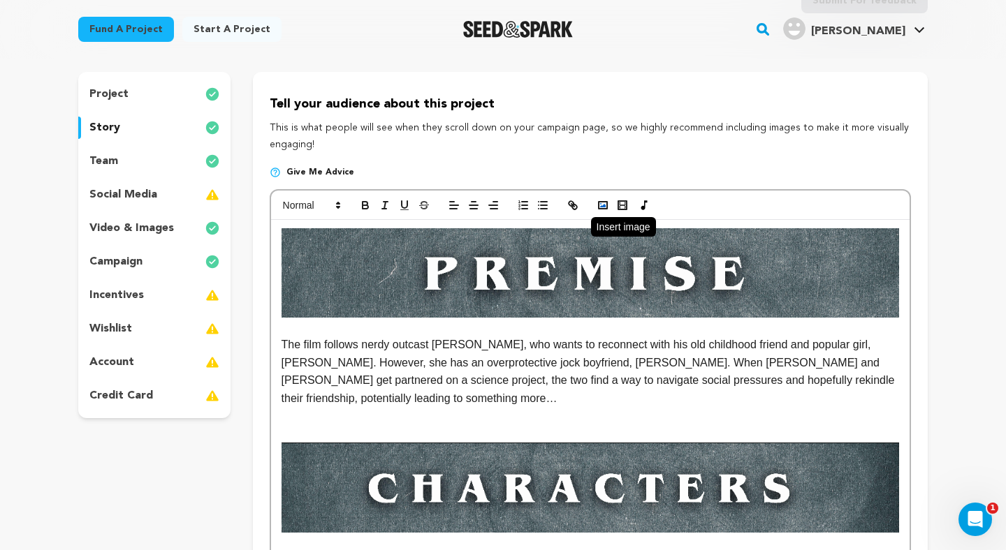
click at [596, 205] on icon "button" at bounding box center [602, 205] width 13 height 13
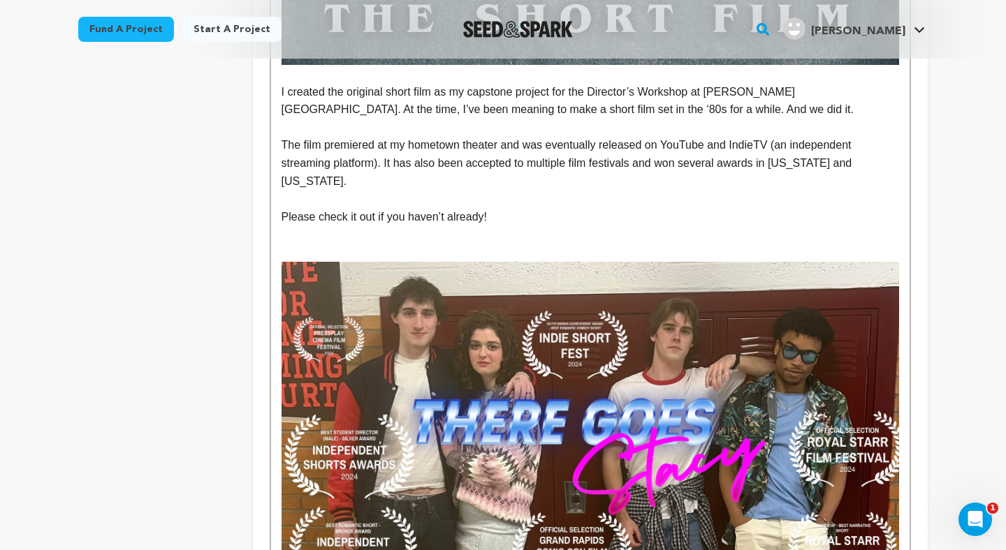
scroll to position [877, 0]
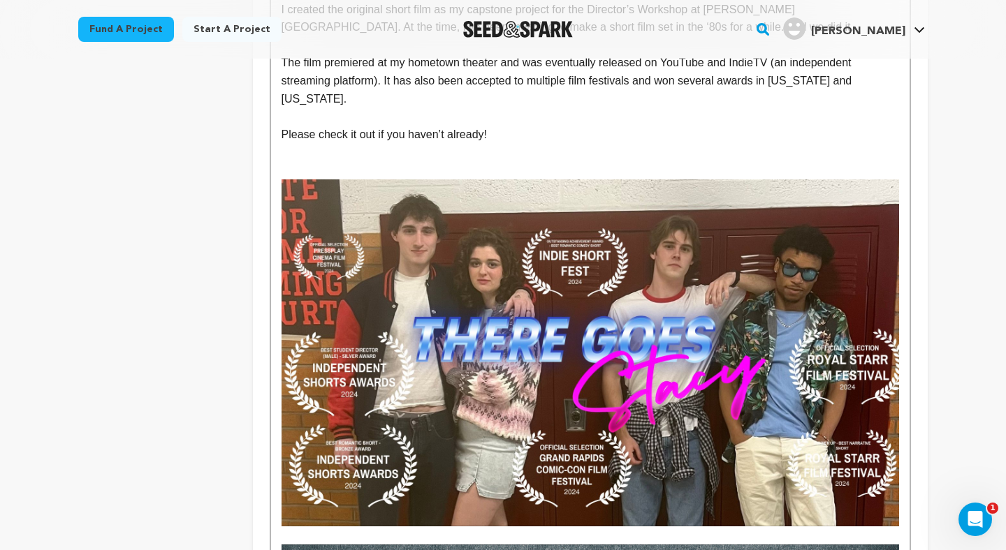
click at [825, 314] on img "To enrich screen reader interactions, please activate Accessibility in Grammarl…" at bounding box center [589, 352] width 617 height 347
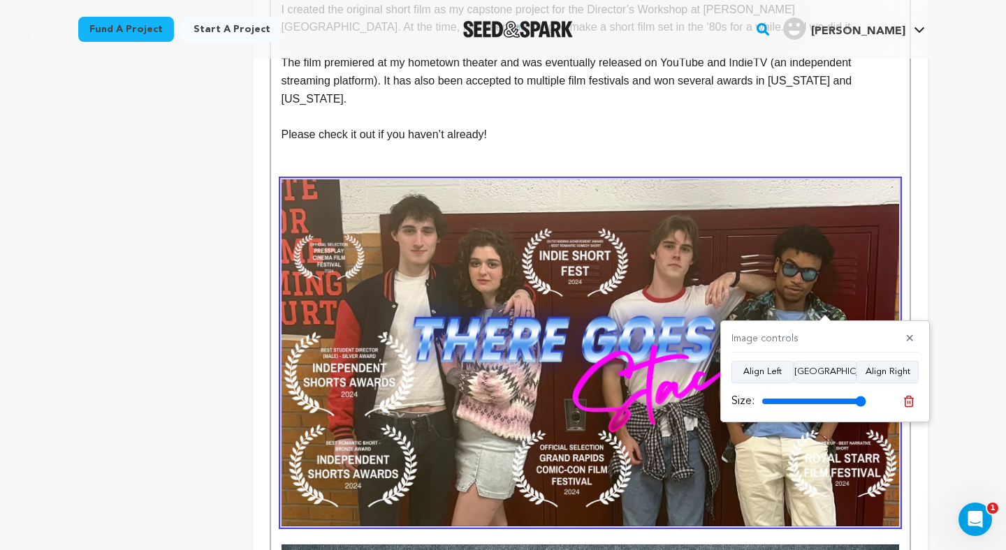
click at [846, 225] on img "To enrich screen reader interactions, please activate Accessibility in Grammarl…" at bounding box center [589, 352] width 617 height 347
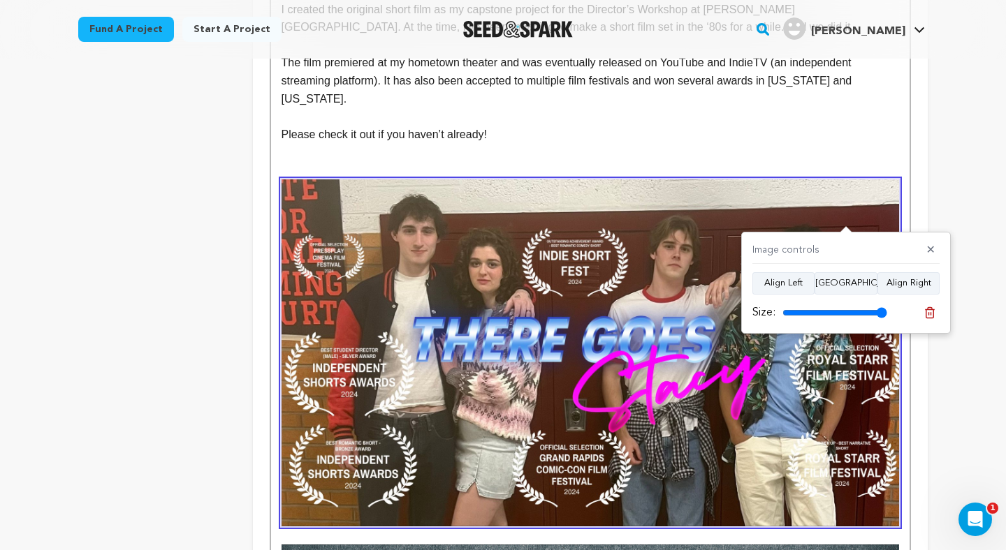
click at [816, 161] on p "To enrich screen reader interactions, please activate Accessibility in Grammarl…" at bounding box center [589, 170] width 617 height 18
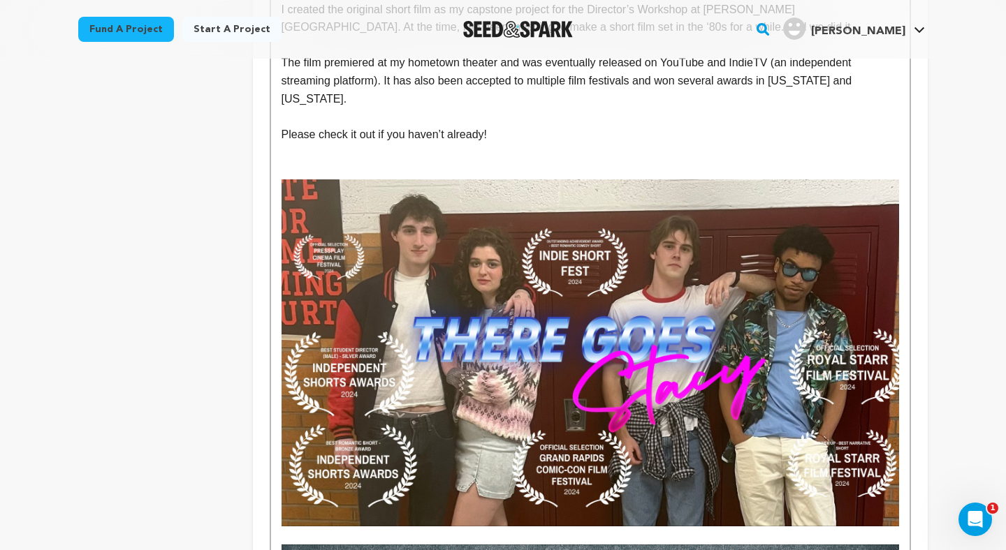
click at [879, 434] on img "To enrich screen reader interactions, please activate Accessibility in Grammarl…" at bounding box center [589, 352] width 617 height 347
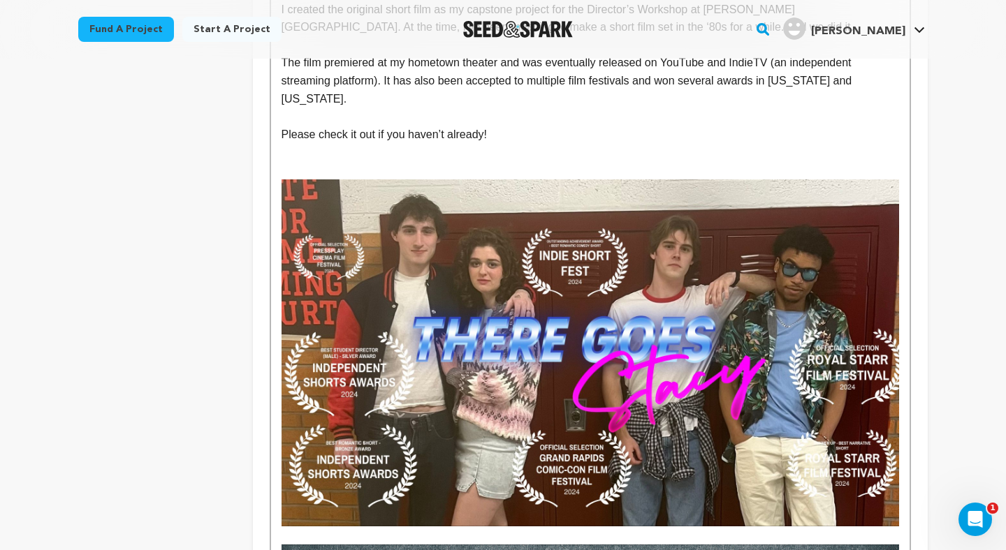
scroll to position [904, 0]
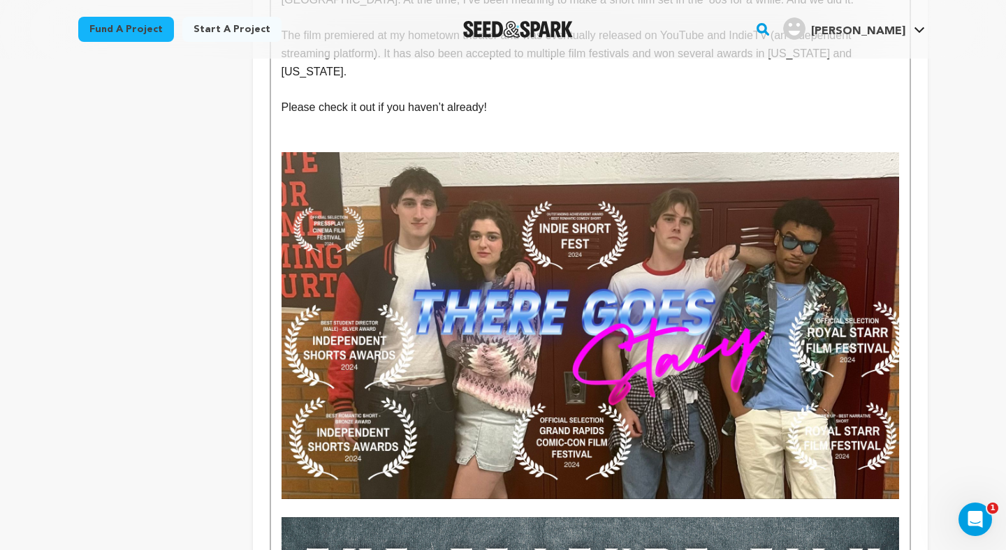
click at [884, 414] on img "To enrich screen reader interactions, please activate Accessibility in Grammarl…" at bounding box center [589, 325] width 617 height 347
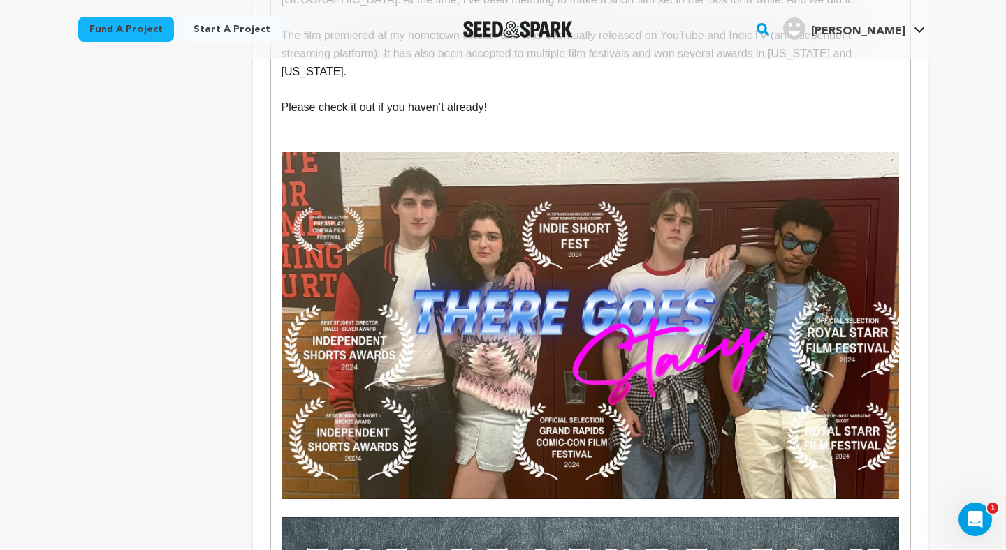
click at [890, 453] on img "To enrich screen reader interactions, please activate Accessibility in Grammarl…" at bounding box center [589, 325] width 617 height 347
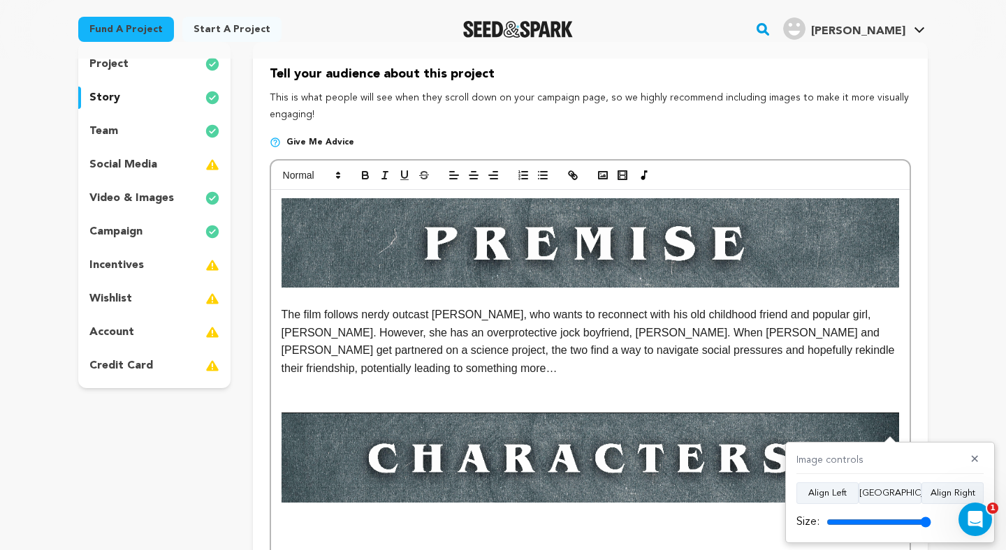
scroll to position [50, 0]
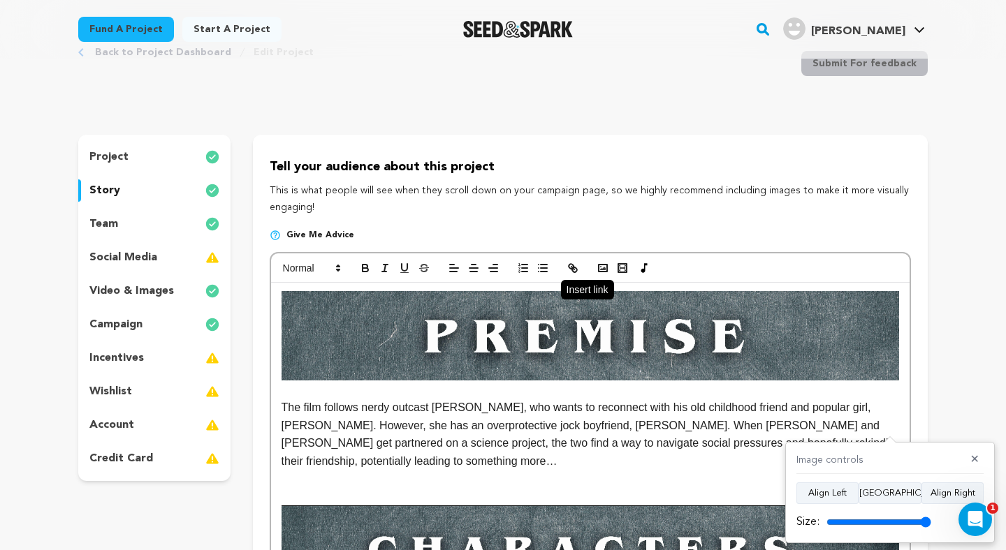
click at [577, 260] on button "button" at bounding box center [573, 268] width 20 height 17
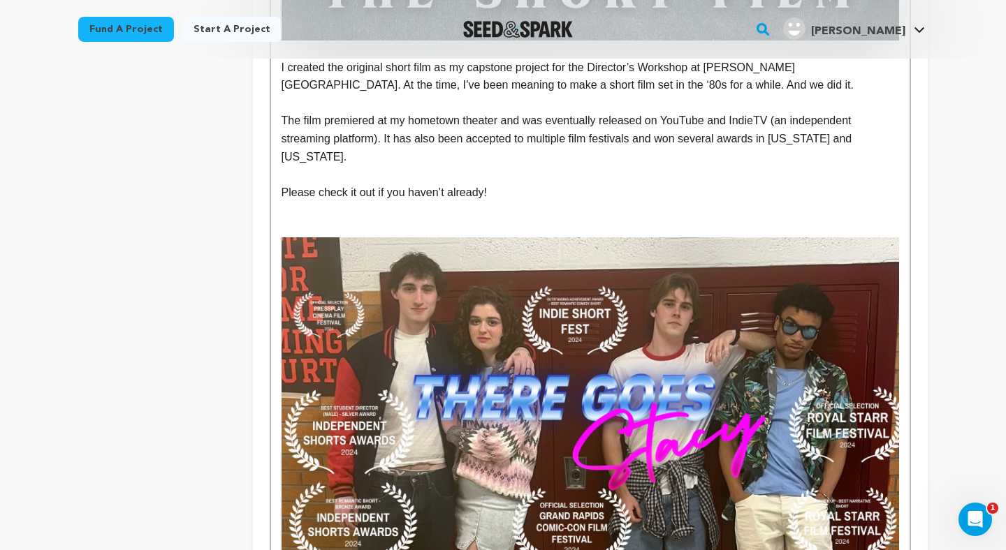
click at [539, 274] on img "To enrich screen reader interactions, please activate Accessibility in Grammarl…" at bounding box center [589, 410] width 617 height 347
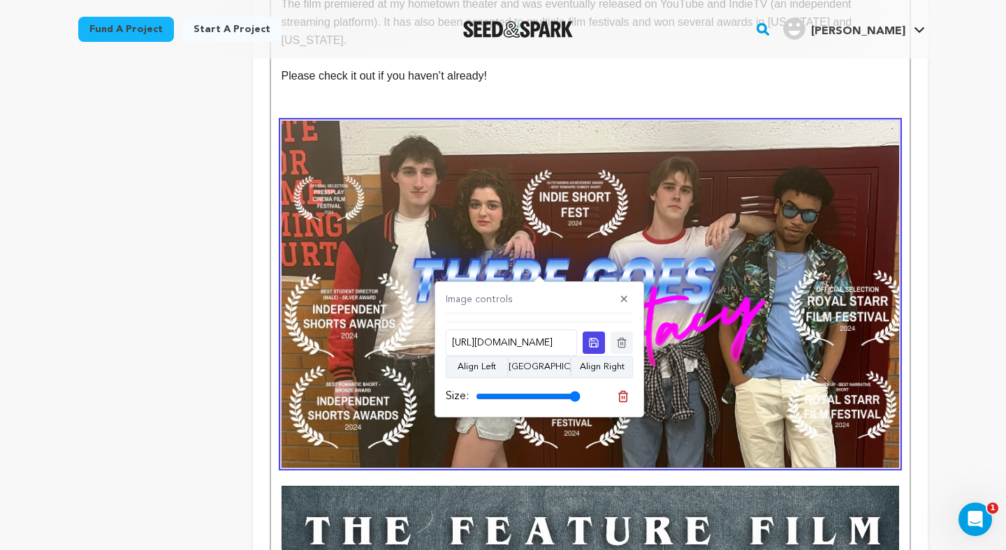
scroll to position [949, 0]
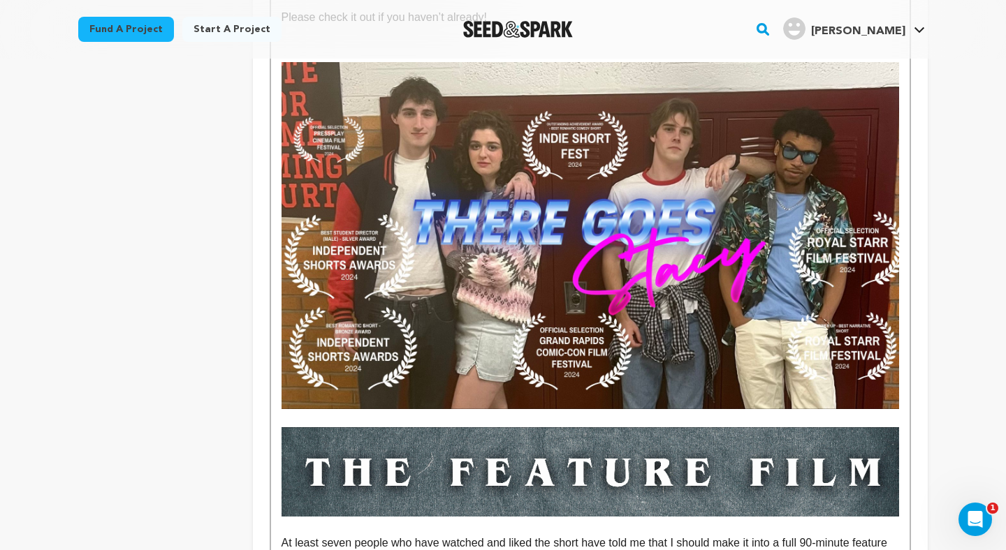
scroll to position [998, 0]
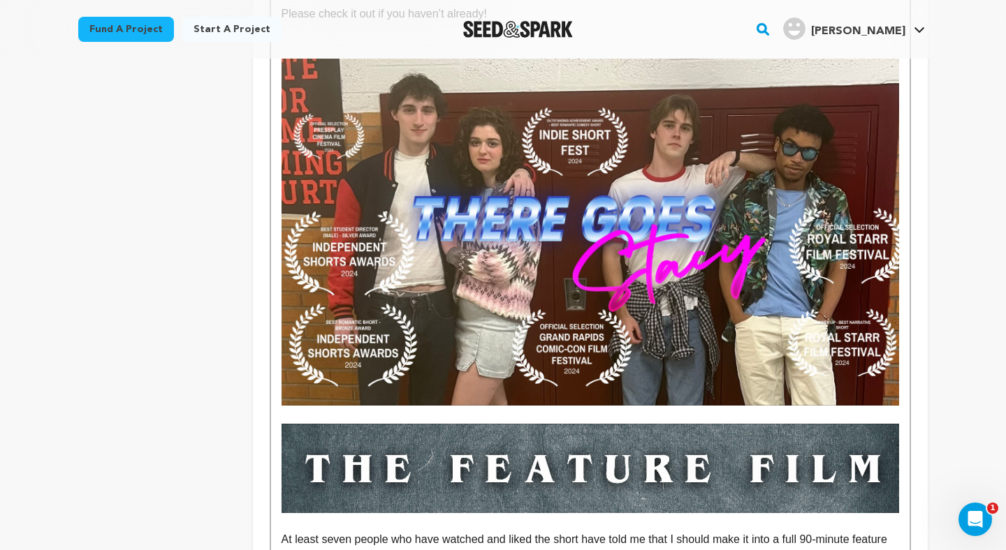
click at [478, 406] on p "To enrich screen reader interactions, please activate Accessibility in Grammarl…" at bounding box center [589, 415] width 617 height 18
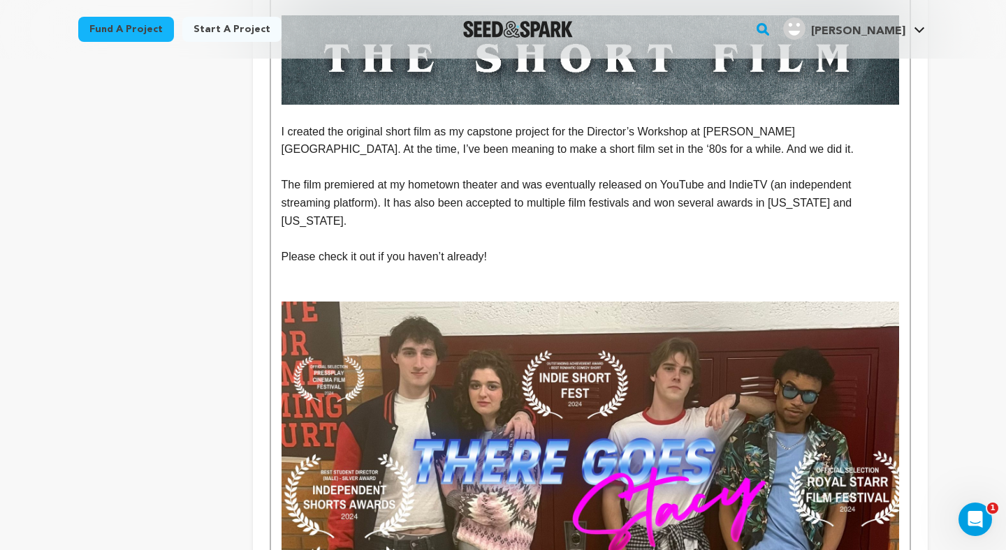
scroll to position [1033, 0]
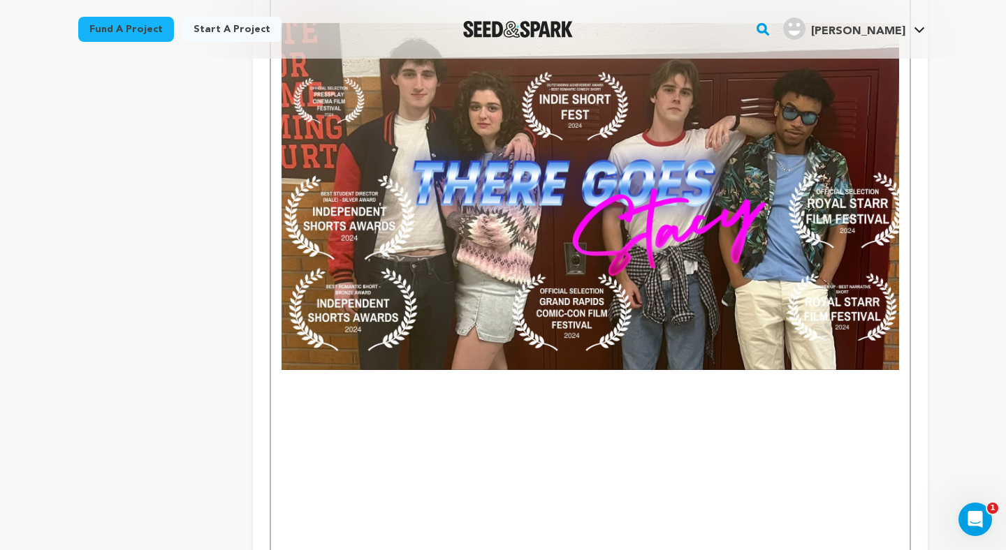
click at [344, 406] on p "To enrich screen reader interactions, please activate Accessibility in Grammarl…" at bounding box center [589, 415] width 617 height 18
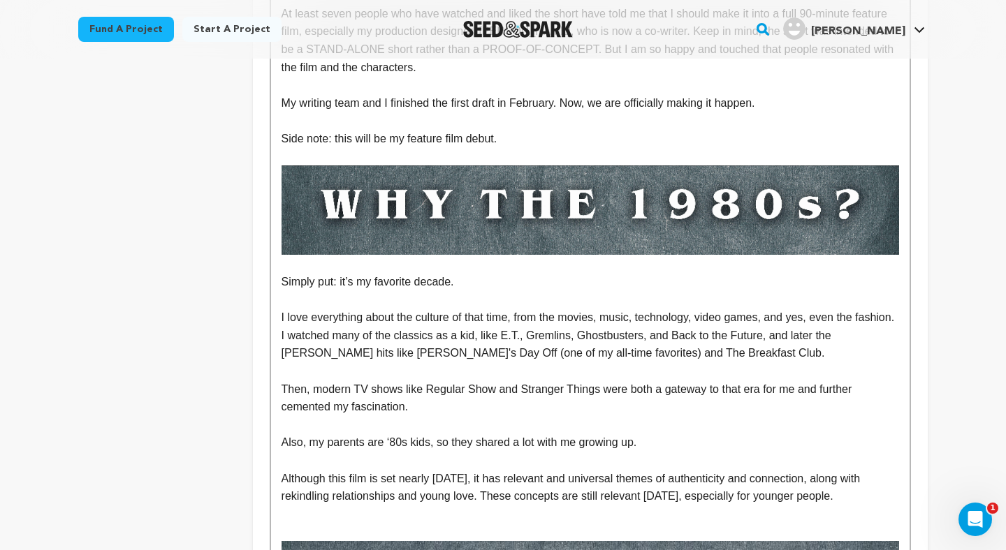
scroll to position [1767, 0]
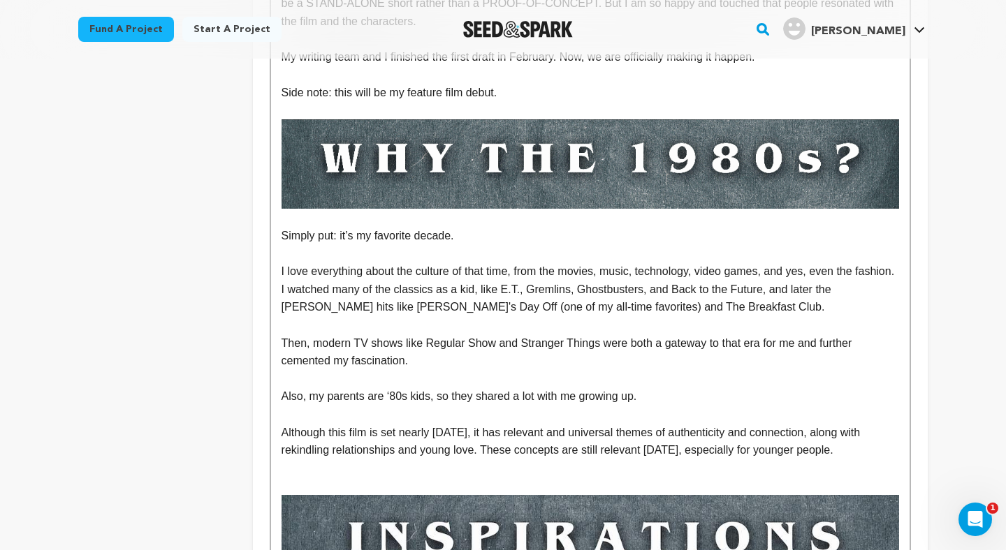
click at [443, 477] on p "To enrich screen reader interactions, please activate Accessibility in Grammarl…" at bounding box center [589, 486] width 617 height 18
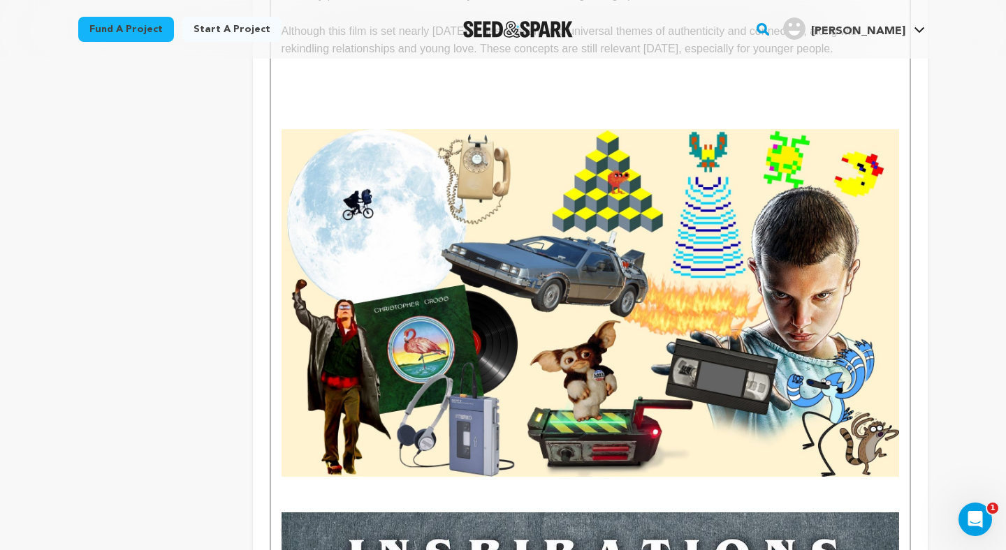
scroll to position [2015, 0]
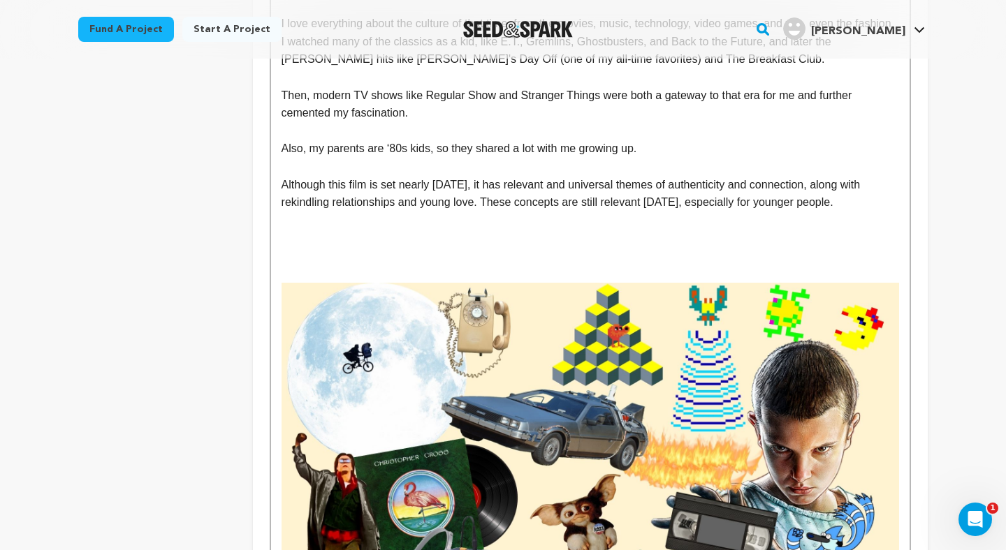
click at [353, 247] on p "To enrich screen reader interactions, please activate Accessibility in Grammarl…" at bounding box center [589, 256] width 617 height 18
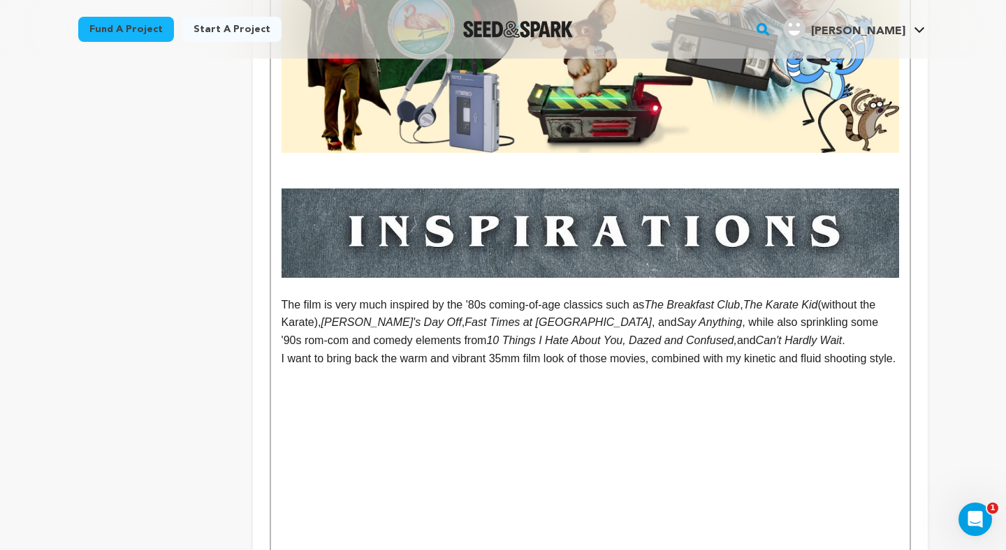
scroll to position [2467, 0]
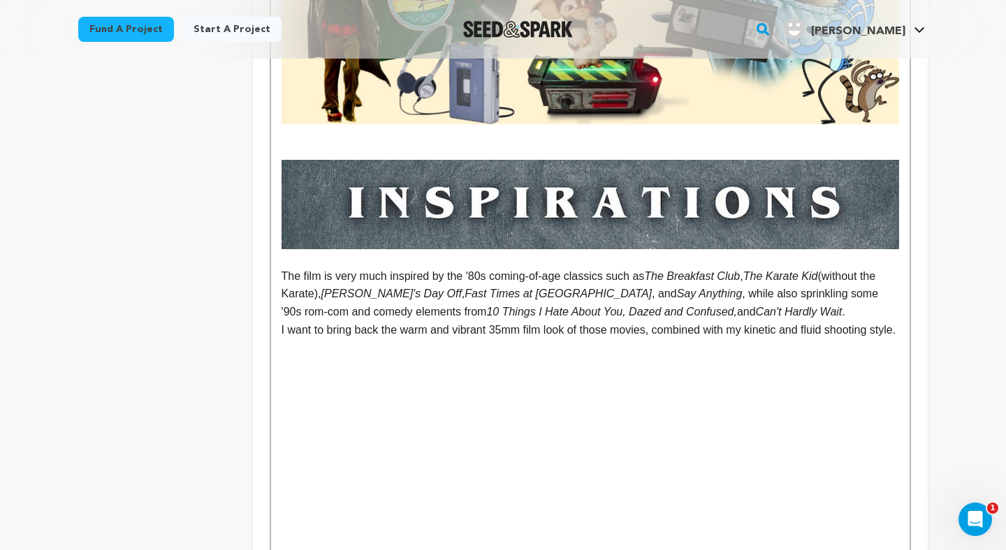
click at [330, 357] on p "To enrich screen reader interactions, please activate Accessibility in Grammarl…" at bounding box center [589, 366] width 617 height 18
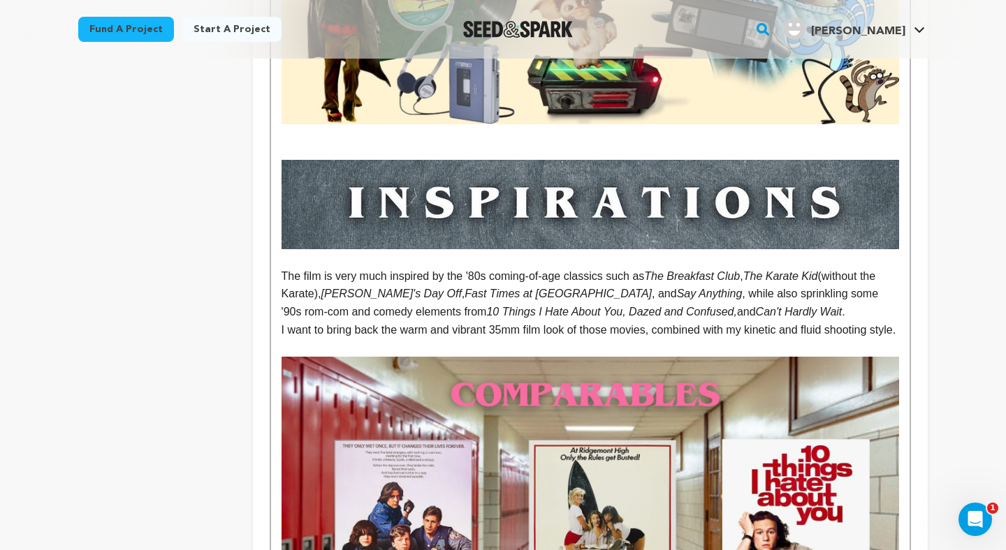
scroll to position [2785, 0]
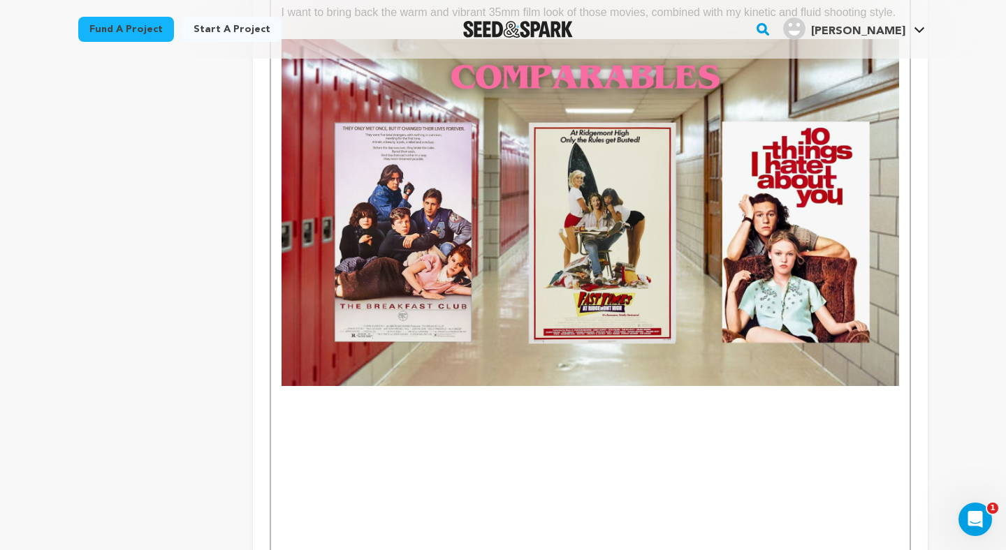
click at [381, 458] on p "To enrich screen reader interactions, please activate Accessibility in Grammarl…" at bounding box center [589, 467] width 617 height 18
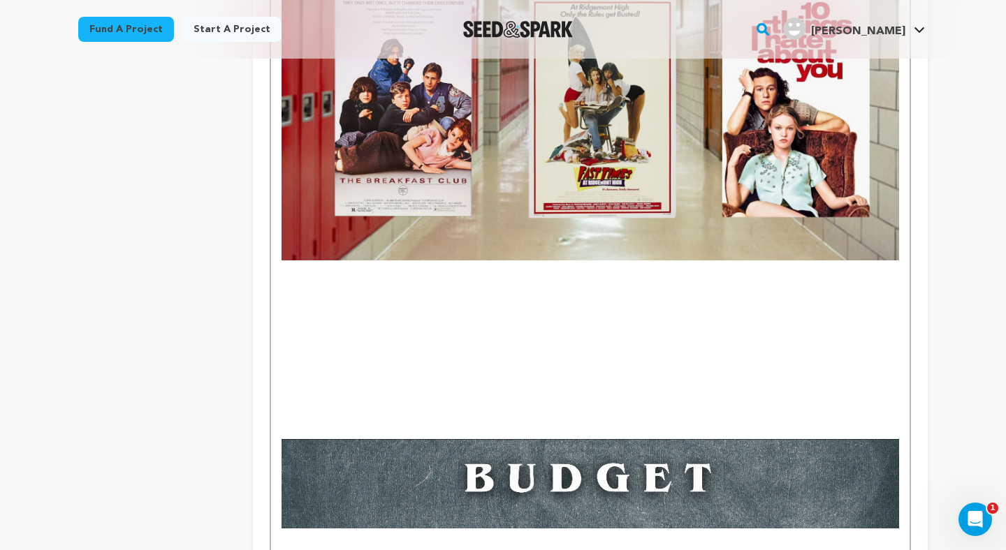
scroll to position [2924, 0]
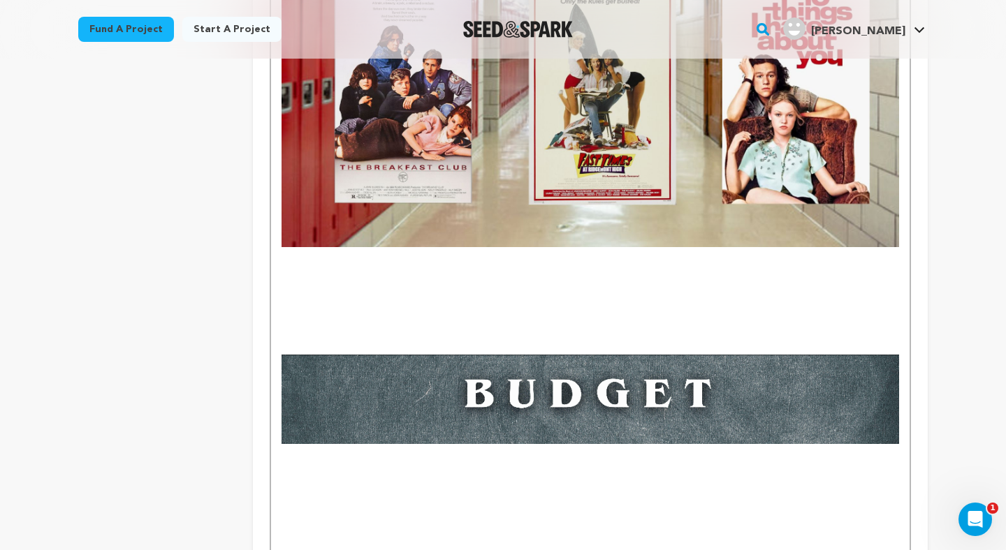
click at [326, 319] on p "To enrich screen reader interactions, please activate Accessibility in Grammarl…" at bounding box center [589, 328] width 617 height 18
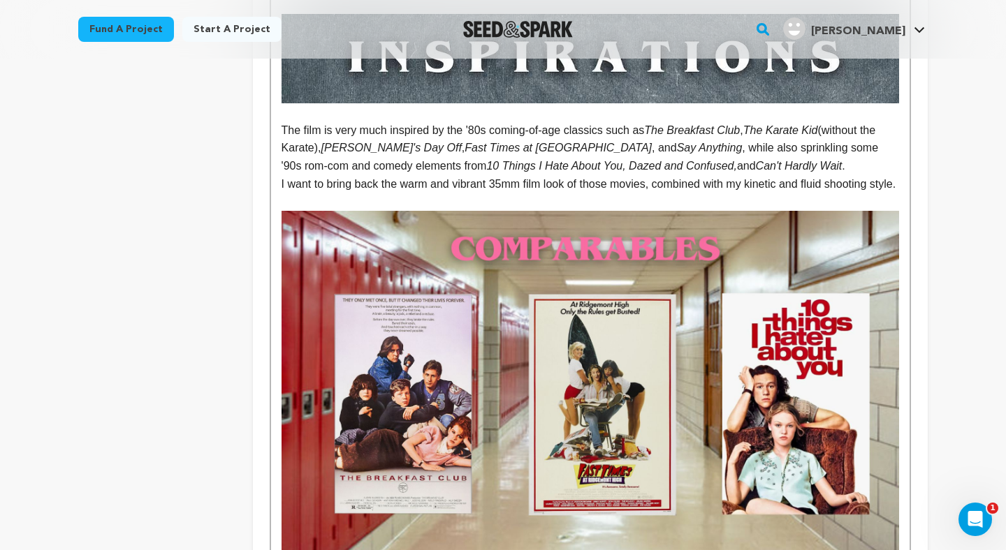
scroll to position [2561, 0]
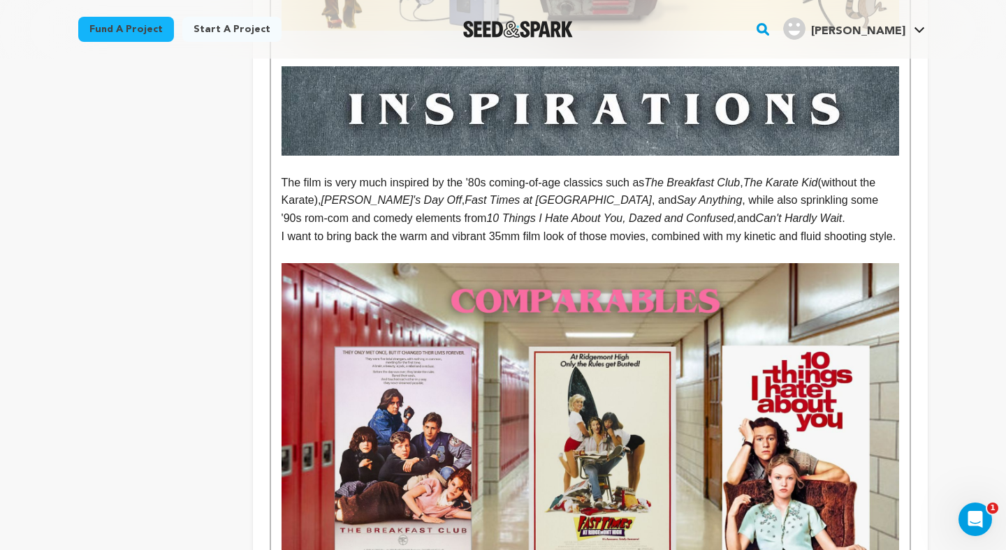
click at [508, 245] on p "To enrich screen reader interactions, please activate Accessibility in Grammarl…" at bounding box center [589, 254] width 617 height 18
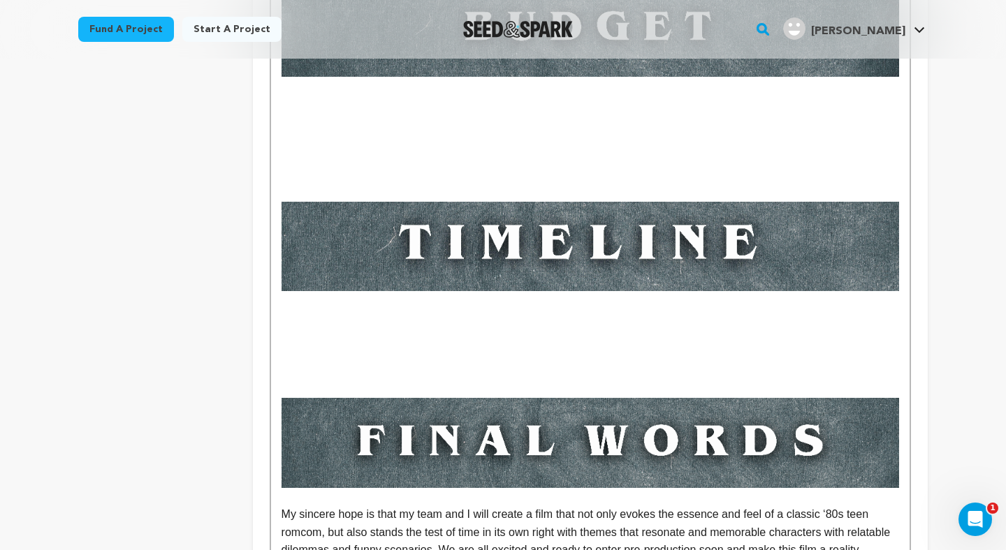
scroll to position [3308, 0]
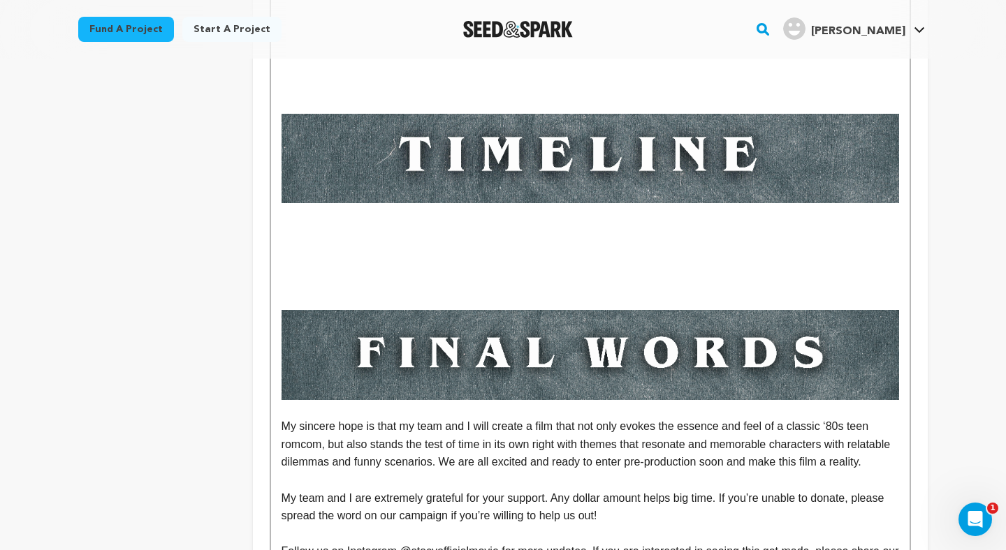
click at [508, 239] on p "To enrich screen reader interactions, please activate Accessibility in Grammarl…" at bounding box center [589, 248] width 617 height 18
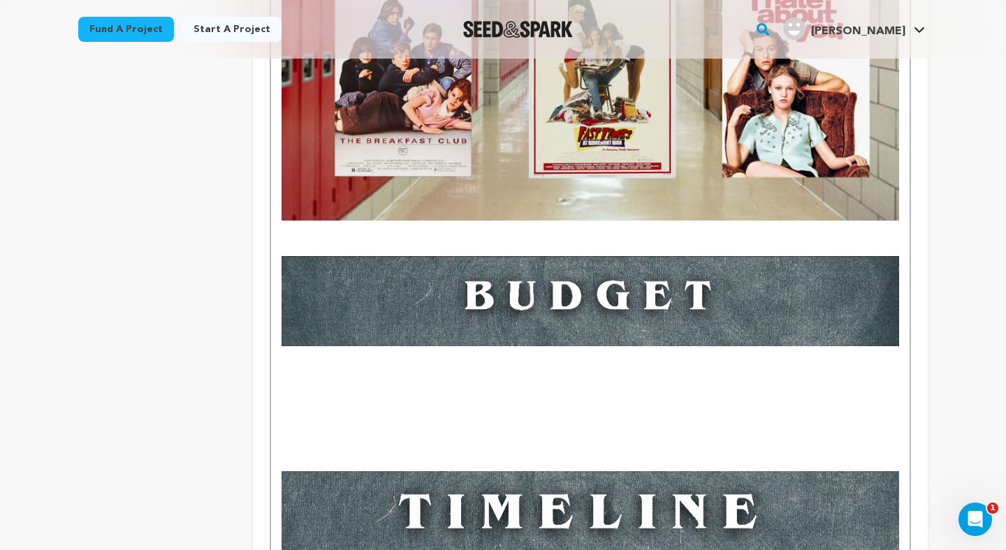
scroll to position [2862, 0]
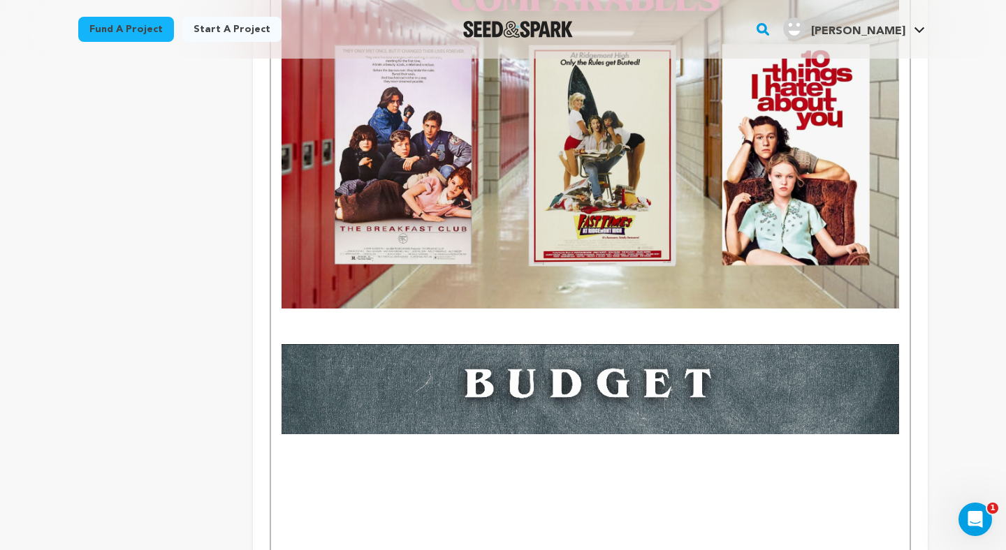
click at [366, 327] on p "To enrich screen reader interactions, please activate Accessibility in Grammarl…" at bounding box center [589, 336] width 617 height 18
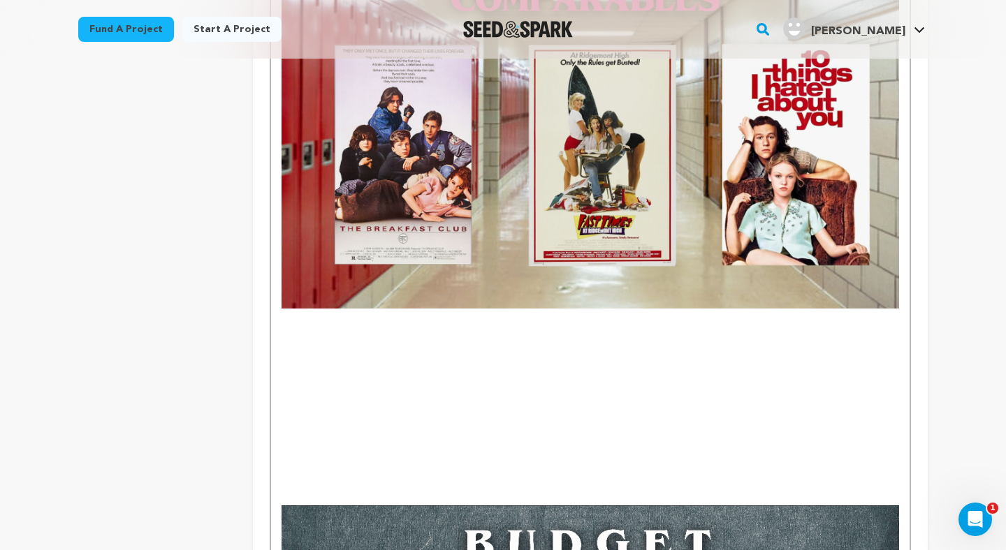
click at [330, 381] on p "To enrich screen reader interactions, please activate Accessibility in Grammarl…" at bounding box center [589, 390] width 617 height 18
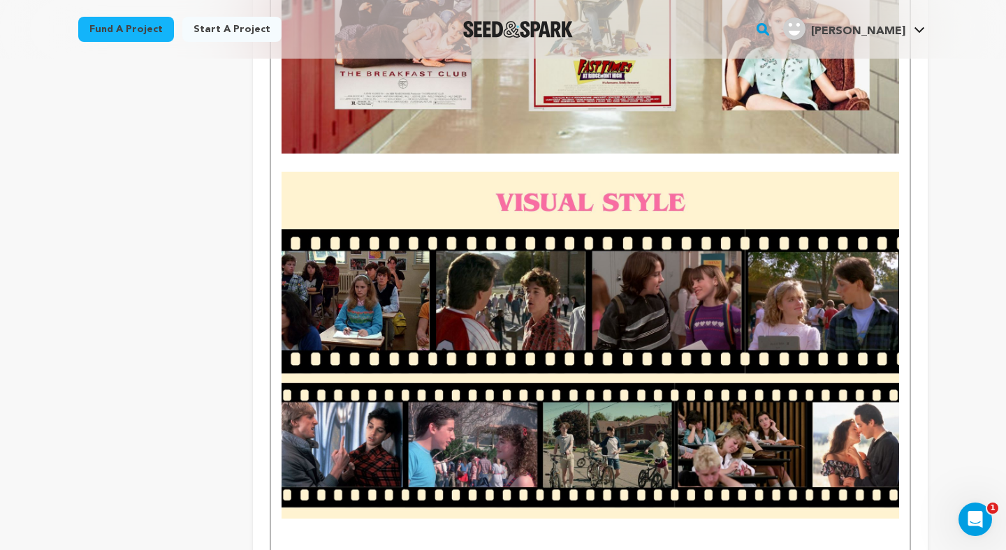
scroll to position [3261, 0]
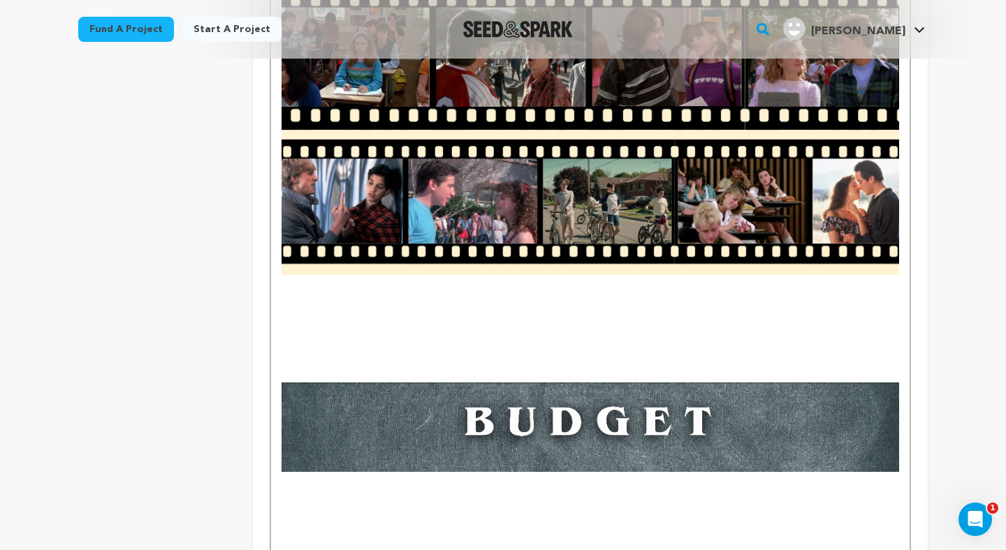
click at [323, 347] on p "To enrich screen reader interactions, please activate Accessibility in Grammarl…" at bounding box center [589, 356] width 617 height 18
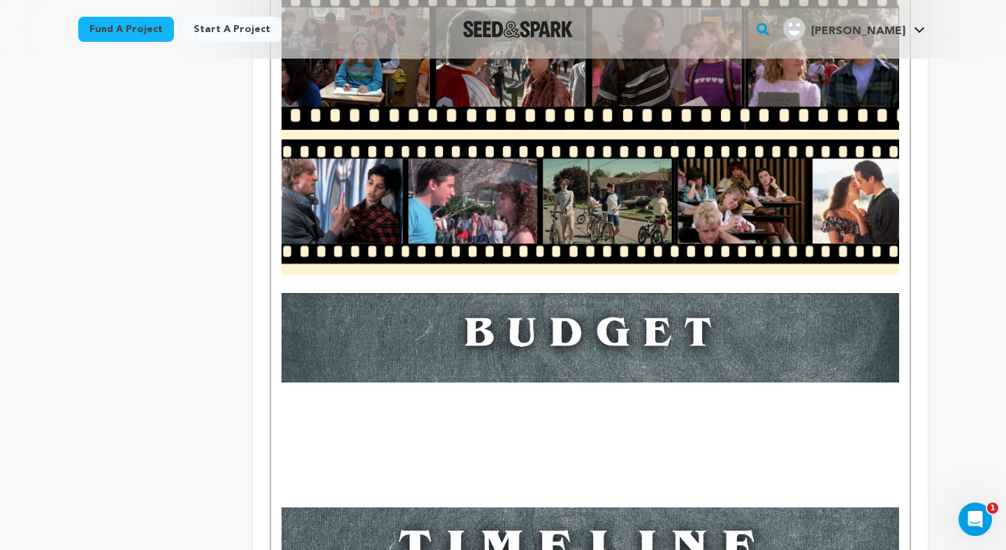
click at [316, 275] on p "To enrich screen reader interactions, please activate Accessibility in Grammarl…" at bounding box center [589, 284] width 617 height 18
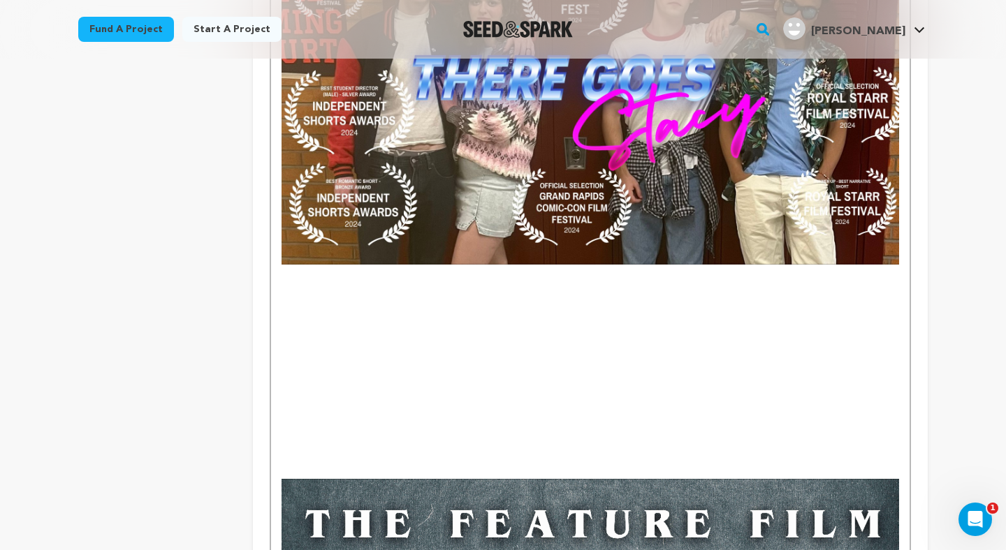
scroll to position [1168, 0]
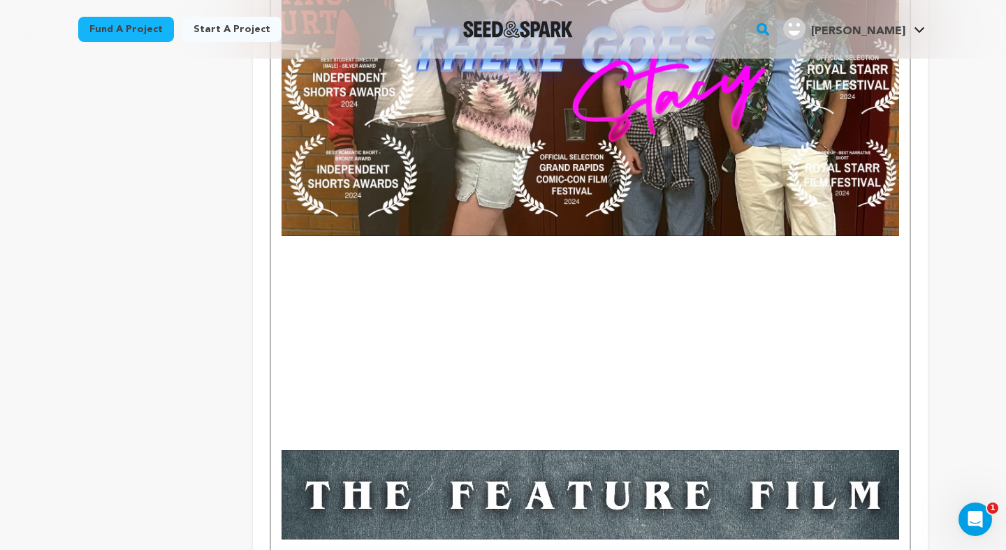
click at [483, 325] on p "To enrich screen reader interactions, please activate Accessibility in Grammarl…" at bounding box center [589, 334] width 617 height 18
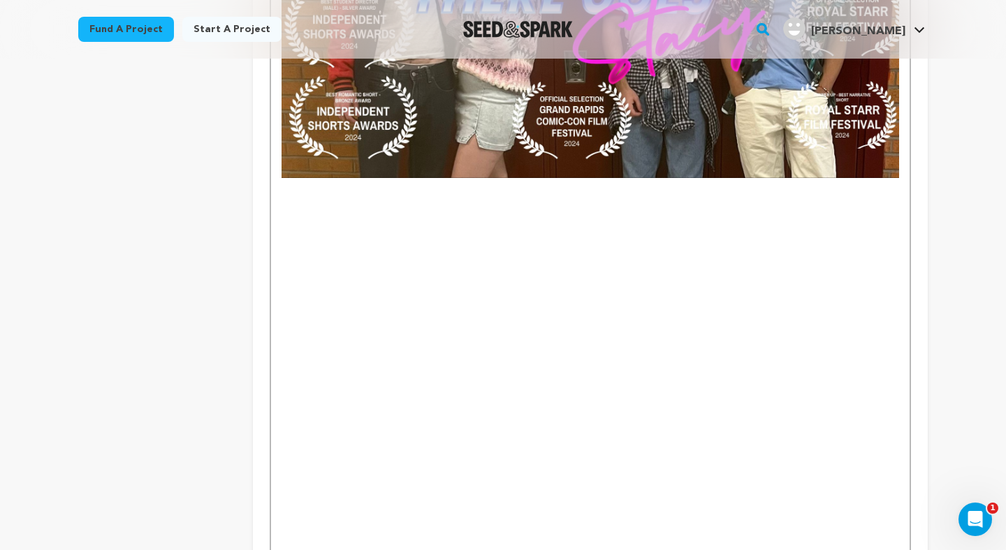
scroll to position [1227, 0]
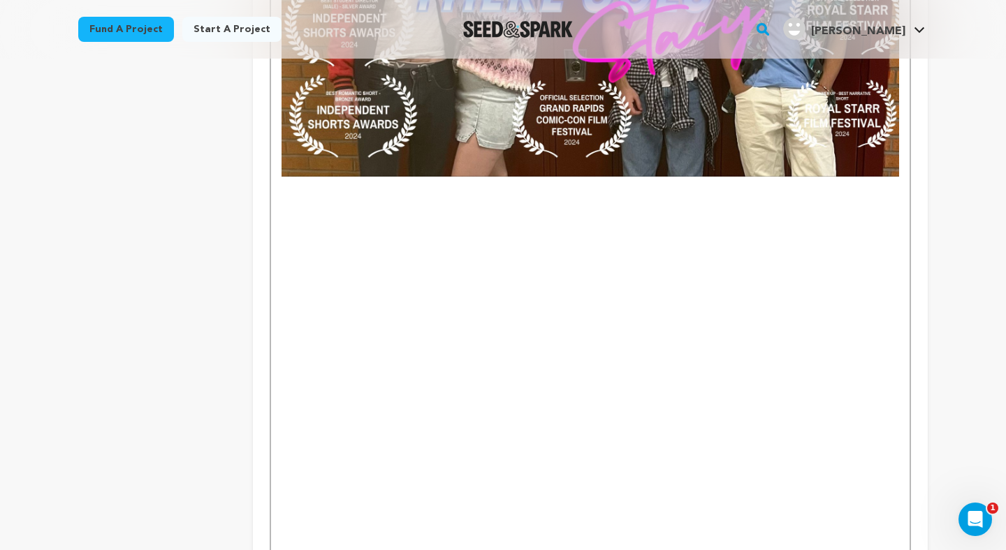
click at [349, 212] on p "To enrich screen reader interactions, please activate Accessibility in Grammarl…" at bounding box center [589, 221] width 617 height 18
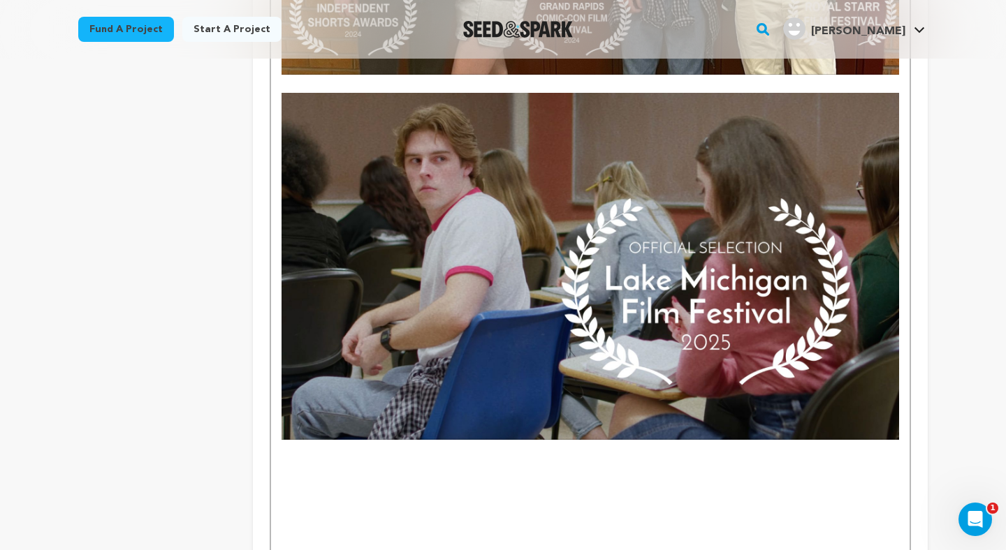
scroll to position [1512, 0]
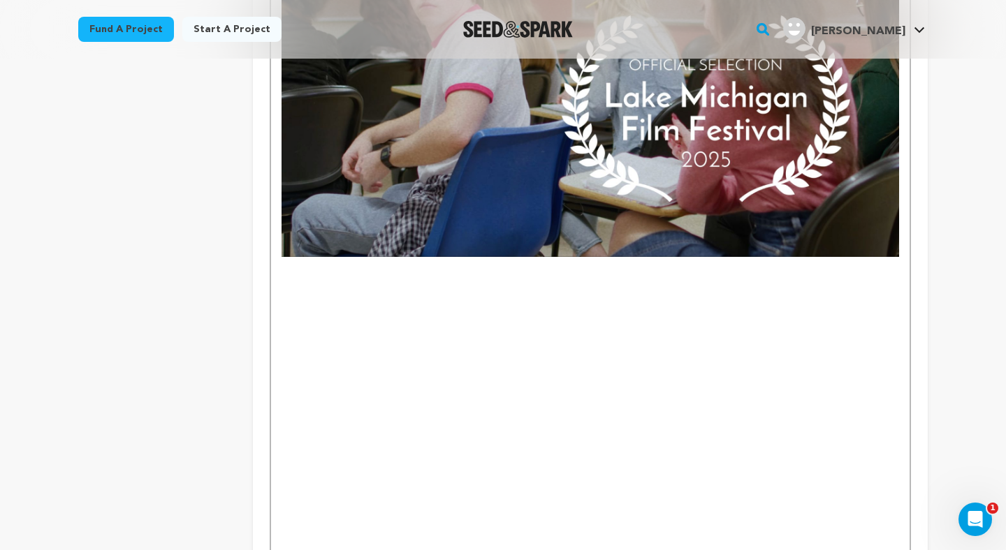
click at [392, 293] on p "To enrich screen reader interactions, please activate Accessibility in Grammarl…" at bounding box center [589, 302] width 617 height 18
click at [383, 275] on p "To enrich screen reader interactions, please activate Accessibility in Grammarl…" at bounding box center [589, 284] width 617 height 18
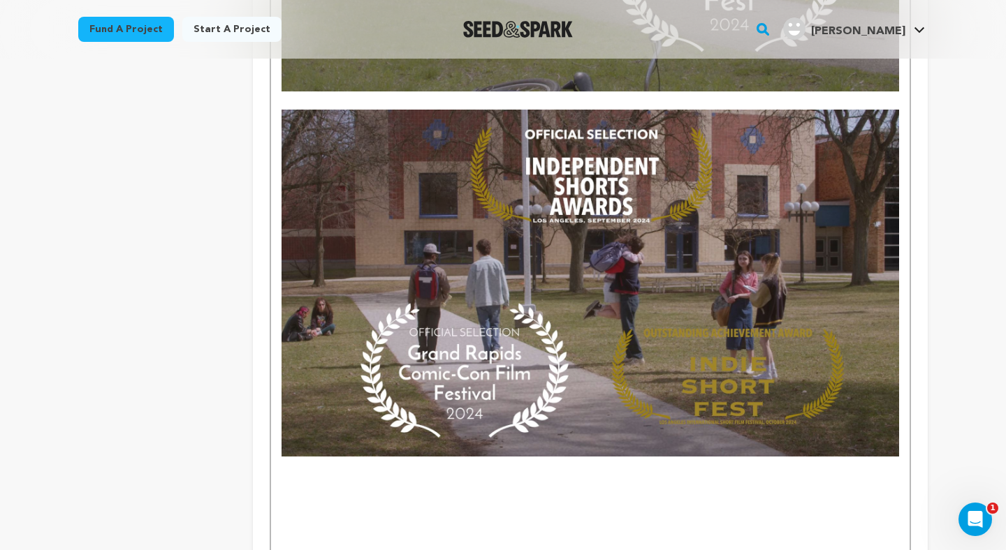
scroll to position [2285, 0]
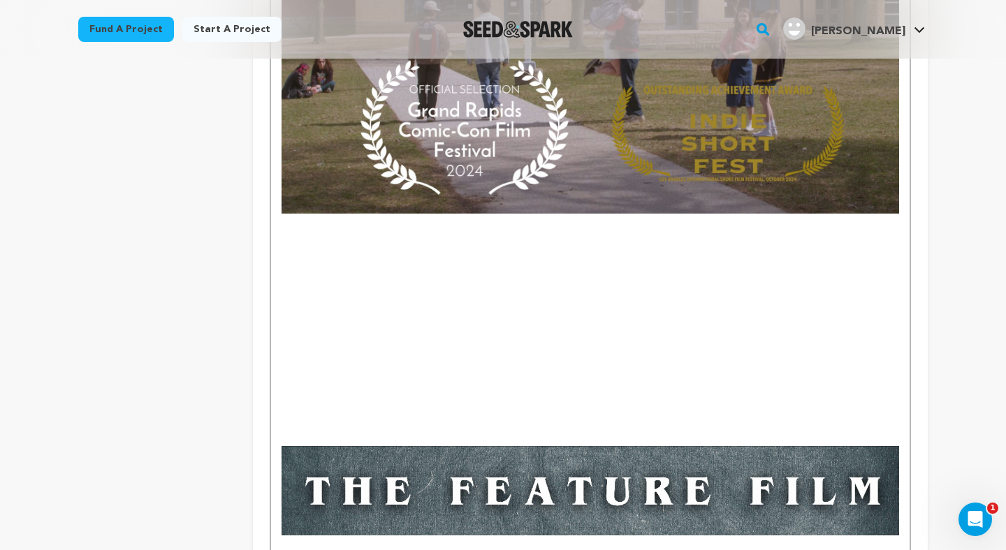
click at [334, 232] on p "To enrich screen reader interactions, please activate Accessibility in Grammarl…" at bounding box center [589, 241] width 617 height 18
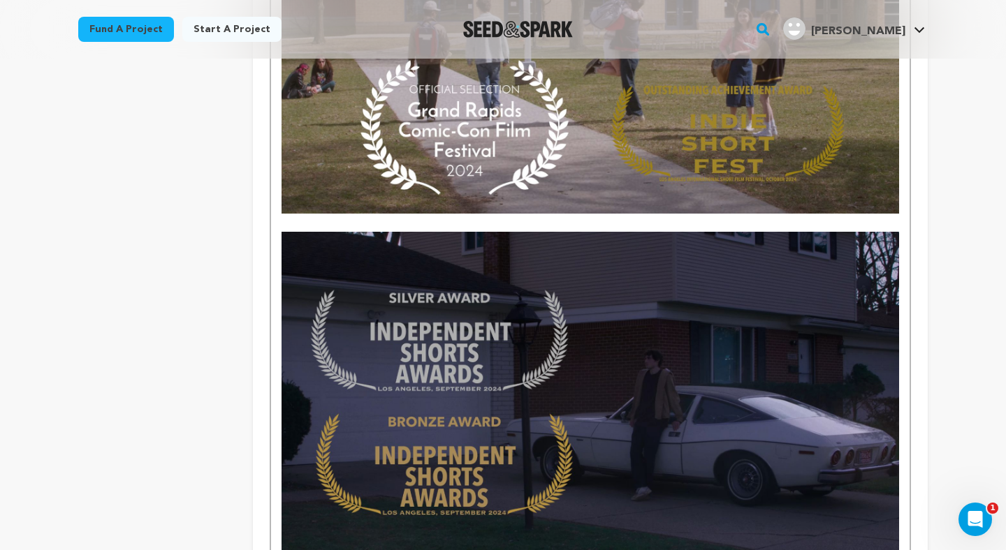
scroll to position [2527, 0]
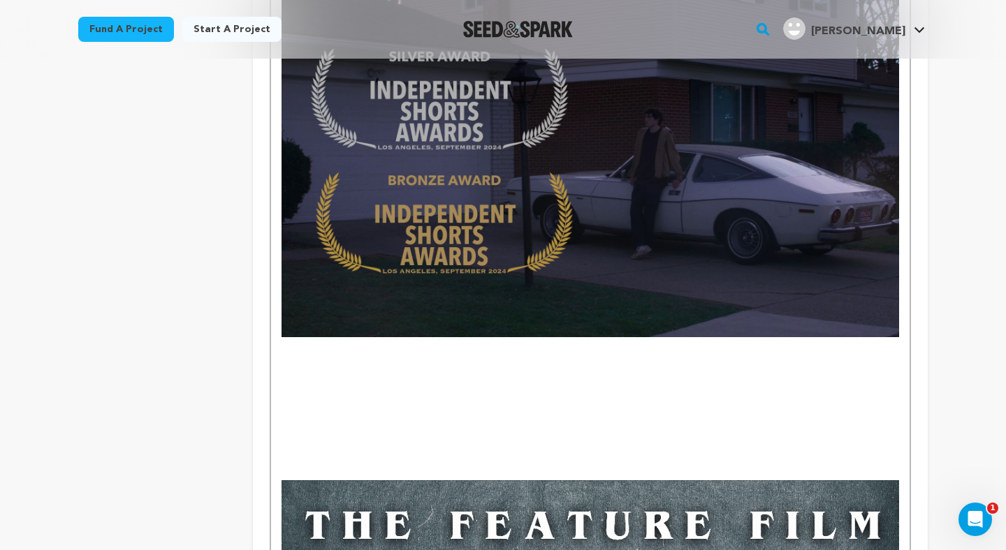
click at [346, 445] on p "To enrich screen reader interactions, please activate Accessibility in Grammarl…" at bounding box center [589, 454] width 617 height 18
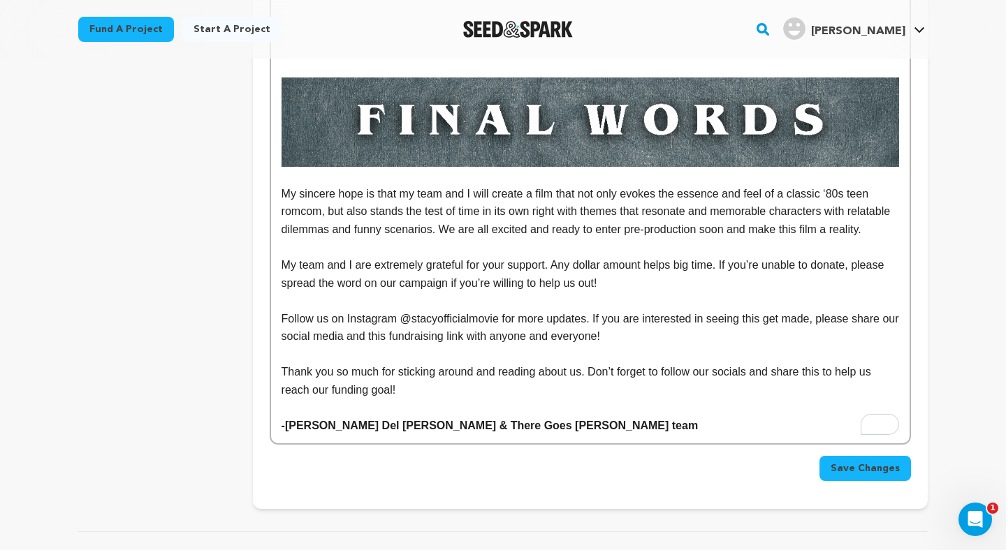
scroll to position [5305, 0]
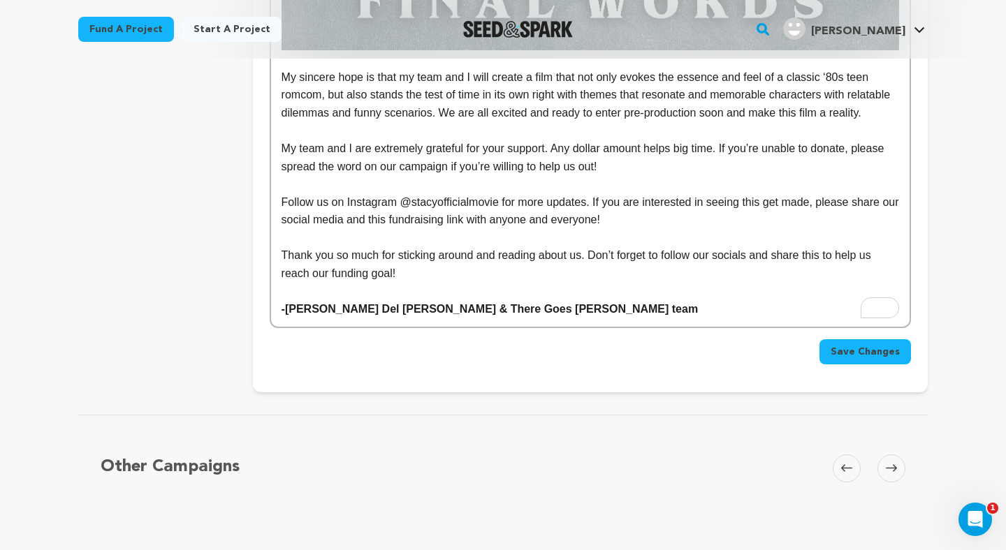
click at [832, 349] on button "Save Changes" at bounding box center [864, 351] width 91 height 25
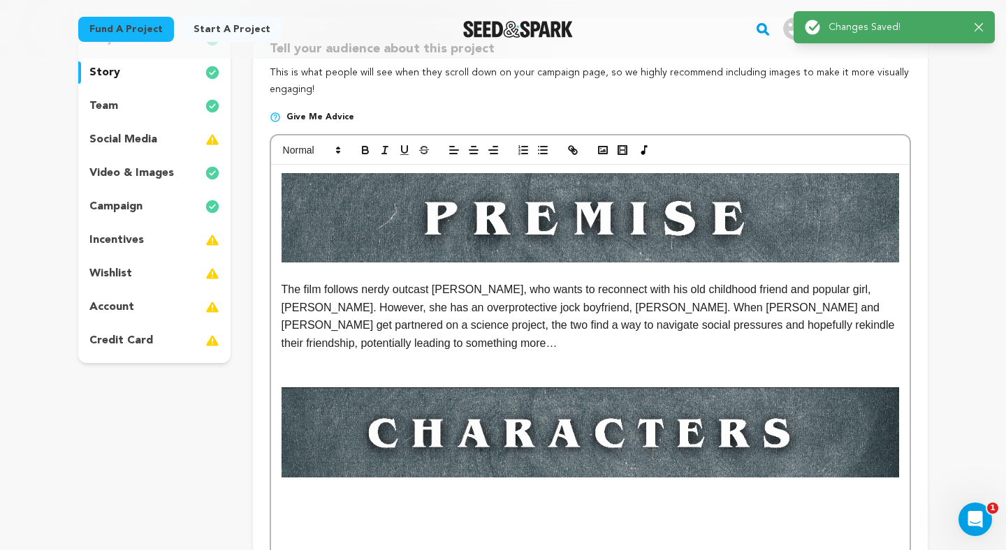
scroll to position [282, 0]
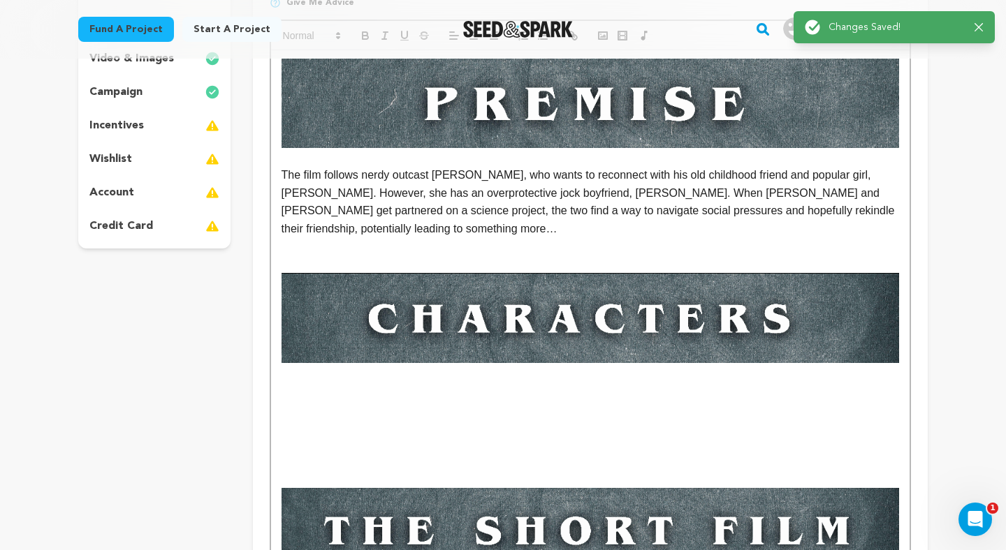
click at [362, 381] on p "To enrich screen reader interactions, please activate Accessibility in Grammarl…" at bounding box center [589, 390] width 617 height 18
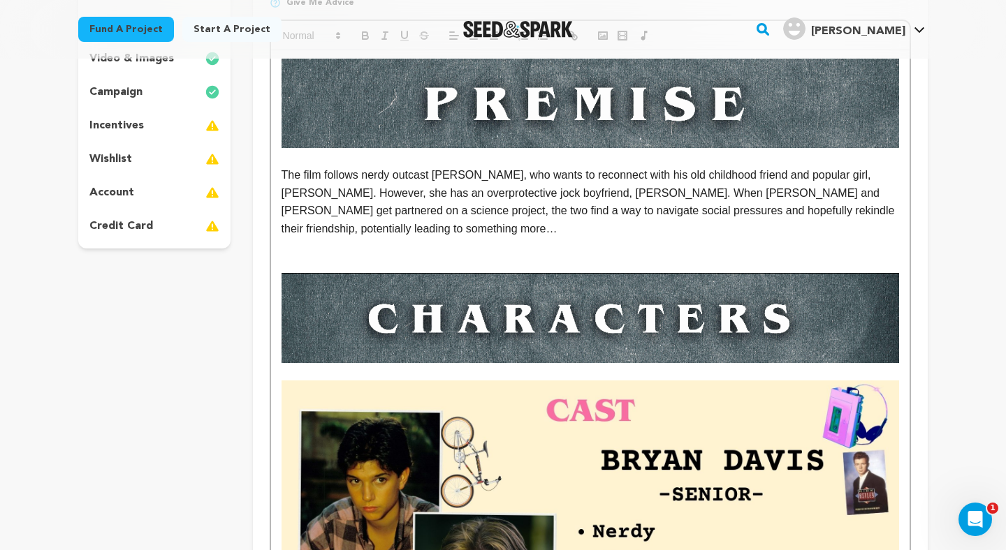
scroll to position [705, 0]
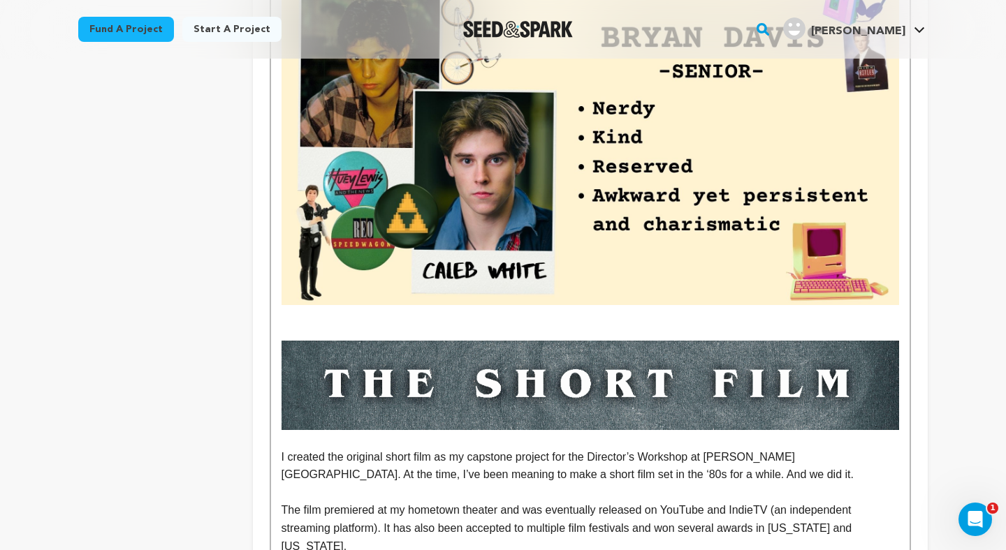
click at [367, 323] on p "To enrich screen reader interactions, please activate Accessibility in Grammarl…" at bounding box center [589, 332] width 617 height 18
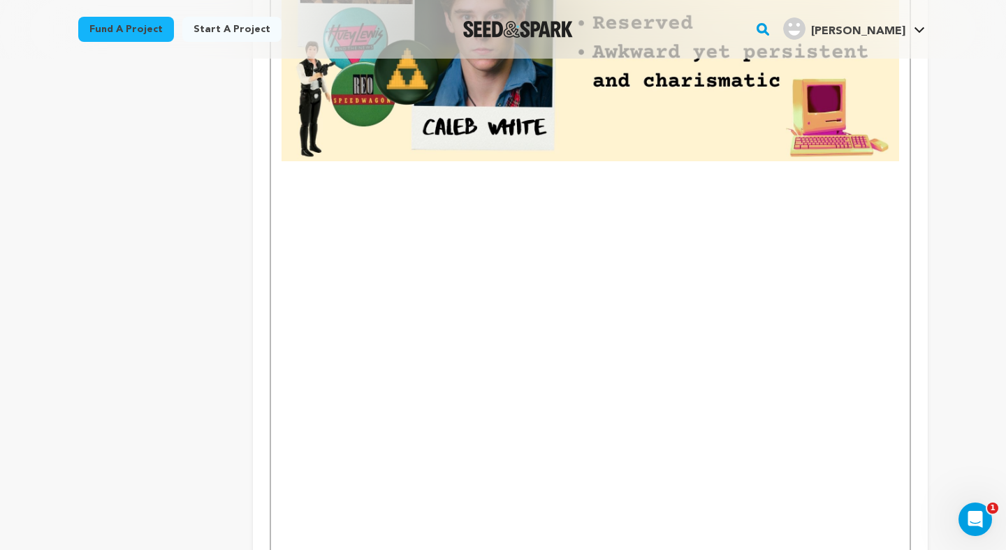
scroll to position [844, 0]
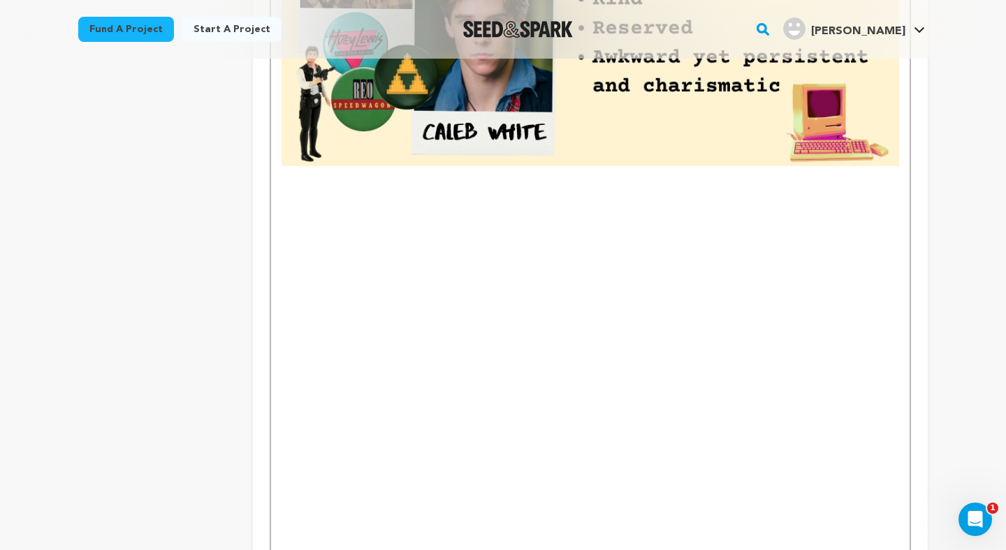
click at [294, 184] on p "To enrich screen reader interactions, please activate Accessibility in Grammarl…" at bounding box center [589, 193] width 617 height 18
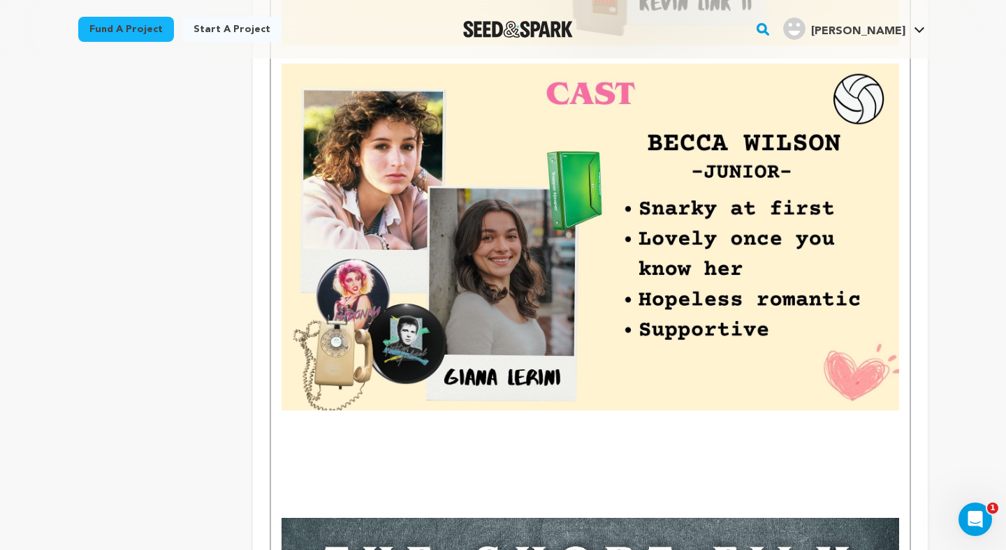
scroll to position [2261, 0]
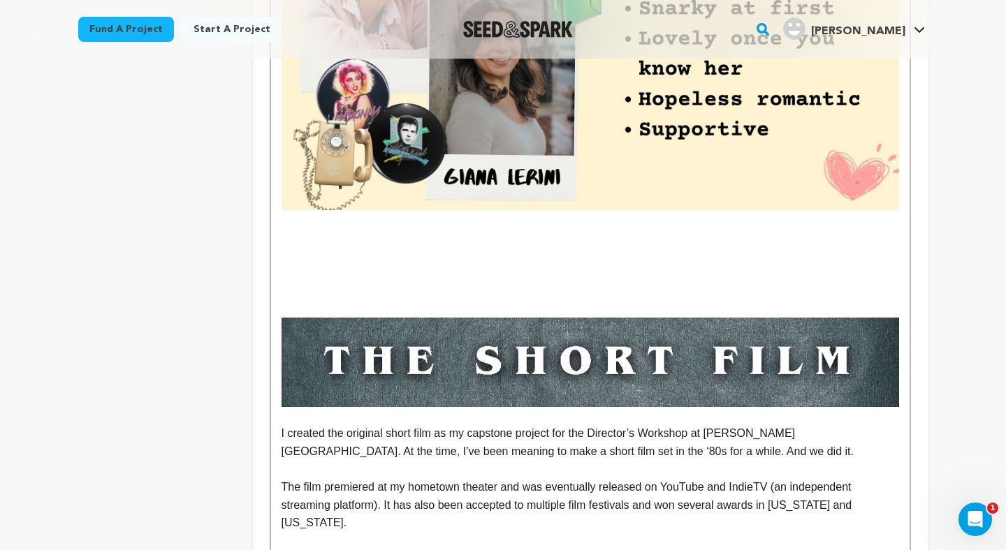
click at [378, 281] on p "To enrich screen reader interactions, please activate Accessibility in Grammarl…" at bounding box center [589, 290] width 617 height 18
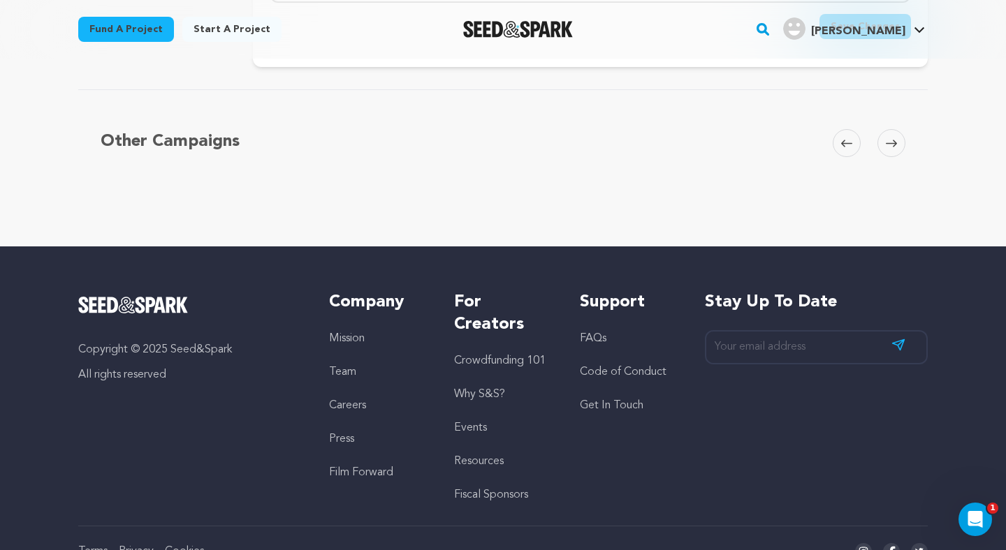
scroll to position [7223, 0]
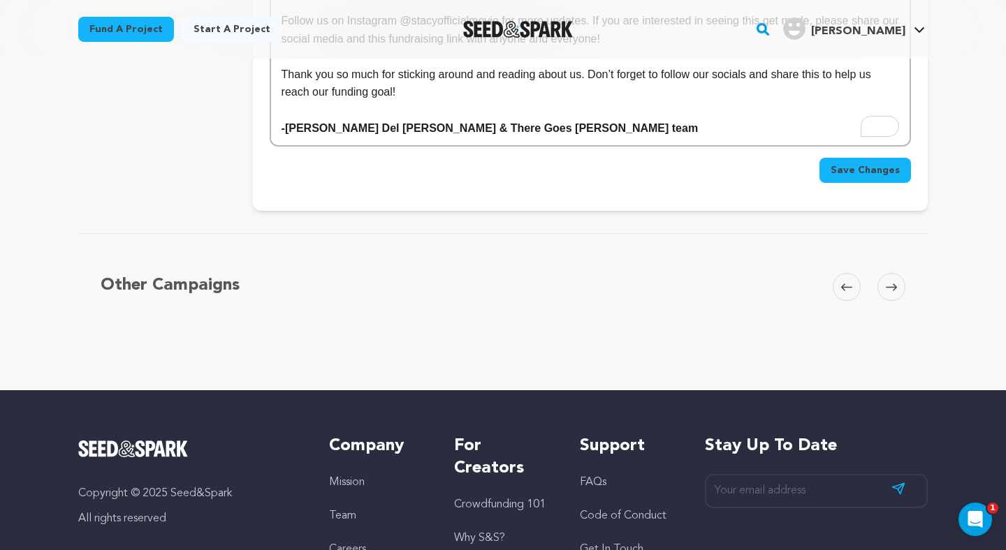
click at [868, 175] on span "Save Changes" at bounding box center [864, 170] width 69 height 14
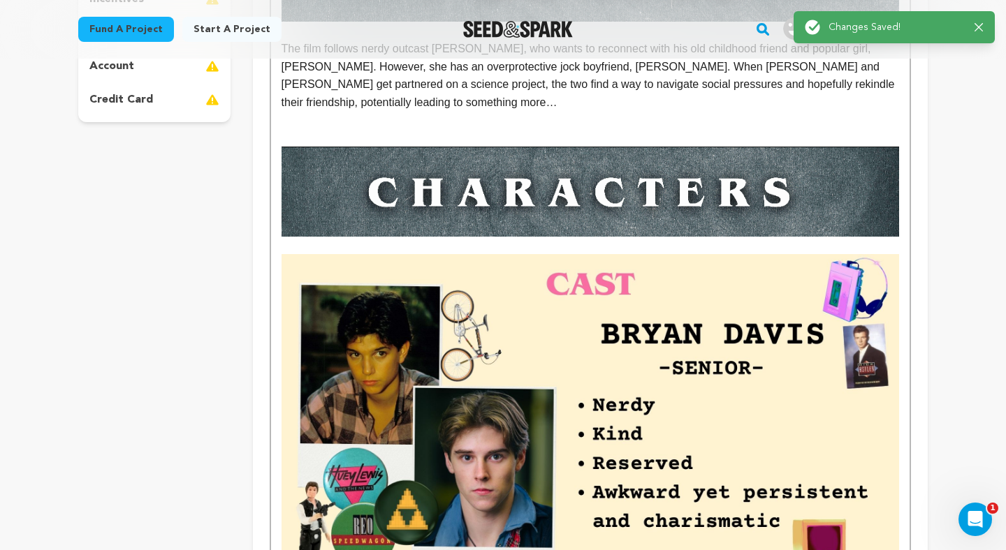
scroll to position [0, 0]
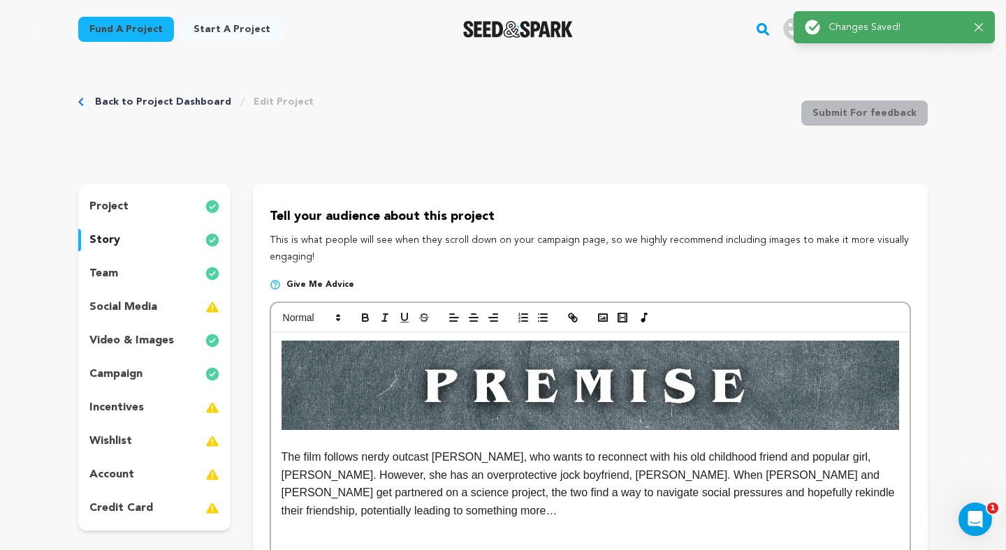
click at [190, 96] on link "Back to Project Dashboard" at bounding box center [163, 102] width 136 height 14
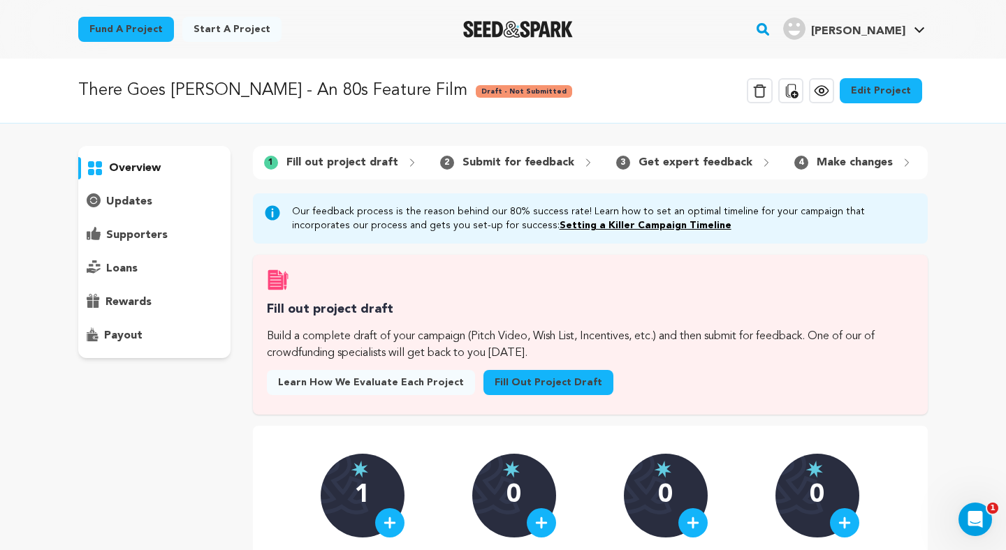
click at [827, 91] on icon at bounding box center [820, 91] width 13 height 10
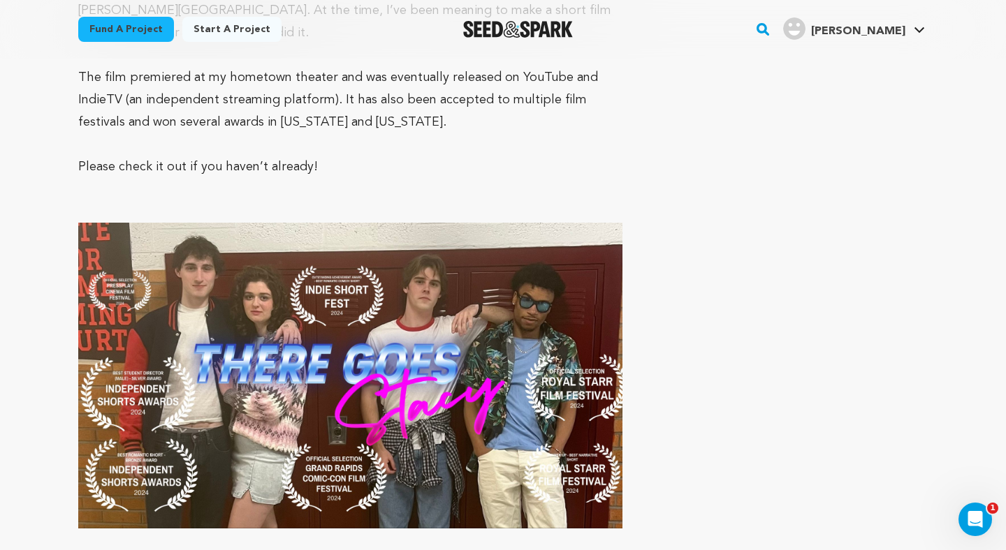
scroll to position [3142, 0]
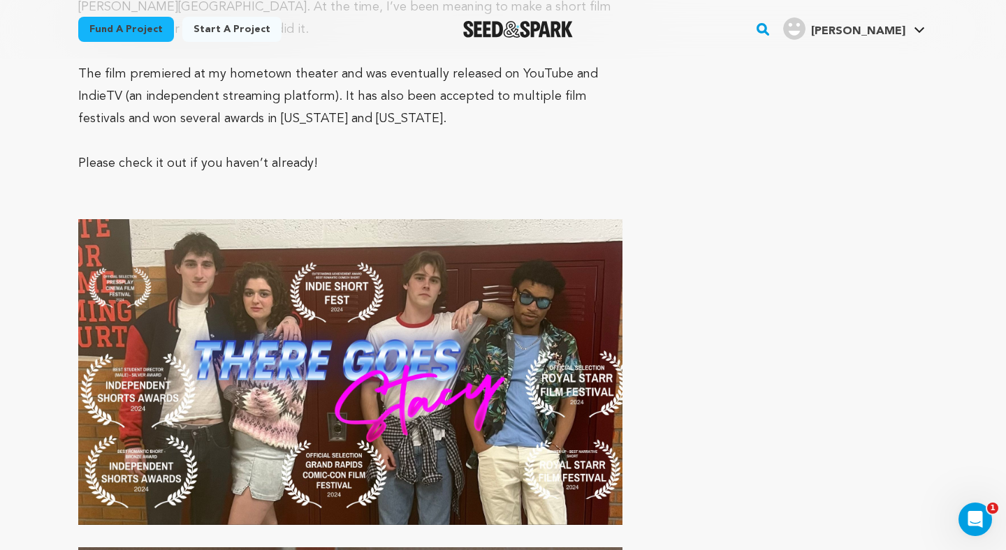
click at [415, 323] on img at bounding box center [350, 372] width 544 height 306
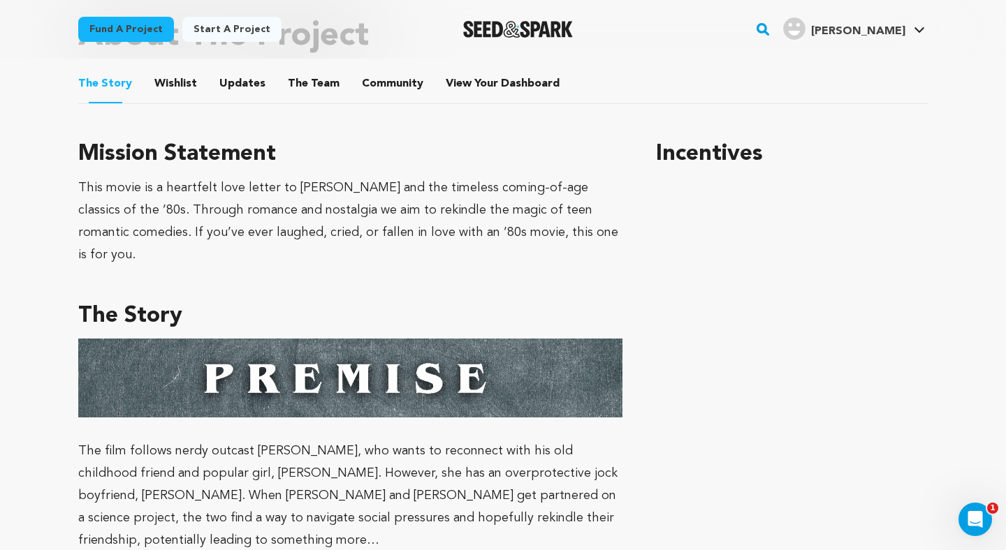
scroll to position [695, 0]
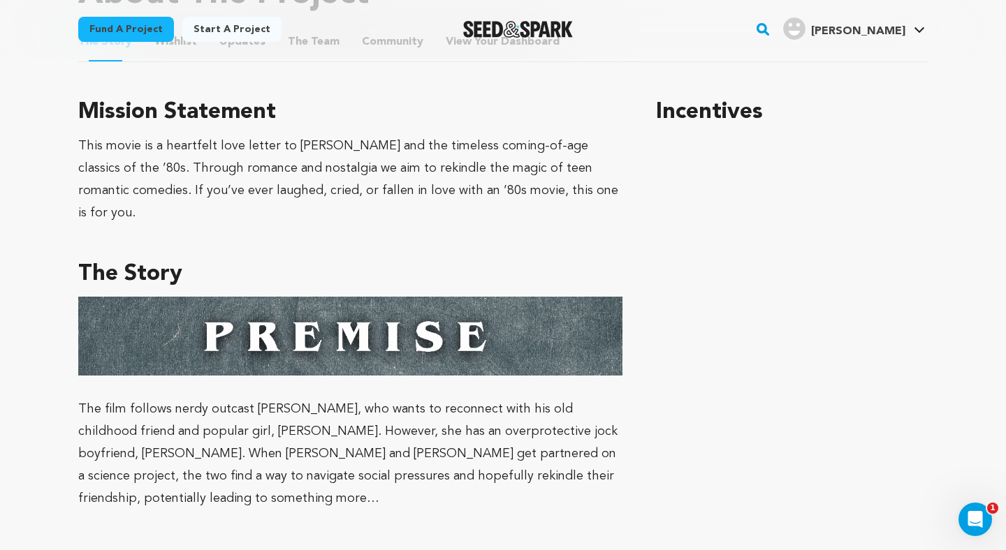
click at [538, 446] on p "The film follows nerdy outcast [PERSON_NAME], who wants to reconnect with his o…" at bounding box center [350, 454] width 544 height 112
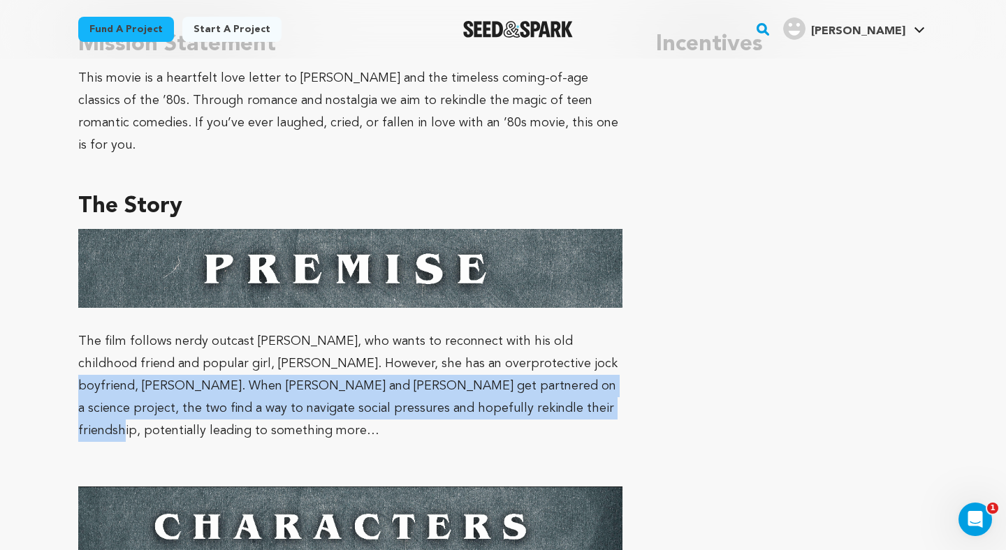
drag, startPoint x: 508, startPoint y: 385, endPoint x: 501, endPoint y: 341, distance: 43.9
click at [501, 341] on p "The film follows nerdy outcast [PERSON_NAME], who wants to reconnect with his o…" at bounding box center [350, 386] width 544 height 112
click at [554, 378] on p "The film follows nerdy outcast [PERSON_NAME], who wants to reconnect with his o…" at bounding box center [350, 386] width 544 height 112
drag, startPoint x: 539, startPoint y: 384, endPoint x: 509, endPoint y: 334, distance: 58.0
click at [509, 334] on p "The film follows nerdy outcast [PERSON_NAME], who wants to reconnect with his o…" at bounding box center [350, 386] width 544 height 112
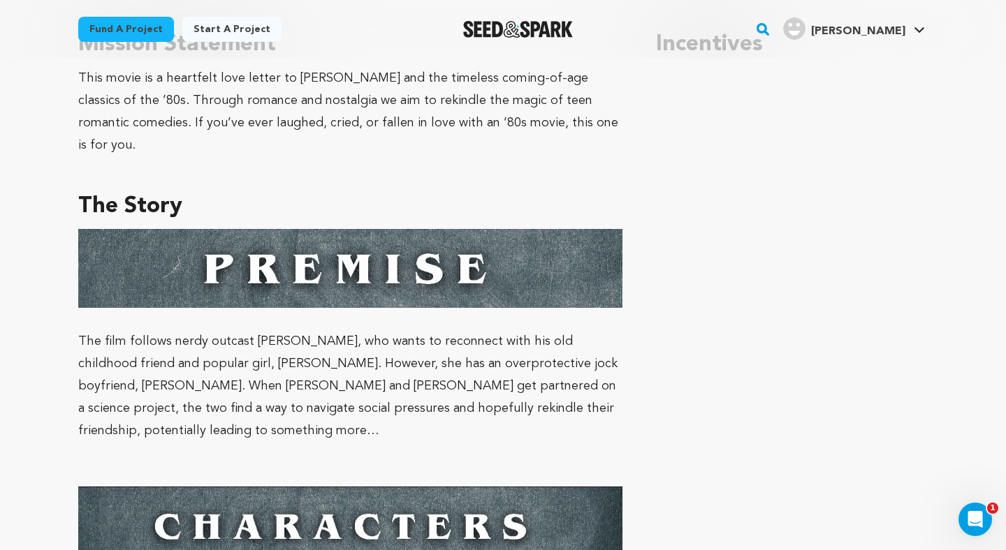
click at [526, 381] on p "The film follows nerdy outcast [PERSON_NAME], who wants to reconnect with his o…" at bounding box center [350, 386] width 544 height 112
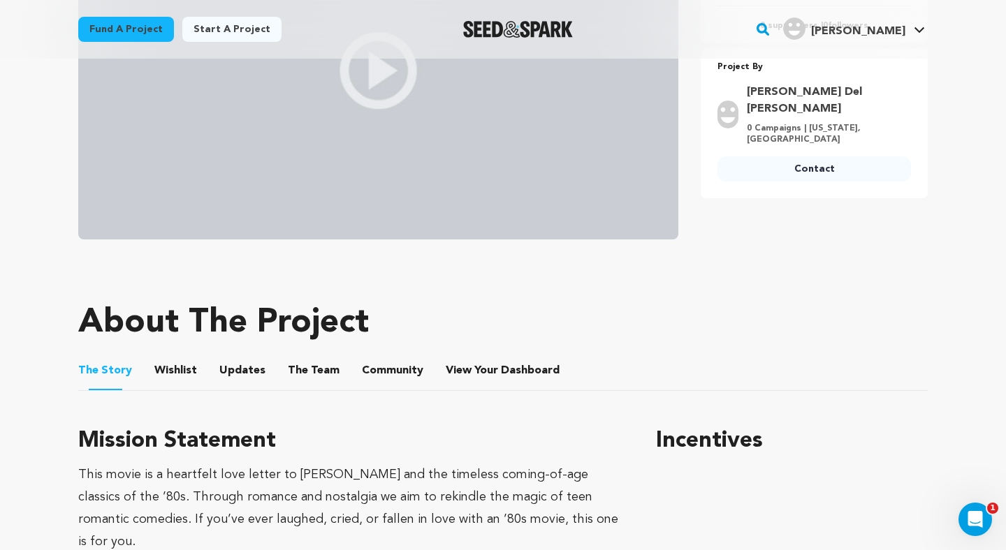
scroll to position [515, 0]
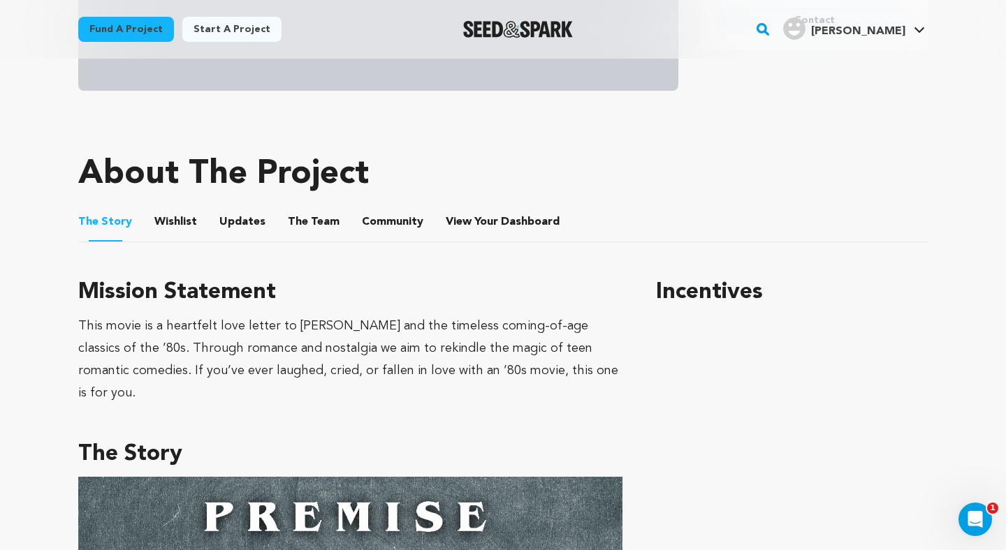
click at [589, 372] on div "This movie is a heartfelt love letter to [PERSON_NAME] and the timeless coming-…" at bounding box center [350, 359] width 544 height 89
click at [614, 374] on div "This movie is a heartfelt love letter to [PERSON_NAME] and the timeless coming-…" at bounding box center [350, 359] width 544 height 89
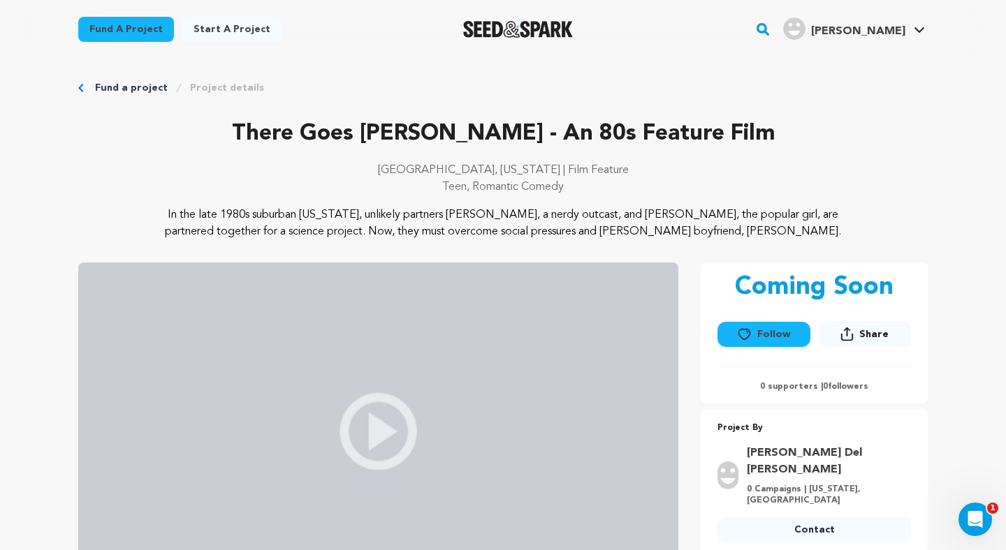
scroll to position [0, 0]
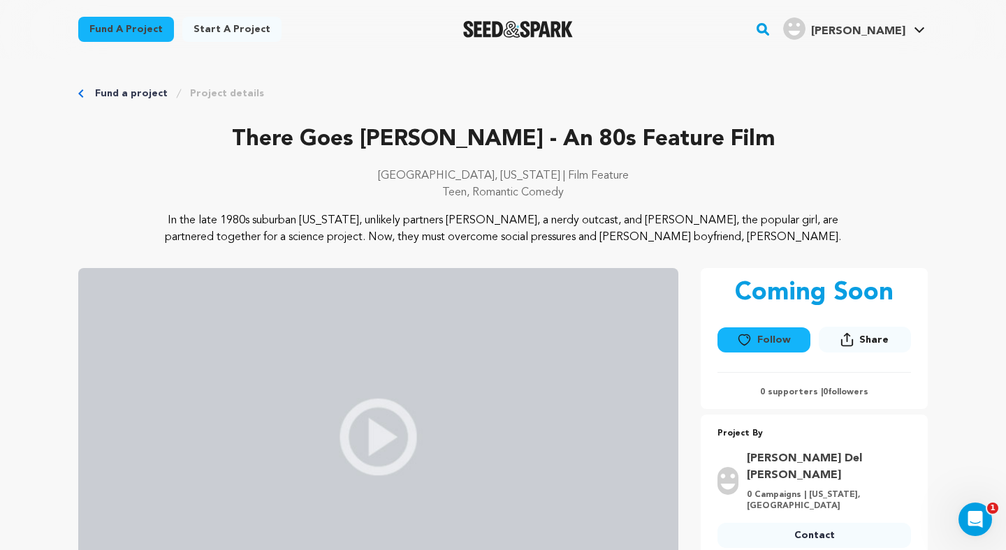
click at [681, 296] on div "There Goes [PERSON_NAME] - An 80s Feature Film [GEOGRAPHIC_DATA], [US_STATE] | …" at bounding box center [502, 437] width 849 height 338
click at [693, 272] on div "There Goes [PERSON_NAME] - An 80s Feature Film [GEOGRAPHIC_DATA], [US_STATE] | …" at bounding box center [502, 437] width 849 height 338
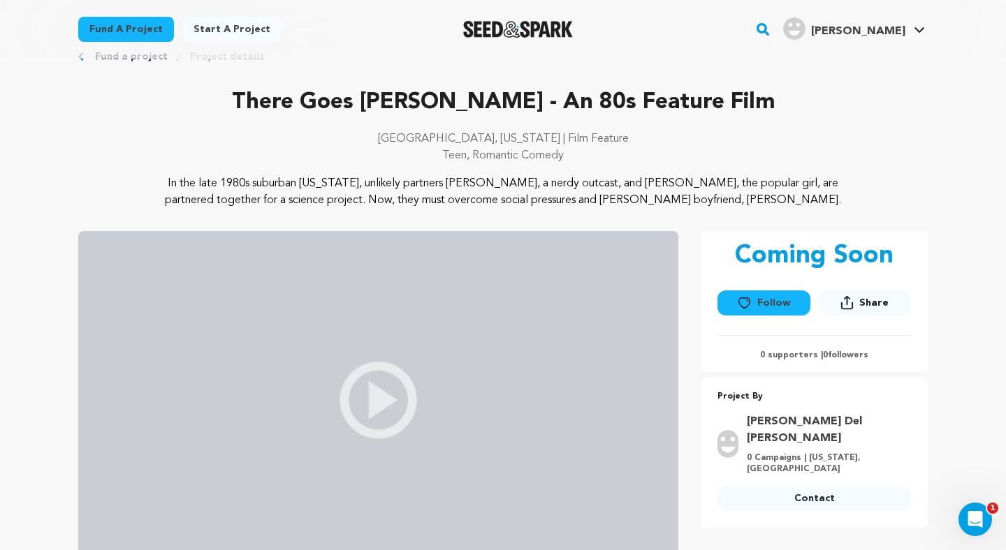
scroll to position [49, 0]
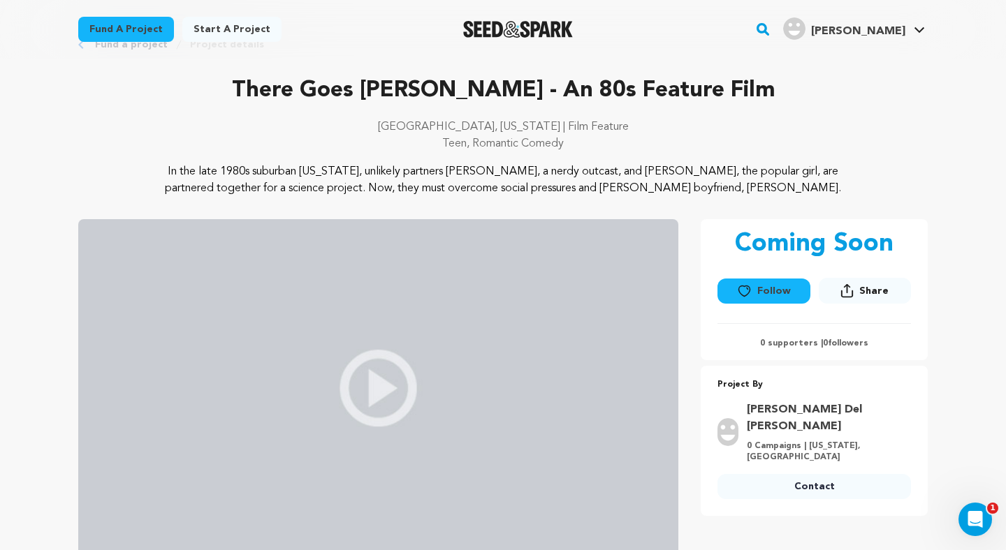
click at [816, 366] on div "Project By [PERSON_NAME] Del [PERSON_NAME] 0 Campaigns | [US_STATE], [GEOGRAPHI…" at bounding box center [813, 441] width 227 height 150
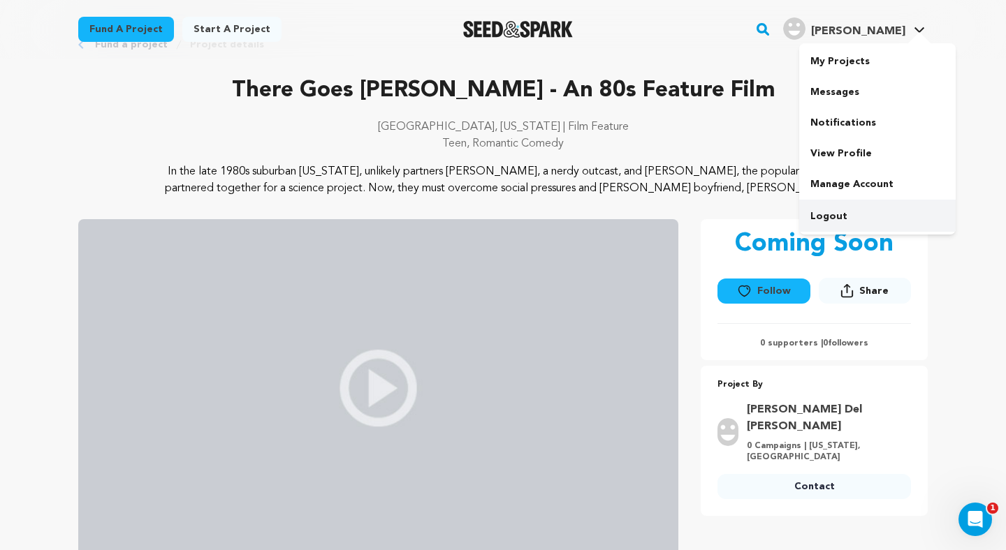
click at [816, 212] on link "Logout" at bounding box center [877, 216] width 156 height 31
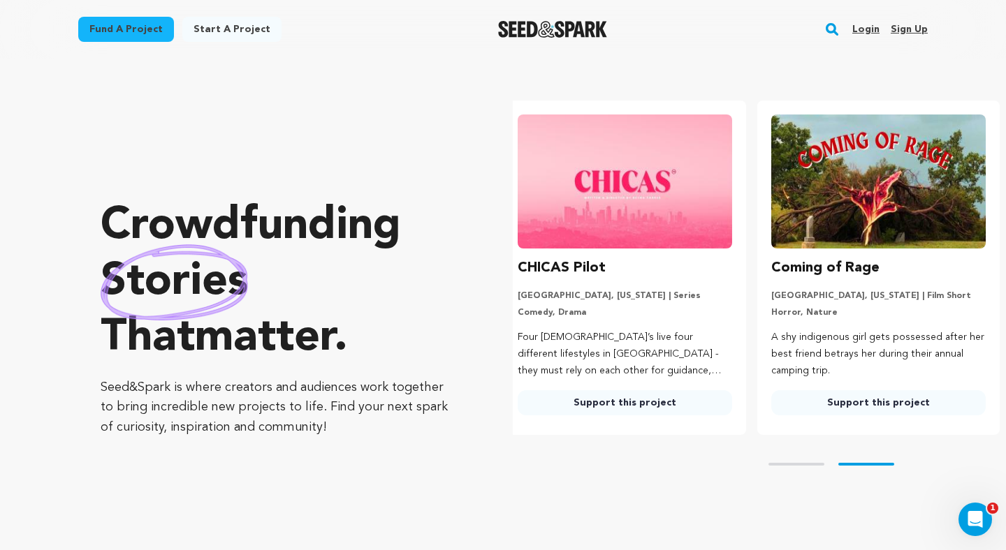
scroll to position [0, 265]
